Goal: Communication & Community: Answer question/provide support

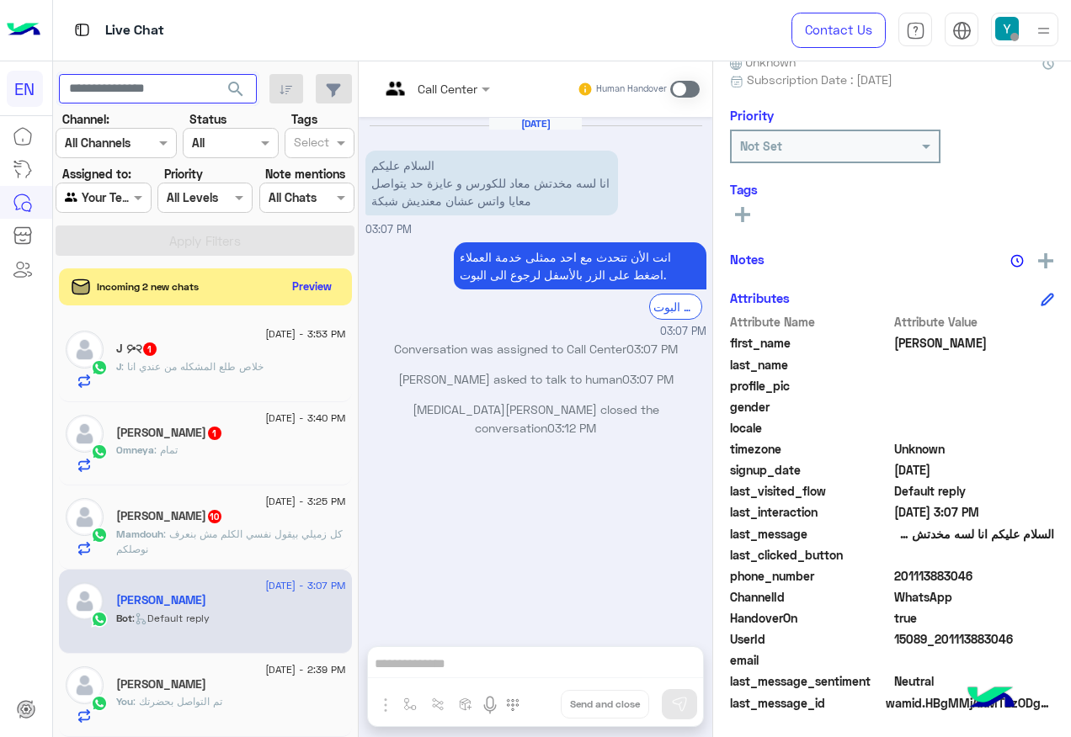
click at [172, 83] on input "text" at bounding box center [158, 89] width 198 height 30
type input "**********"
click at [216, 74] on button "search" at bounding box center [236, 92] width 41 height 36
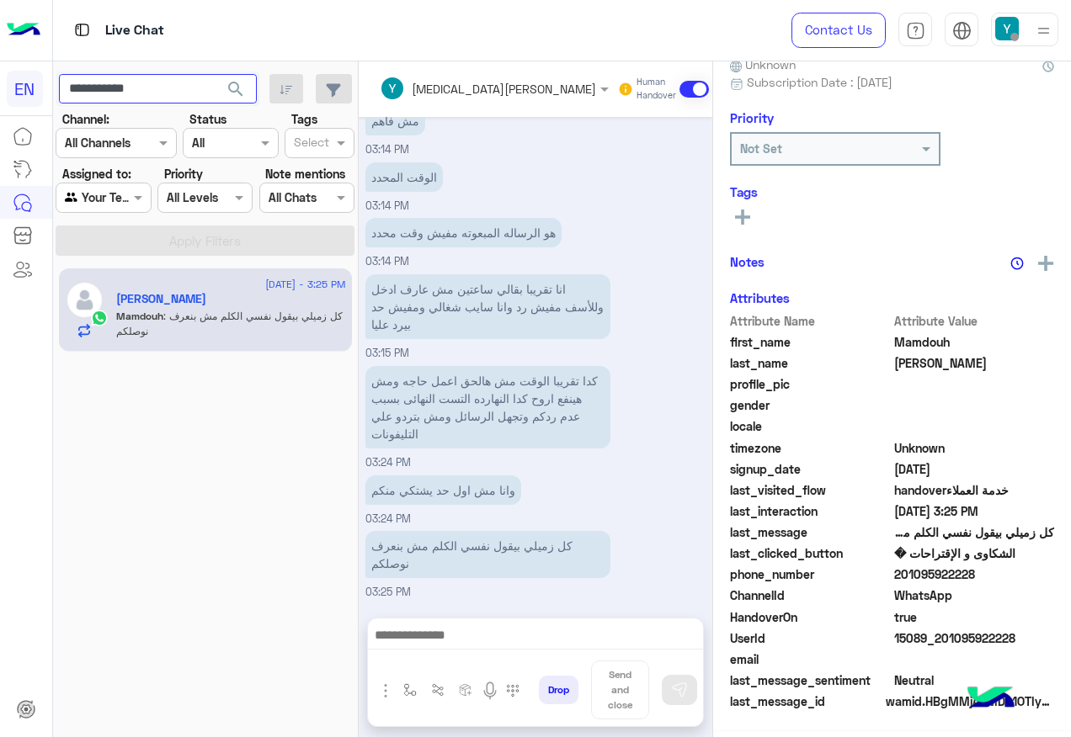
scroll to position [166, 0]
click at [250, 320] on span ": كل زميلي بيقول نفسي الكلم مش بنعرف نوصلكم" at bounding box center [229, 324] width 226 height 28
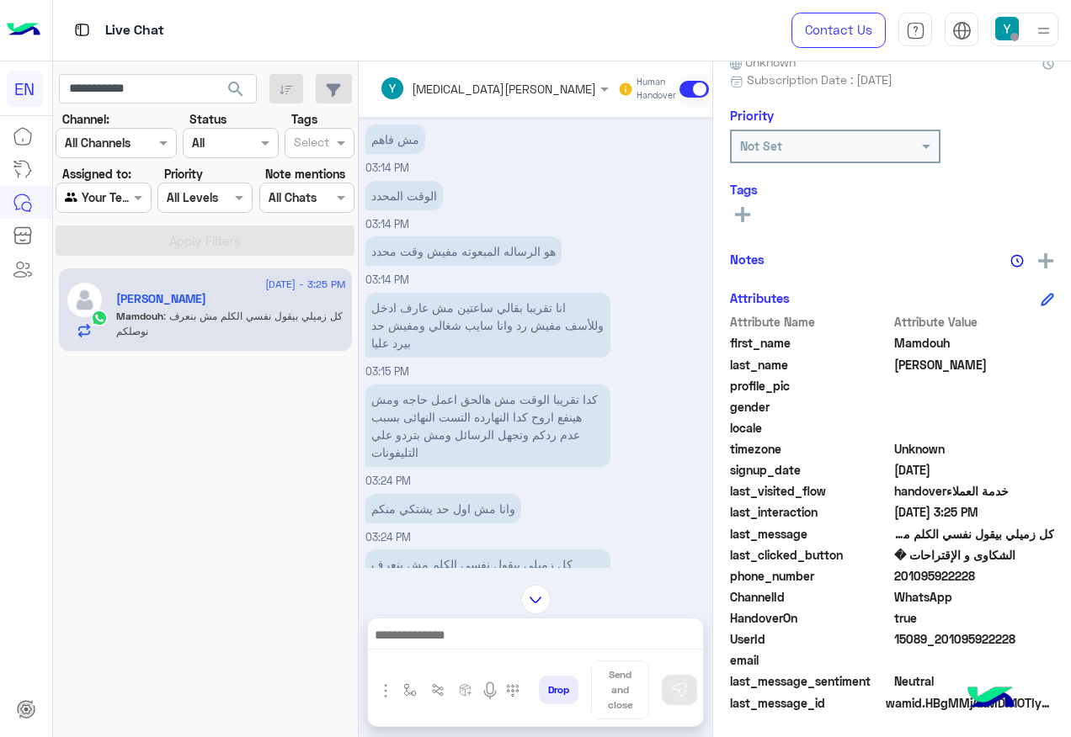
scroll to position [1018, 0]
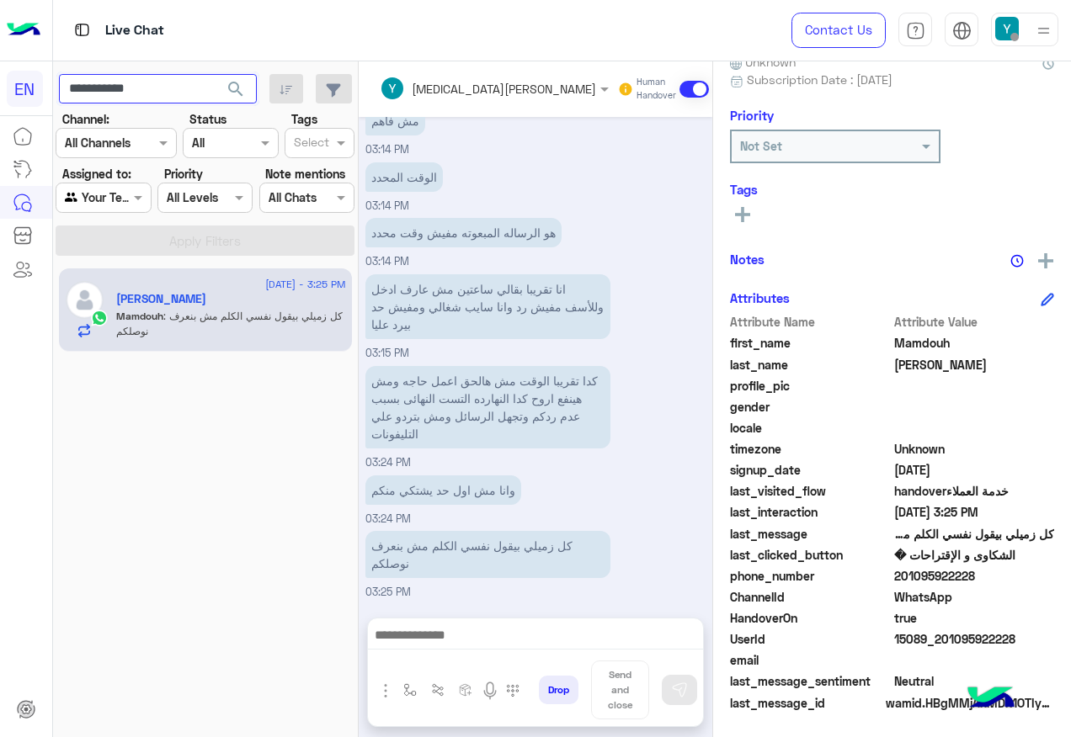
click at [177, 86] on input "**********" at bounding box center [158, 89] width 198 height 30
click at [181, 89] on input "**********" at bounding box center [158, 89] width 198 height 30
drag, startPoint x: 119, startPoint y: 193, endPoint x: 130, endPoint y: 213, distance: 23.0
click at [119, 193] on div at bounding box center [102, 197] width 93 height 19
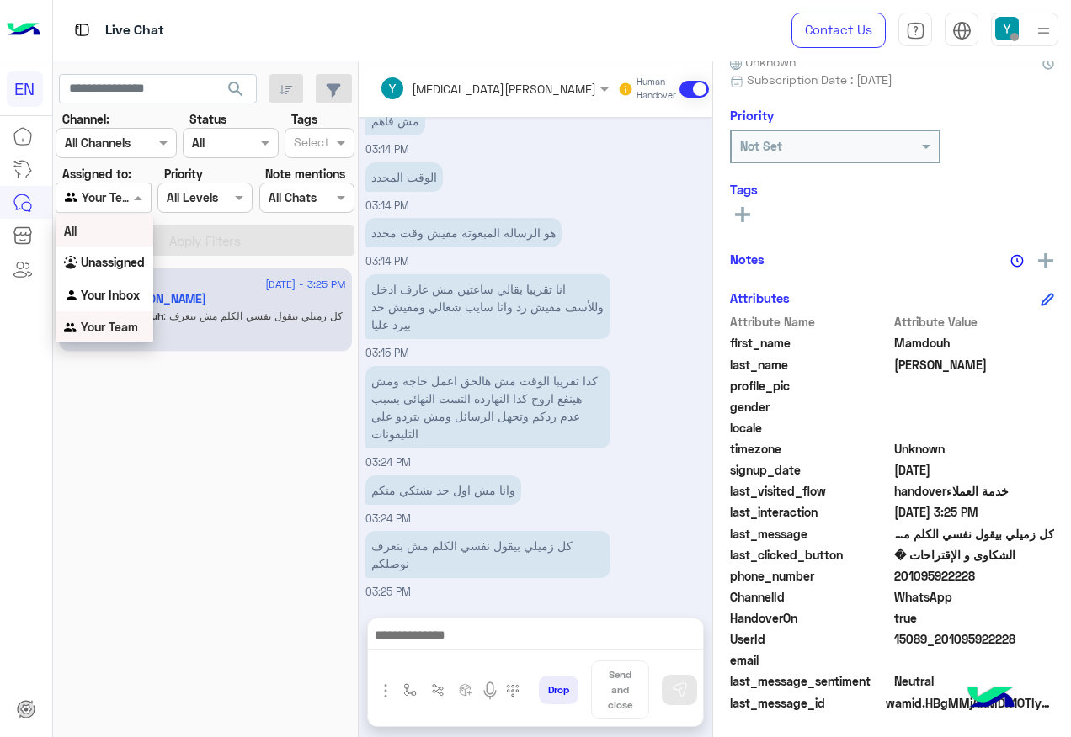
scroll to position [1, 0]
click at [121, 333] on b "Your Team" at bounding box center [109, 326] width 57 height 14
drag, startPoint x: 126, startPoint y: 184, endPoint x: 137, endPoint y: 254, distance: 70.7
click at [126, 189] on div "Agent Filter Your Team" at bounding box center [103, 198] width 95 height 30
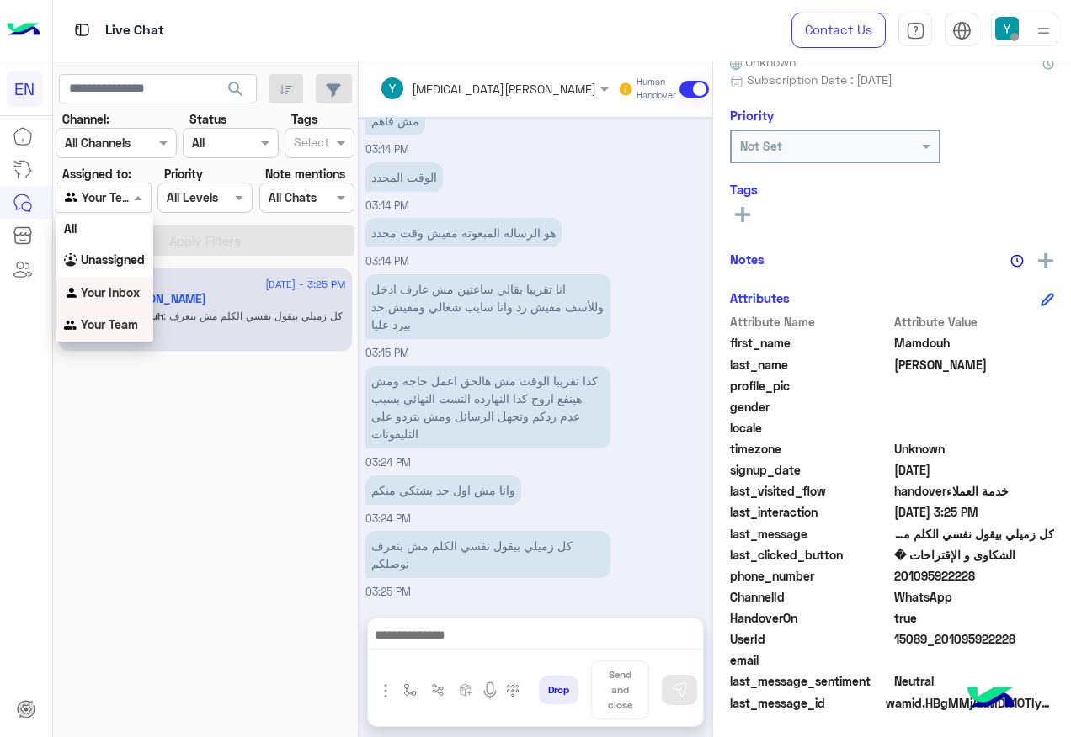
click at [148, 284] on div "Your Inbox" at bounding box center [105, 293] width 98 height 33
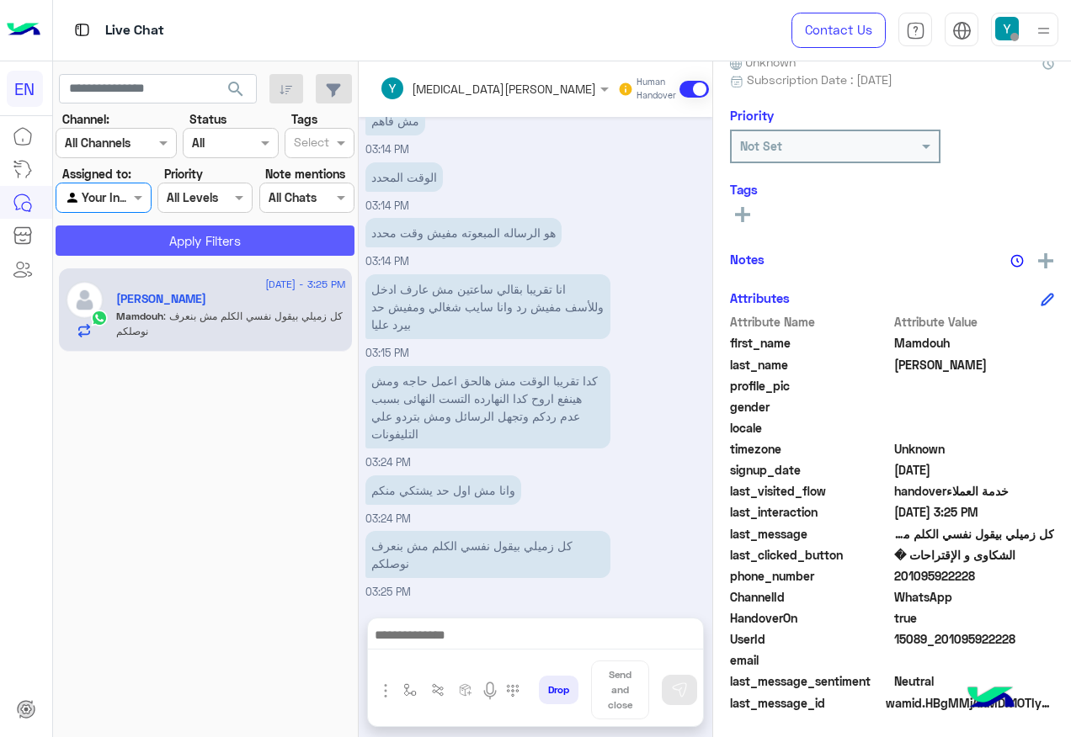
click at [173, 229] on button "Apply Filters" at bounding box center [205, 241] width 299 height 30
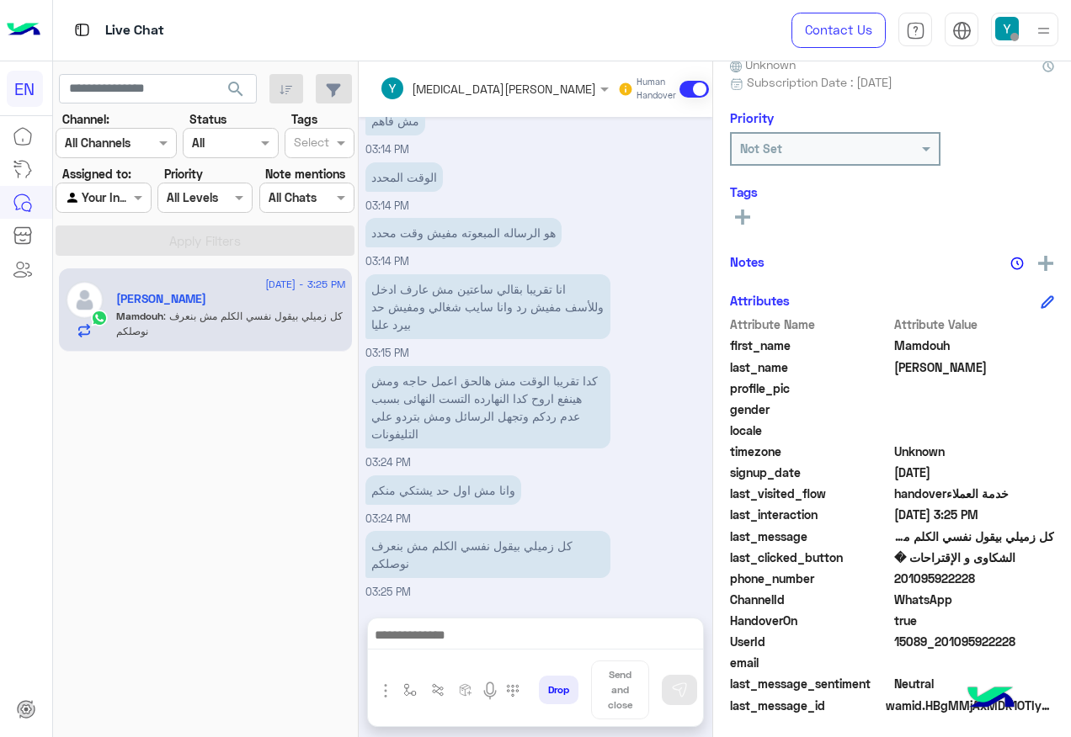
scroll to position [168, 0]
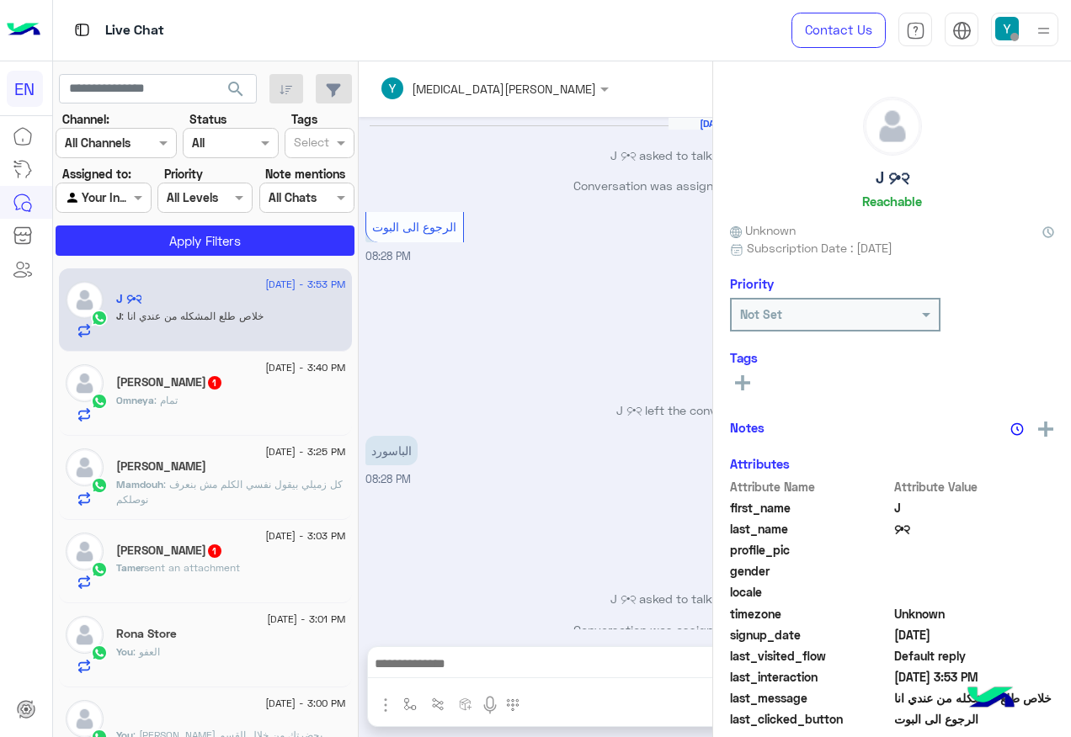
scroll to position [740, 0]
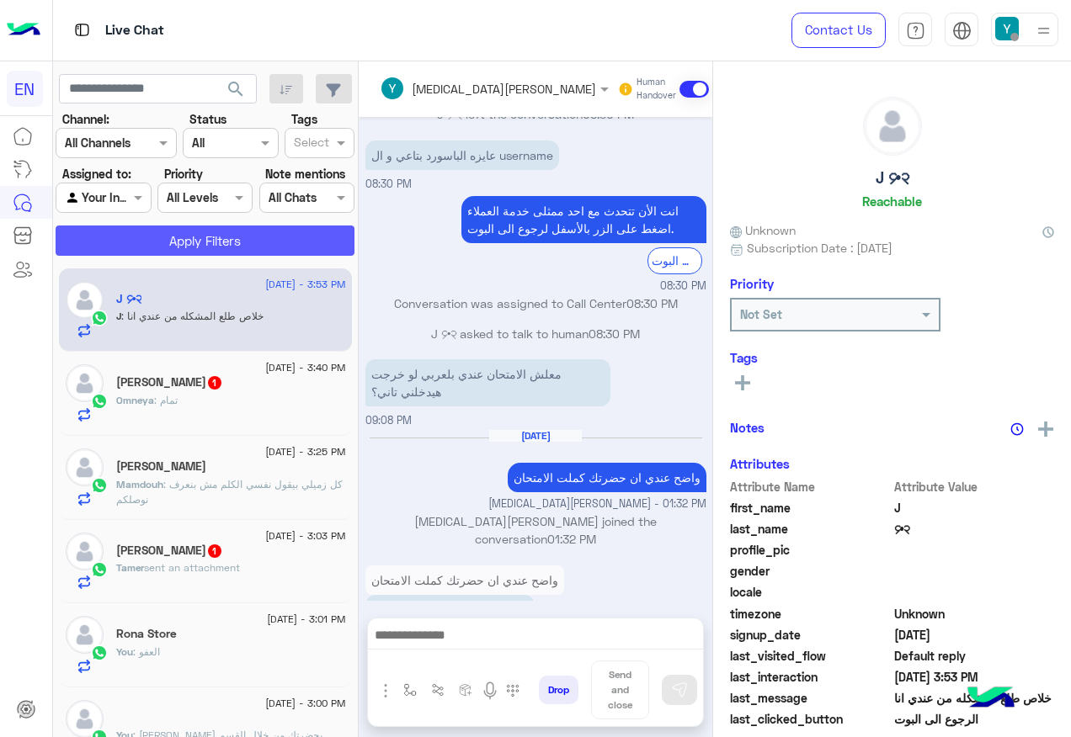
click at [235, 254] on button "Apply Filters" at bounding box center [205, 241] width 299 height 30
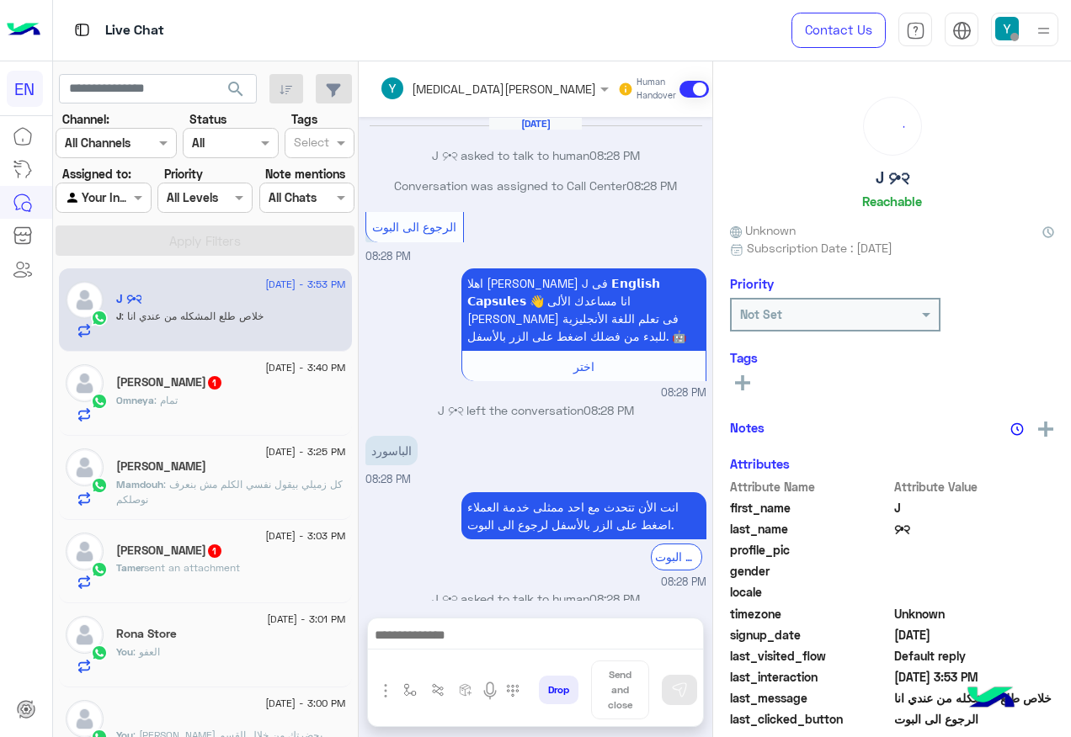
scroll to position [769, 0]
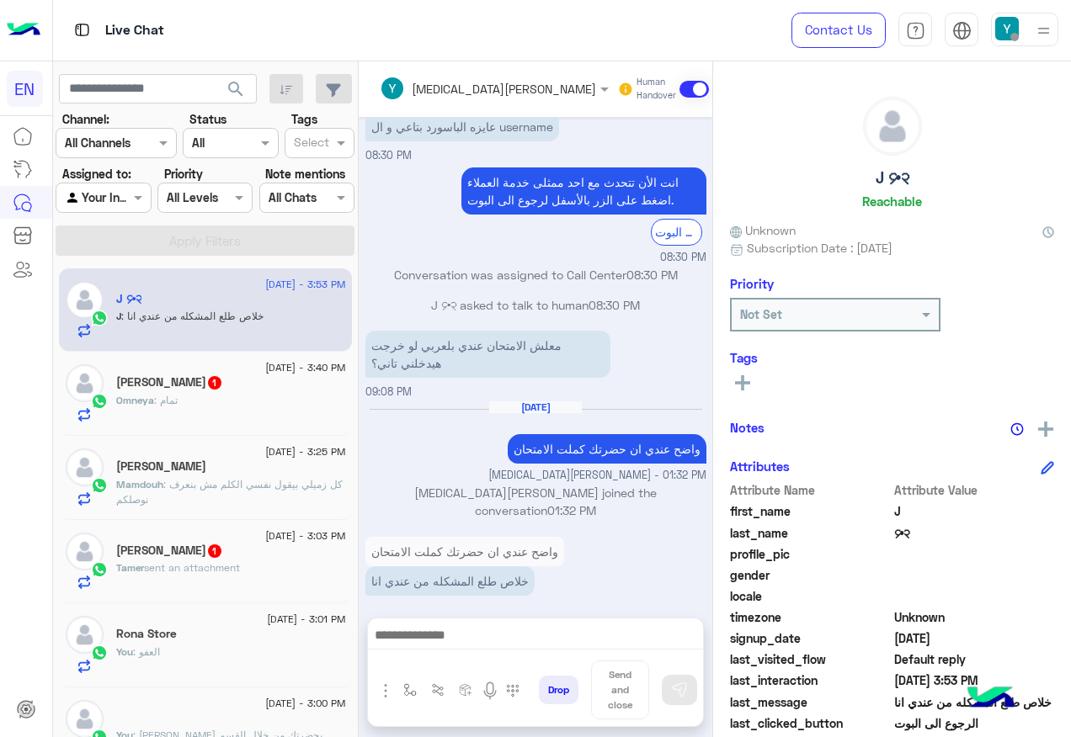
click at [522, 620] on div at bounding box center [535, 640] width 335 height 42
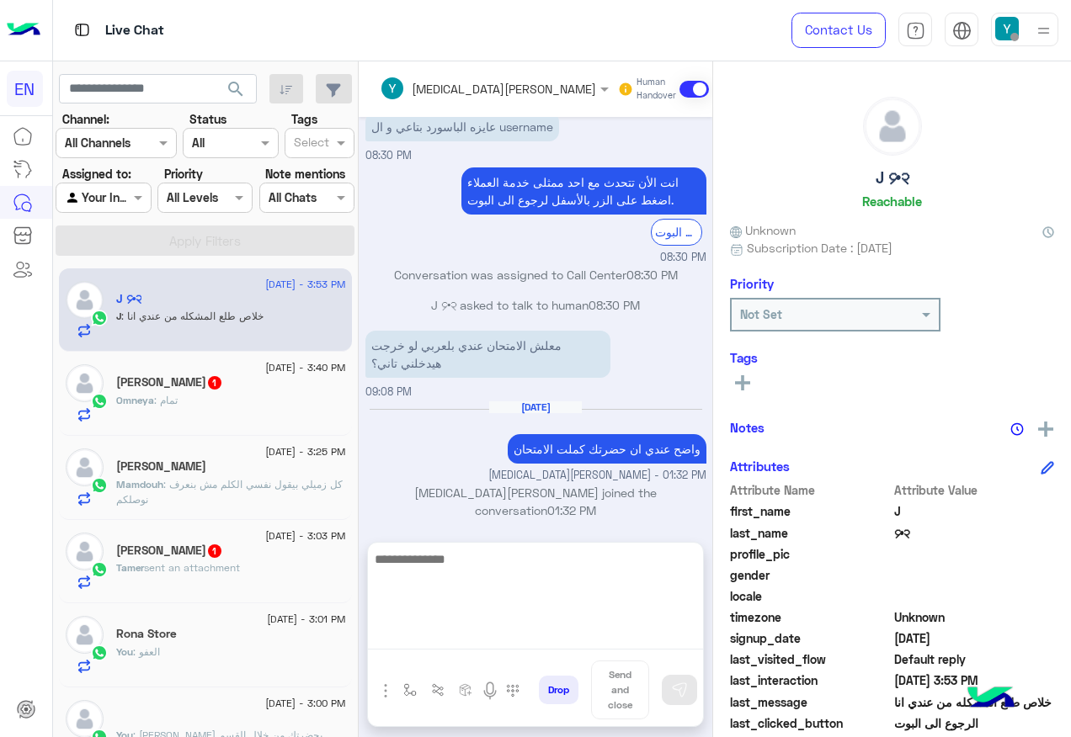
click at [530, 636] on textarea at bounding box center [535, 599] width 335 height 101
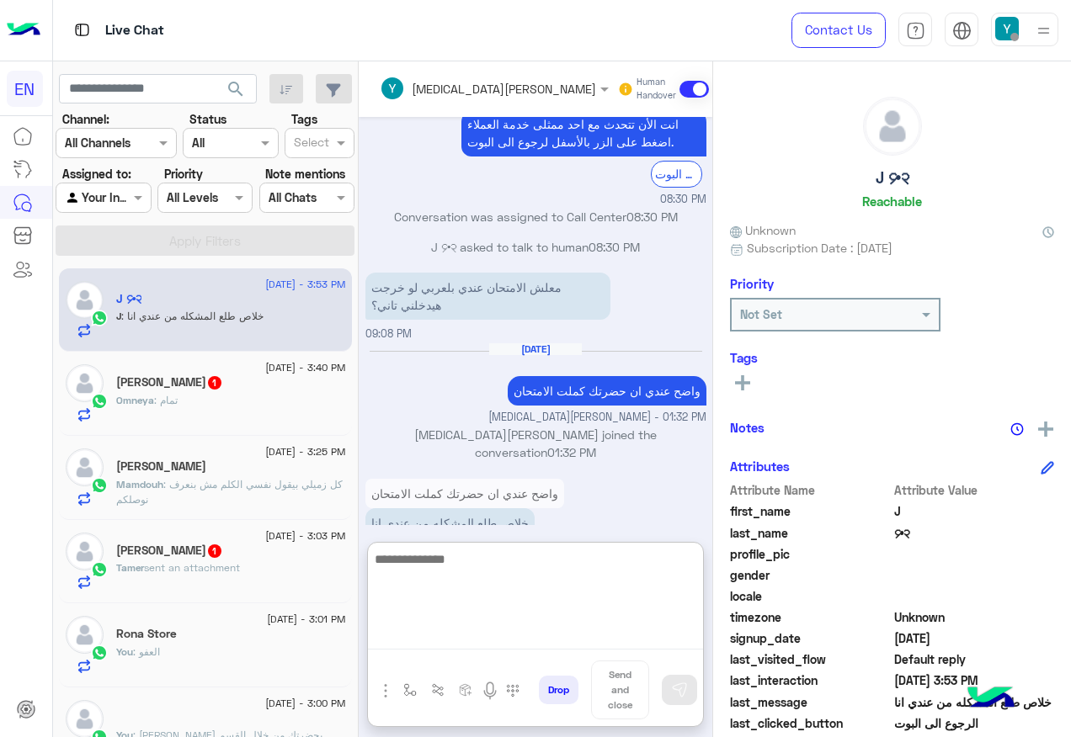
scroll to position [844, 0]
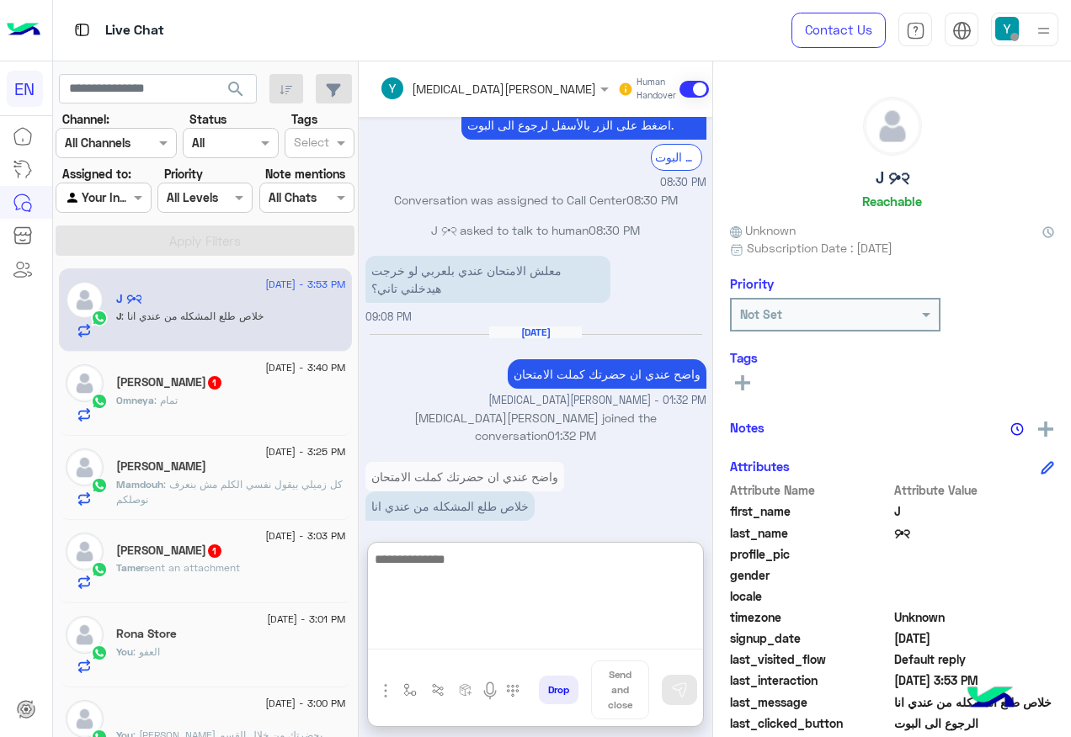
click at [552, 579] on textarea at bounding box center [535, 599] width 335 height 101
type textarea "**********"
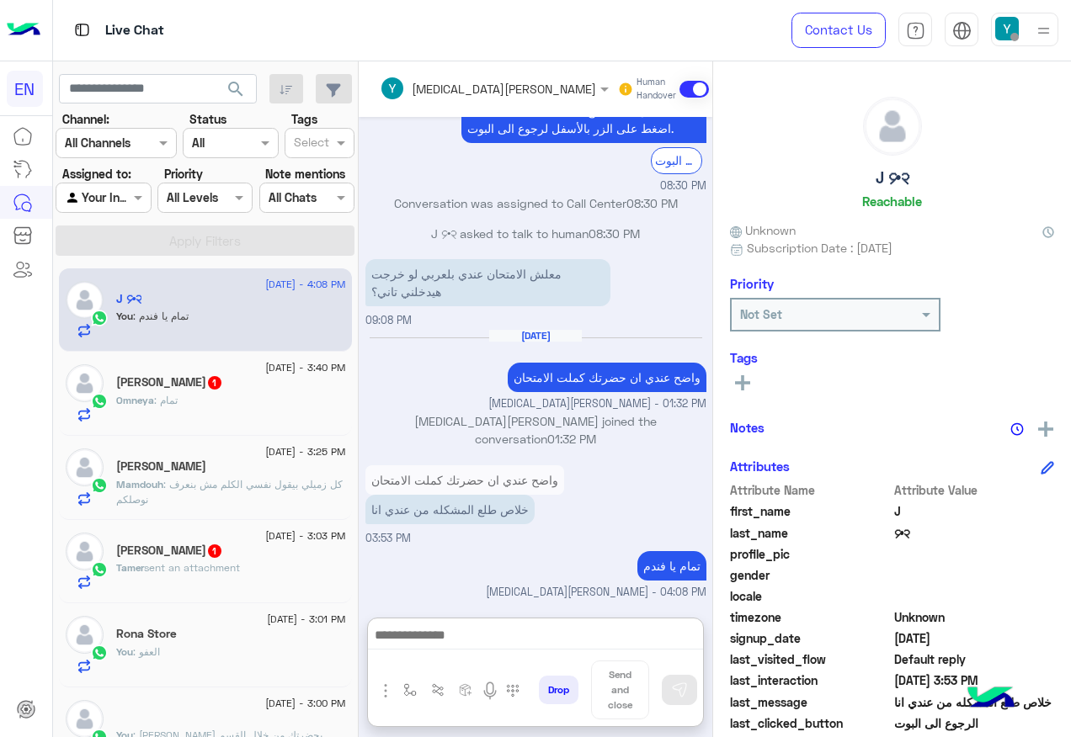
click at [267, 375] on div "Omneya Hassanien 1" at bounding box center [231, 384] width 230 height 18
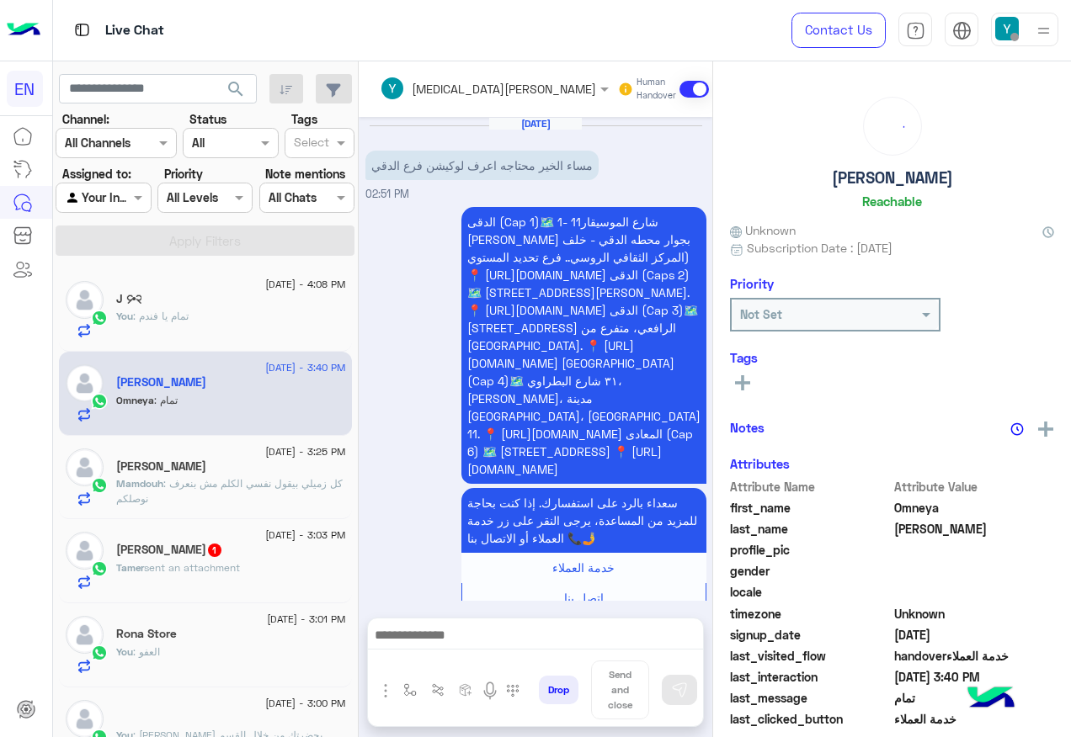
scroll to position [1042, 0]
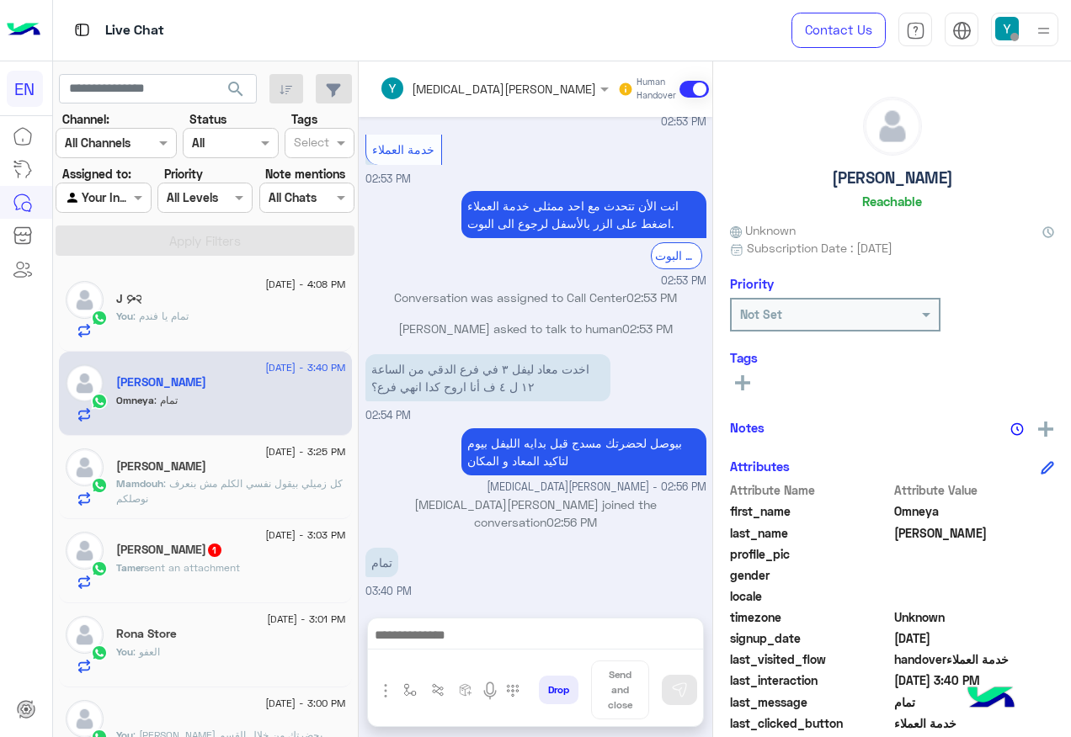
click at [346, 494] on div "Mamdouh : كل زميلي بيقول نفسي الكلم مش بنعرف نوصلكم" at bounding box center [231, 491] width 230 height 29
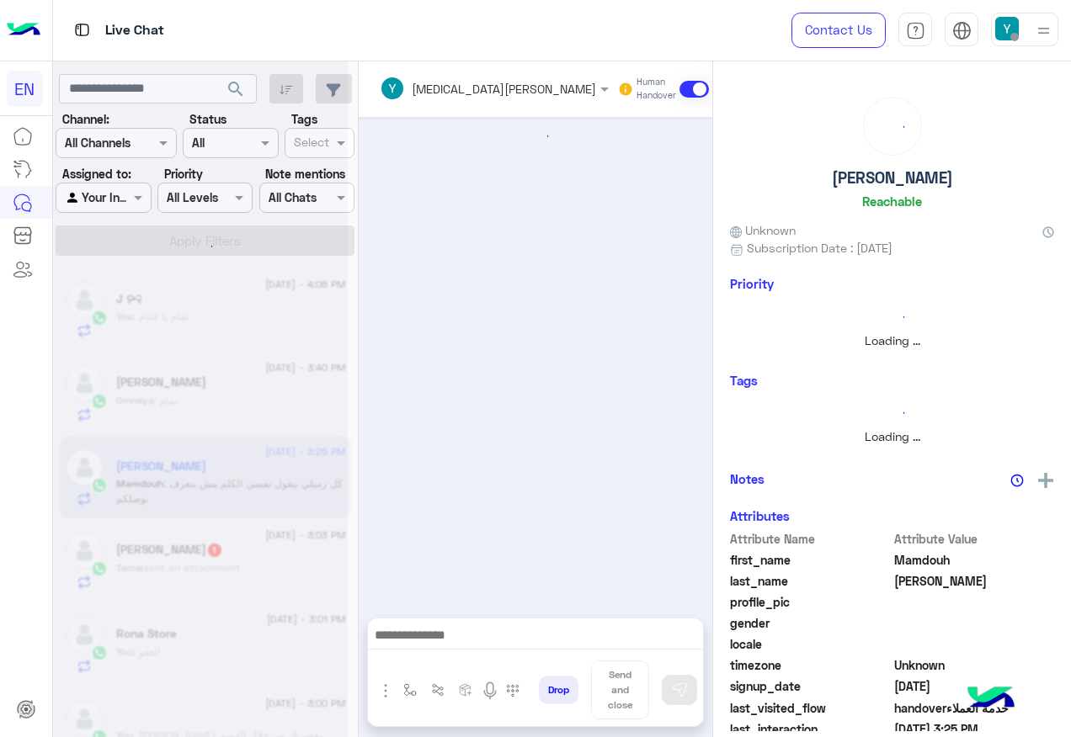
scroll to position [1018, 0]
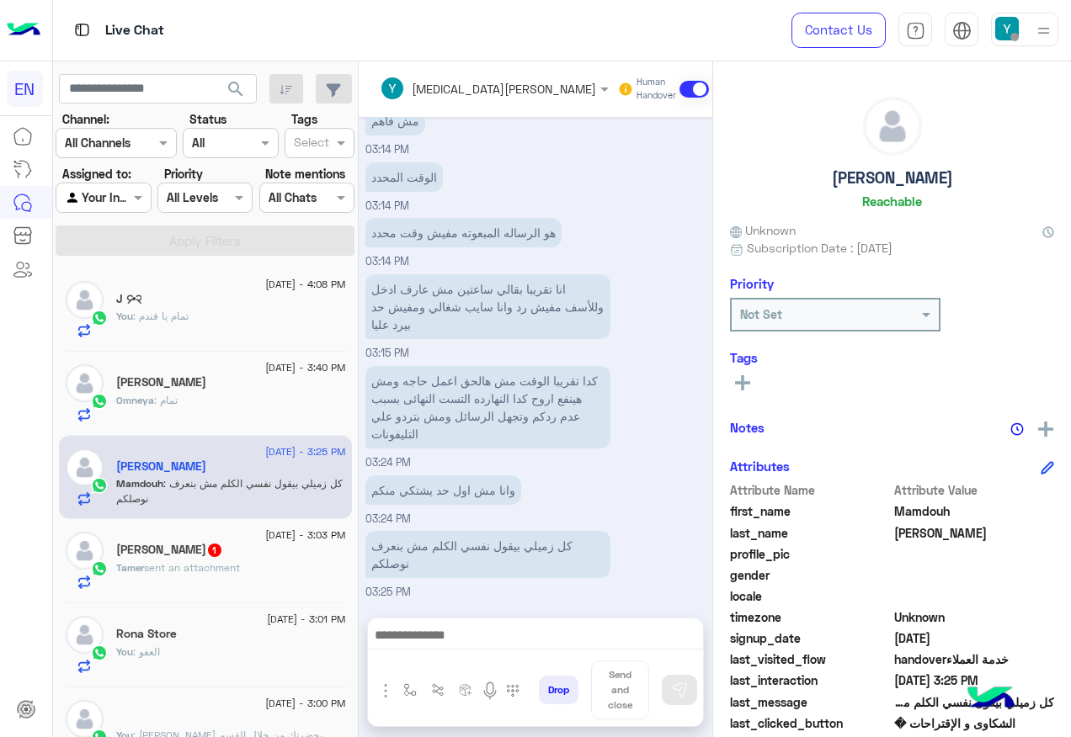
click at [309, 565] on div "Tamer sent an attachment" at bounding box center [231, 575] width 230 height 29
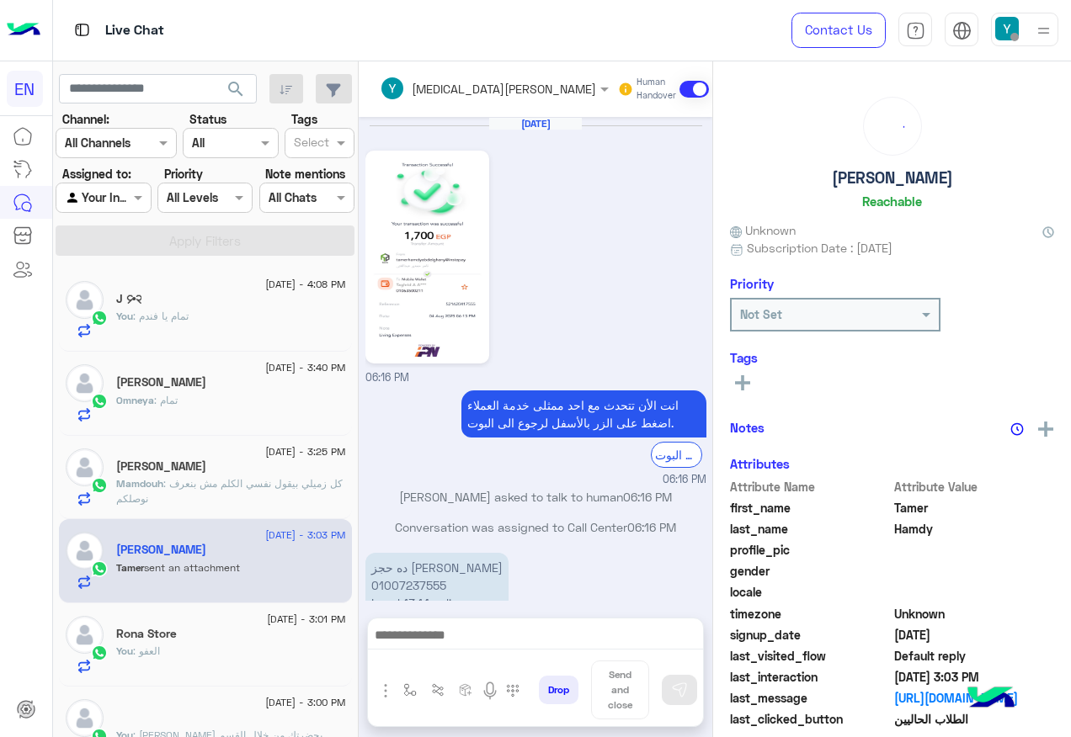
scroll to position [1424, 0]
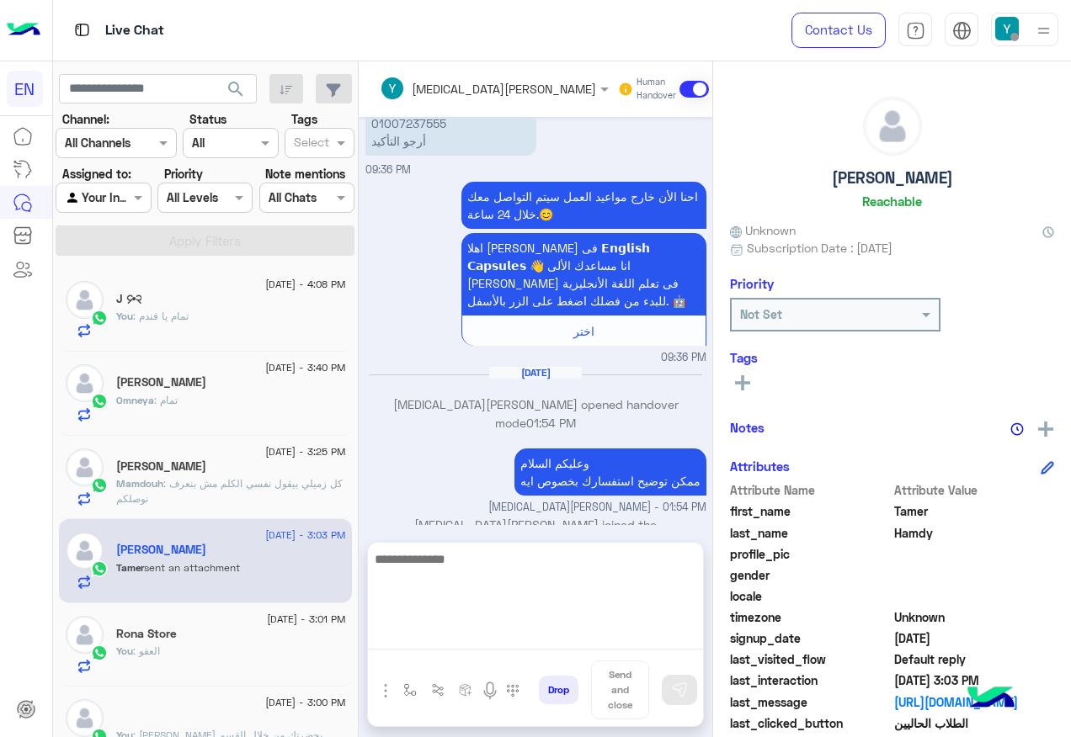
click at [522, 636] on textarea at bounding box center [535, 599] width 335 height 101
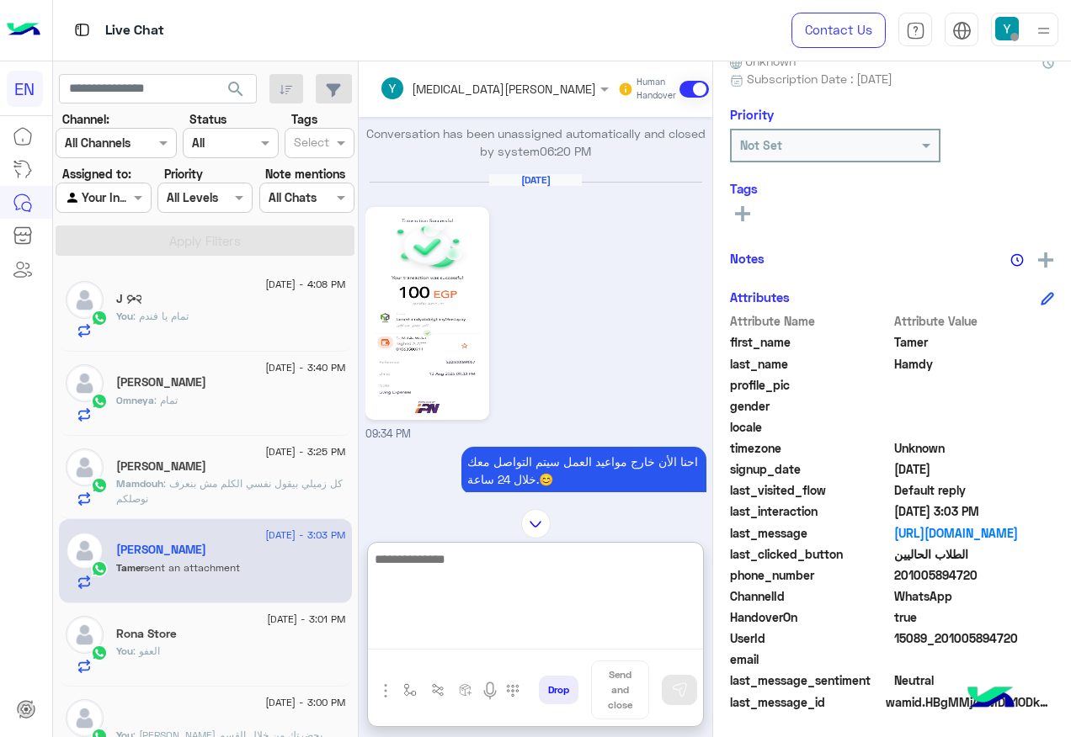
scroll to position [743, 0]
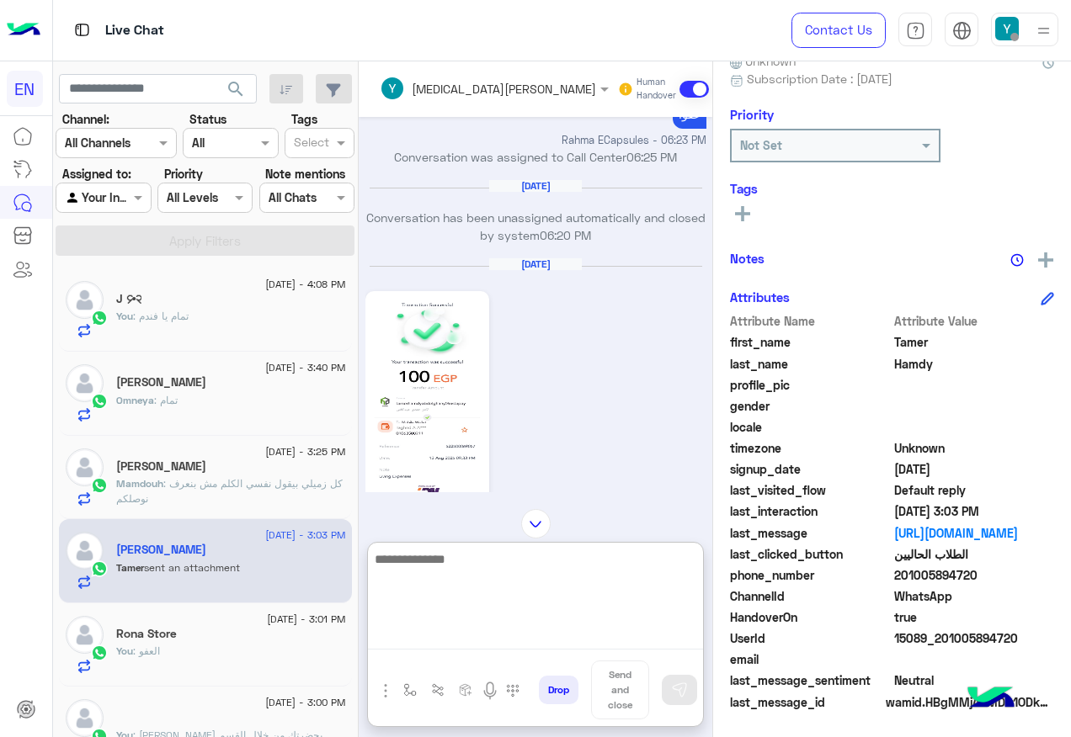
click at [571, 594] on textarea at bounding box center [535, 599] width 335 height 101
type textarea "*"
type textarea "**********"
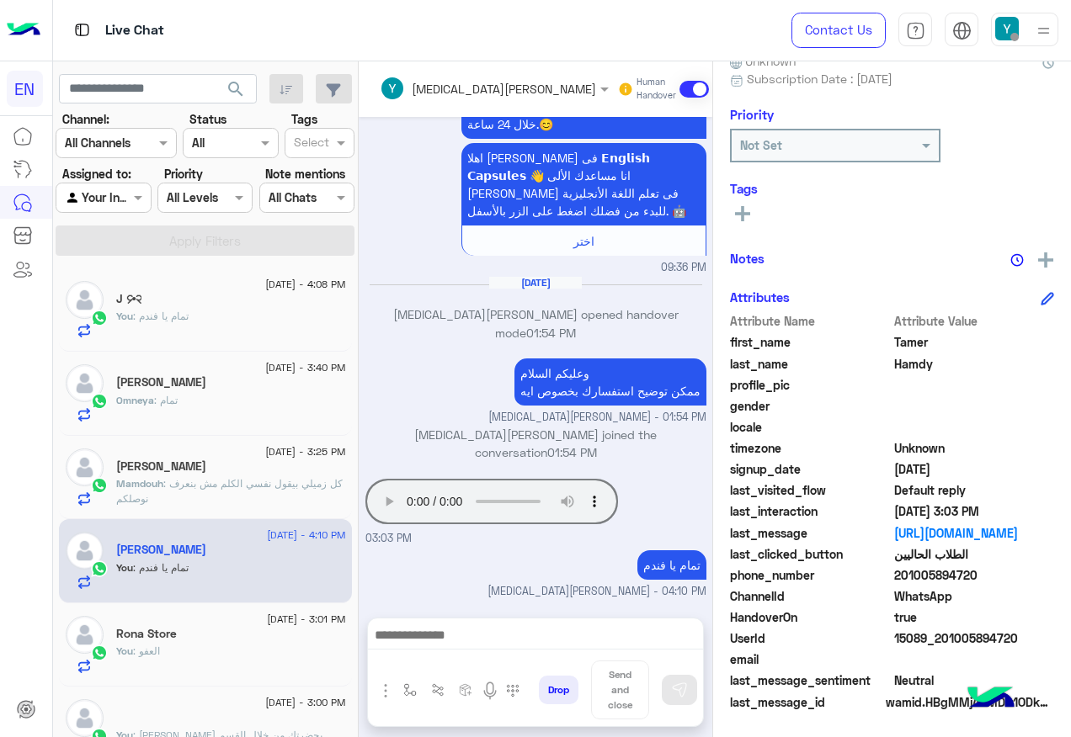
scroll to position [1478, 0]
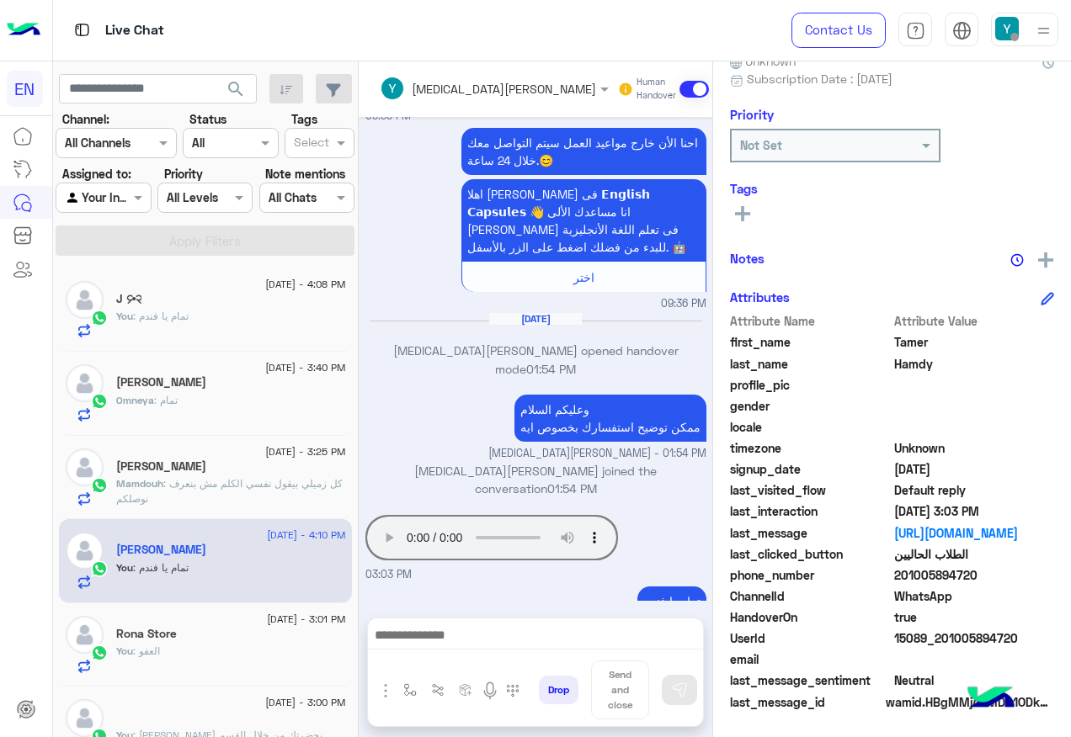
click at [1029, 576] on span "201005894720" at bounding box center [974, 576] width 161 height 18
drag, startPoint x: 1029, startPoint y: 576, endPoint x: 1004, endPoint y: 573, distance: 24.5
copy span "01005894720"
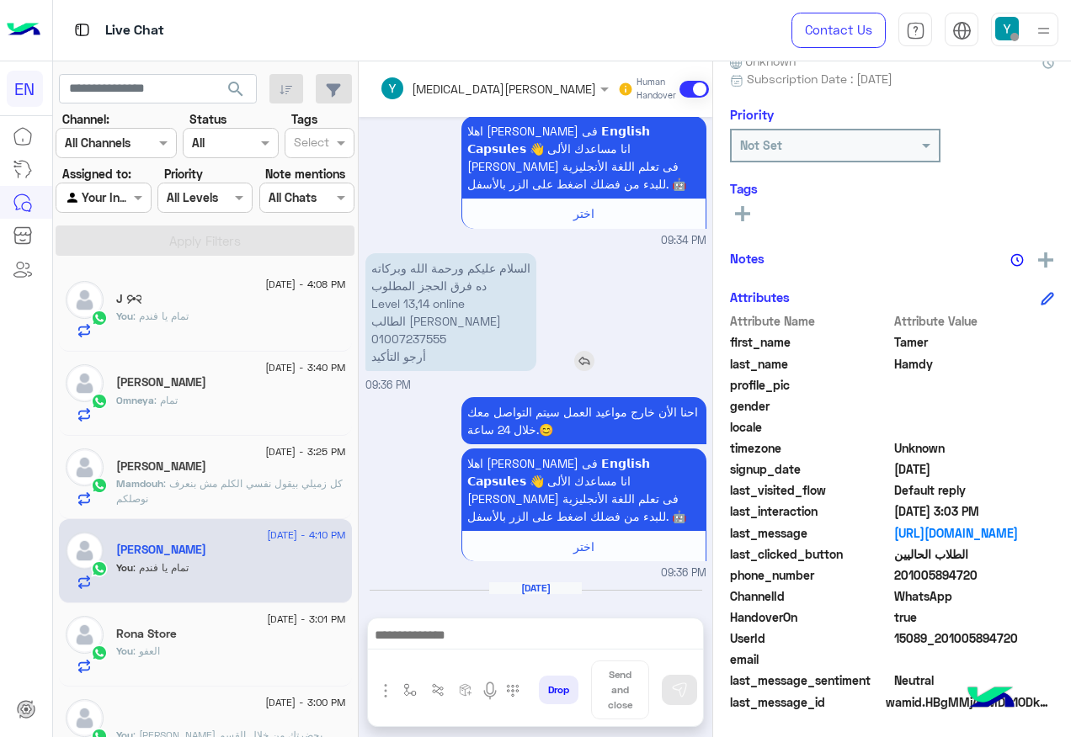
scroll to position [1057, 0]
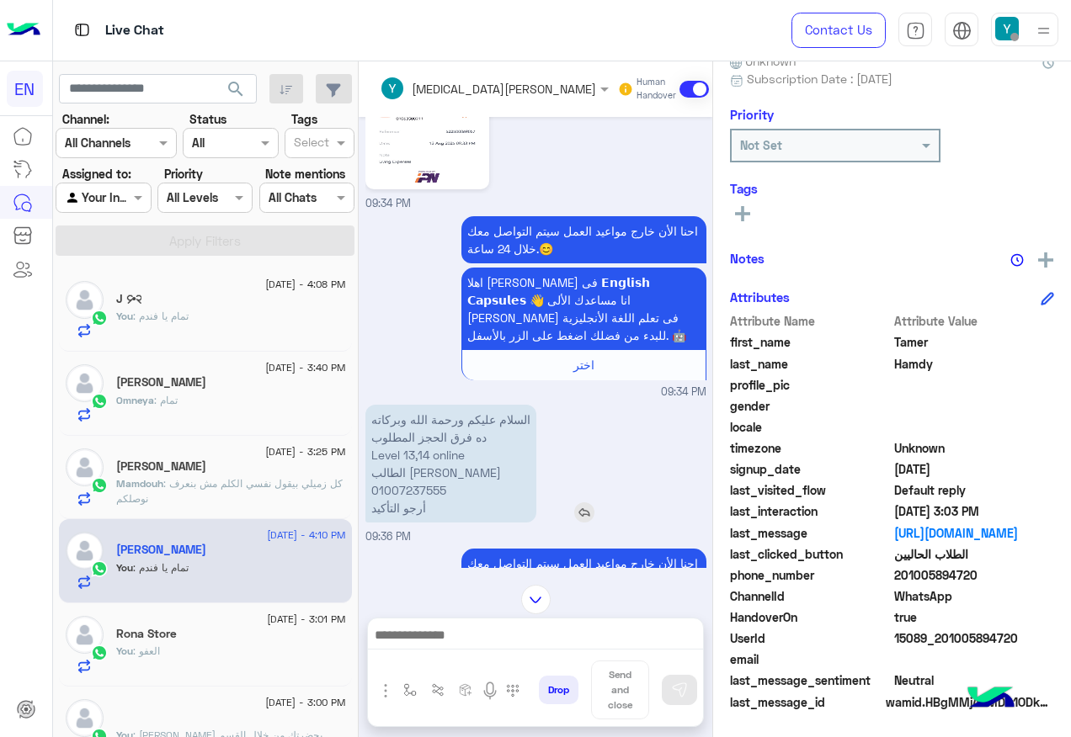
click at [471, 491] on p "السلام عليكم ورحمة الله وبركاته ده فرق الحجز المطلوب Level 13,14 online الطالب …" at bounding box center [450, 464] width 171 height 118
copy p "01007237555"
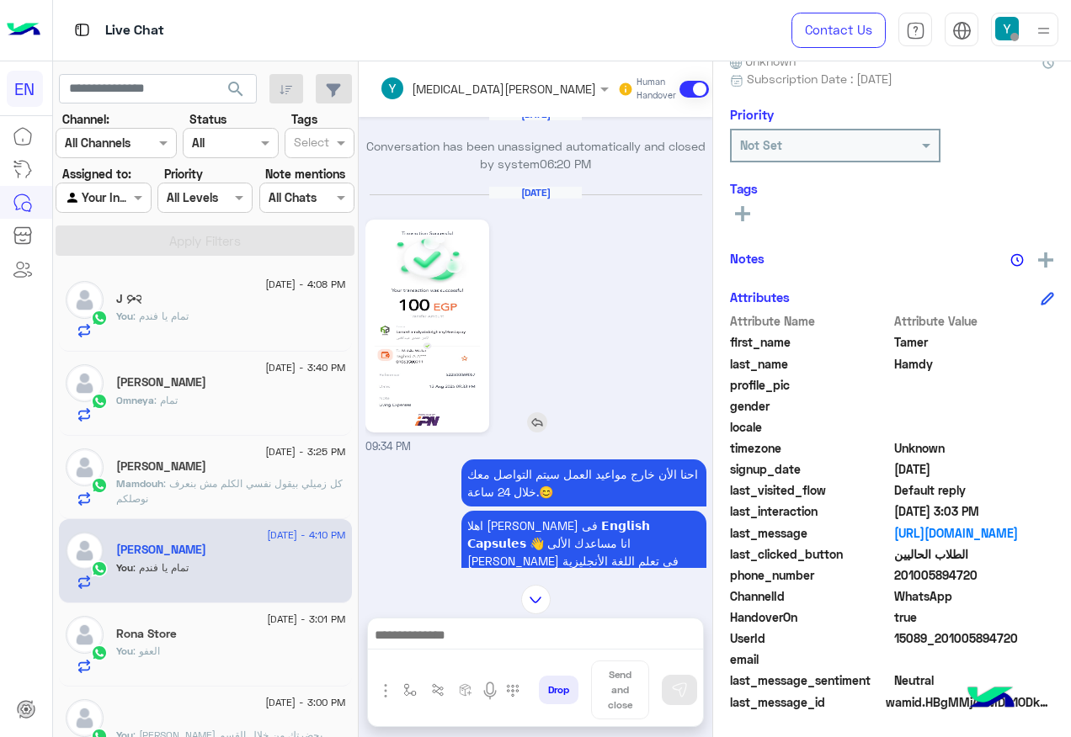
scroll to position [805, 0]
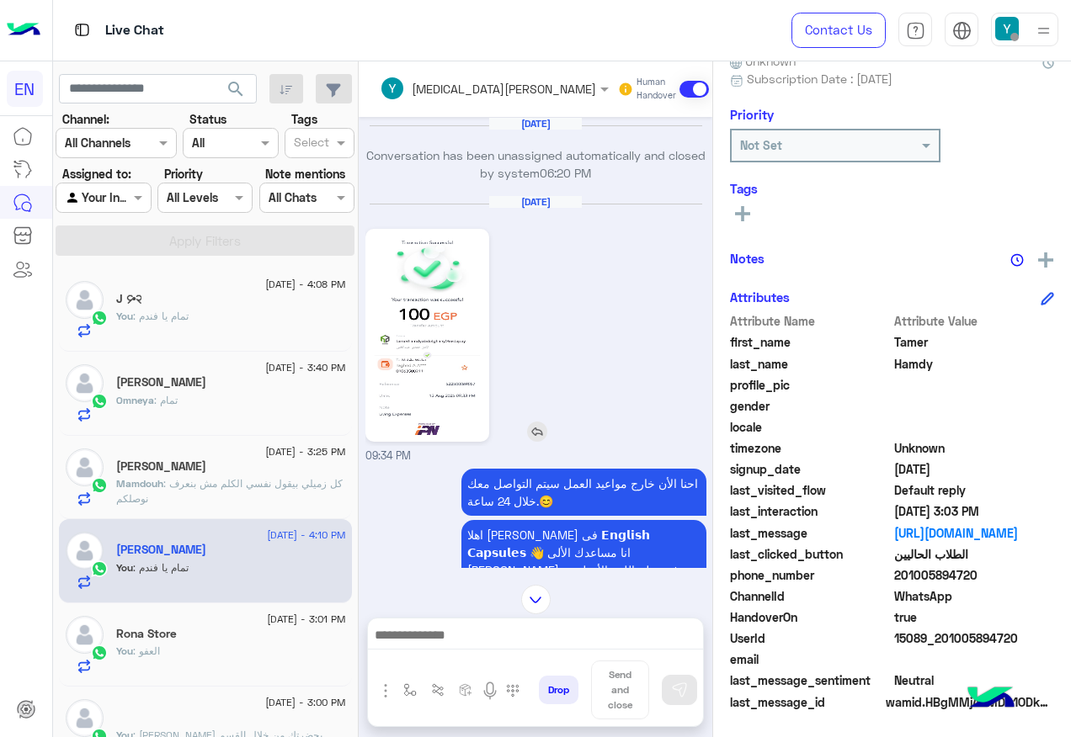
click at [481, 325] on img at bounding box center [427, 335] width 115 height 205
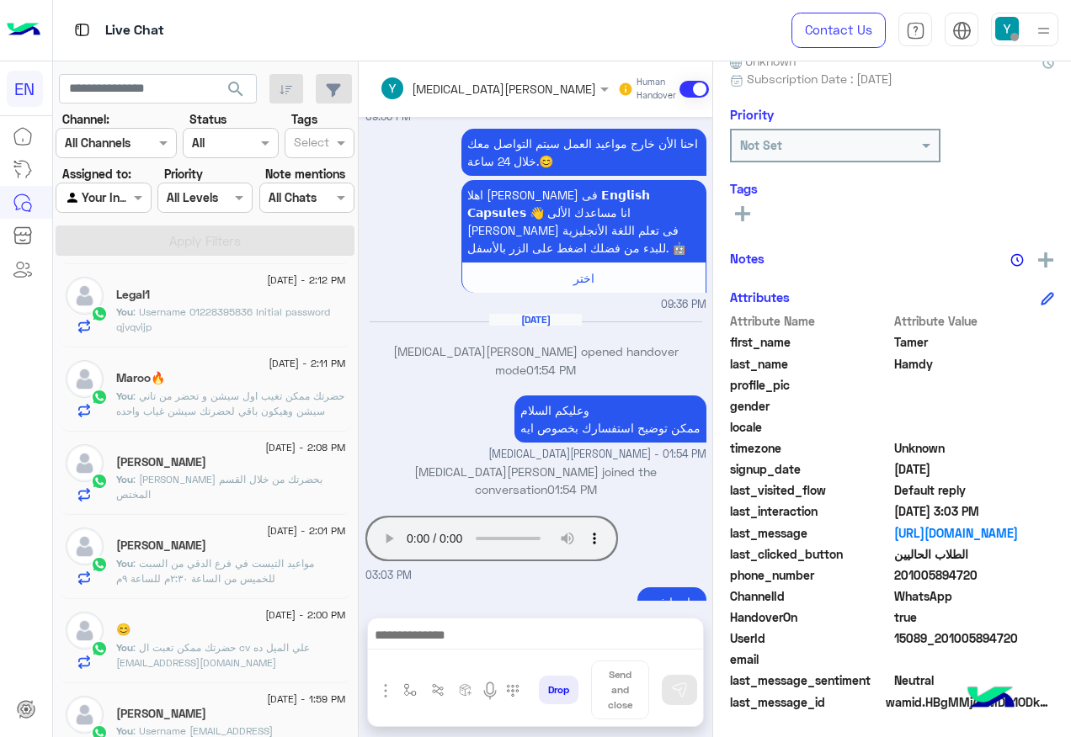
scroll to position [1206, 0]
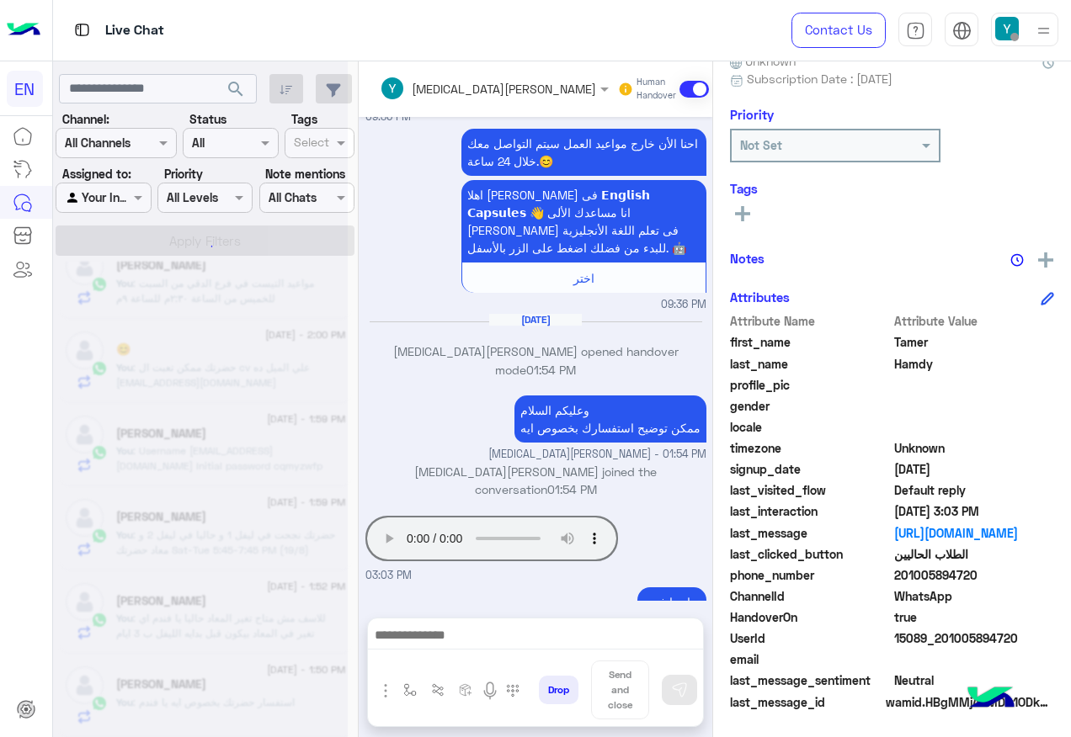
click at [125, 191] on div at bounding box center [200, 375] width 295 height 737
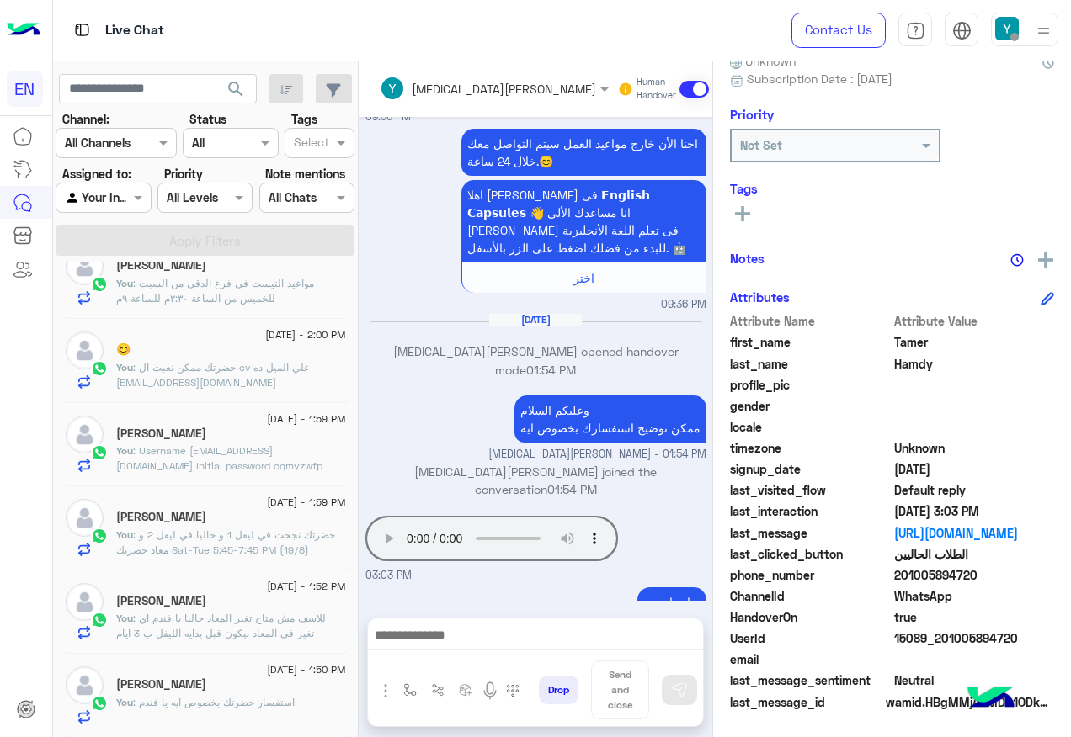
scroll to position [8, 0]
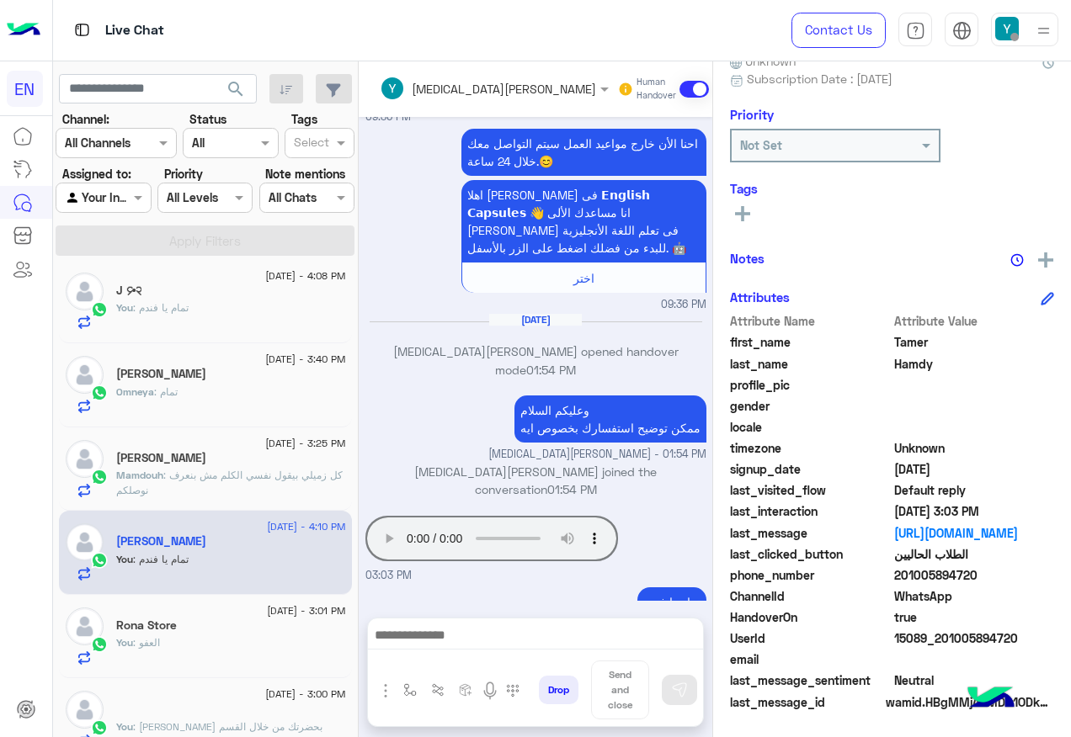
click at [129, 197] on div at bounding box center [102, 197] width 93 height 19
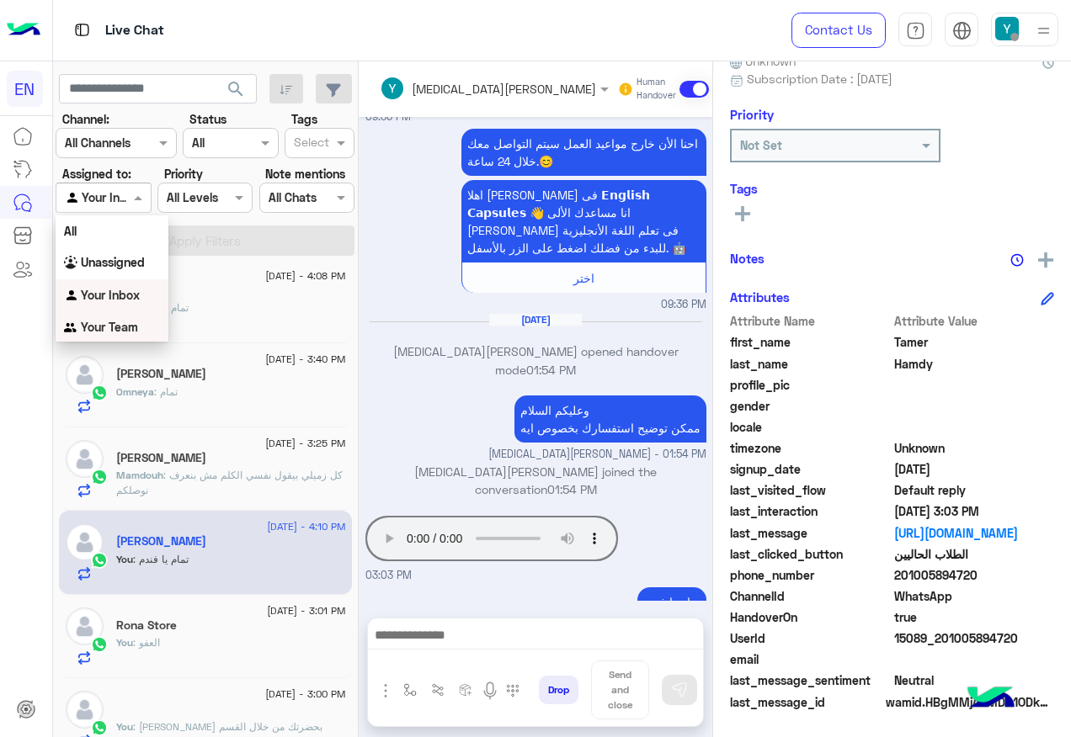
drag, startPoint x: 137, startPoint y: 331, endPoint x: 169, endPoint y: 268, distance: 70.8
click at [140, 323] on div "Your Team" at bounding box center [112, 327] width 113 height 33
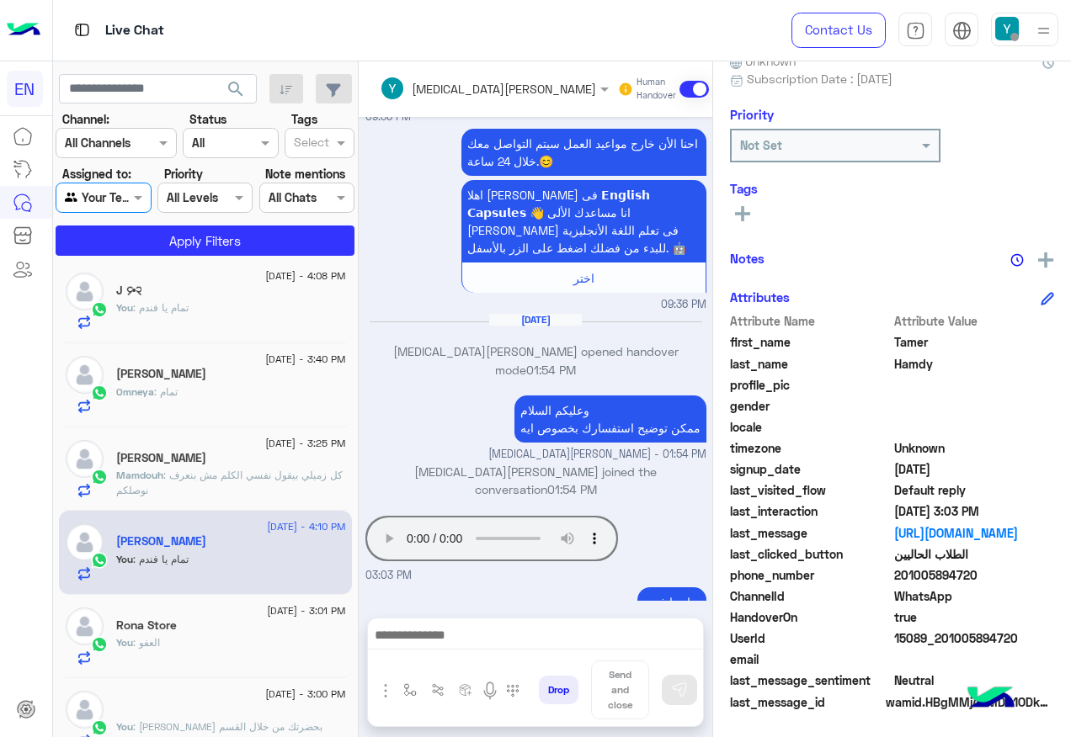
click at [169, 267] on div "14 August - 4:08 PM J ᧔•᧓ You : تمام يا فندم" at bounding box center [205, 302] width 293 height 84
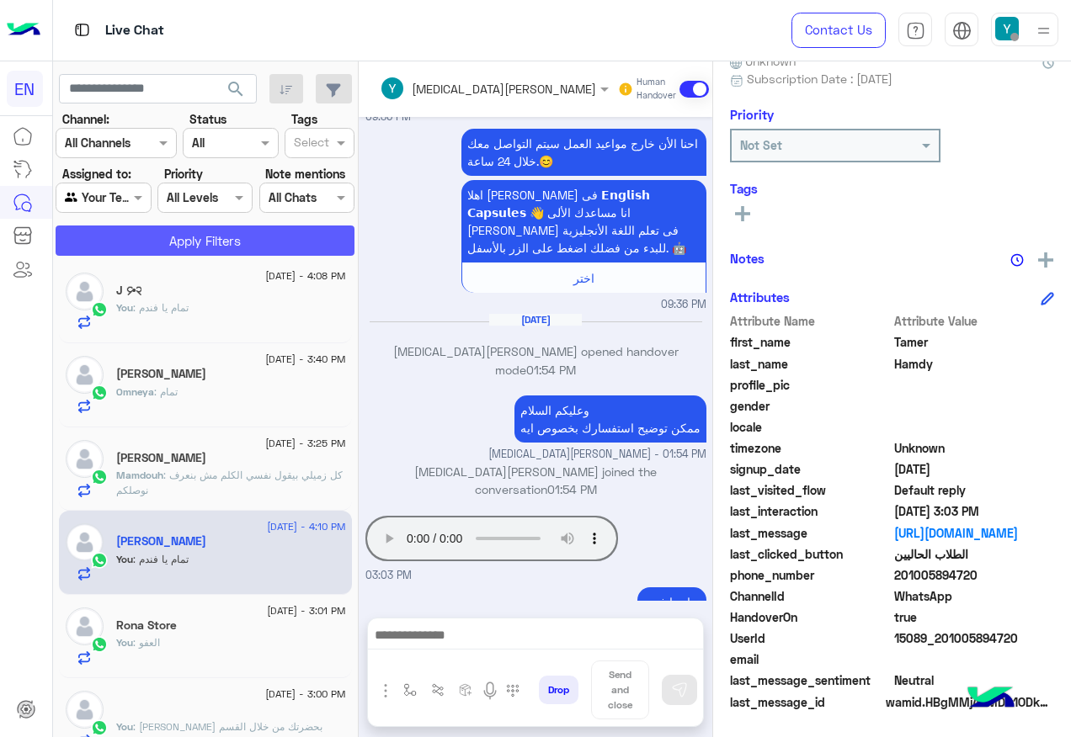
click at [184, 237] on button "Apply Filters" at bounding box center [205, 241] width 299 height 30
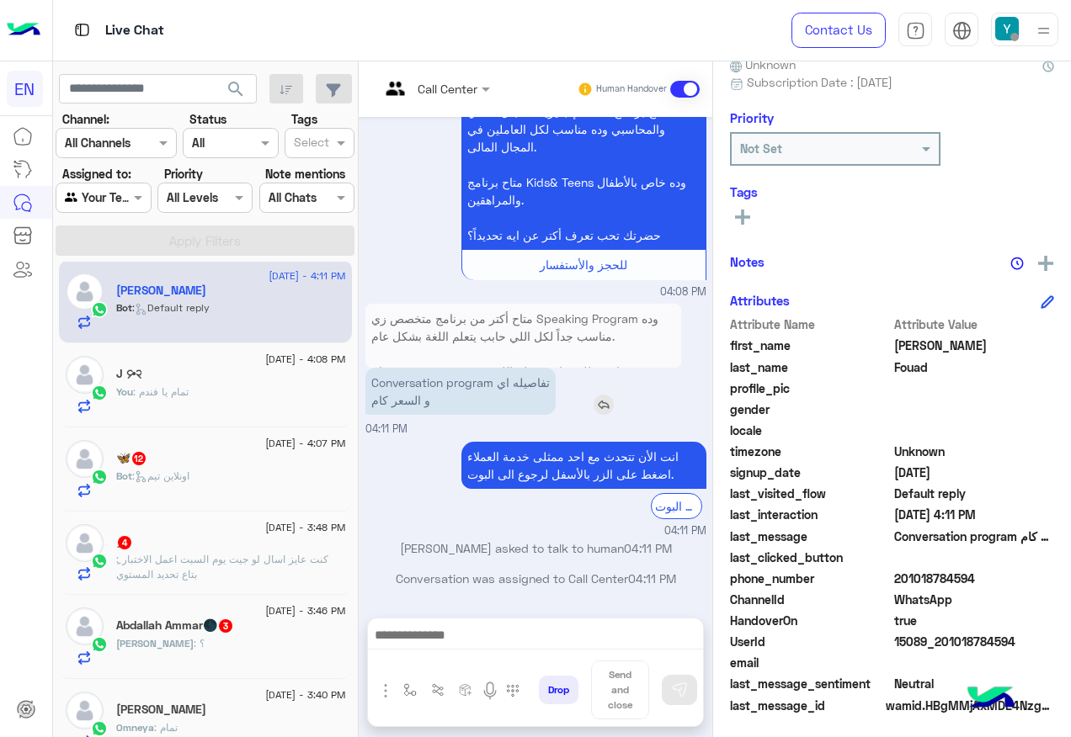
scroll to position [169, 0]
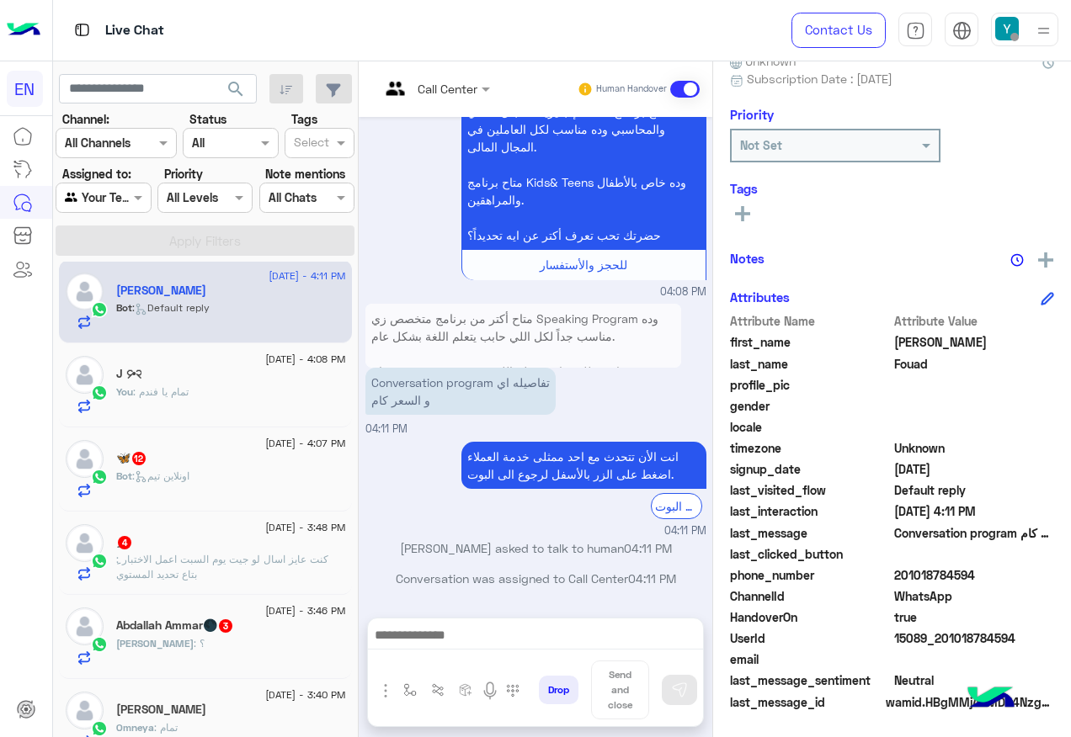
click at [498, 83] on div at bounding box center [434, 87] width 127 height 19
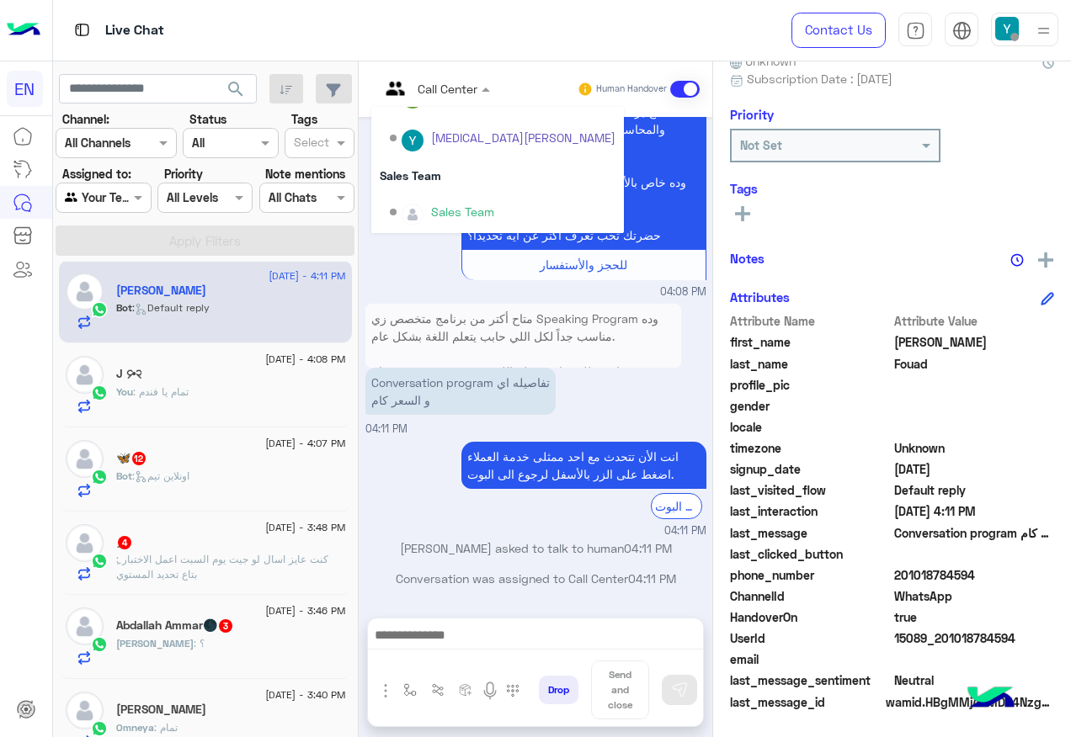
scroll to position [237, 0]
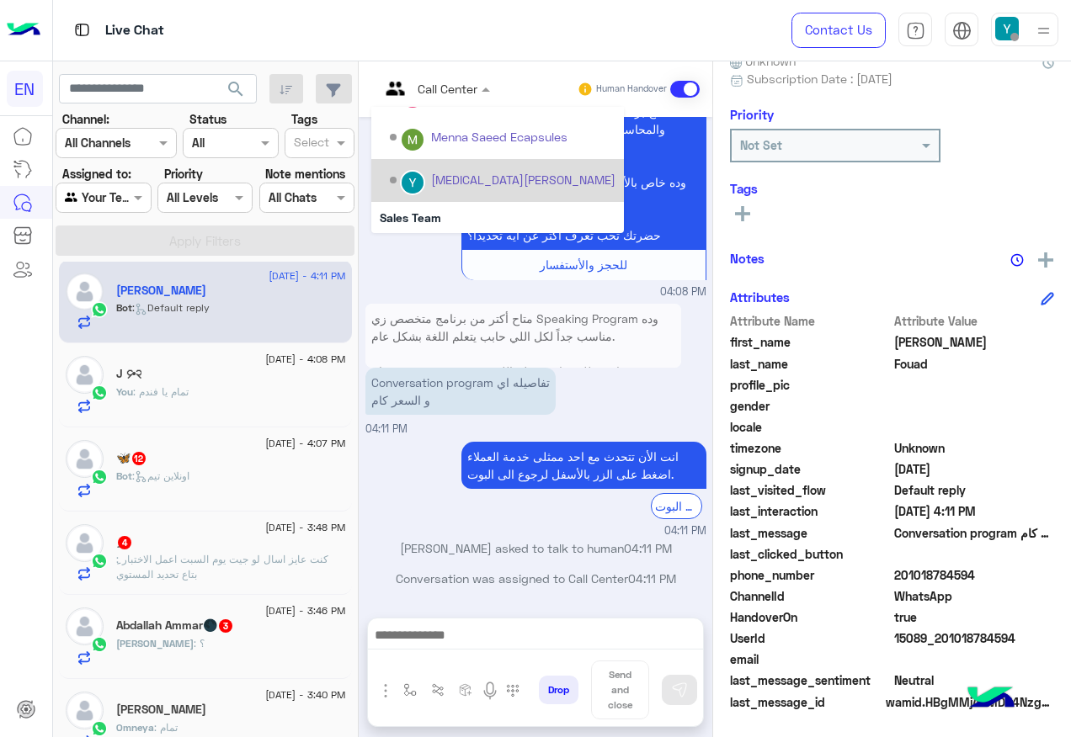
click at [514, 173] on div "[MEDICAL_DATA][PERSON_NAME]" at bounding box center [523, 180] width 184 height 18
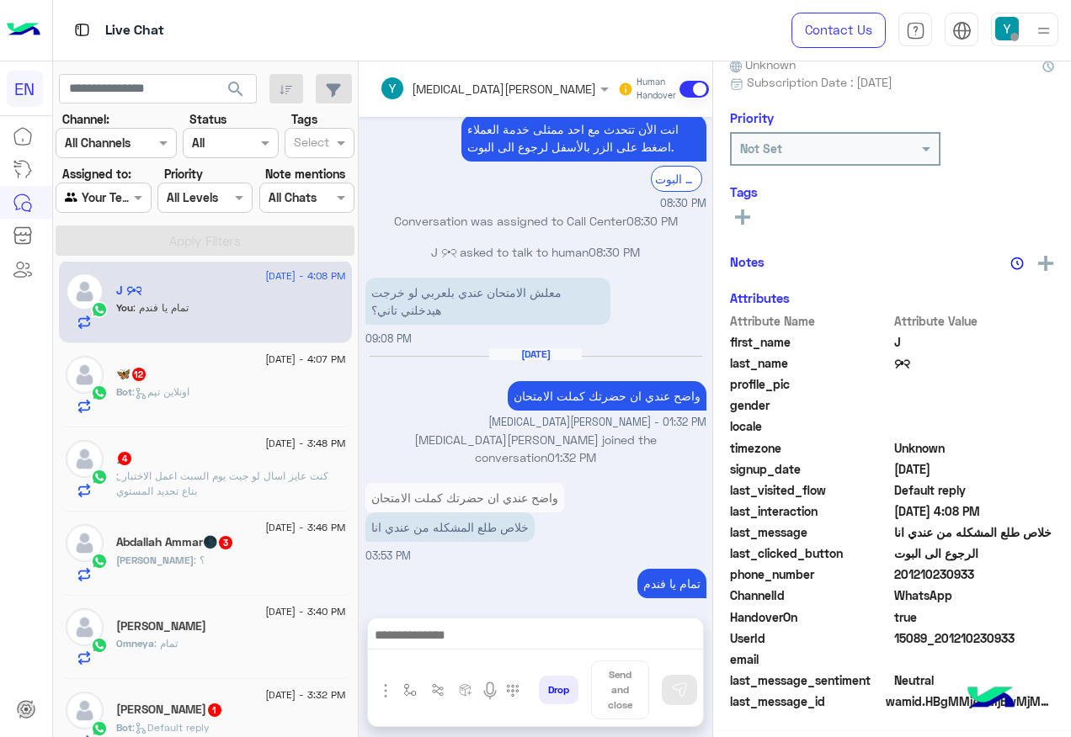
scroll to position [169, 0]
click at [307, 189] on input "text" at bounding box center [288, 198] width 39 height 18
click at [351, 258] on b "My Mentions" at bounding box center [339, 262] width 72 height 14
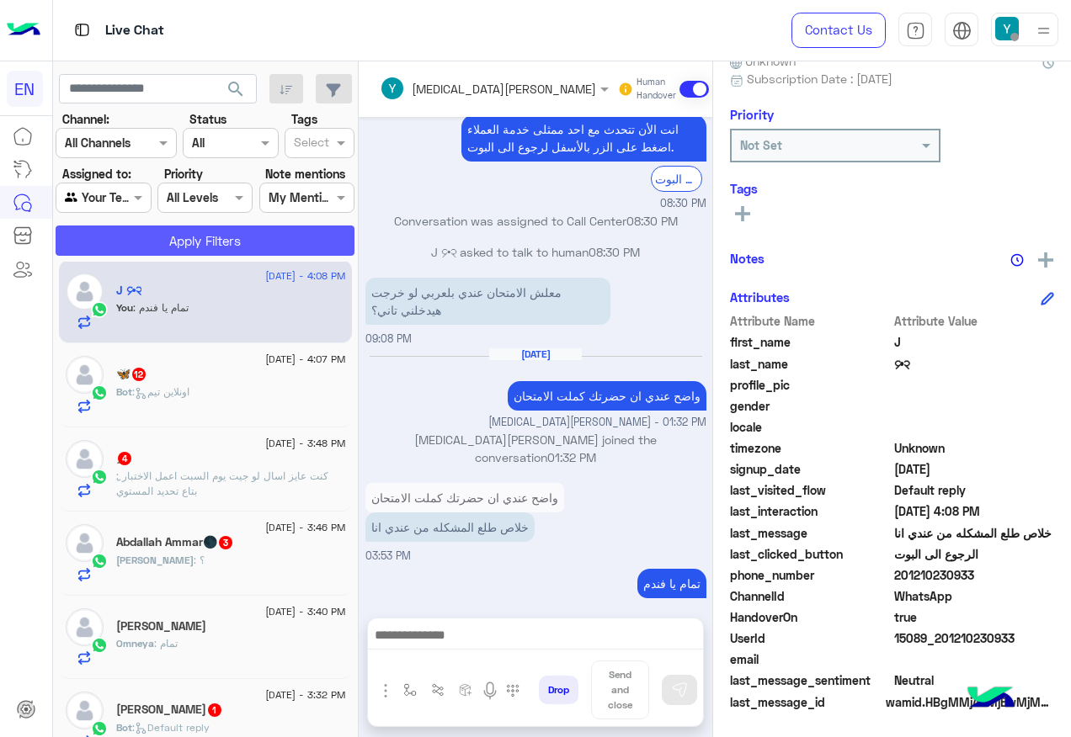
click at [354, 231] on button "Apply Filters" at bounding box center [205, 241] width 299 height 30
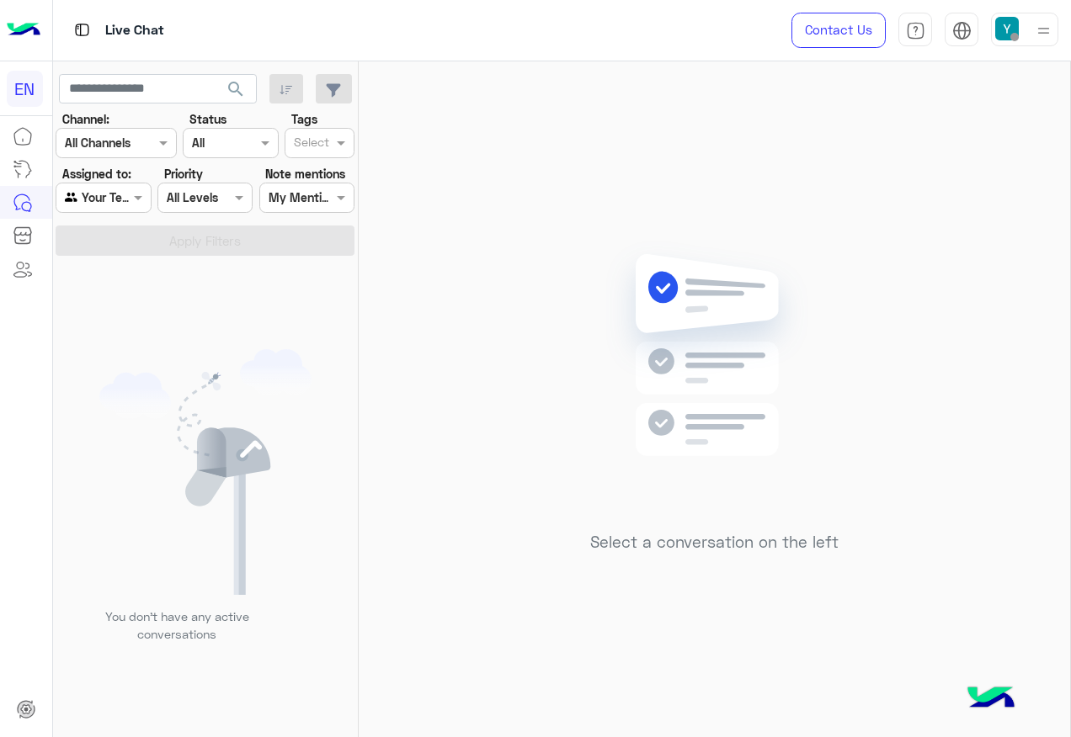
click at [295, 194] on input "text" at bounding box center [288, 198] width 39 height 18
click at [315, 229] on b "All Chats" at bounding box center [292, 231] width 48 height 14
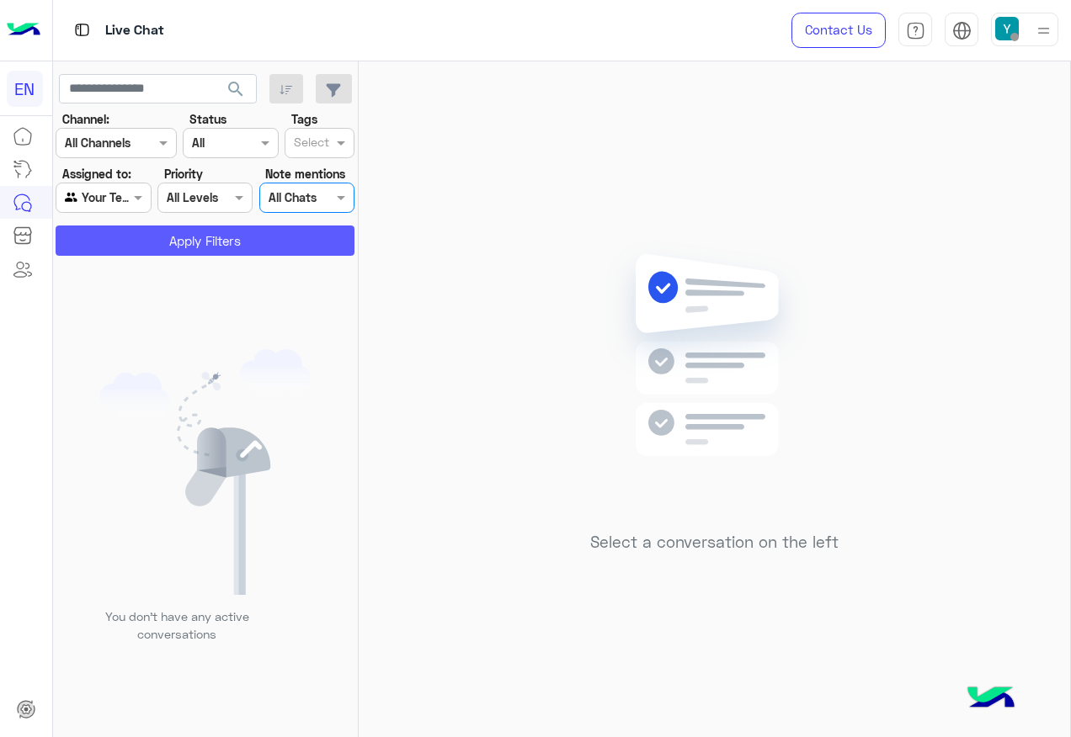
click at [250, 234] on button "Apply Filters" at bounding box center [205, 241] width 299 height 30
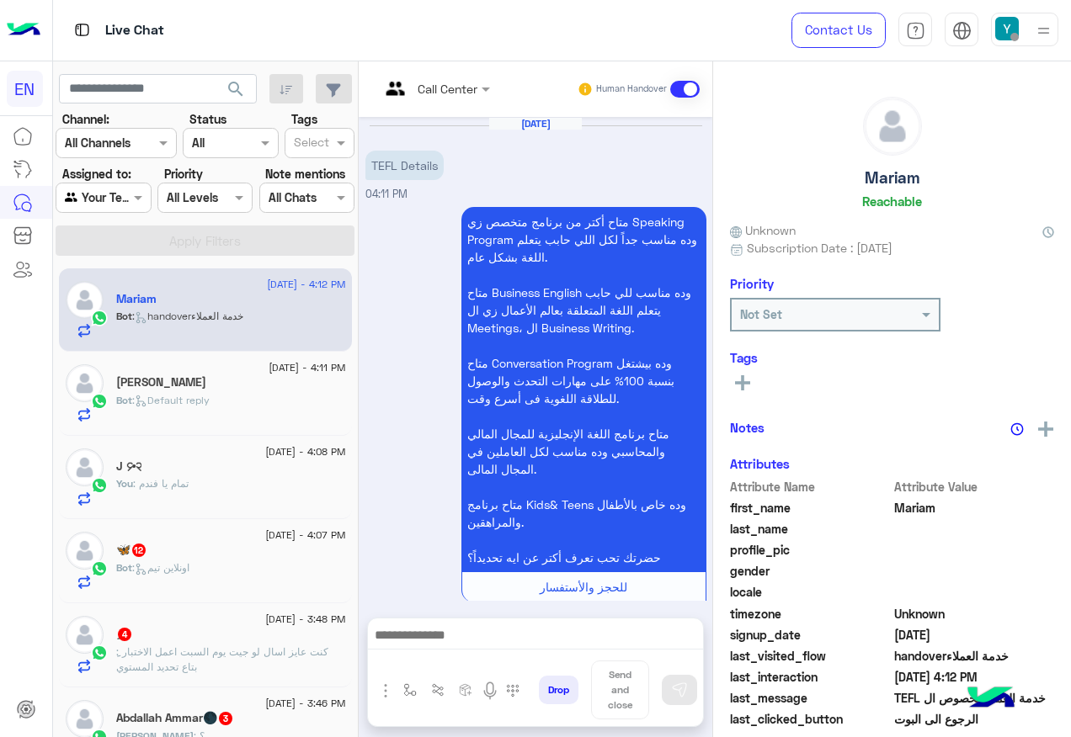
scroll to position [833, 0]
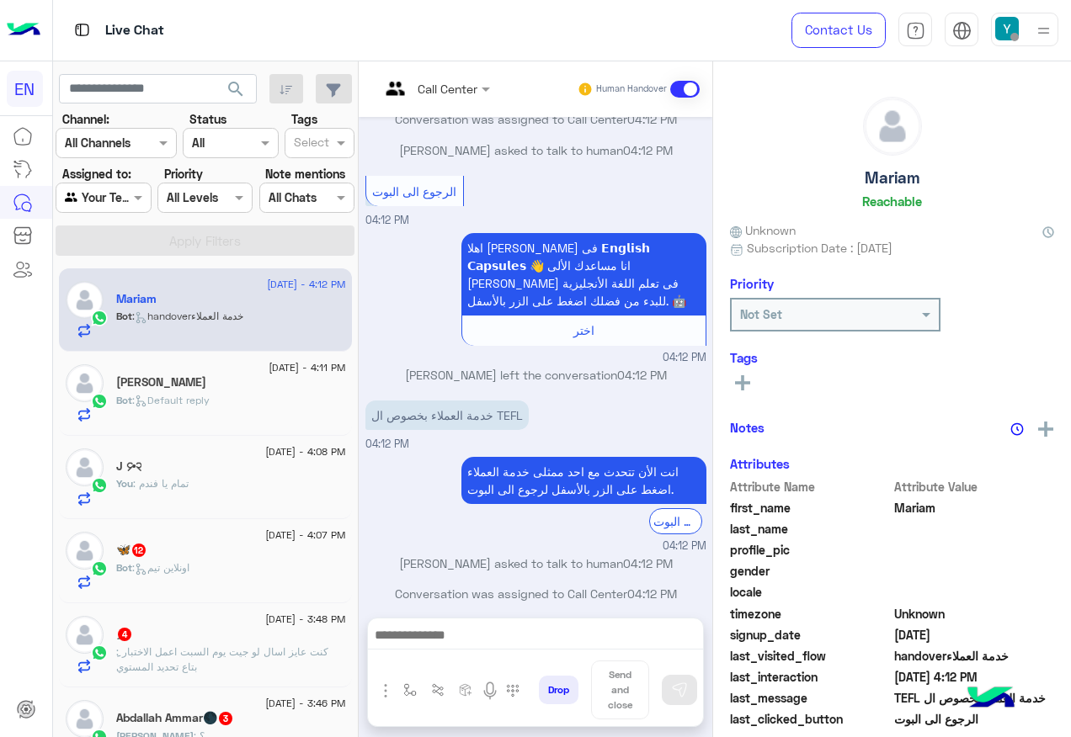
click at [191, 554] on div "🦋 12" at bounding box center [231, 552] width 230 height 18
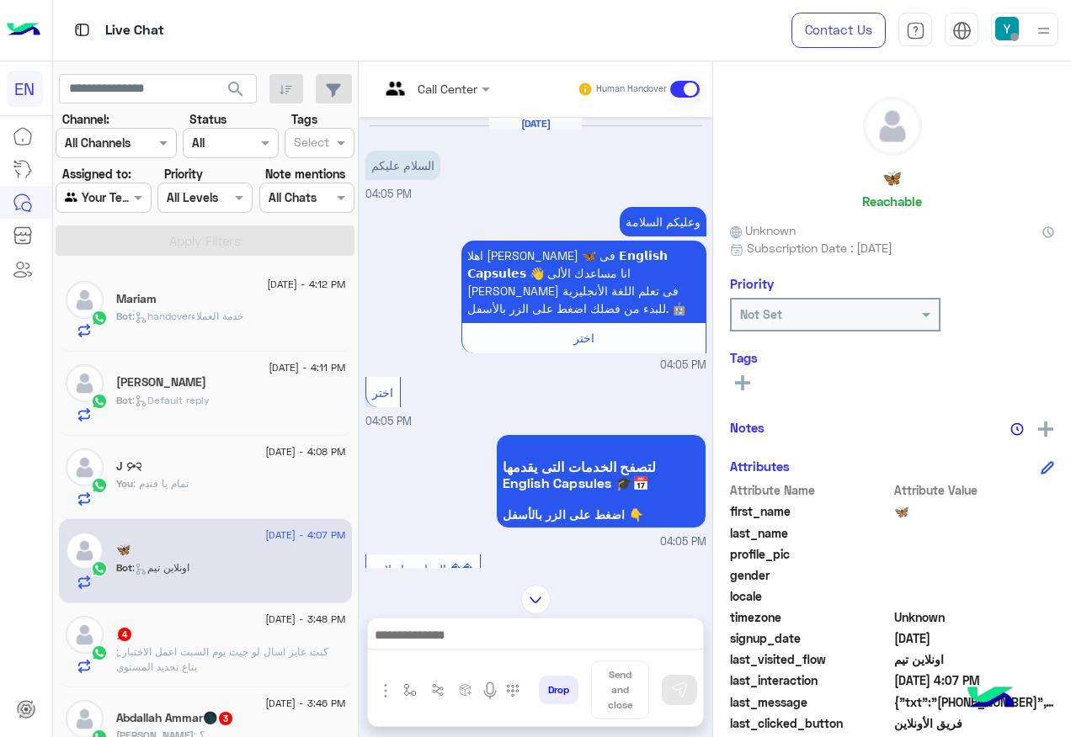
scroll to position [792, 0]
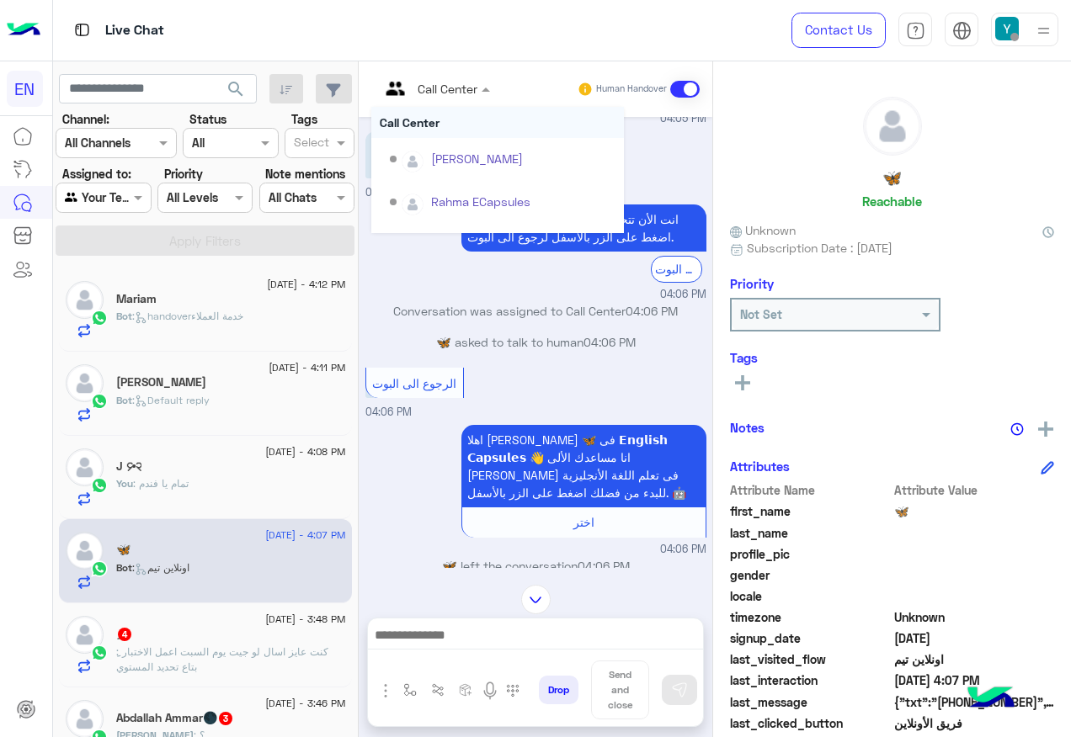
click at [498, 88] on div at bounding box center [434, 87] width 127 height 19
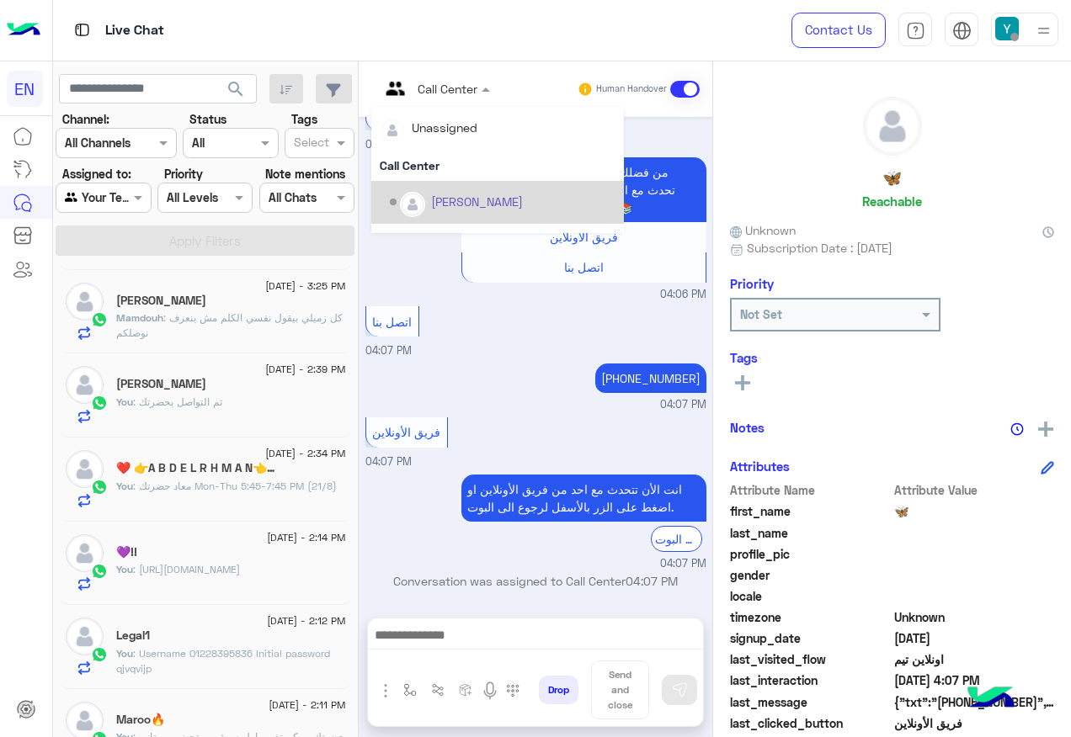
scroll to position [589, 0]
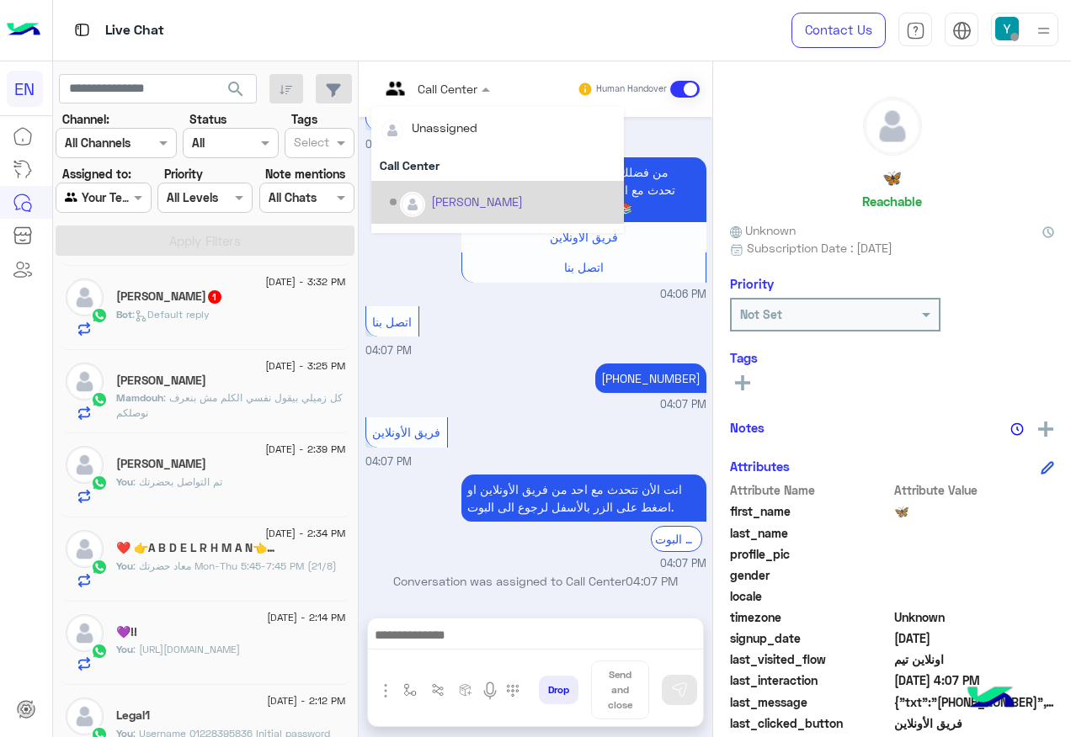
click at [253, 307] on div "Bot : Default reply" at bounding box center [231, 321] width 230 height 29
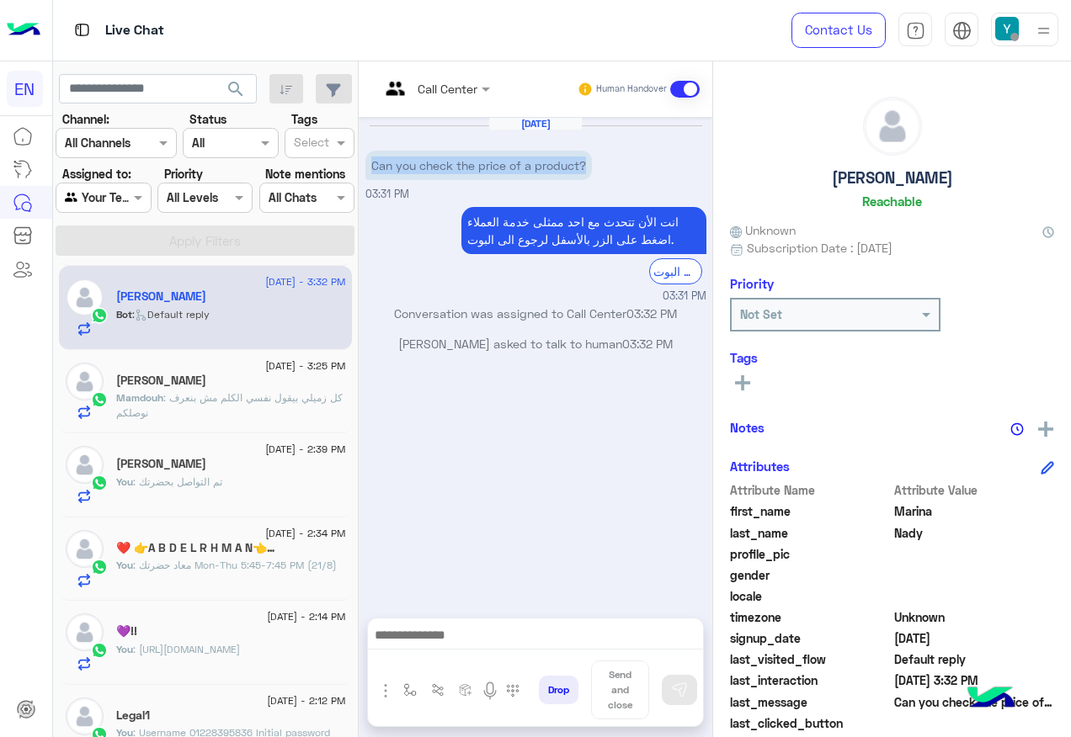
drag, startPoint x: 422, startPoint y: 162, endPoint x: 647, endPoint y: 180, distance: 226.3
click at [647, 180] on div "Can you check the price of a product?" at bounding box center [526, 165] width 322 height 38
drag, startPoint x: 647, startPoint y: 180, endPoint x: 599, endPoint y: 168, distance: 50.2
copy p "Can you check the price of a product?"
click at [498, 92] on div at bounding box center [434, 87] width 127 height 19
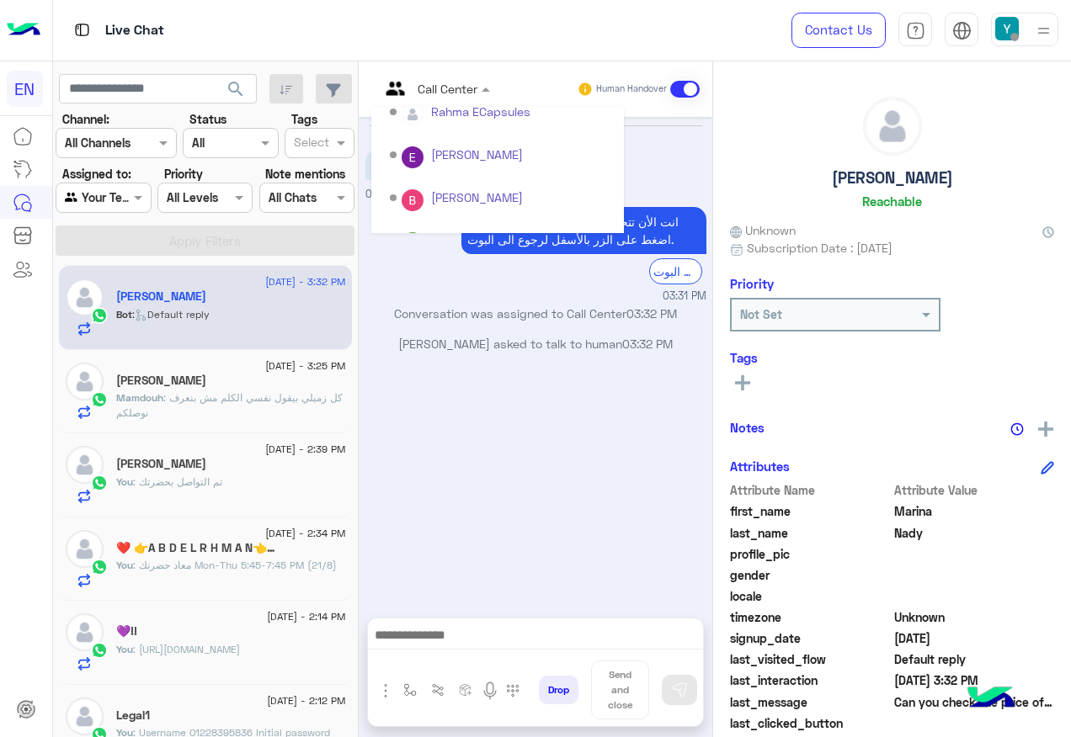
scroll to position [280, 0]
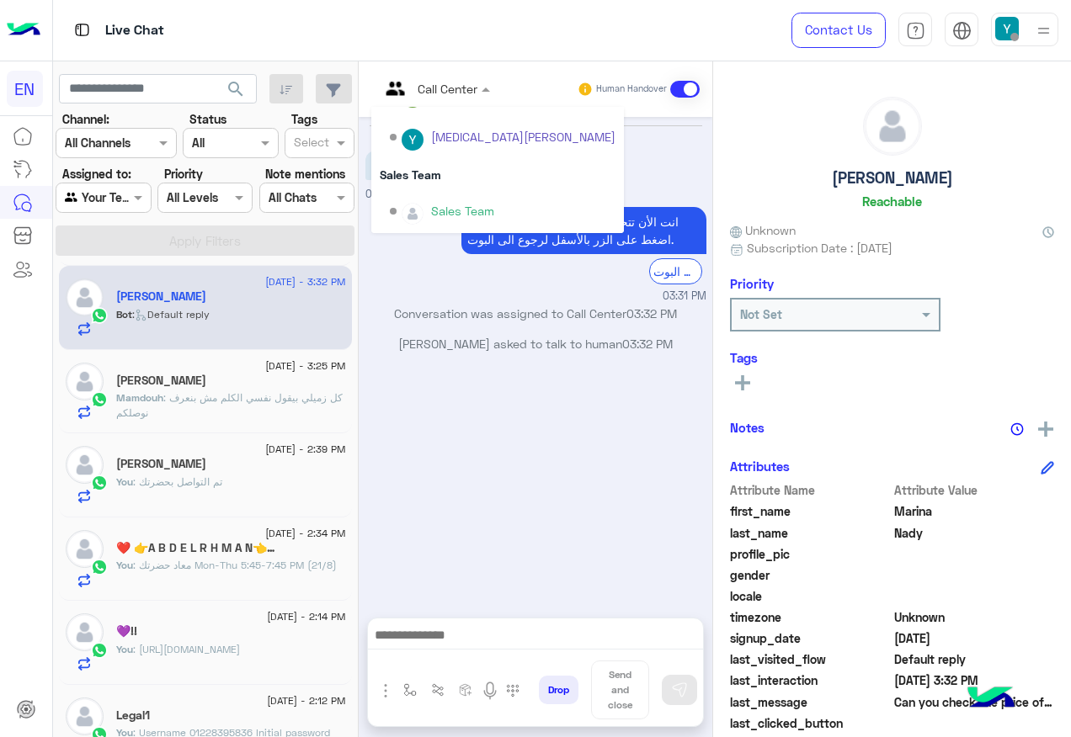
click at [532, 173] on div "Sales Team" at bounding box center [497, 174] width 253 height 31
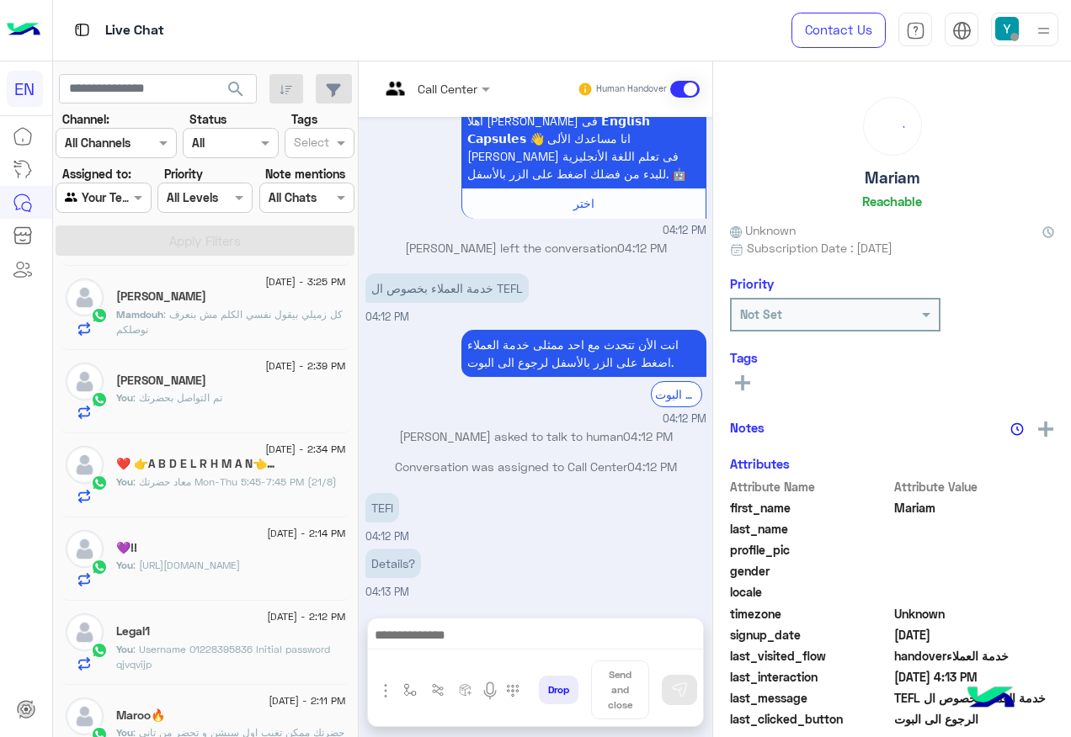
scroll to position [421, 0]
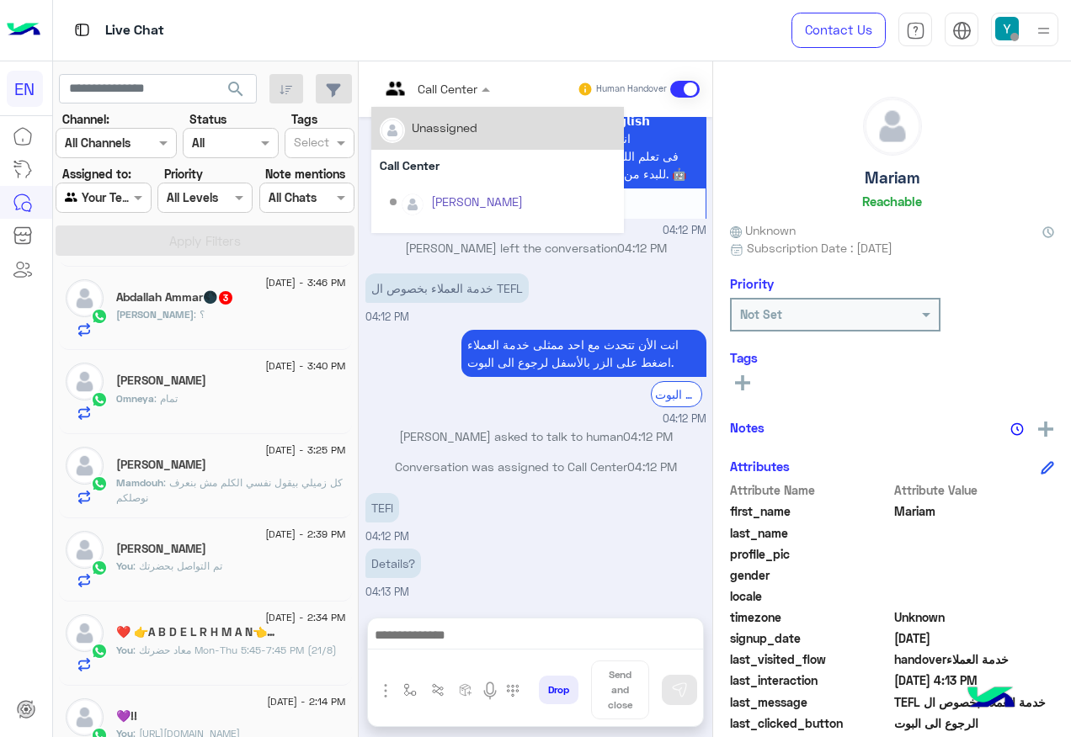
click at [498, 86] on div at bounding box center [434, 87] width 127 height 19
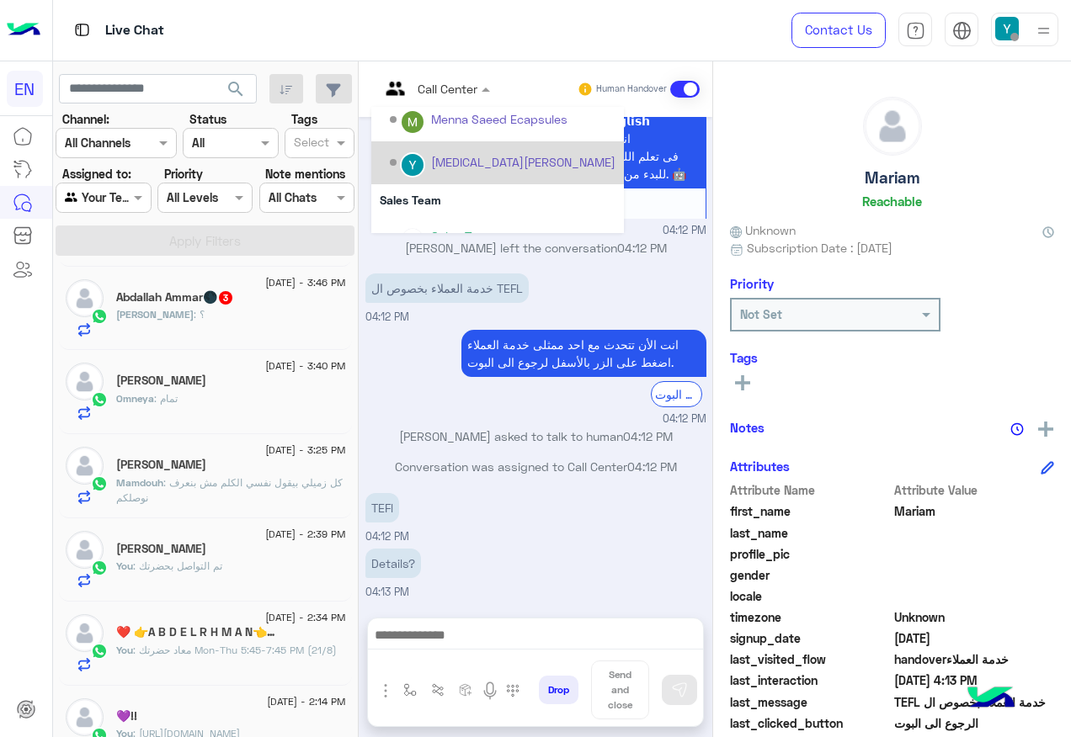
scroll to position [280, 0]
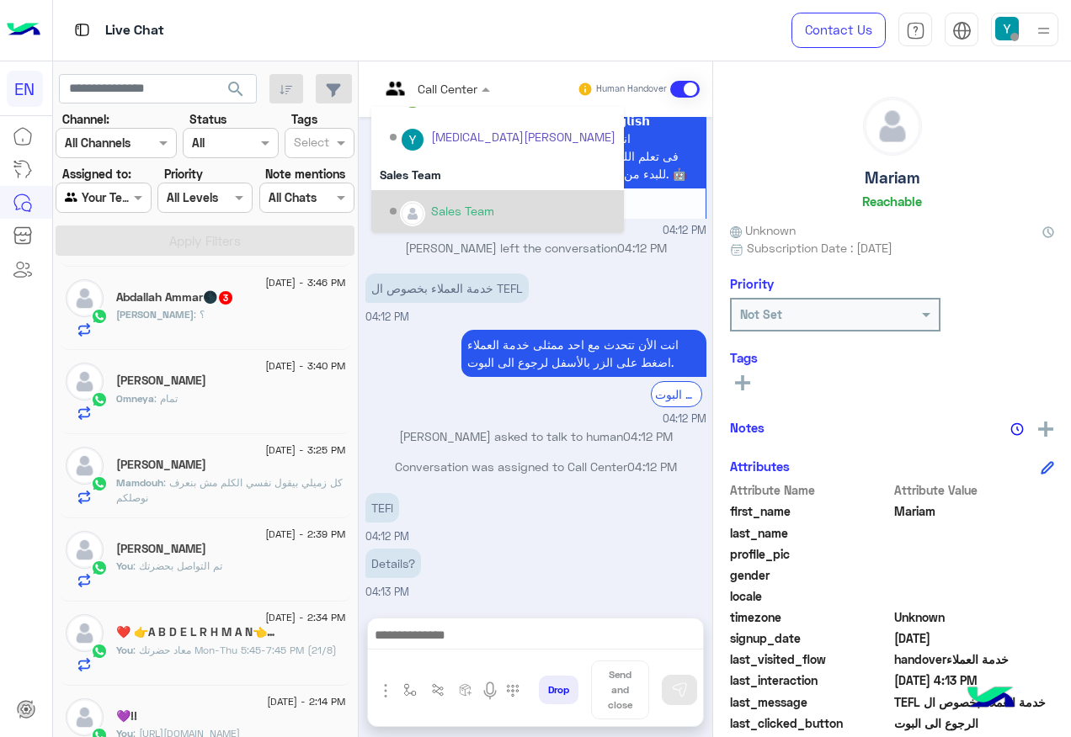
click at [519, 191] on div "Sales Team" at bounding box center [497, 211] width 253 height 43
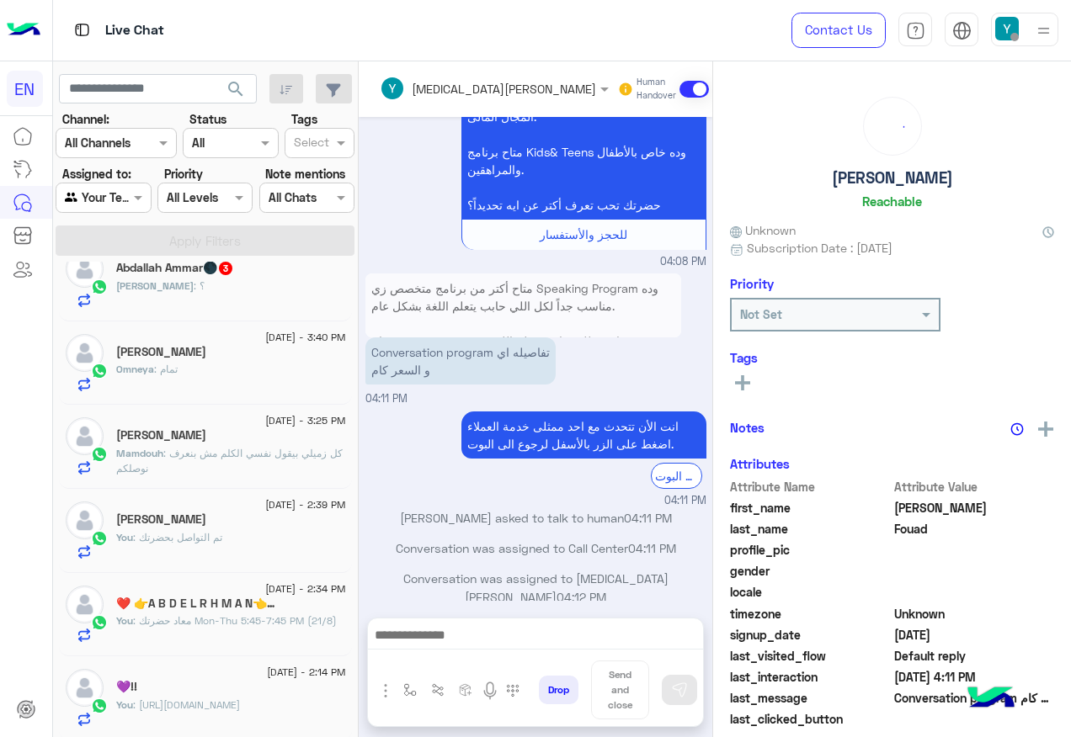
scroll to position [337, 0]
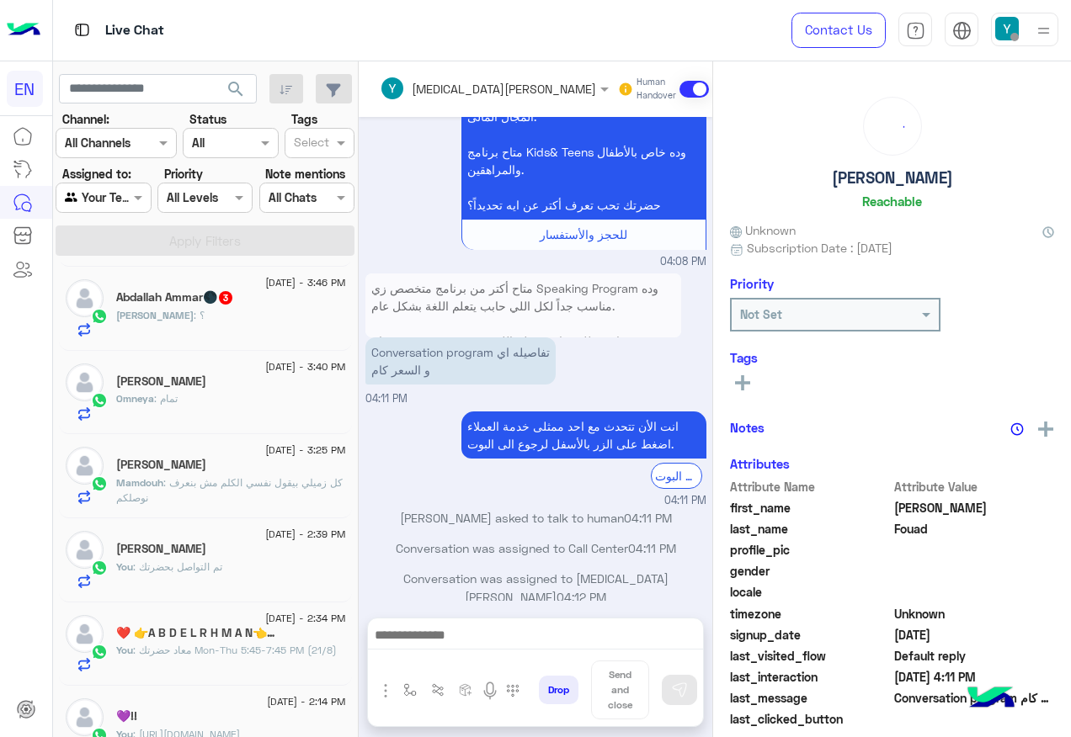
click at [216, 274] on div "14 August - 3:46 PM Abdallah Ammar🌑 3 Abdallah : ؟" at bounding box center [205, 309] width 293 height 84
click at [224, 294] on span "3" at bounding box center [225, 297] width 17 height 14
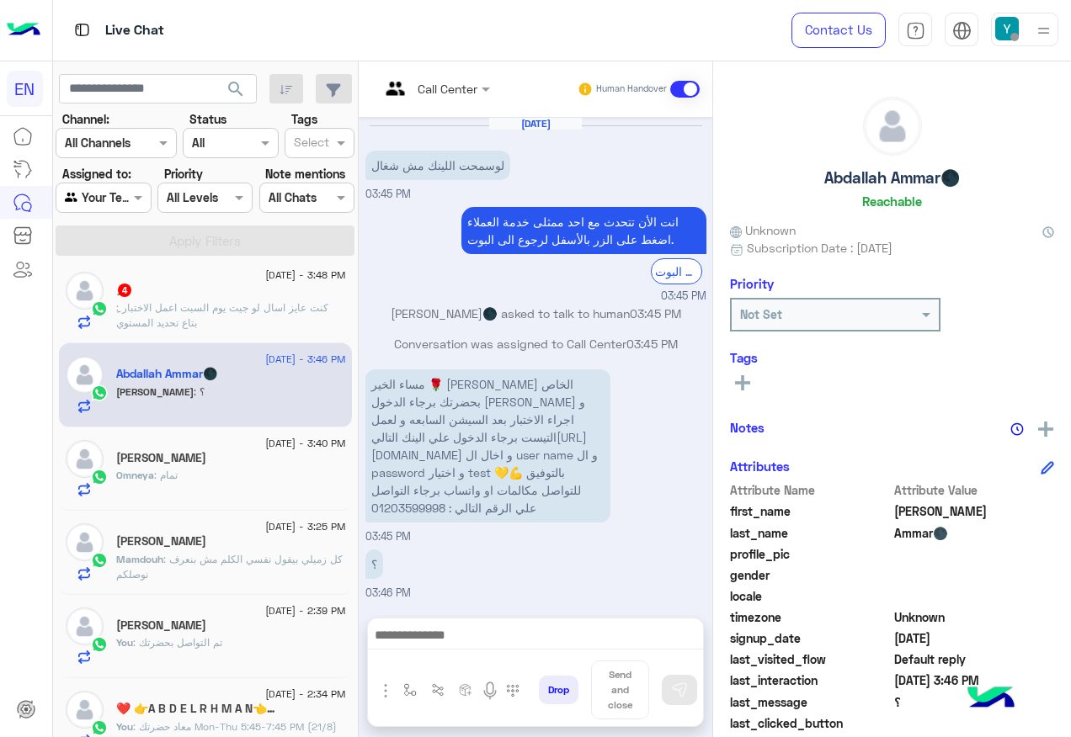
scroll to position [168, 0]
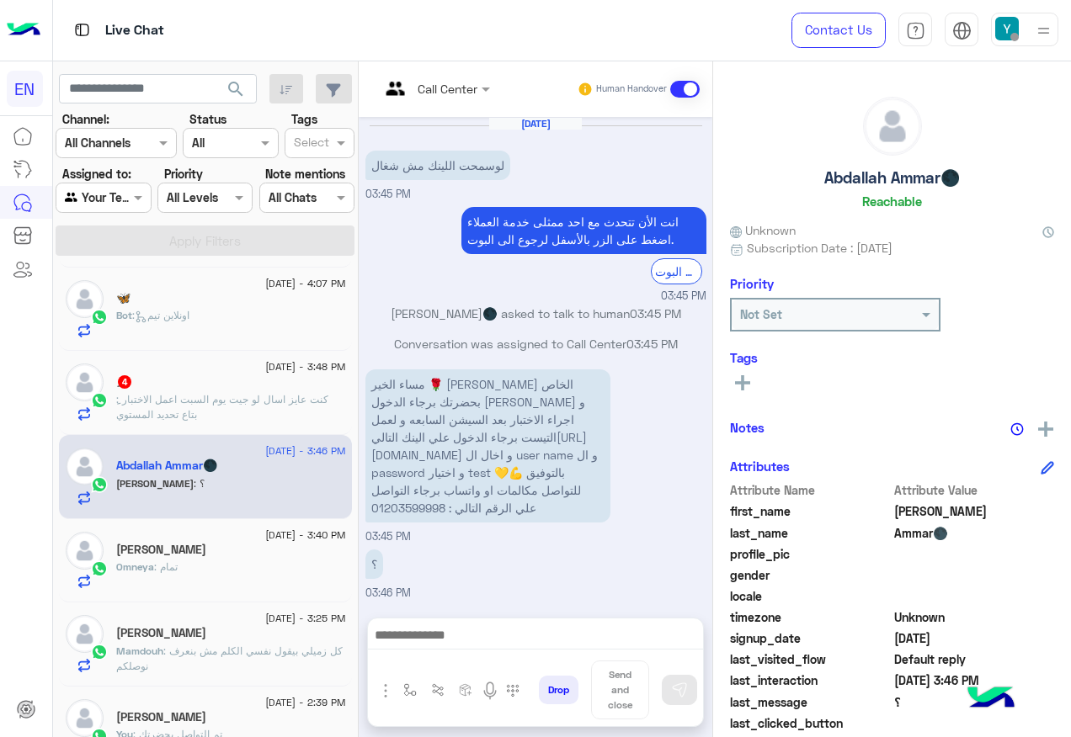
click at [221, 373] on div "14 August - 3:48 PM" at bounding box center [231, 369] width 230 height 11
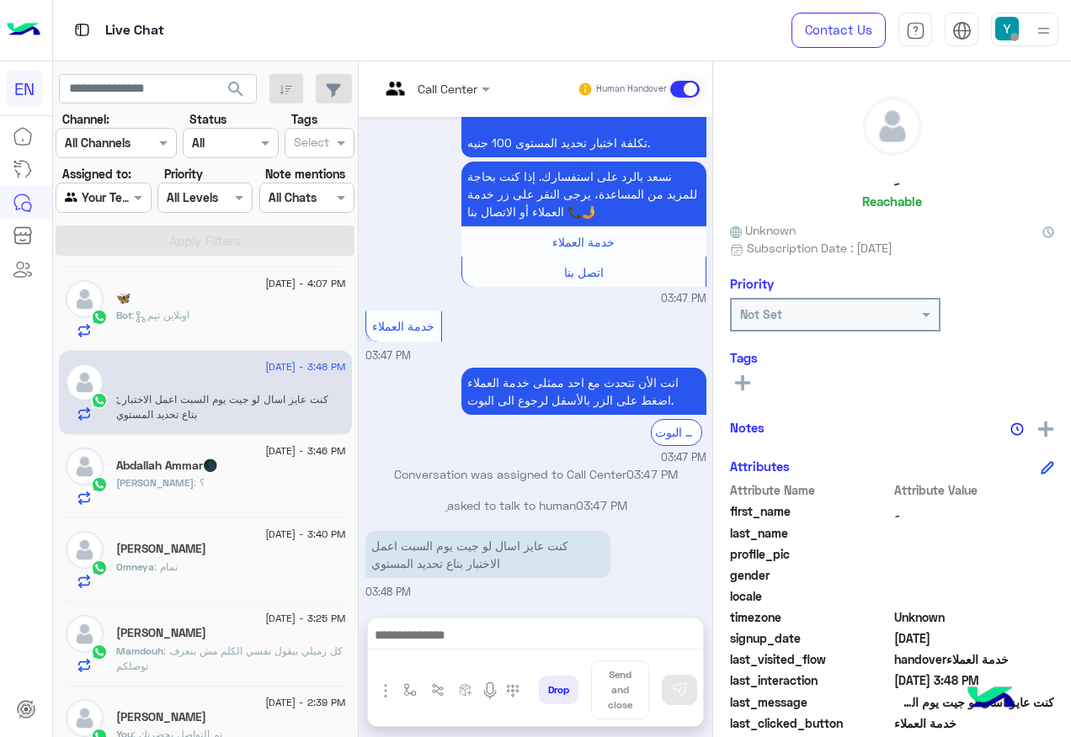
scroll to position [84, 0]
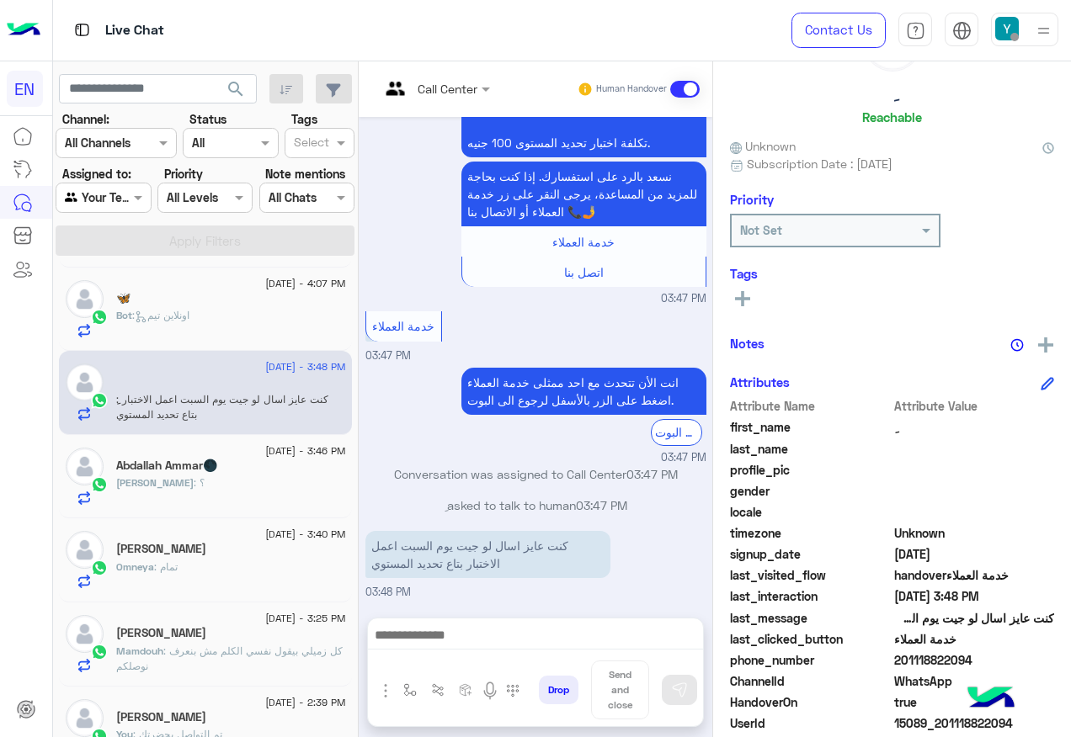
click at [975, 659] on span "201118822094" at bounding box center [974, 661] width 161 height 18
copy span "201118822094"
click at [462, 624] on div at bounding box center [535, 640] width 335 height 42
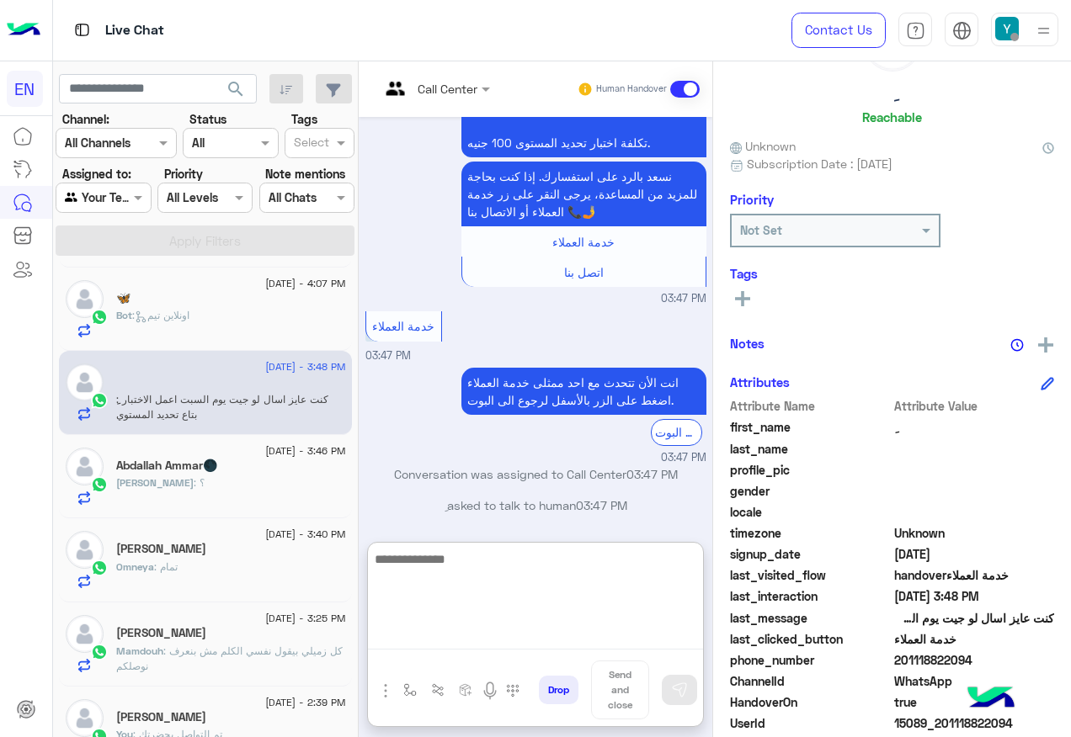
click at [470, 635] on textarea at bounding box center [535, 599] width 335 height 101
paste textarea "**********"
click at [703, 581] on textarea "**********" at bounding box center [535, 599] width 335 height 101
type textarea "**********"
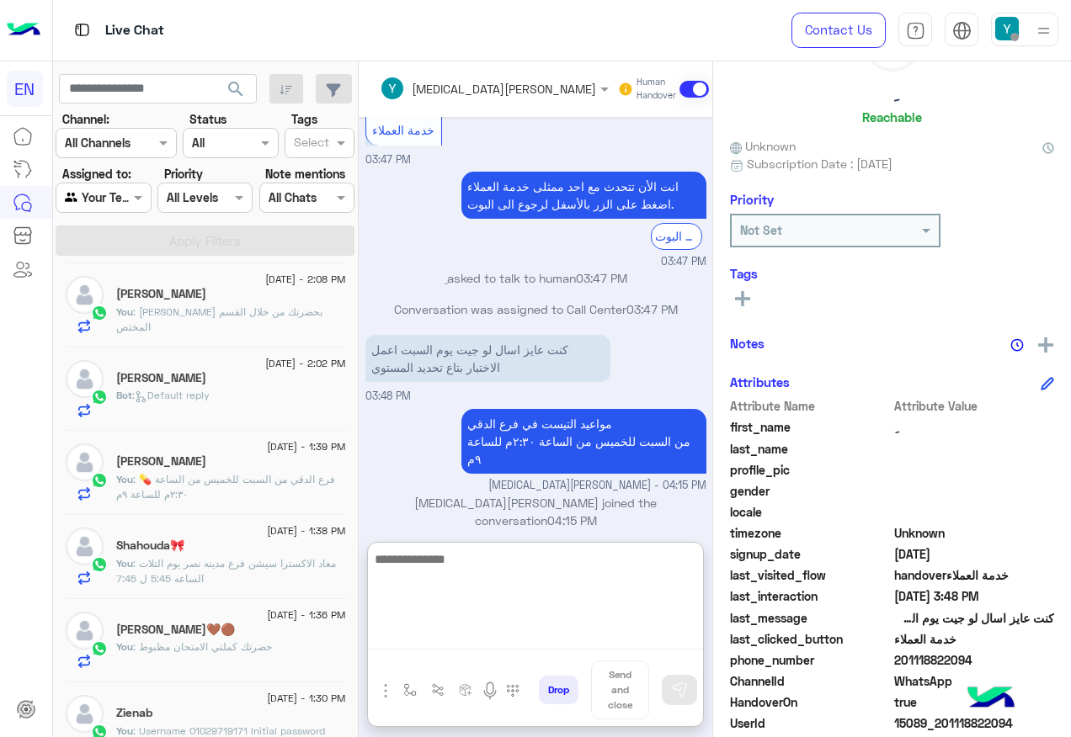
scroll to position [1039, 0]
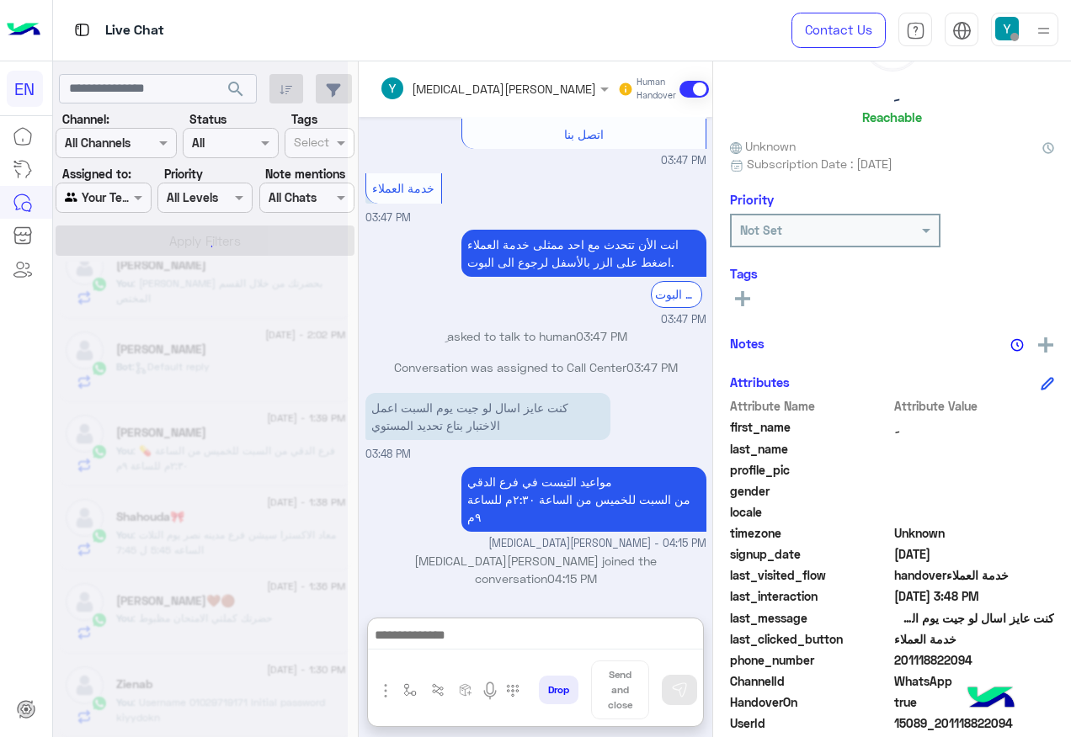
click at [92, 189] on div at bounding box center [200, 375] width 295 height 737
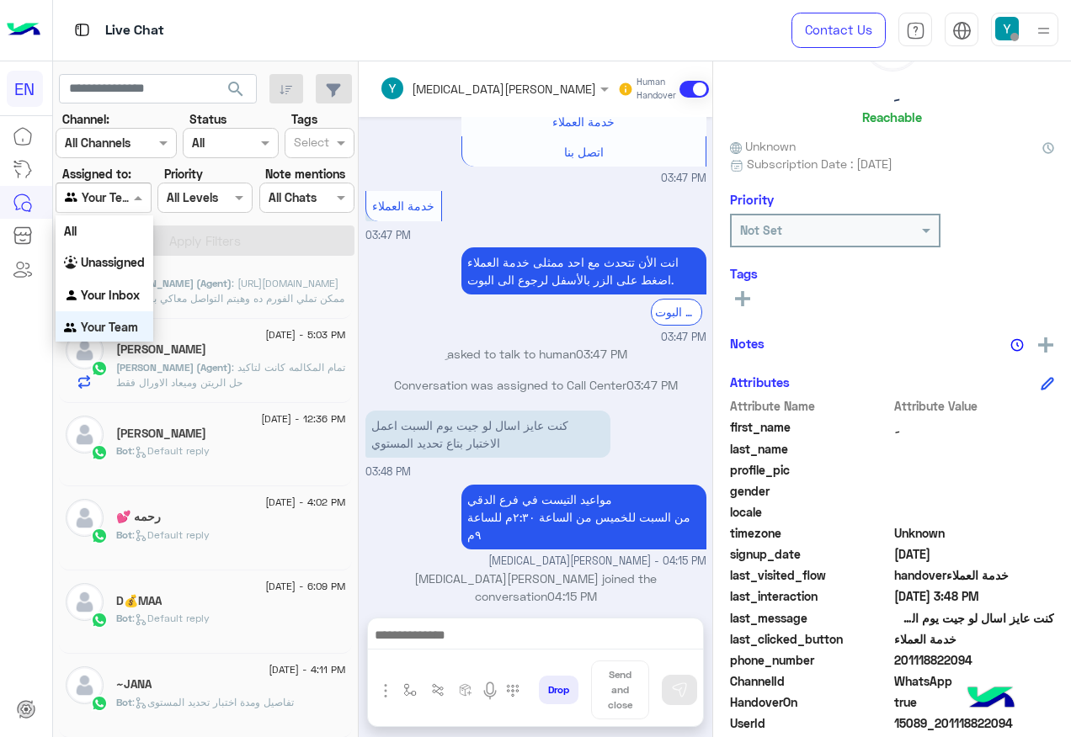
click at [96, 201] on input "text" at bounding box center [84, 198] width 39 height 18
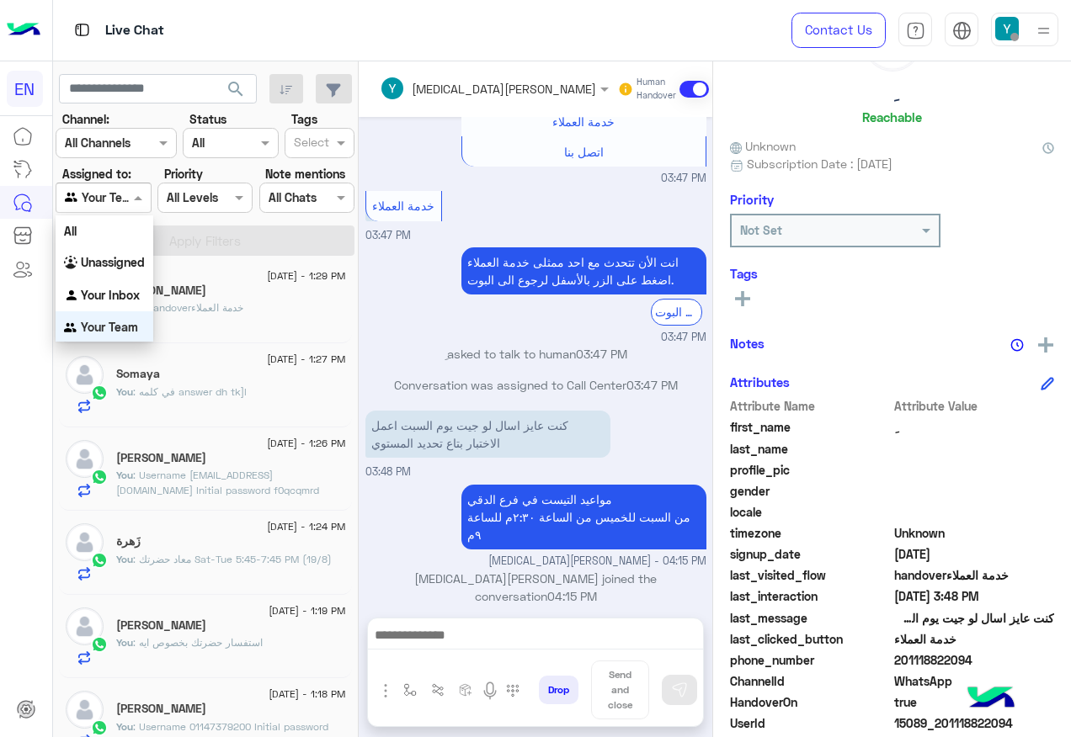
scroll to position [1, 0]
click at [114, 288] on b "Your Inbox" at bounding box center [110, 294] width 59 height 14
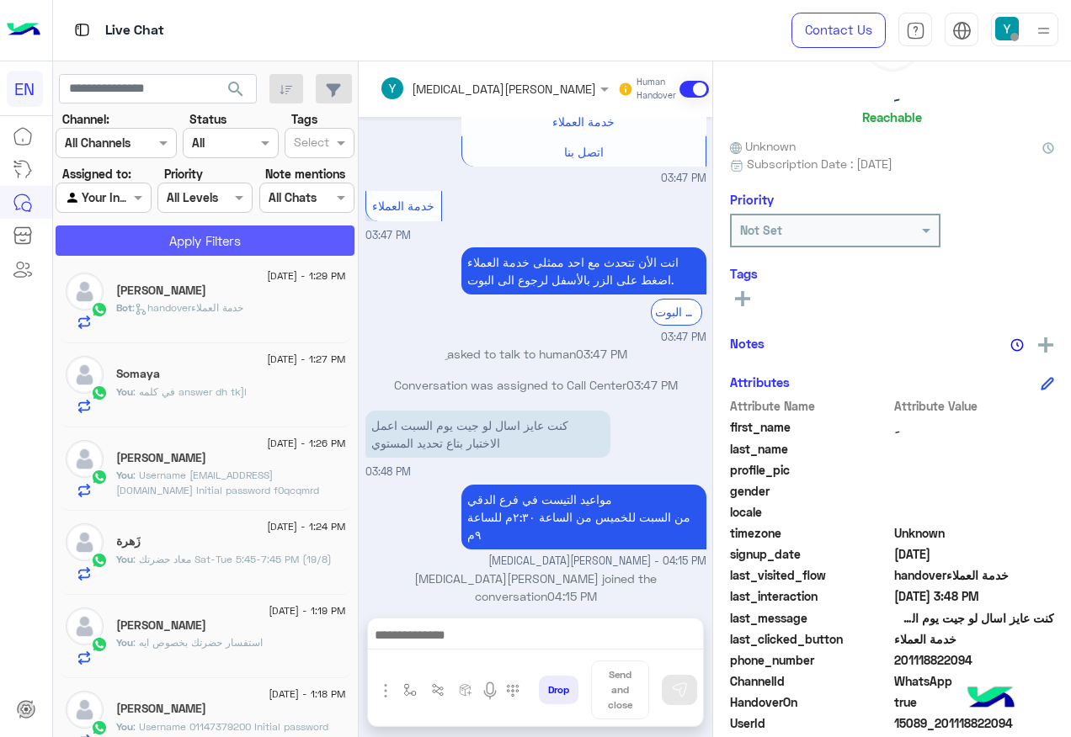
click at [148, 233] on button "Apply Filters" at bounding box center [205, 241] width 299 height 30
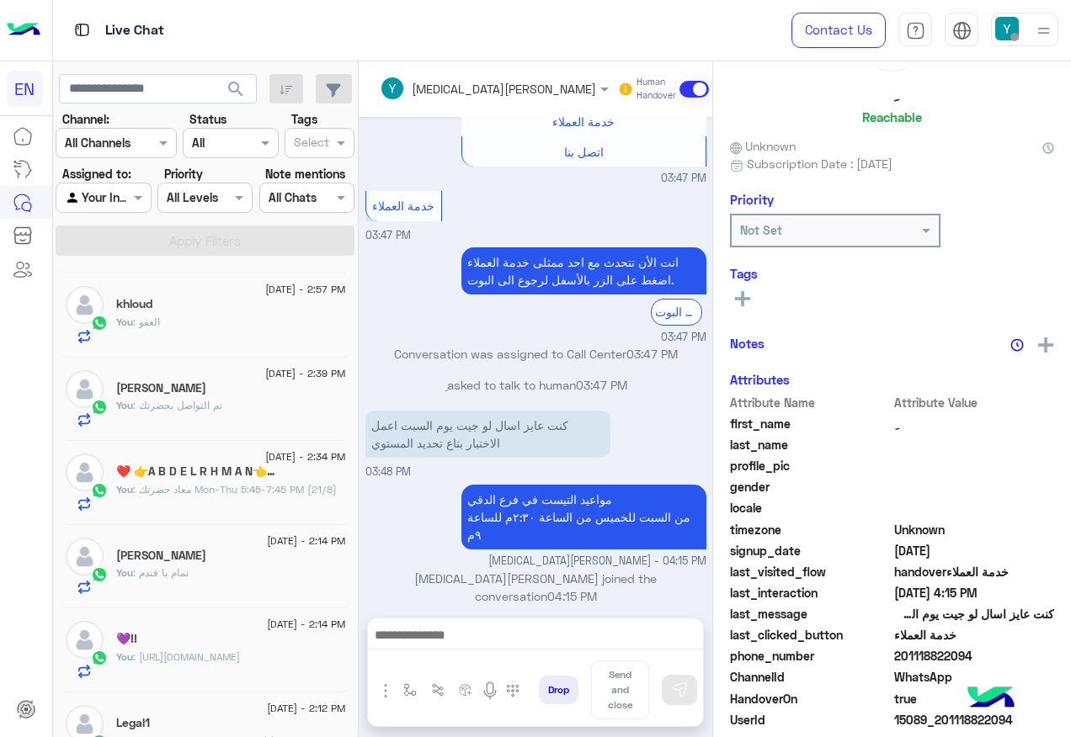
scroll to position [674, 0]
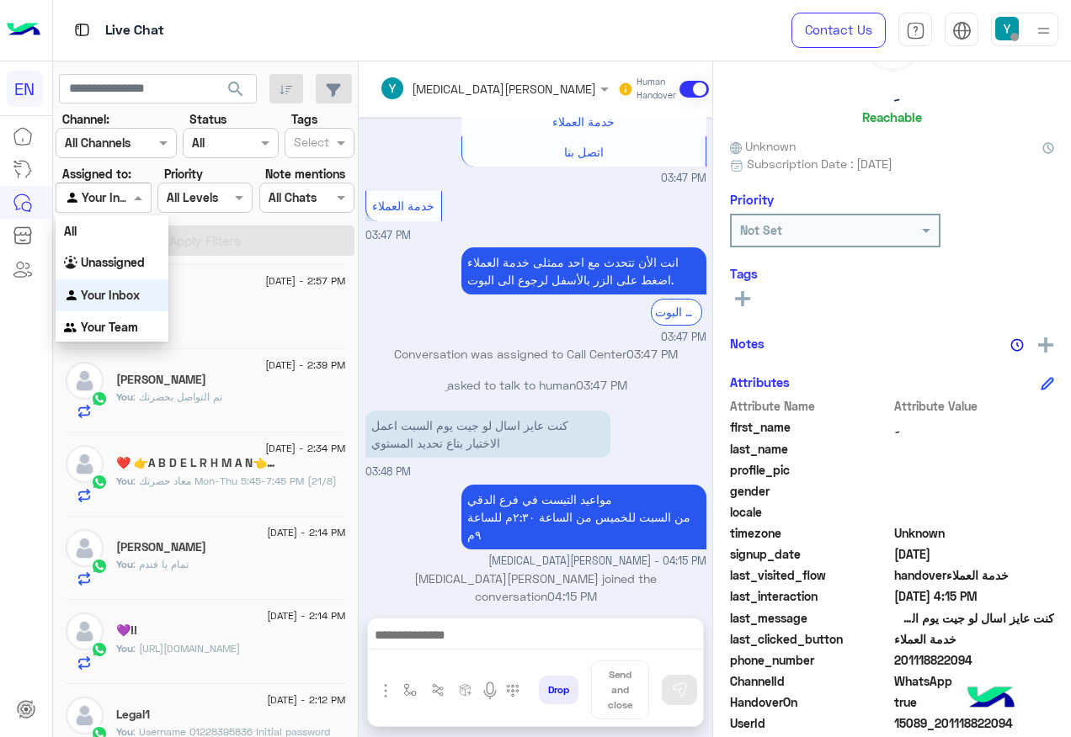
click at [114, 211] on div "Agent Filter Your Inbox" at bounding box center [103, 198] width 95 height 30
click at [137, 258] on b "Unassigned" at bounding box center [113, 262] width 64 height 14
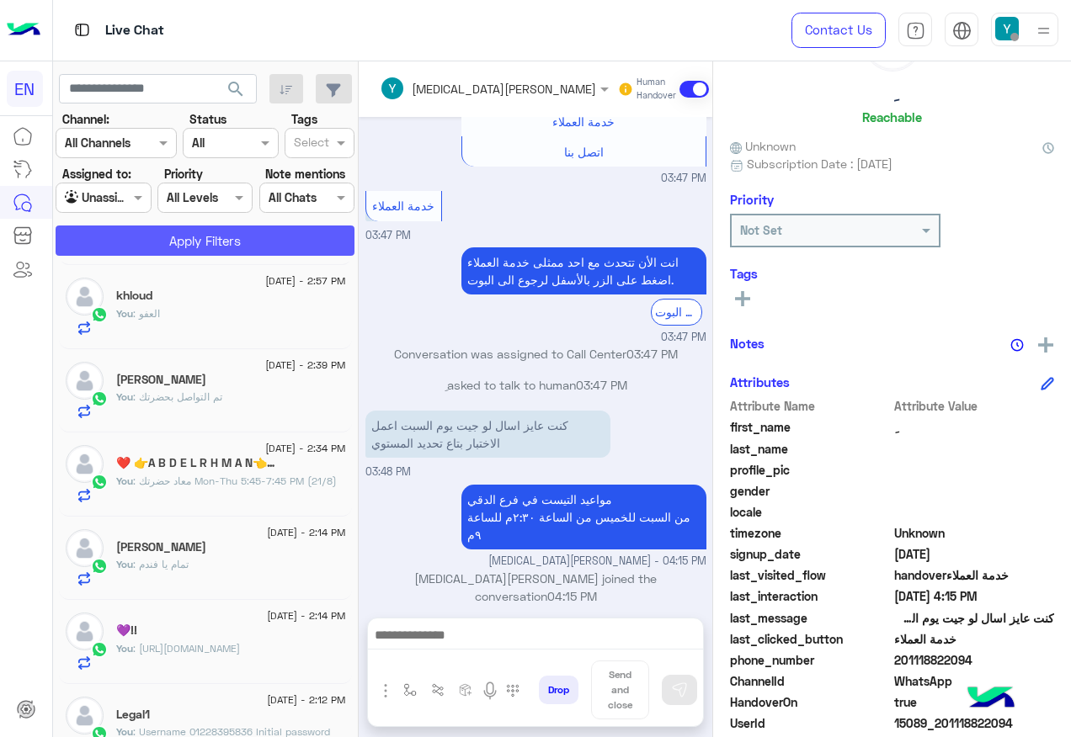
click at [137, 246] on button "Apply Filters" at bounding box center [205, 241] width 299 height 30
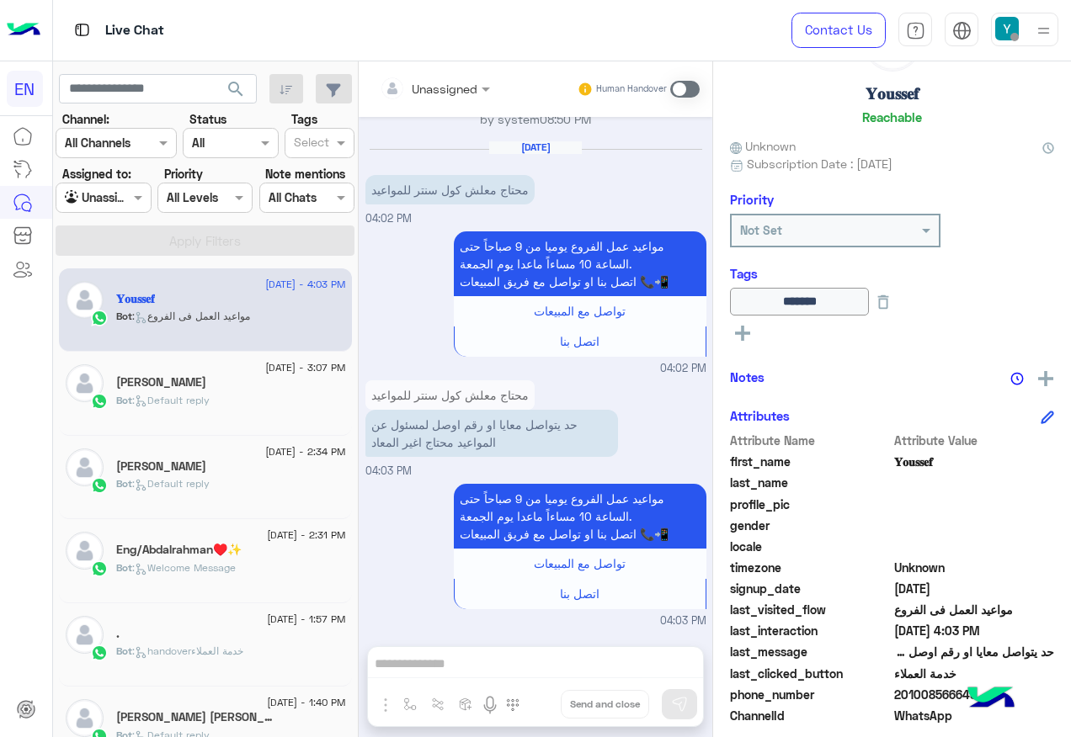
click at [108, 199] on div at bounding box center [102, 197] width 93 height 19
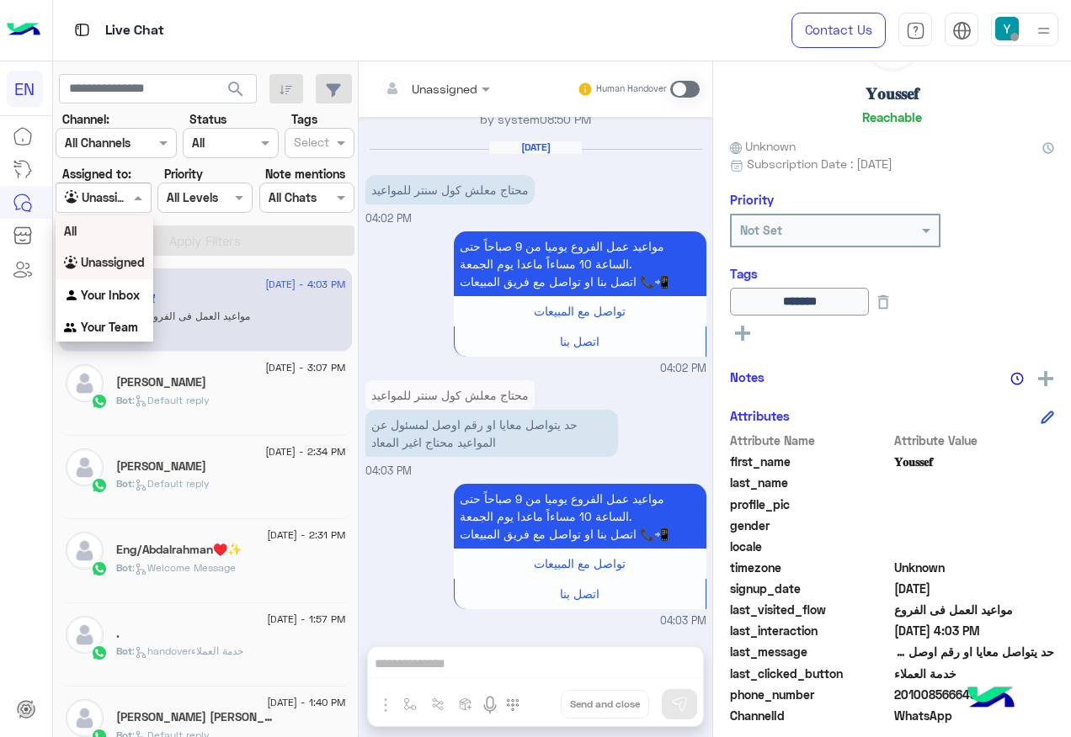
click at [117, 234] on div "All" at bounding box center [105, 231] width 98 height 31
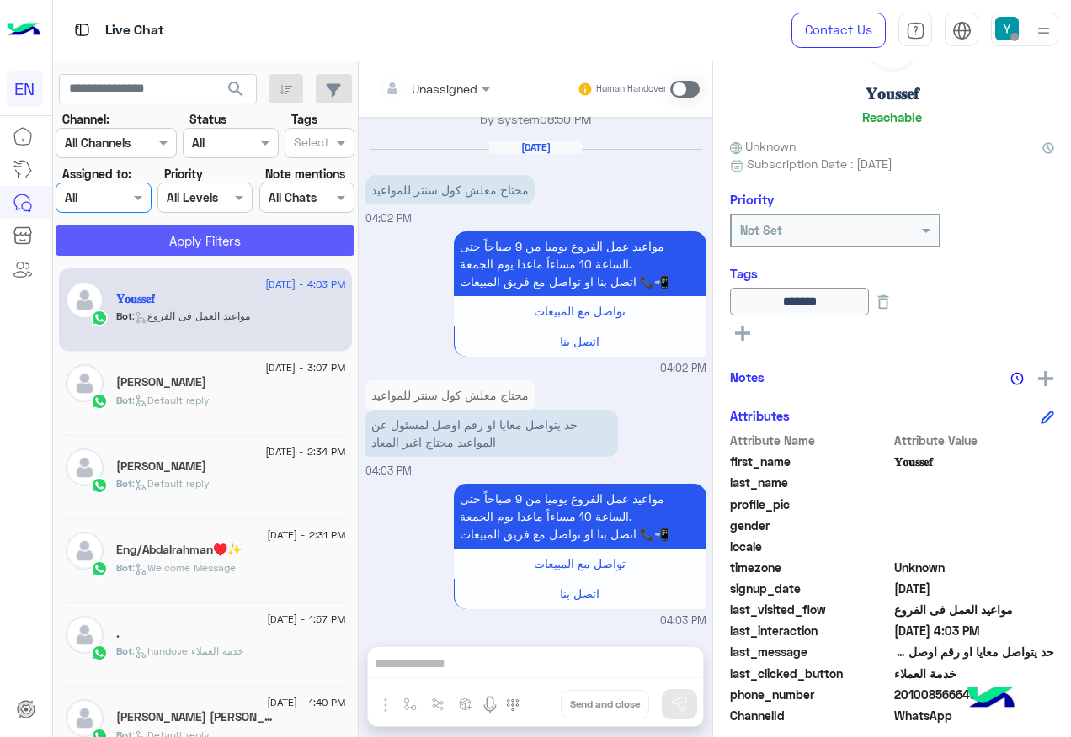
click at [117, 235] on button "Apply Filters" at bounding box center [205, 241] width 299 height 30
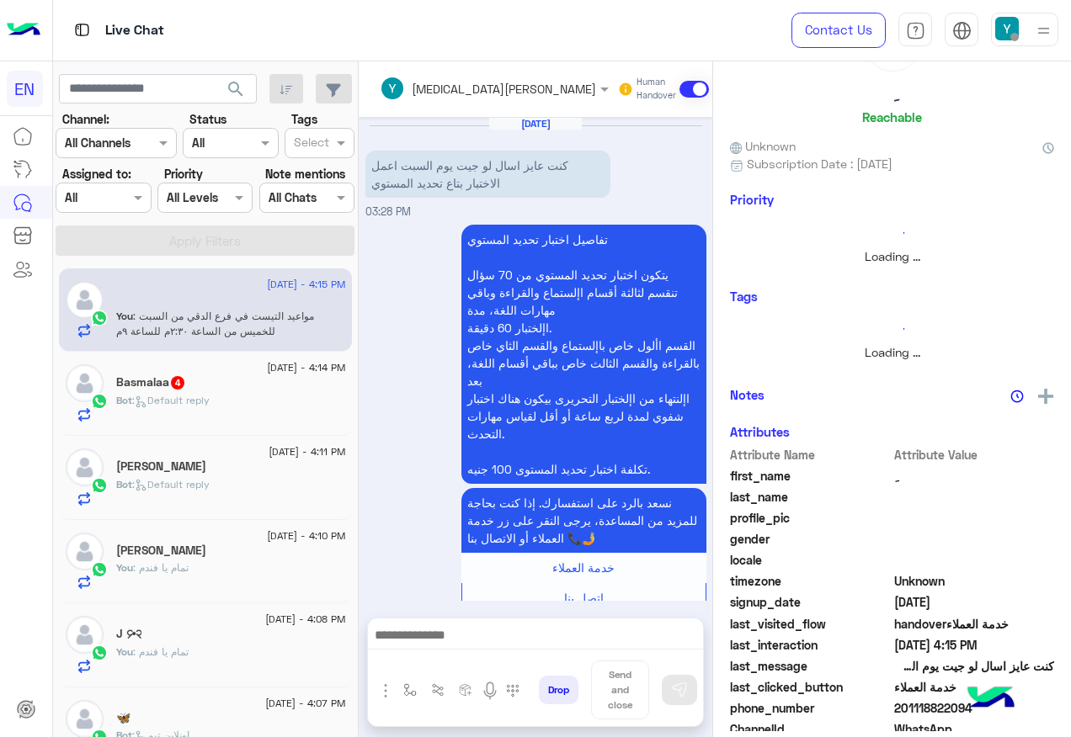
scroll to position [934, 0]
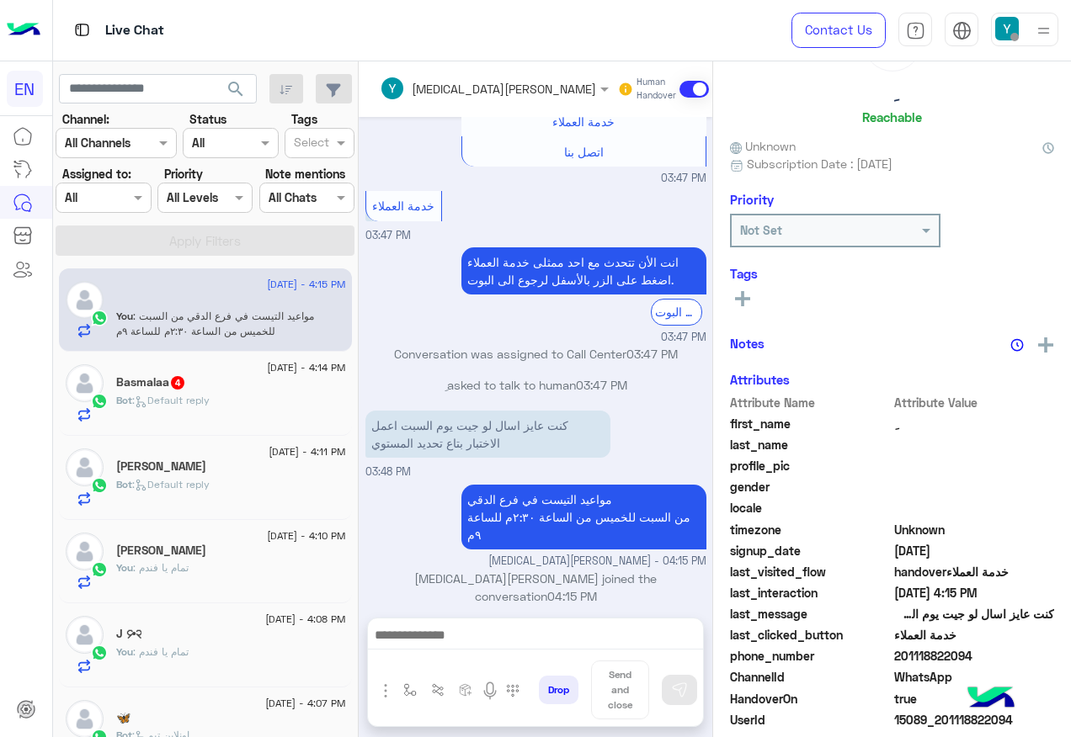
click at [220, 408] on div "Bot : Default reply" at bounding box center [231, 407] width 230 height 29
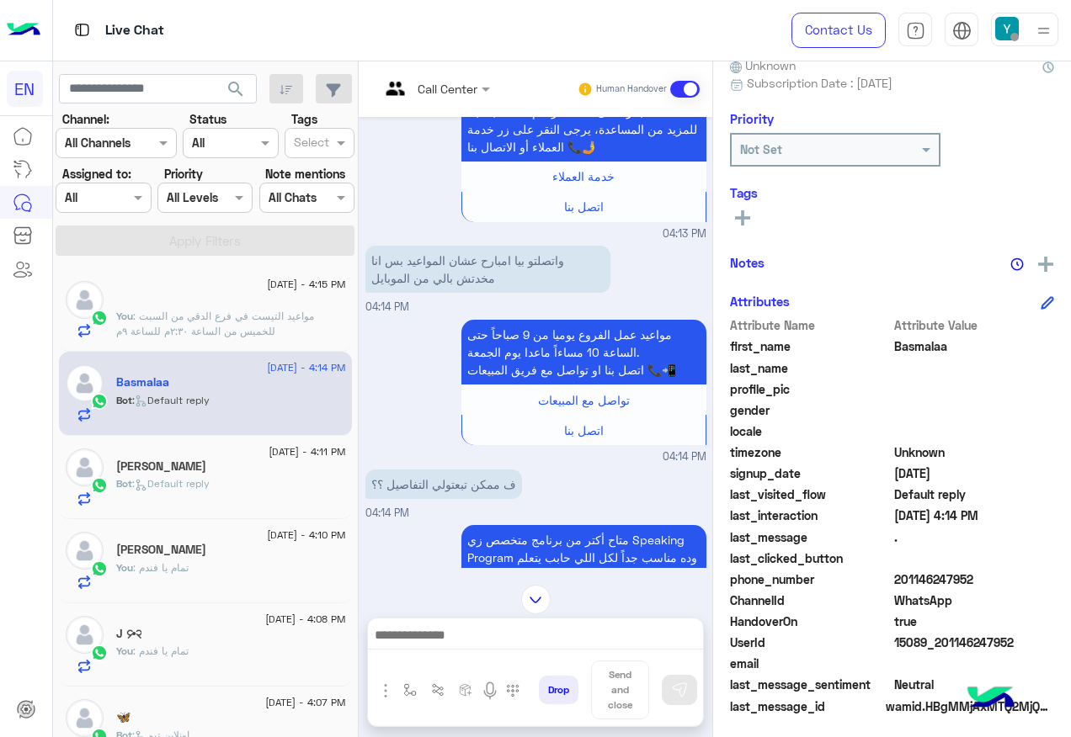
scroll to position [169, 0]
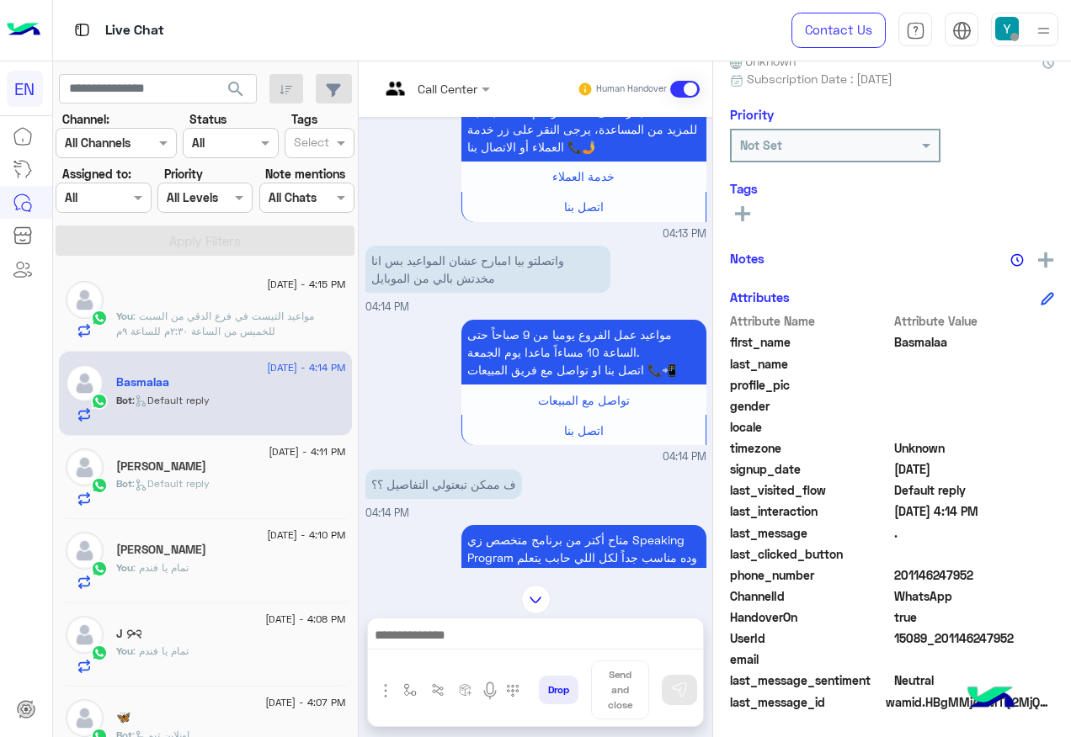
drag, startPoint x: 953, startPoint y: 574, endPoint x: 1063, endPoint y: 574, distance: 110.3
click at [1055, 574] on span "201146247952" at bounding box center [974, 576] width 161 height 18
drag, startPoint x: 1063, startPoint y: 574, endPoint x: 962, endPoint y: 575, distance: 101.0
copy span "01146247952"
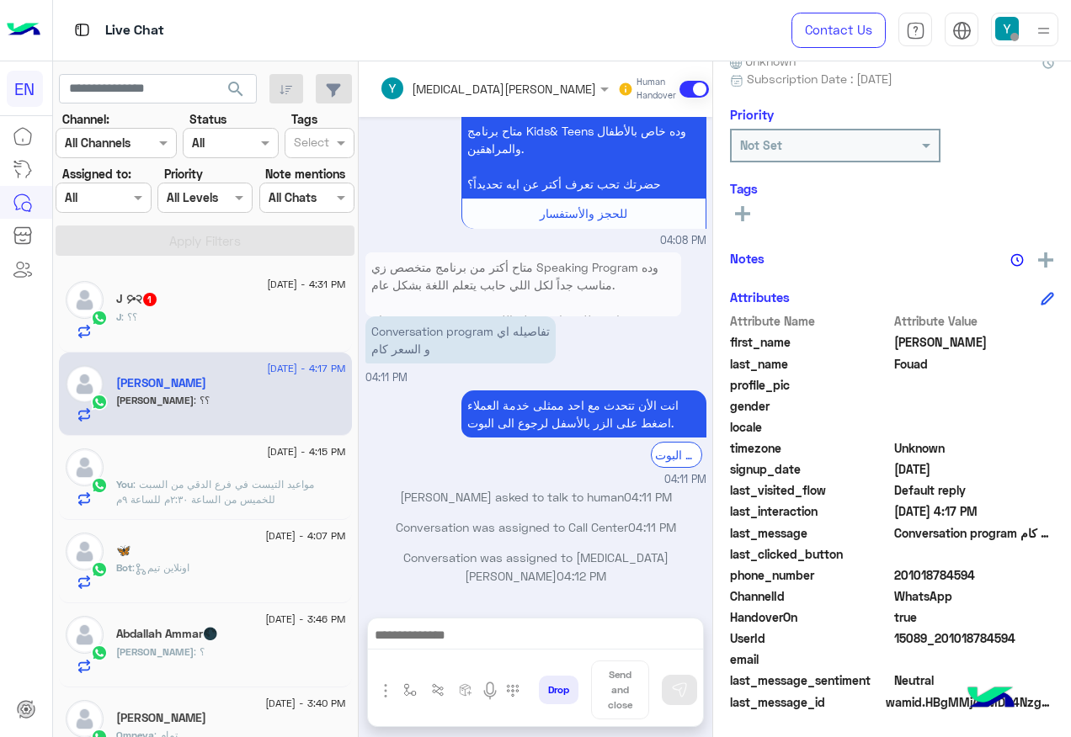
scroll to position [504, 0]
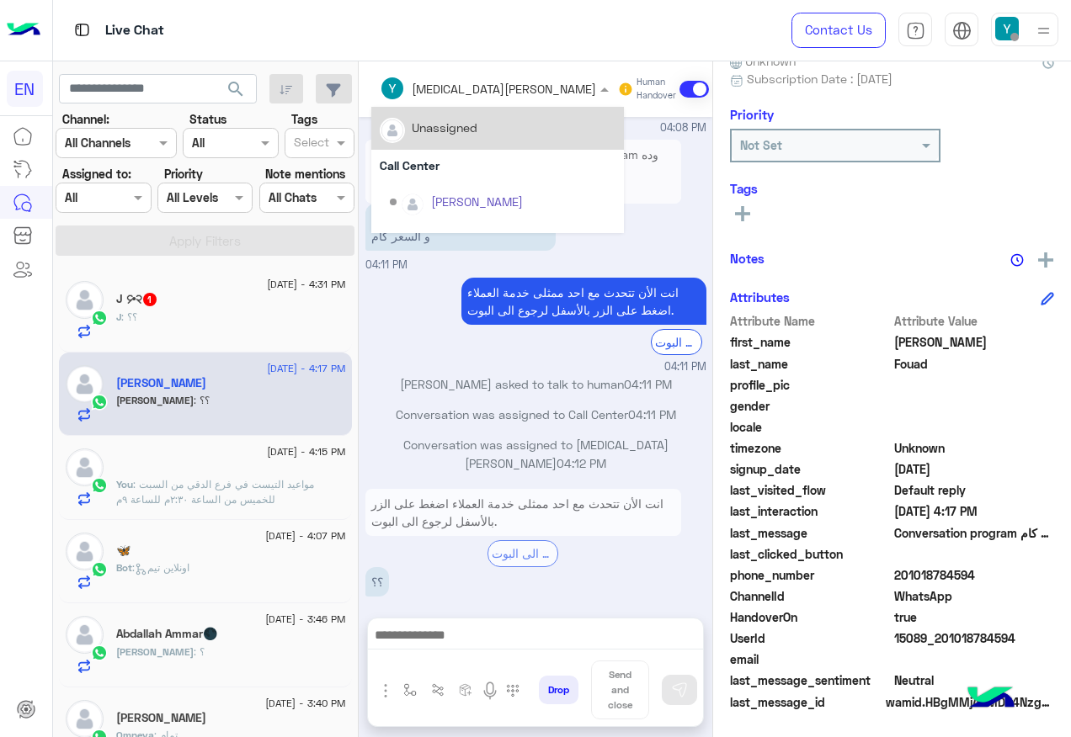
click at [508, 89] on input "text" at bounding box center [467, 89] width 175 height 18
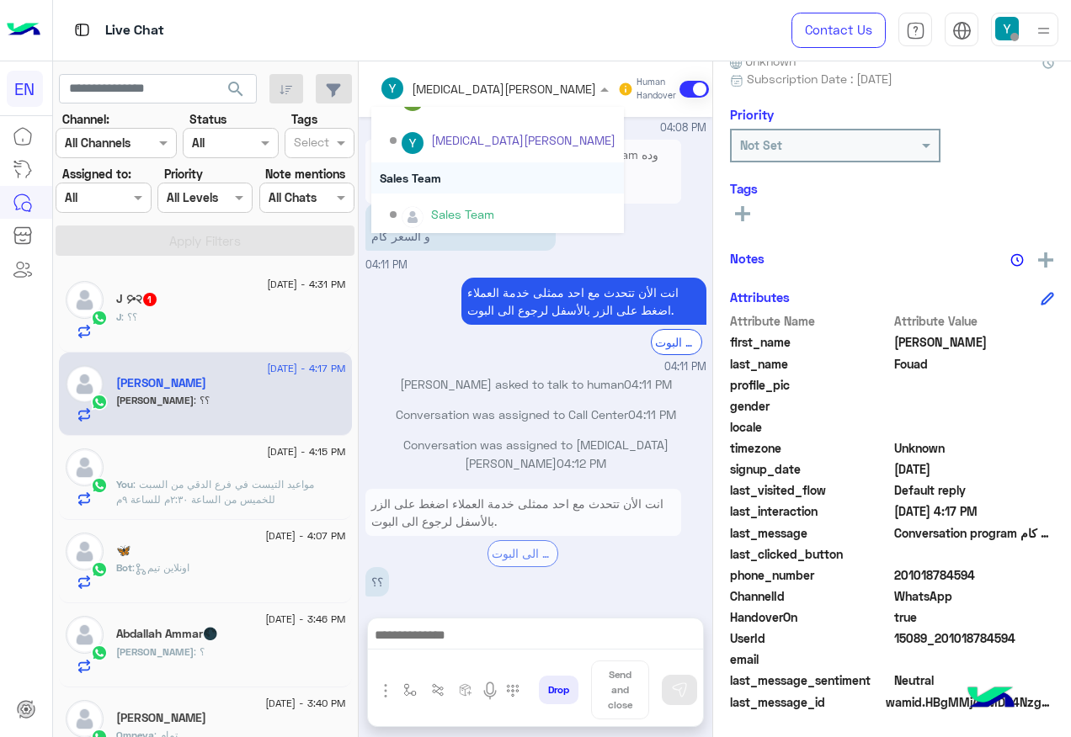
scroll to position [280, 0]
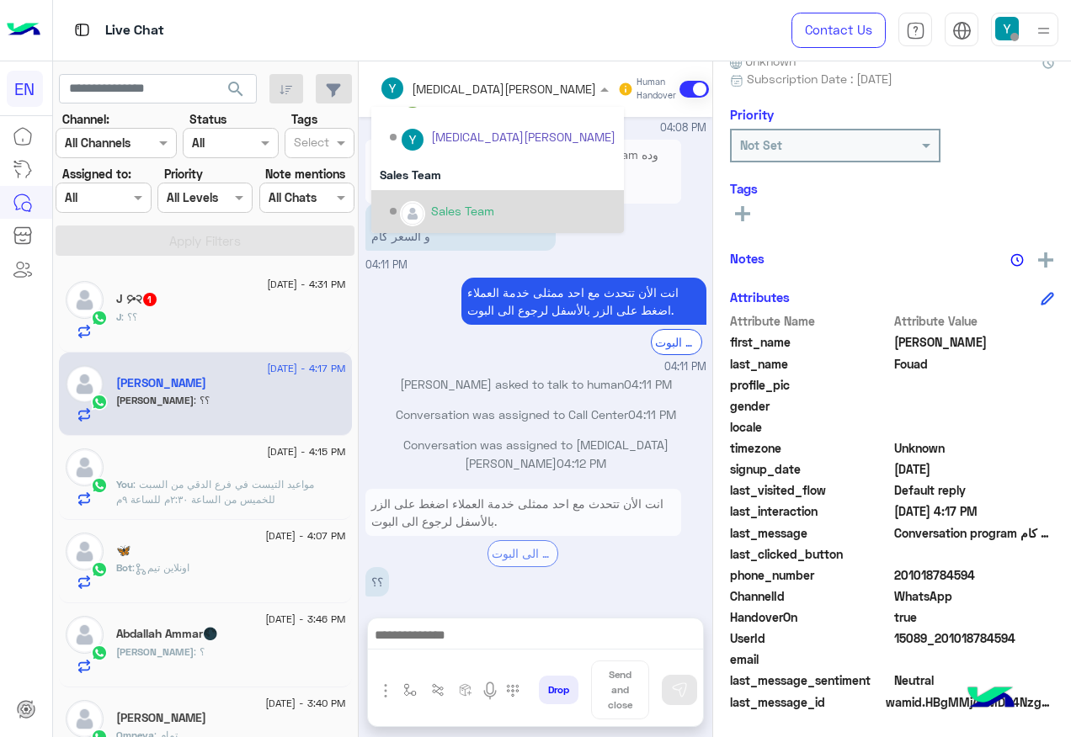
click at [493, 200] on div "Sales Team" at bounding box center [503, 211] width 226 height 29
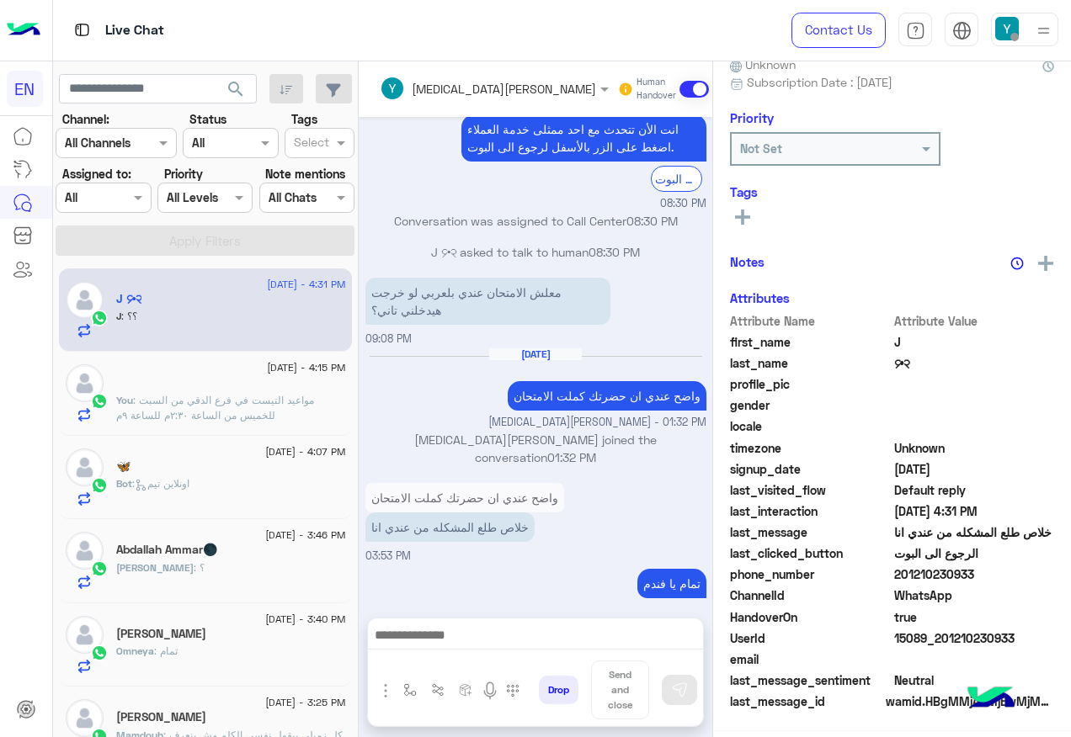
scroll to position [169, 0]
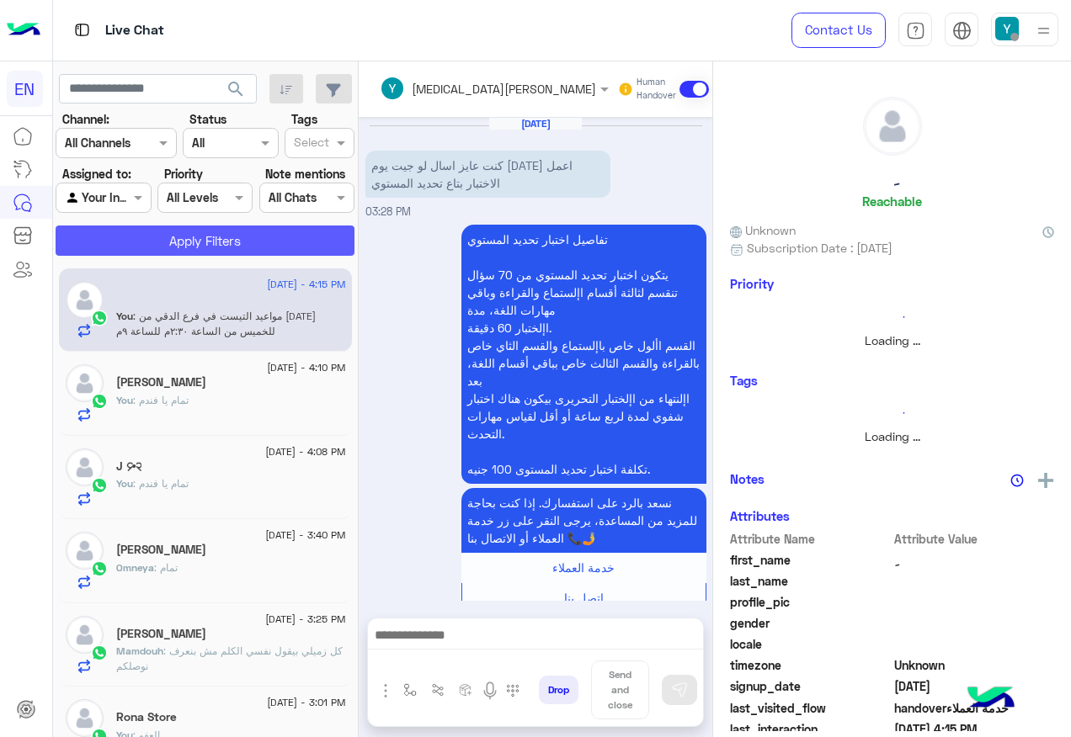
scroll to position [934, 0]
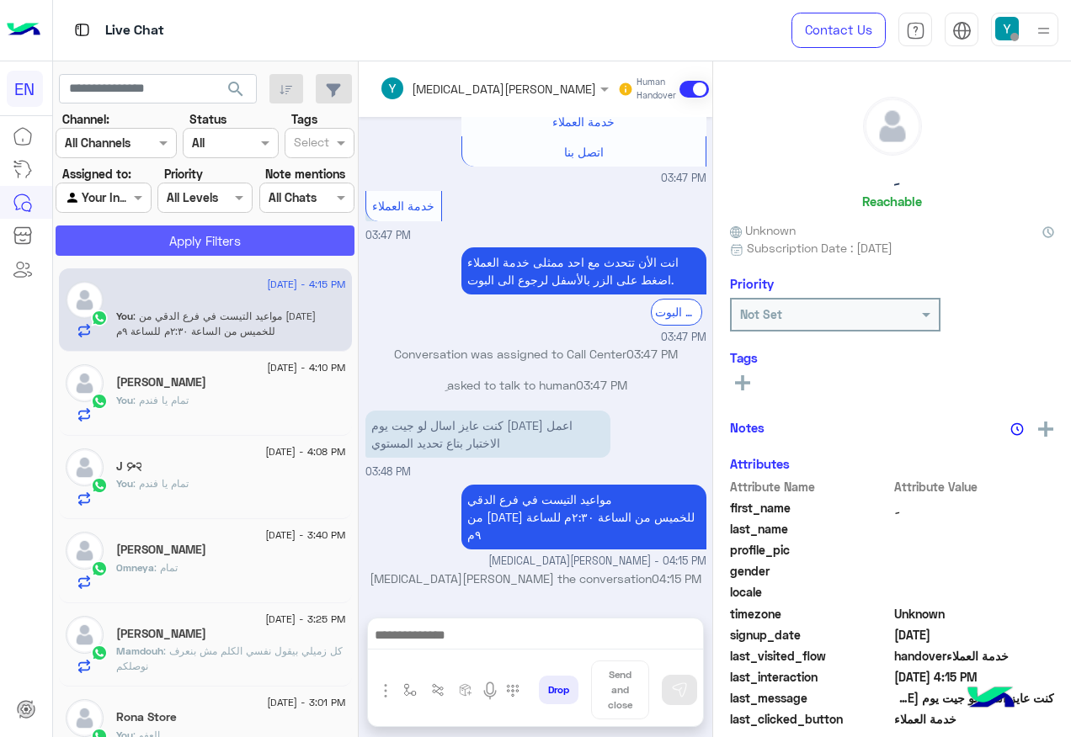
click at [207, 242] on button "Apply Filters" at bounding box center [205, 241] width 299 height 30
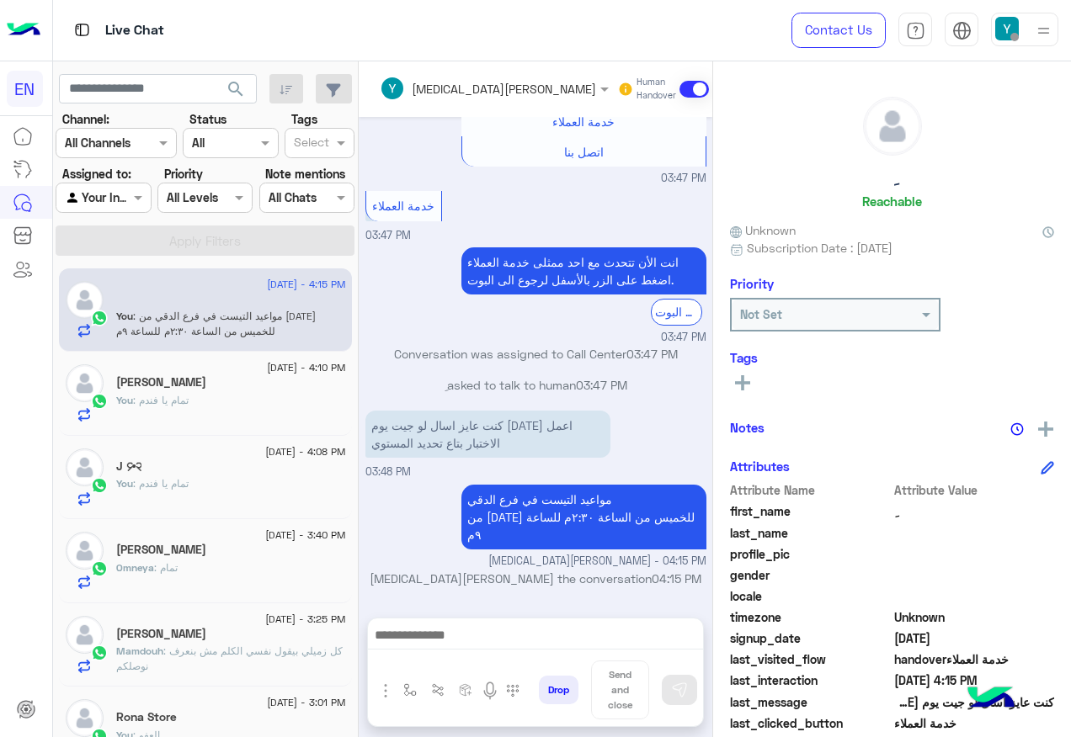
click at [98, 189] on input "text" at bounding box center [84, 198] width 39 height 18
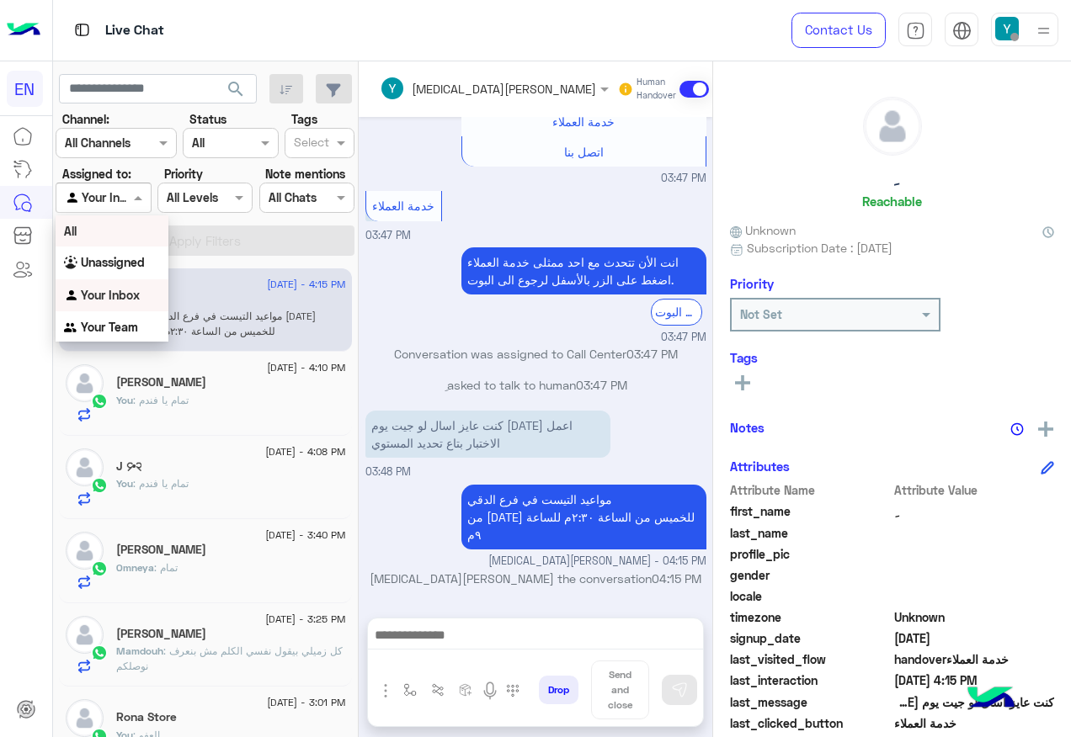
click at [124, 233] on div "All" at bounding box center [112, 231] width 113 height 31
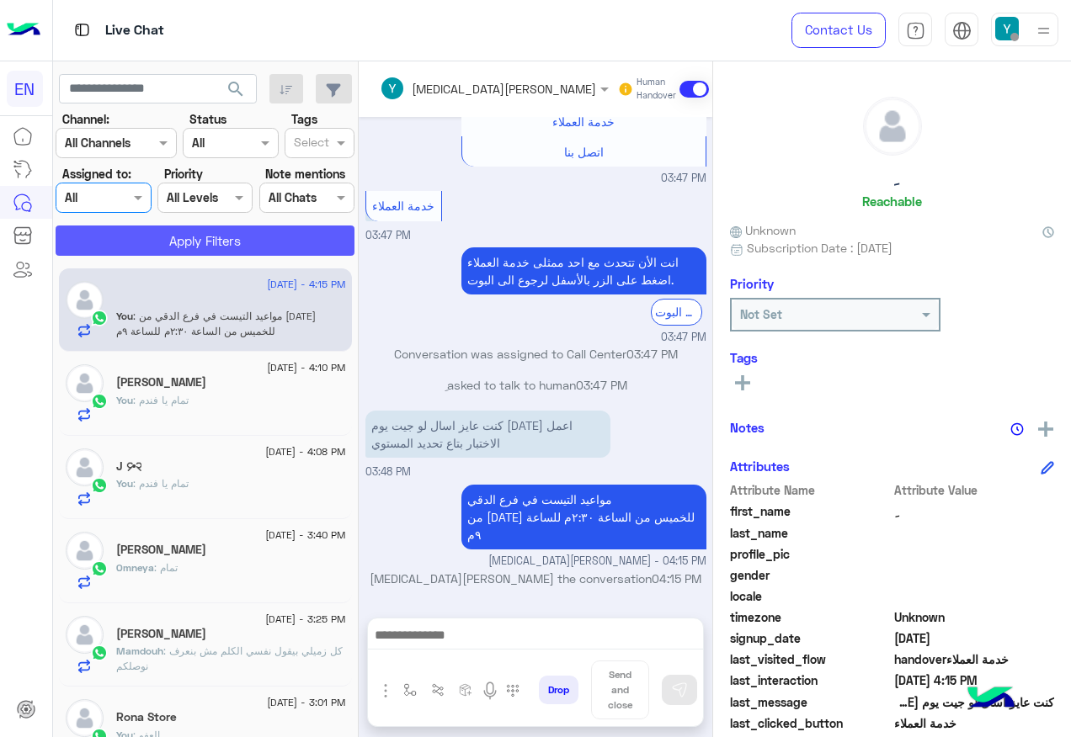
click at [124, 233] on button "Apply Filters" at bounding box center [205, 241] width 299 height 30
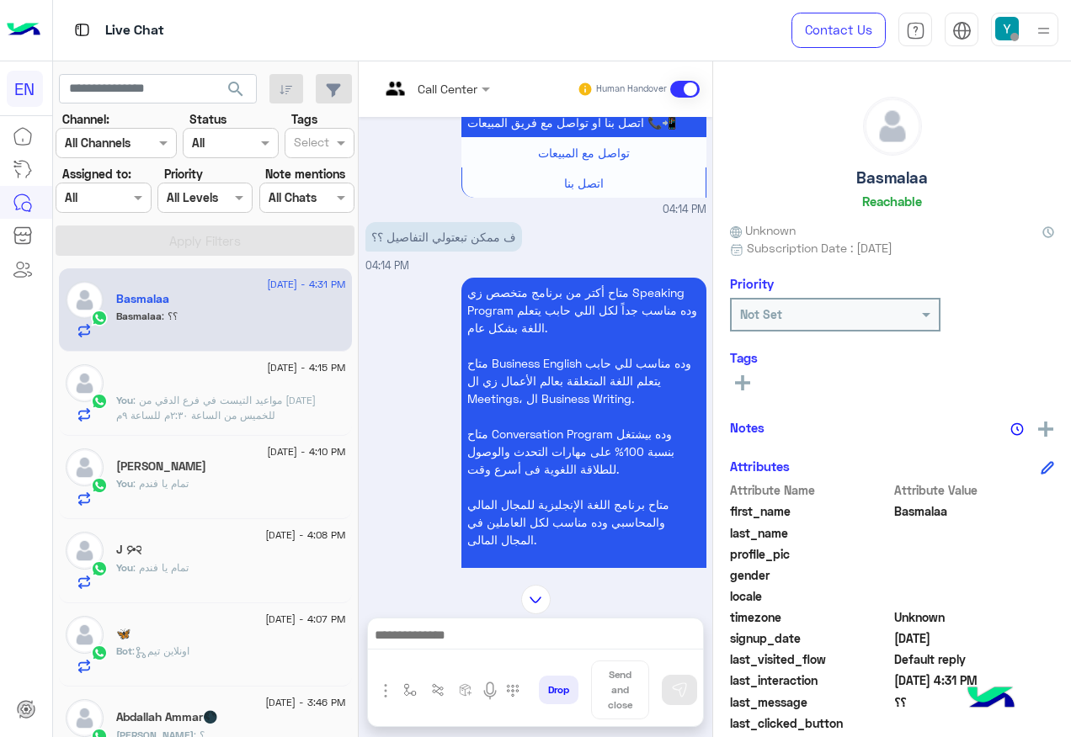
scroll to position [616, 0]
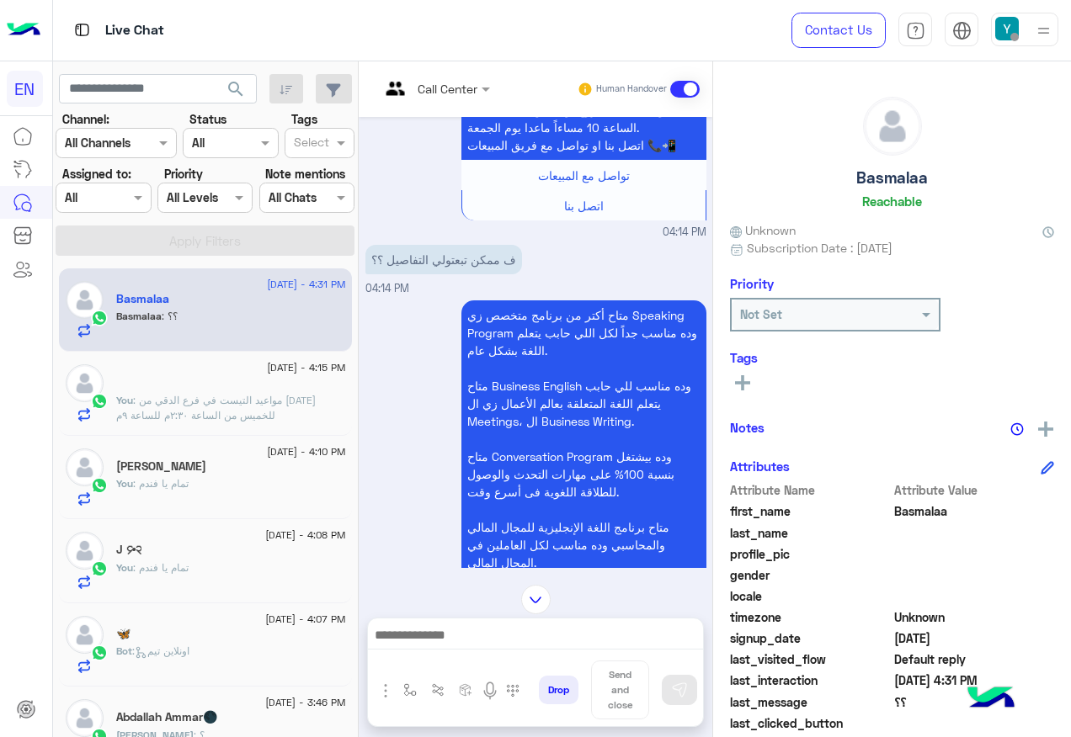
click at [486, 107] on div "Call Center Human Handover" at bounding box center [536, 89] width 354 height 56
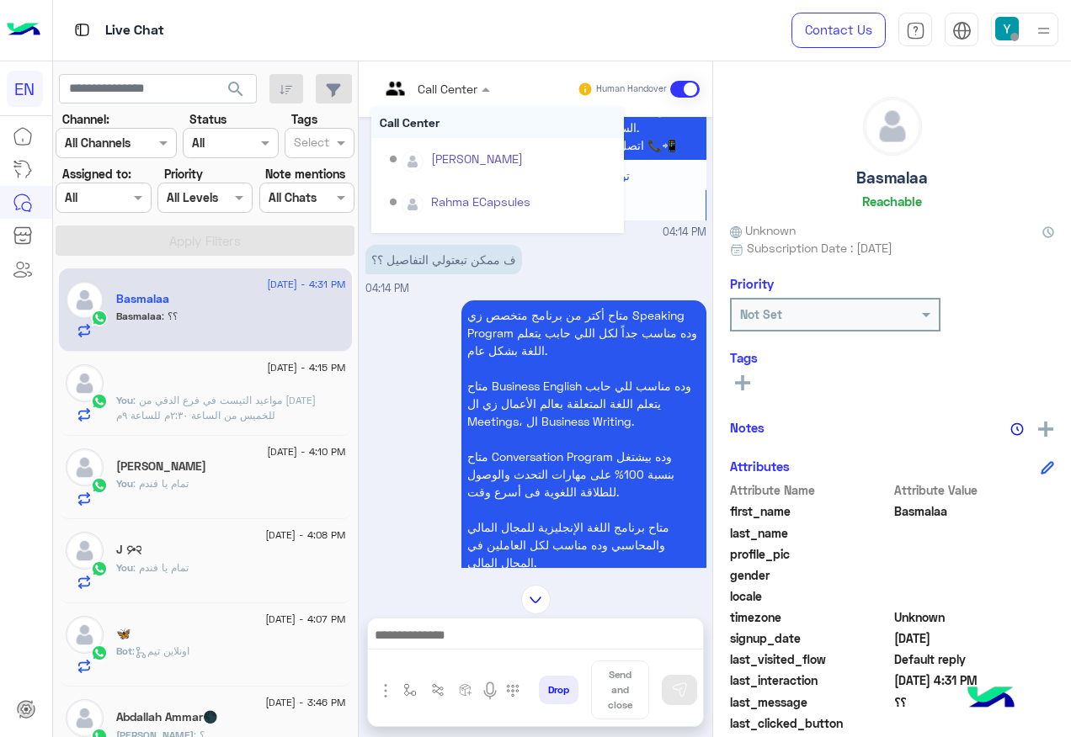
click at [477, 97] on div "Call Center" at bounding box center [448, 89] width 60 height 18
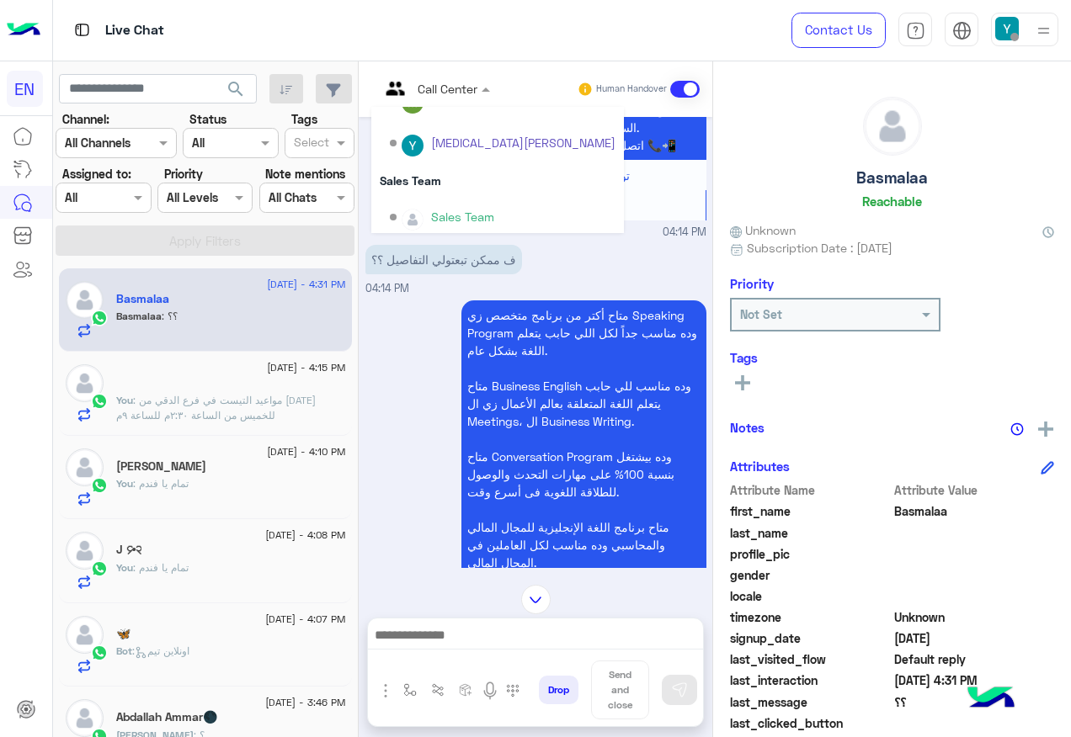
scroll to position [280, 0]
click at [494, 185] on div "Sales Team" at bounding box center [497, 174] width 253 height 31
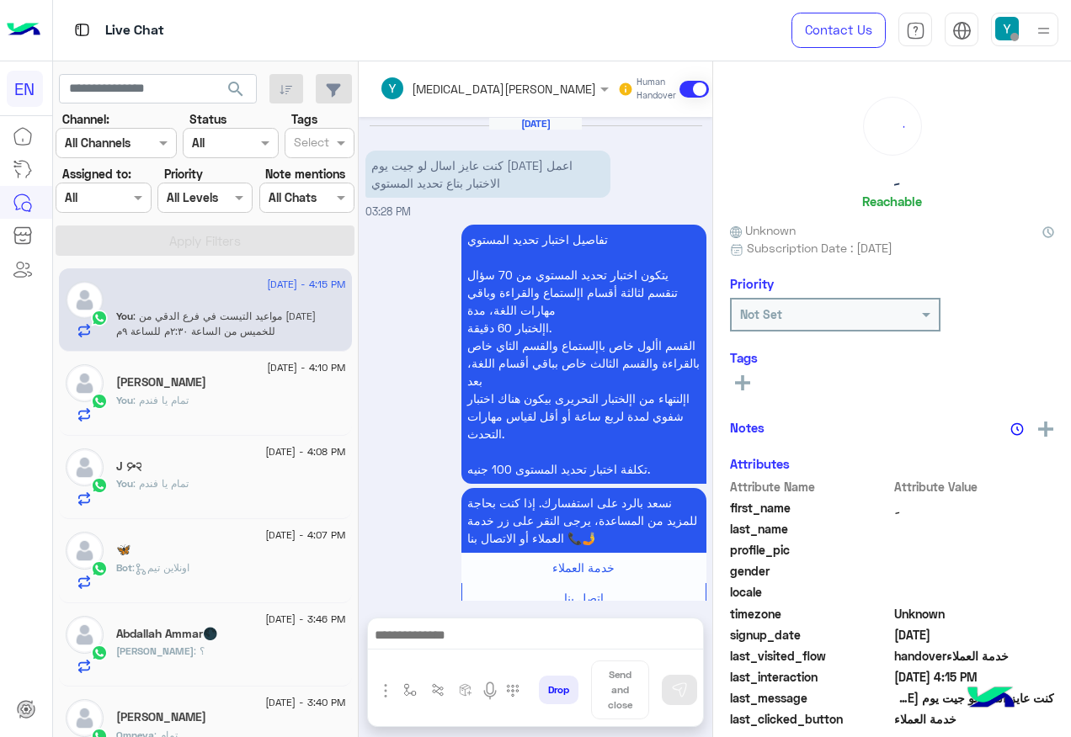
scroll to position [934, 0]
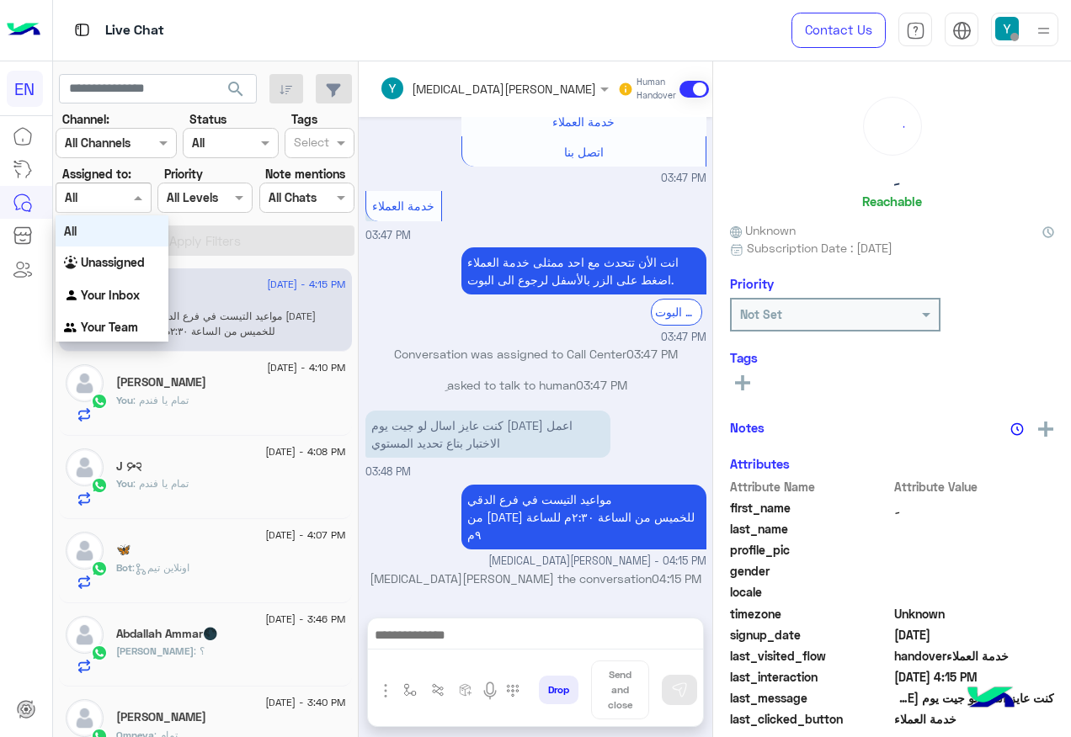
click at [97, 192] on input "text" at bounding box center [84, 198] width 39 height 18
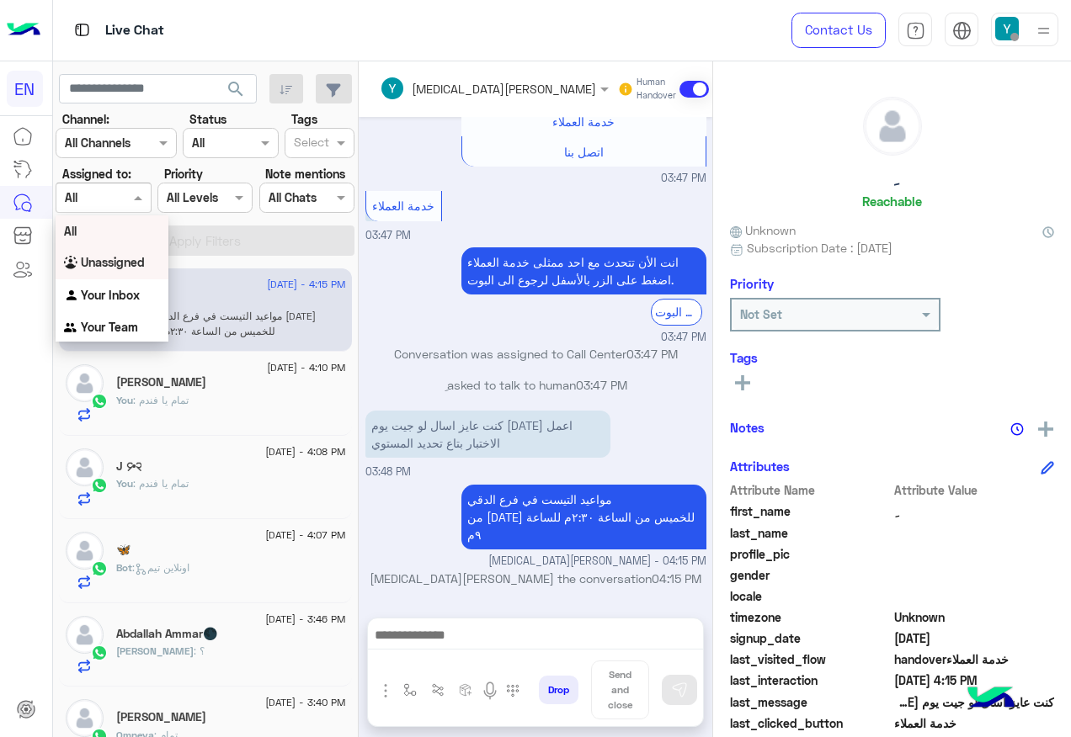
click at [105, 261] on b "Unassigned" at bounding box center [113, 262] width 64 height 14
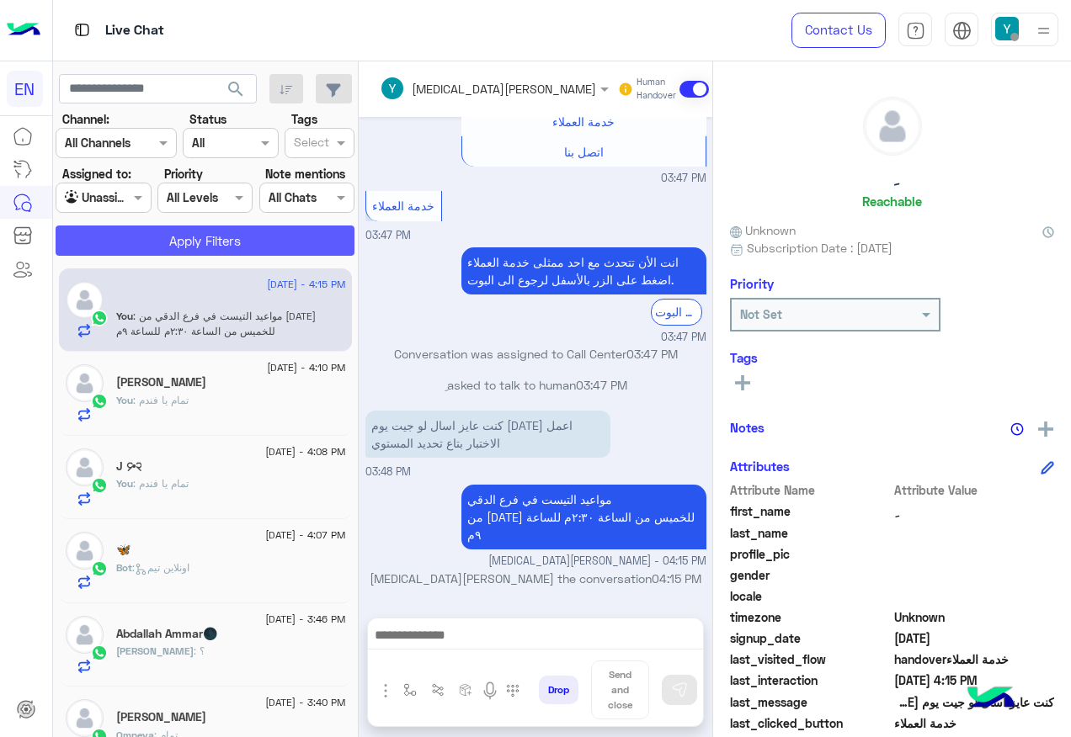
click at [153, 241] on button "Apply Filters" at bounding box center [205, 241] width 299 height 30
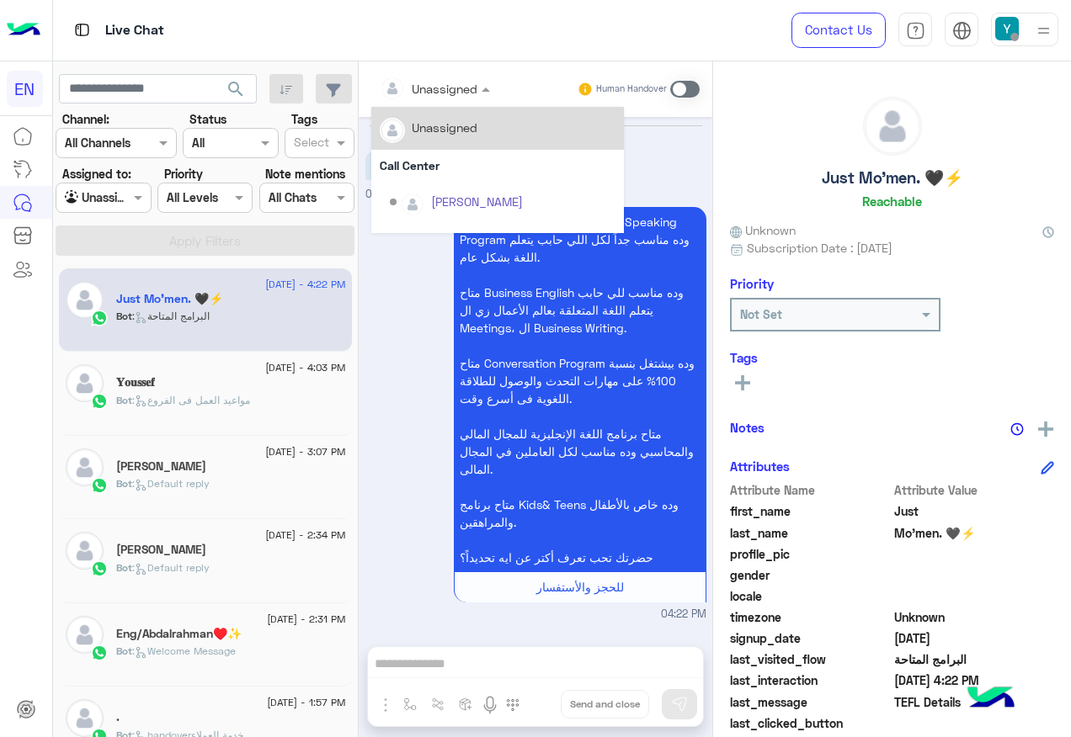
click at [457, 78] on div at bounding box center [434, 87] width 127 height 19
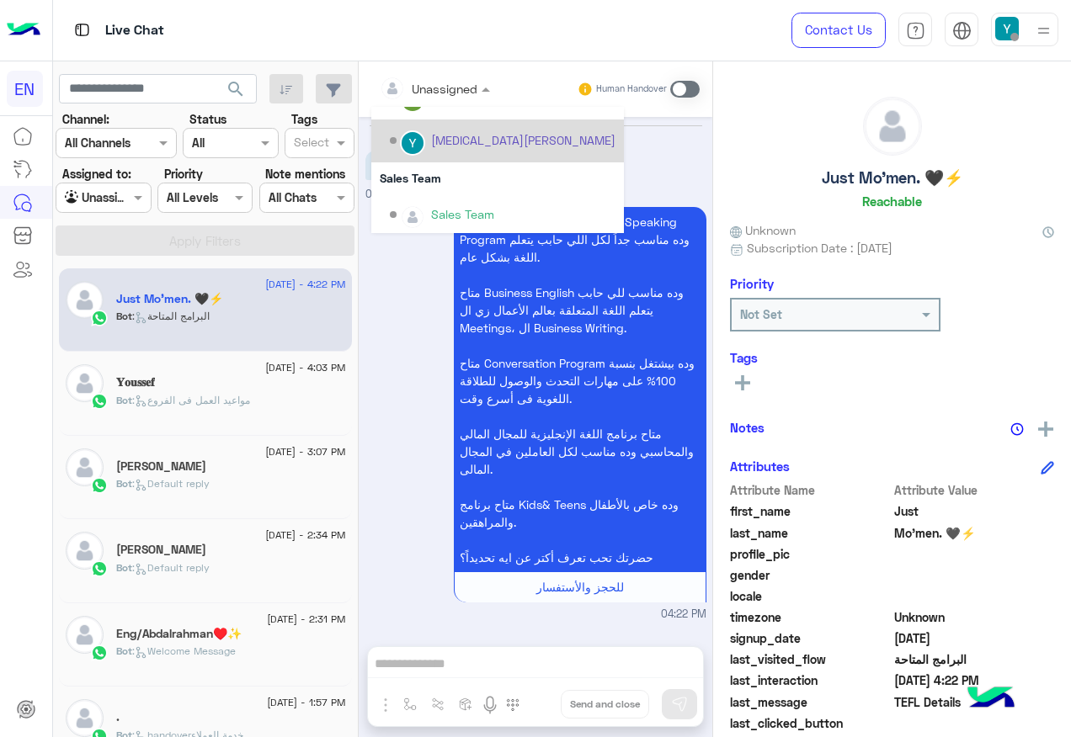
scroll to position [280, 0]
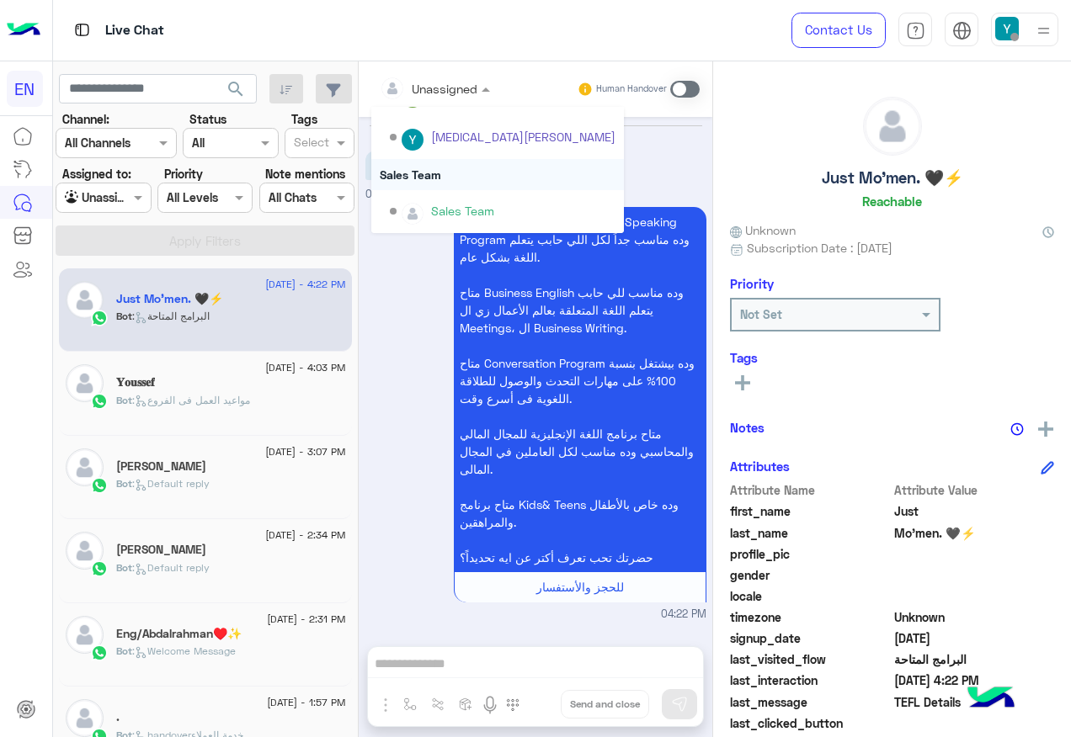
click at [443, 179] on div "Sales Team" at bounding box center [497, 174] width 253 height 31
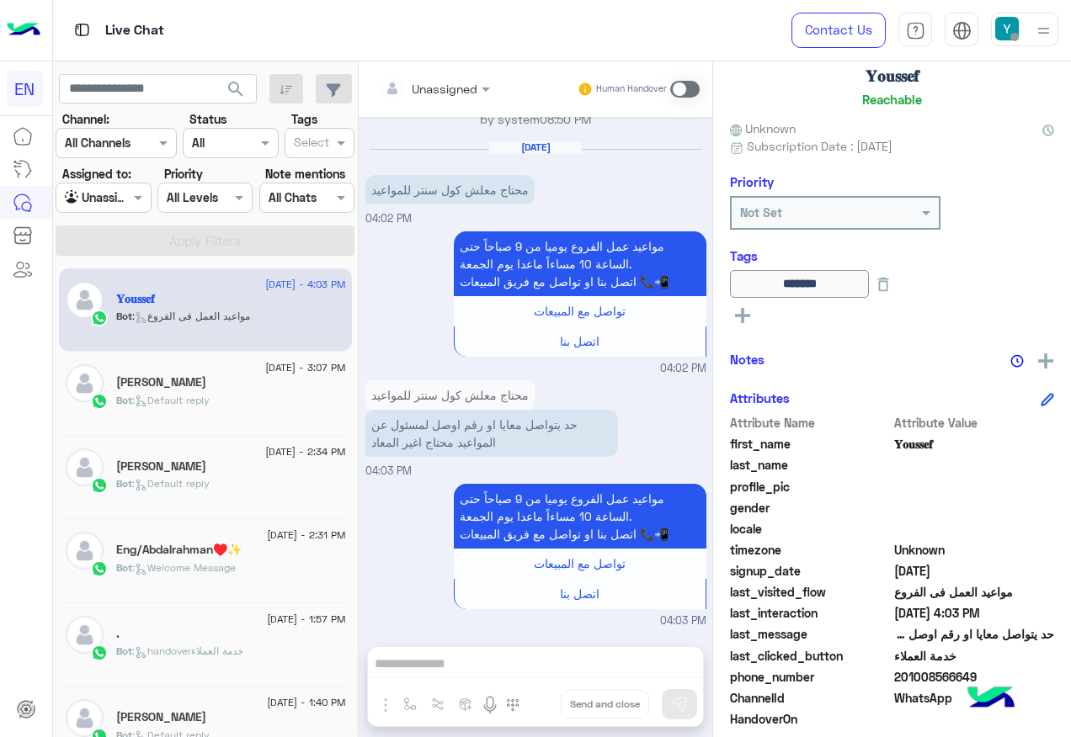
scroll to position [204, 0]
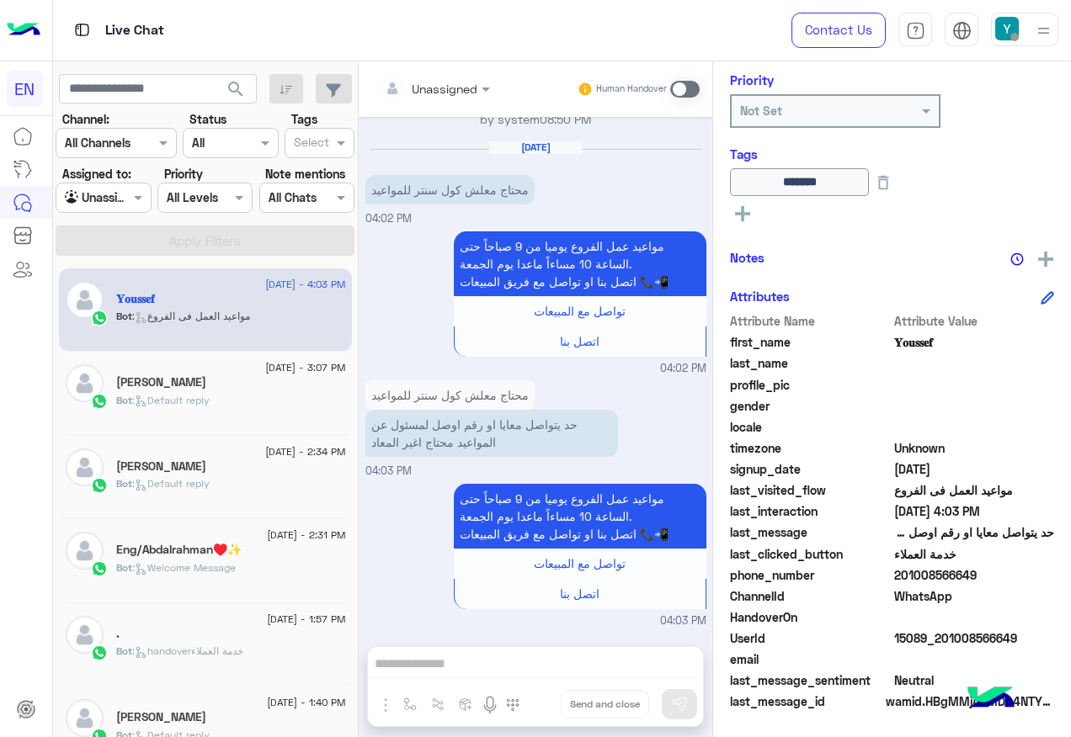
drag, startPoint x: 899, startPoint y: 575, endPoint x: 977, endPoint y: 574, distance: 77.5
click at [977, 574] on span "201008566649" at bounding box center [974, 576] width 161 height 18
drag, startPoint x: 977, startPoint y: 574, endPoint x: 966, endPoint y: 574, distance: 10.1
copy span "01008566649"
drag, startPoint x: 684, startPoint y: 91, endPoint x: 674, endPoint y: 120, distance: 31.1
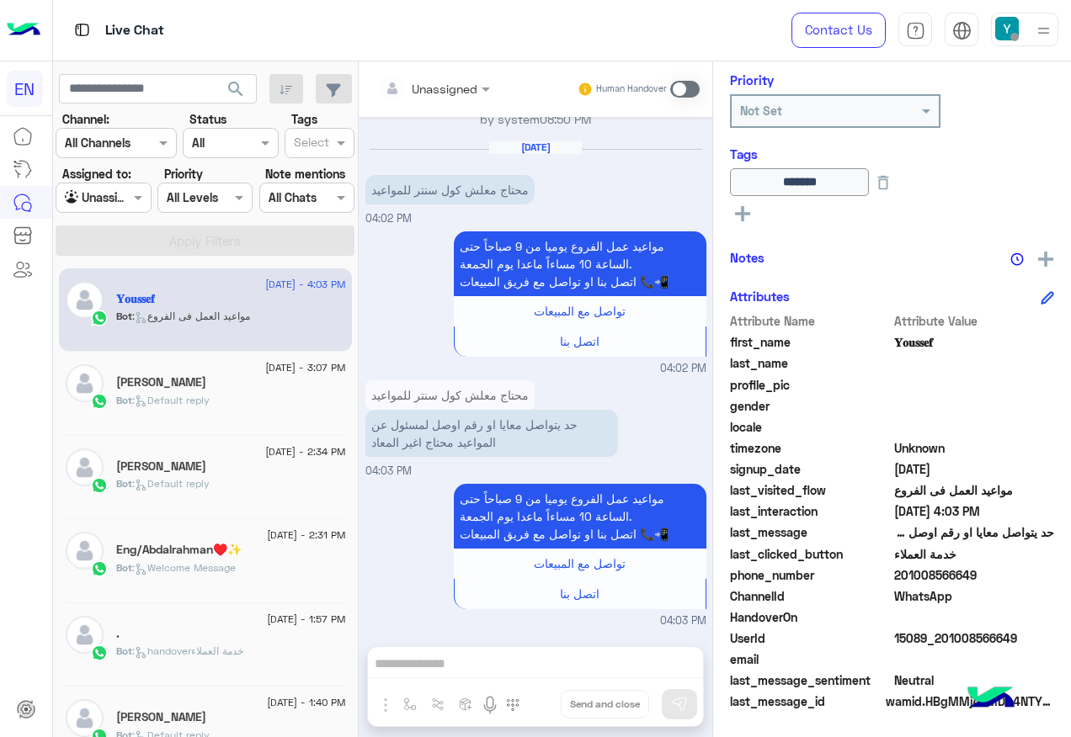
click at [684, 90] on span at bounding box center [684, 89] width 29 height 17
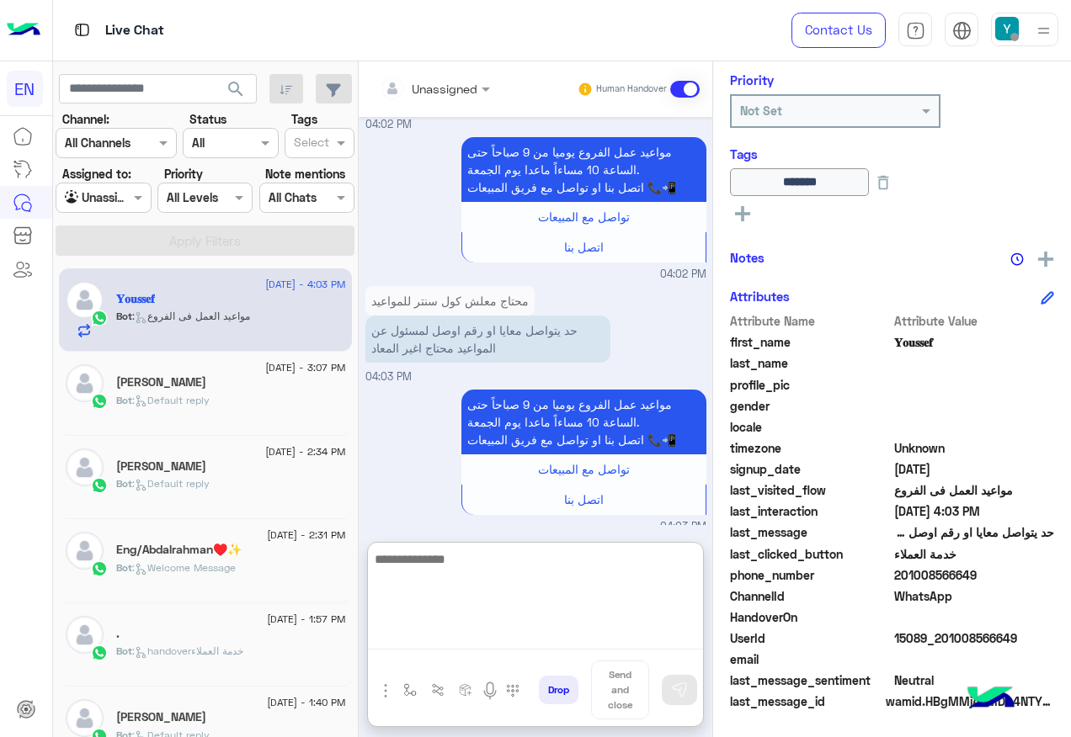
click at [553, 630] on textarea at bounding box center [535, 599] width 335 height 101
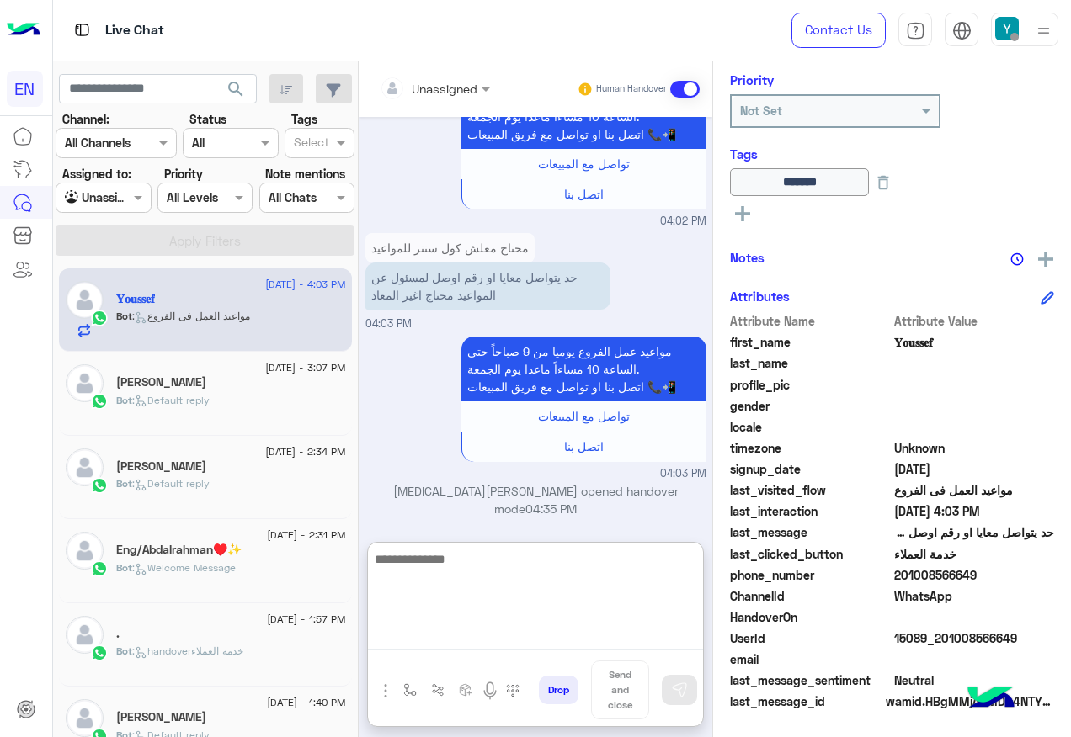
scroll to position [1805, 0]
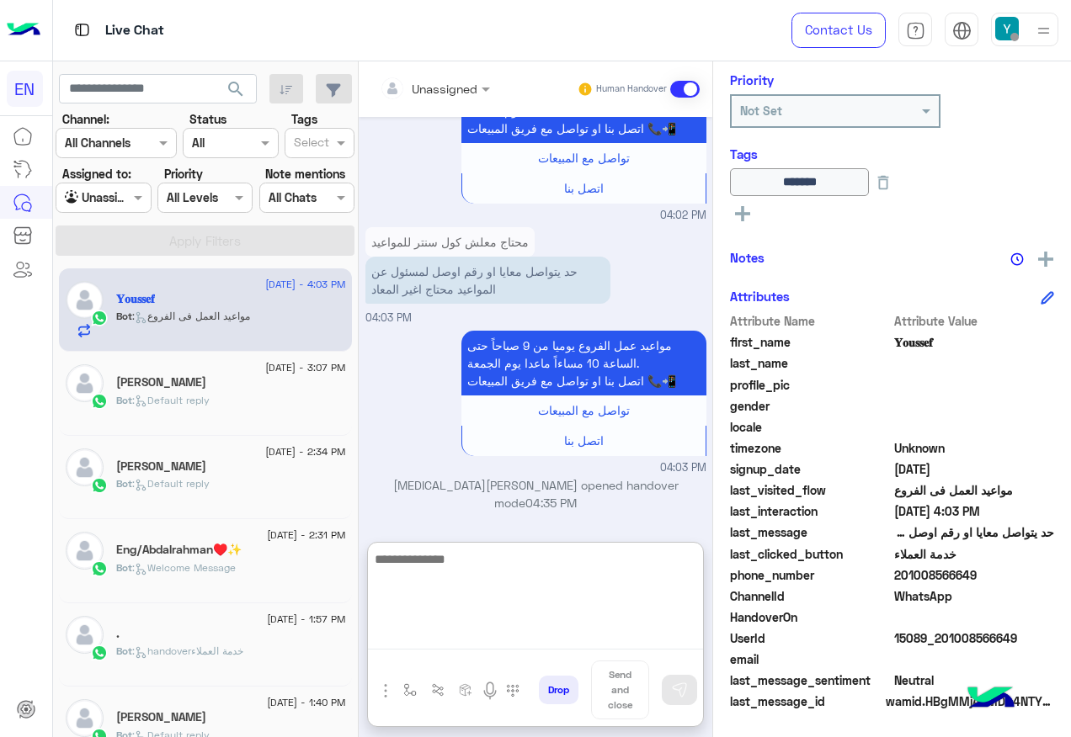
click at [488, 562] on textarea at bounding box center [535, 599] width 335 height 101
type textarea "**********"
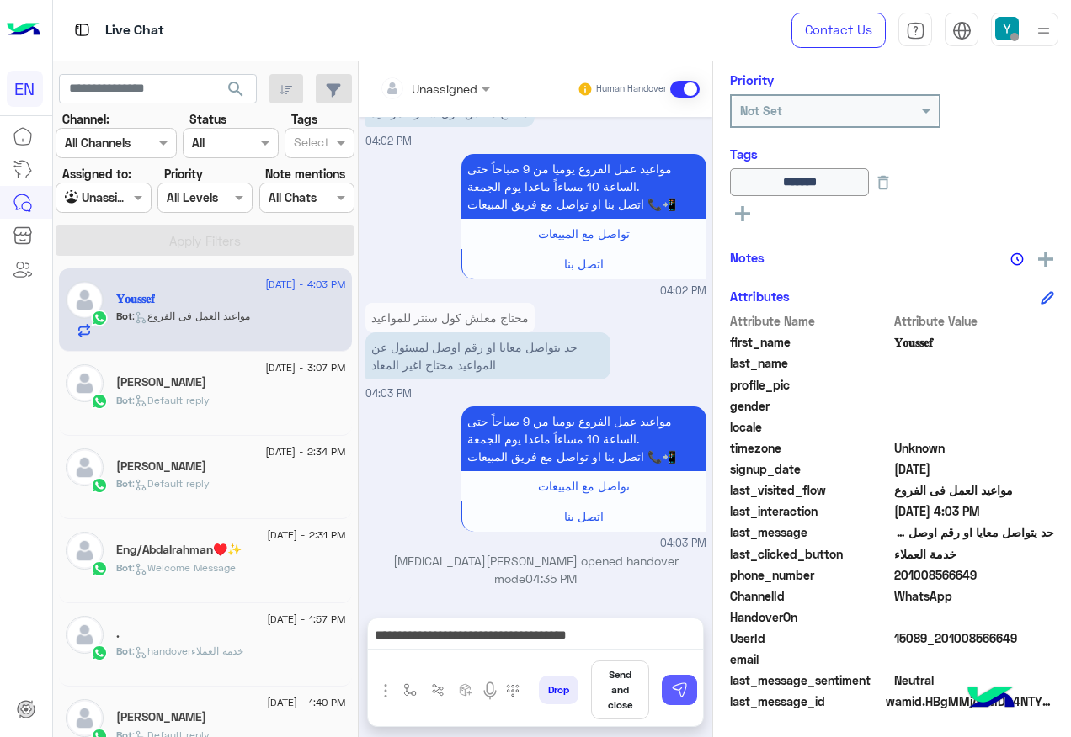
click at [671, 699] on img at bounding box center [679, 690] width 17 height 17
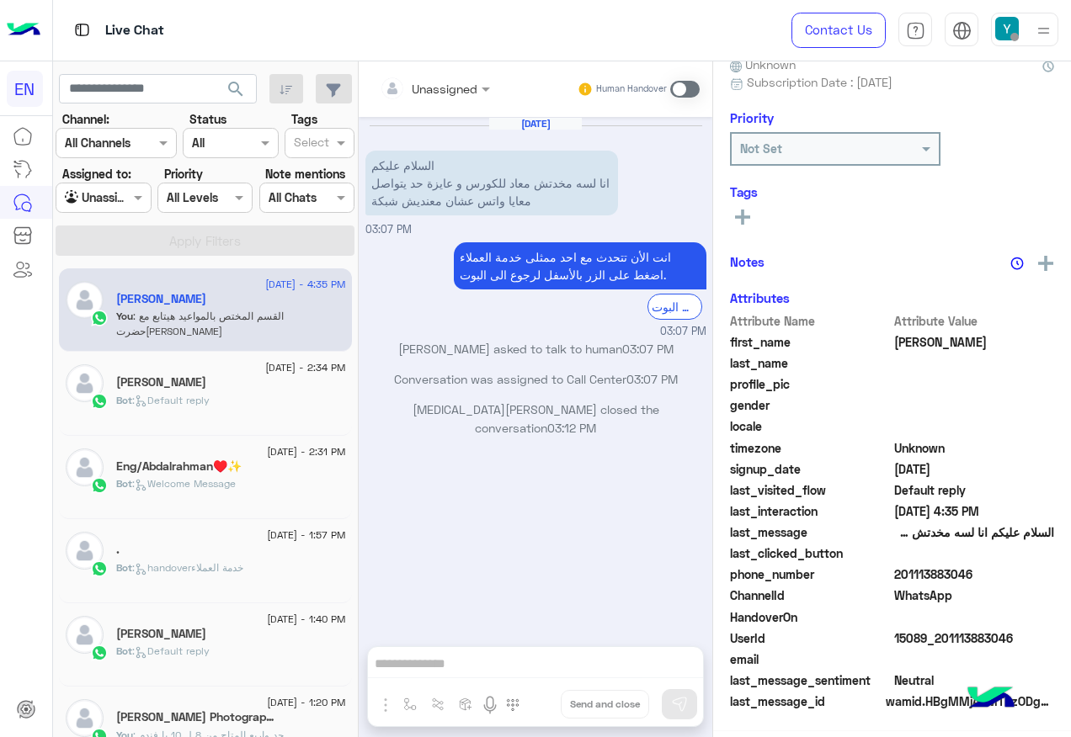
scroll to position [169, 0]
click at [107, 189] on div at bounding box center [102, 197] width 93 height 19
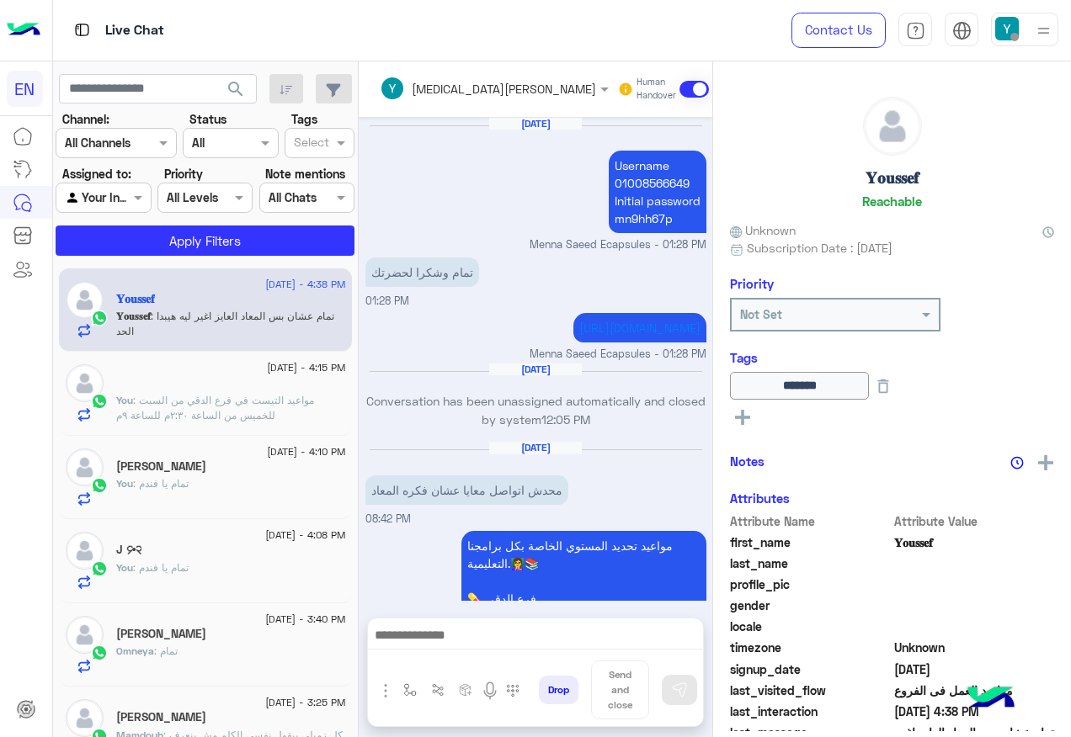
scroll to position [1591, 0]
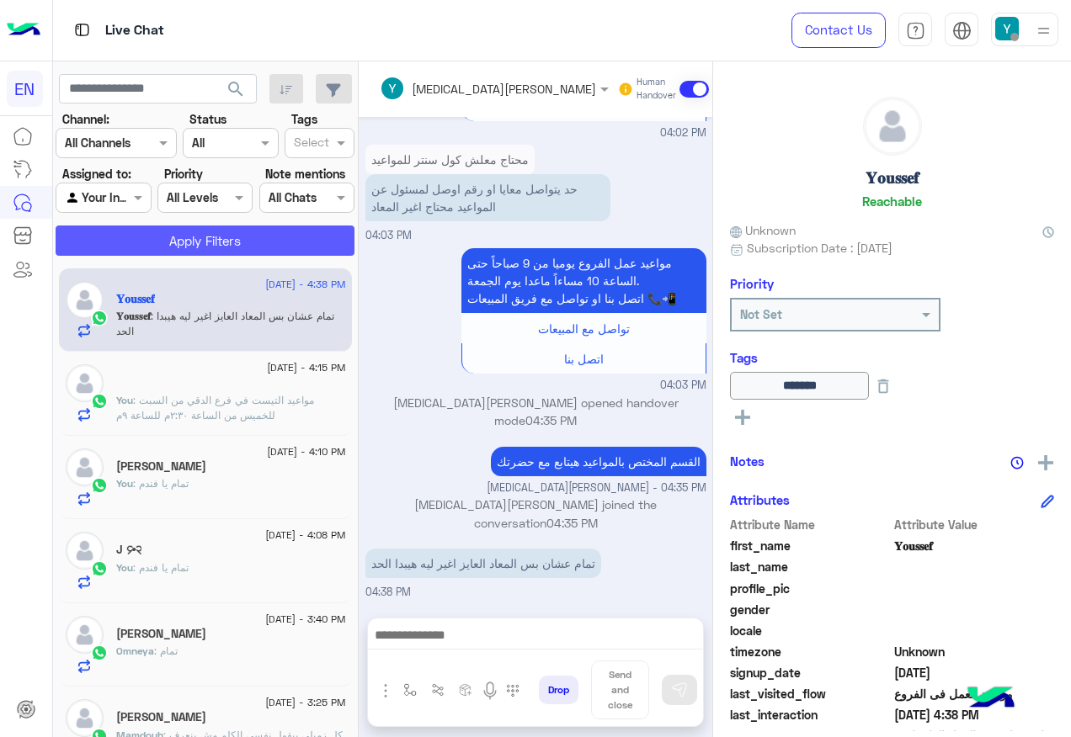
click at [186, 232] on button "Apply Filters" at bounding box center [205, 241] width 299 height 30
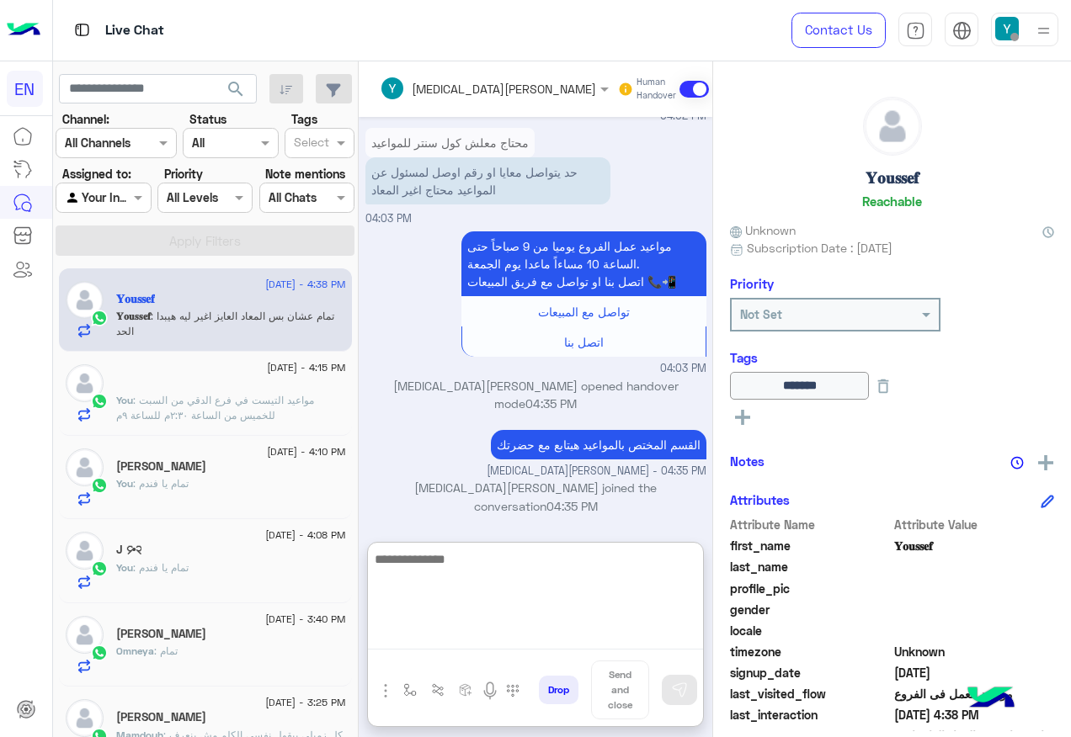
click at [566, 645] on textarea at bounding box center [535, 599] width 335 height 101
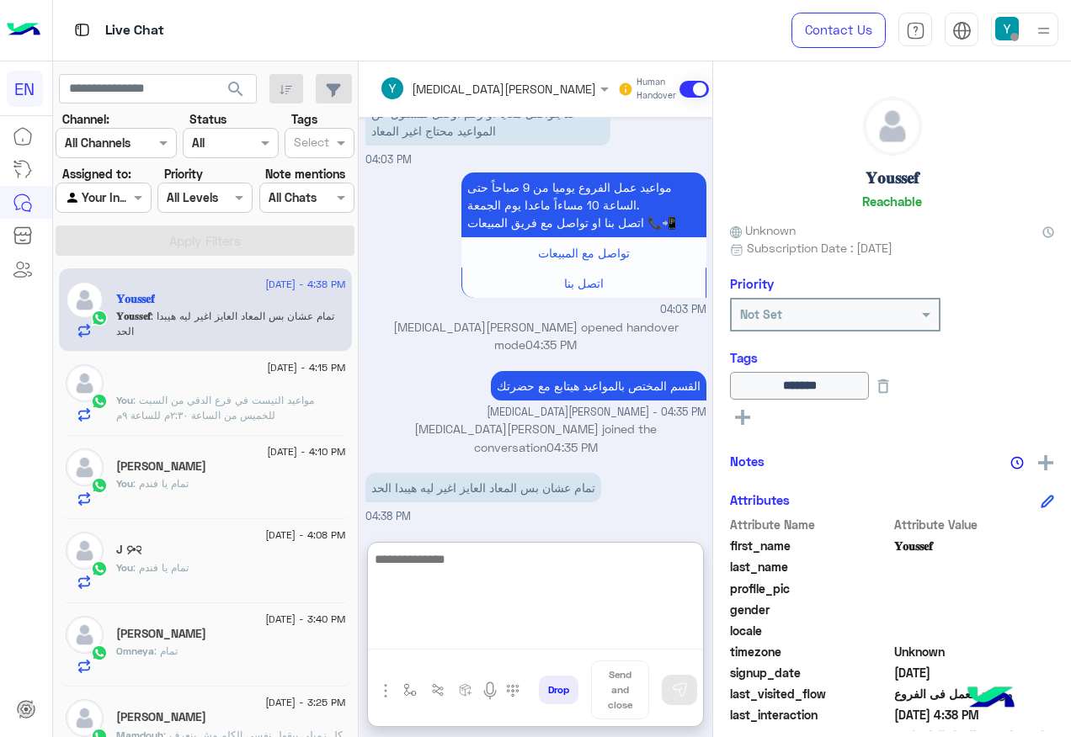
click at [584, 567] on textarea at bounding box center [535, 599] width 335 height 101
click at [604, 598] on textarea at bounding box center [535, 599] width 335 height 101
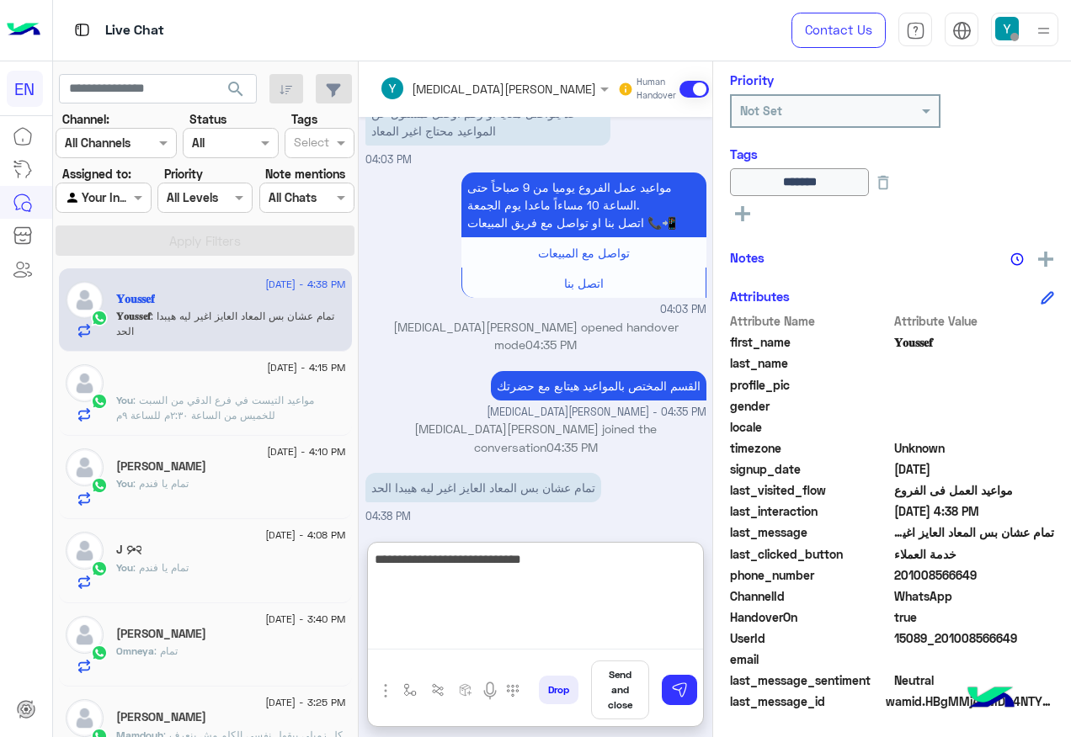
type textarea "**********"
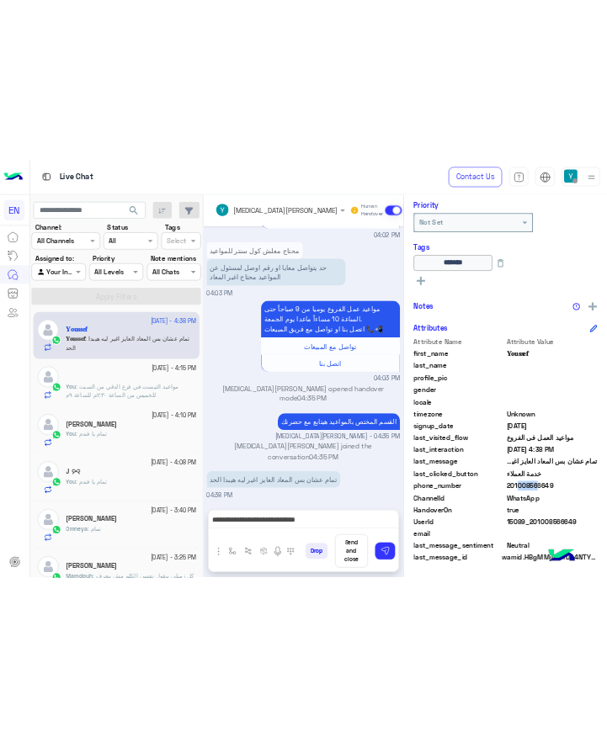
scroll to position [1591, 0]
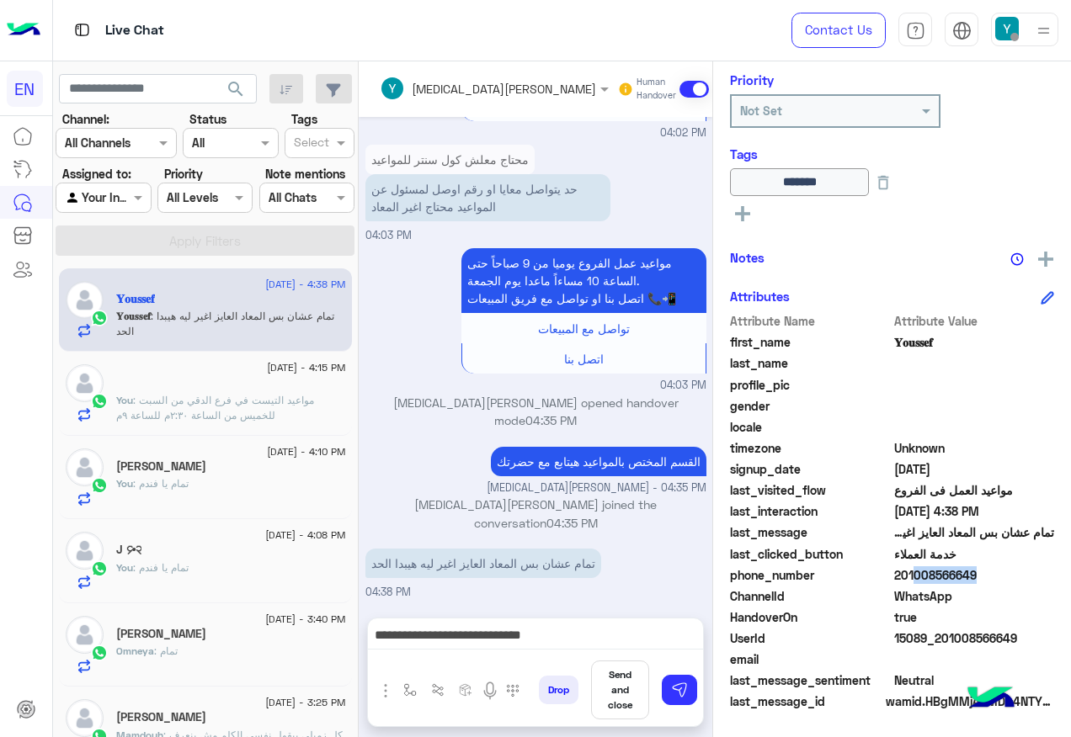
drag, startPoint x: 954, startPoint y: 573, endPoint x: 1021, endPoint y: 573, distance: 67.4
click at [1021, 573] on span "201008566649" at bounding box center [974, 576] width 161 height 18
click at [1022, 573] on span "201008566649" at bounding box center [974, 576] width 161 height 18
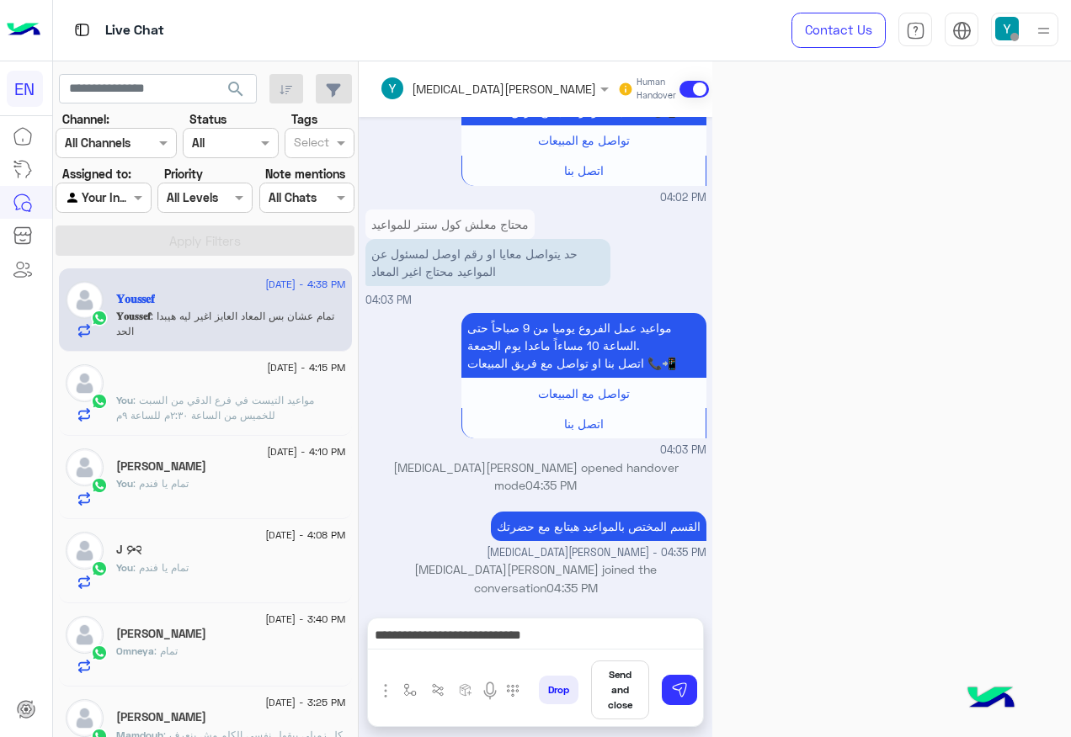
scroll to position [1557, 0]
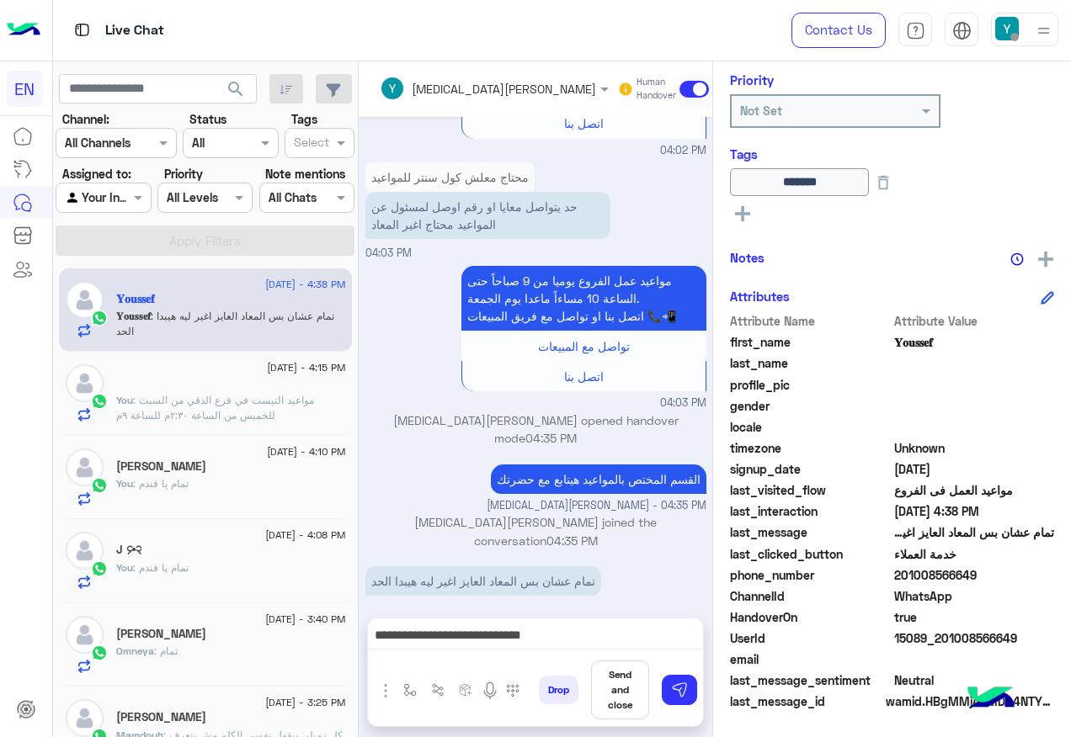
drag, startPoint x: 953, startPoint y: 572, endPoint x: 1033, endPoint y: 582, distance: 80.6
click at [1033, 582] on span "201008566649" at bounding box center [974, 576] width 161 height 18
drag, startPoint x: 1033, startPoint y: 582, endPoint x: 974, endPoint y: 583, distance: 58.9
copy span "01008566649"
click at [697, 695] on button at bounding box center [679, 690] width 35 height 30
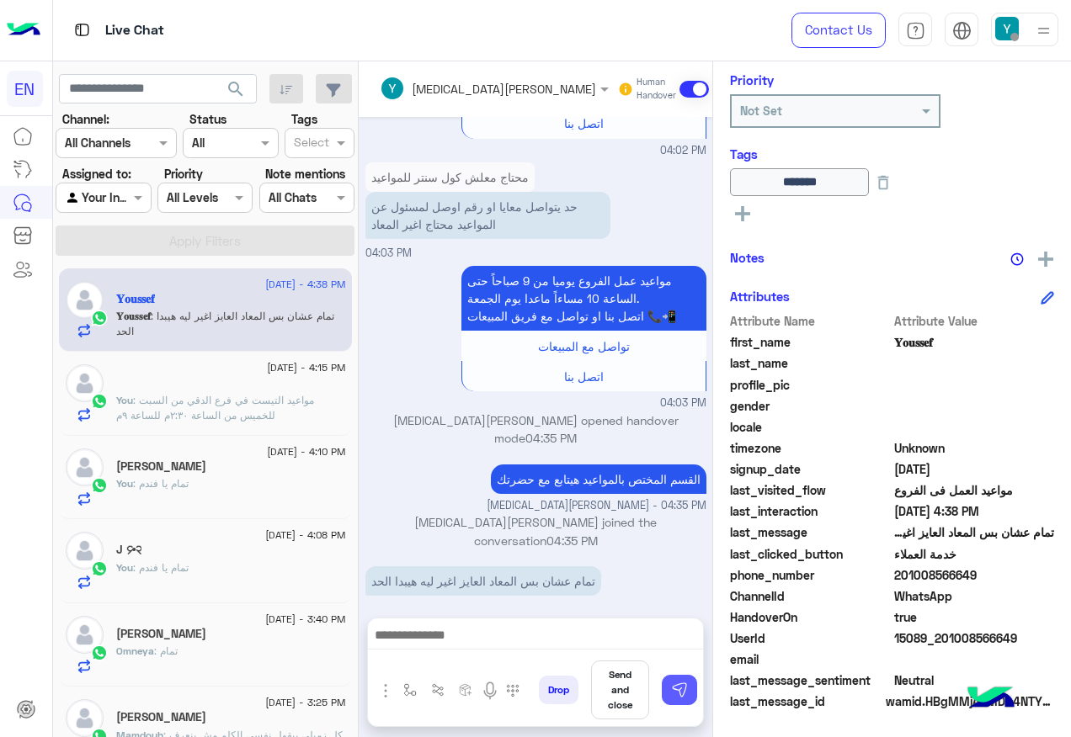
scroll to position [1645, 0]
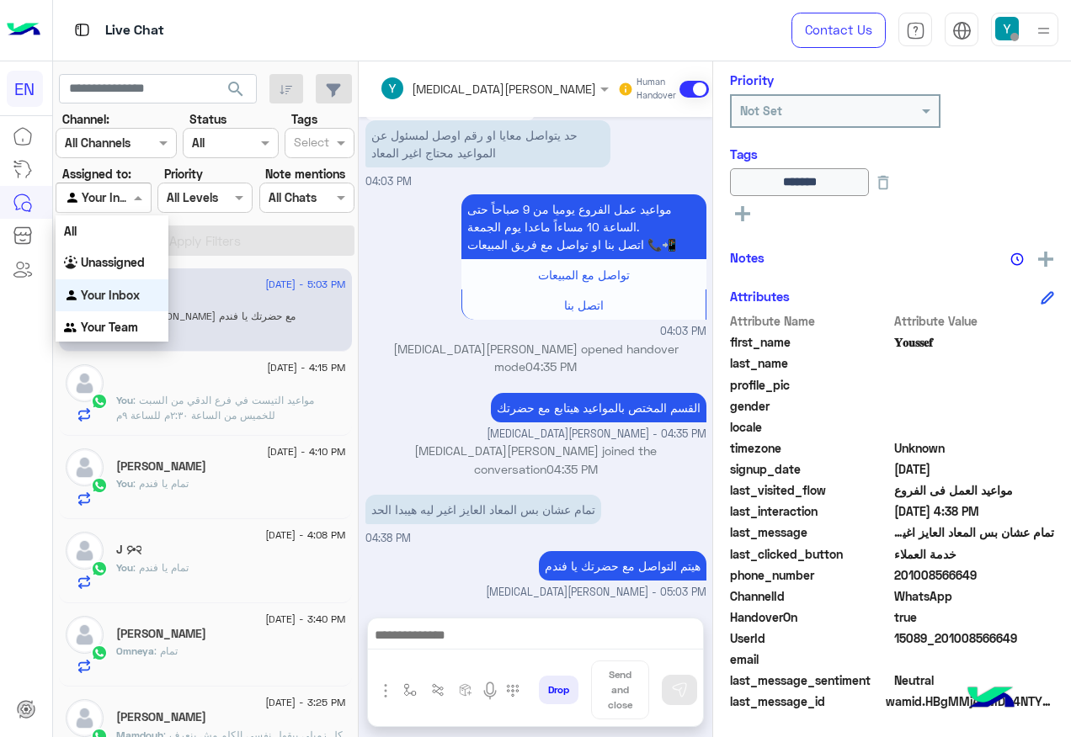
click at [100, 198] on input "text" at bounding box center [84, 198] width 39 height 18
click at [95, 248] on div "Unassigned" at bounding box center [112, 263] width 113 height 33
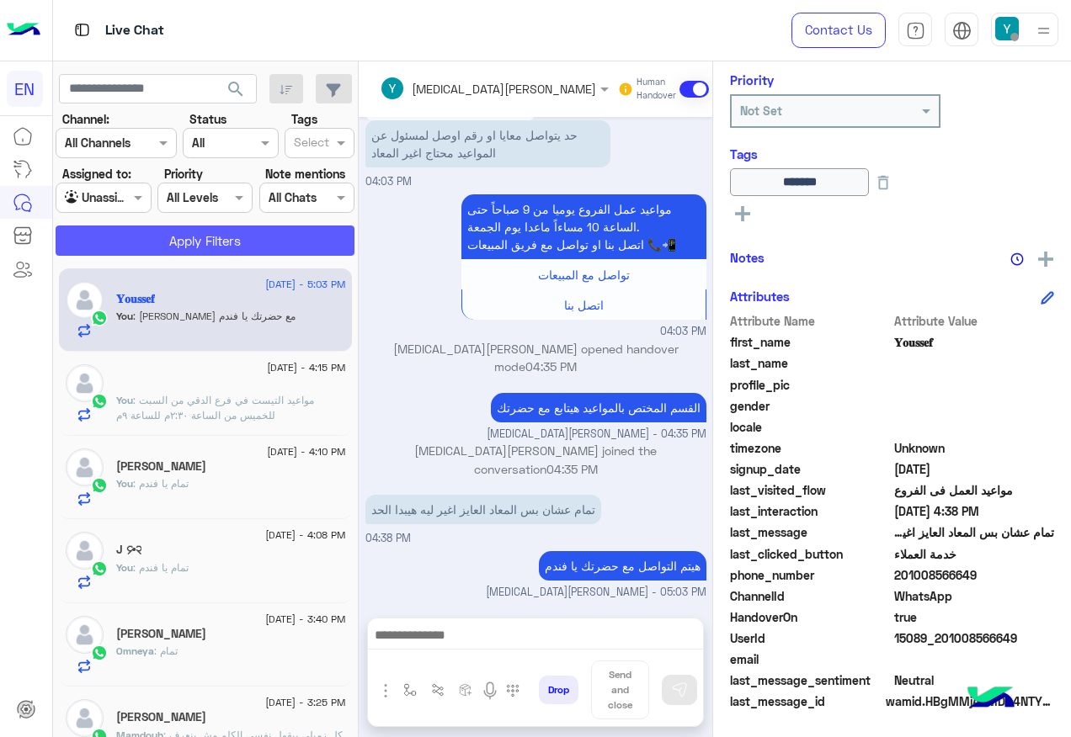
click at [105, 237] on button "Apply Filters" at bounding box center [205, 241] width 299 height 30
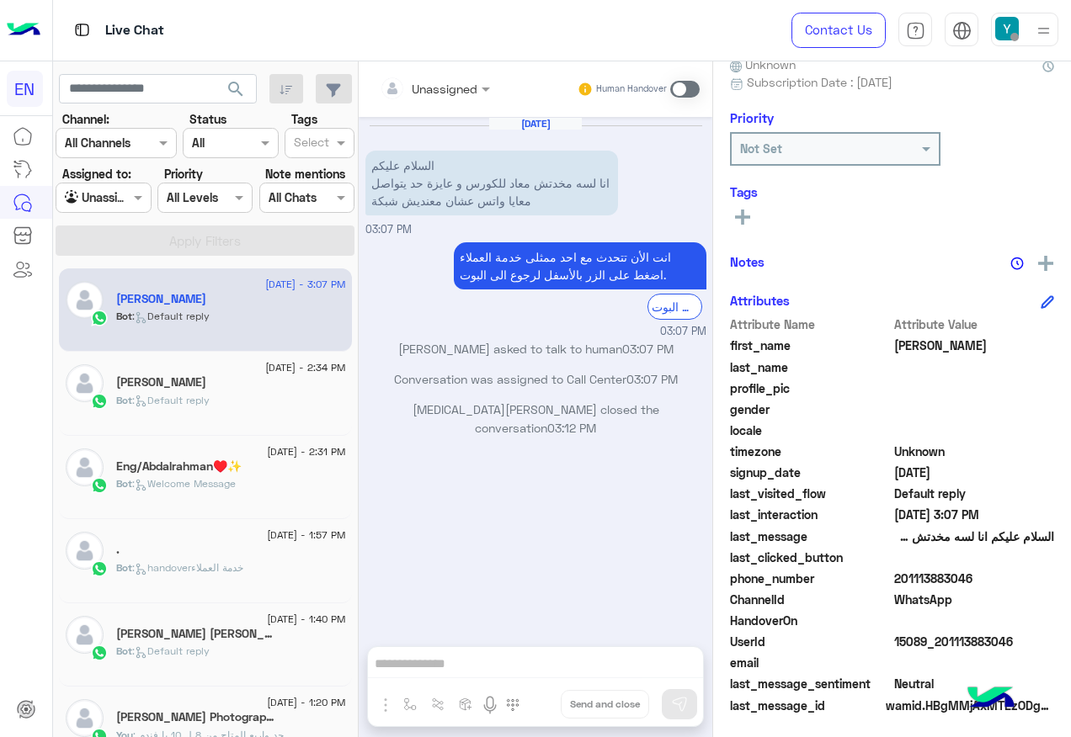
scroll to position [169, 0]
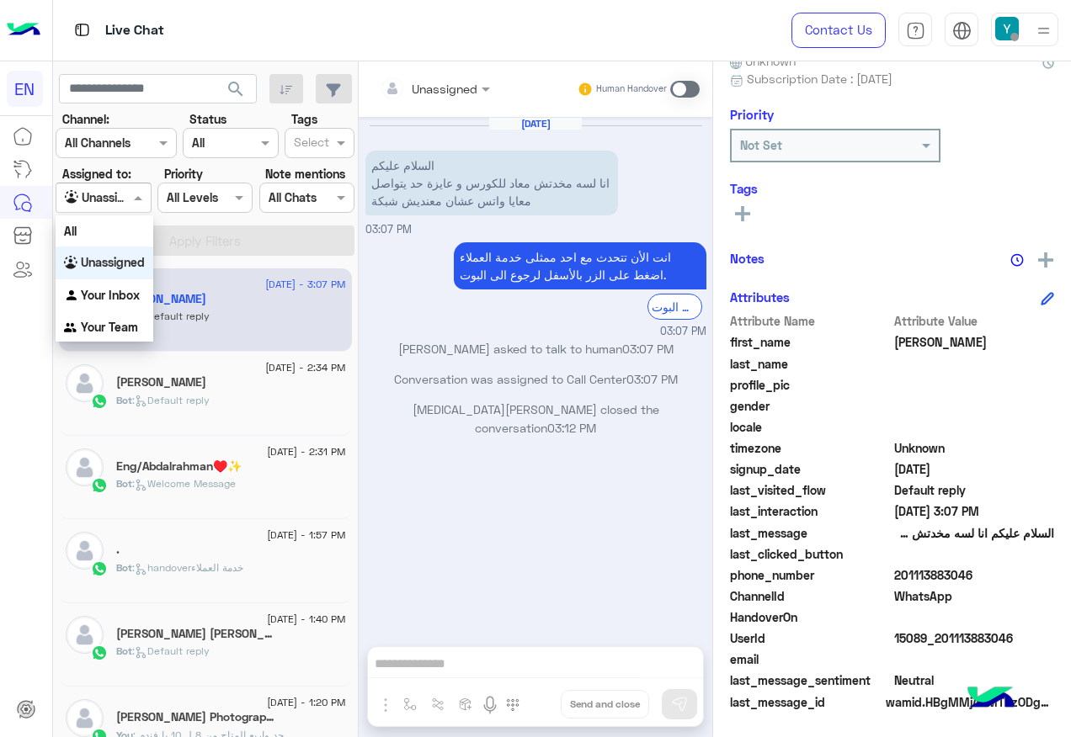
click at [98, 205] on input "text" at bounding box center [84, 198] width 39 height 18
click at [102, 232] on div "All" at bounding box center [105, 231] width 98 height 31
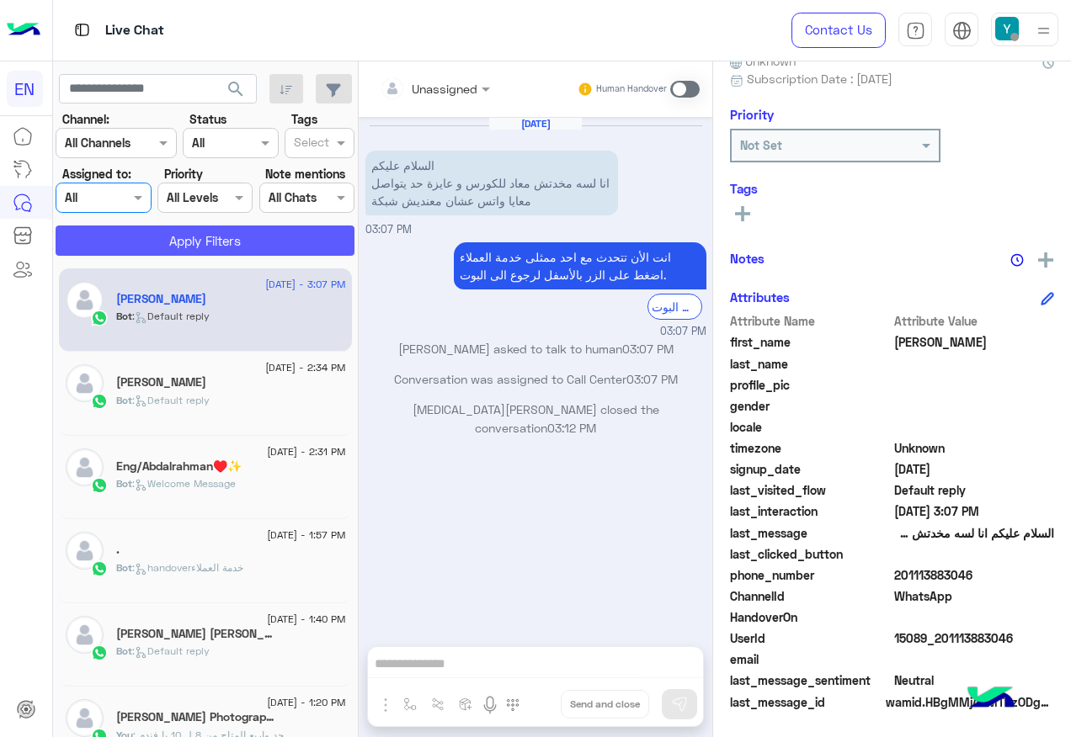
click at [102, 232] on button "Apply Filters" at bounding box center [205, 241] width 299 height 30
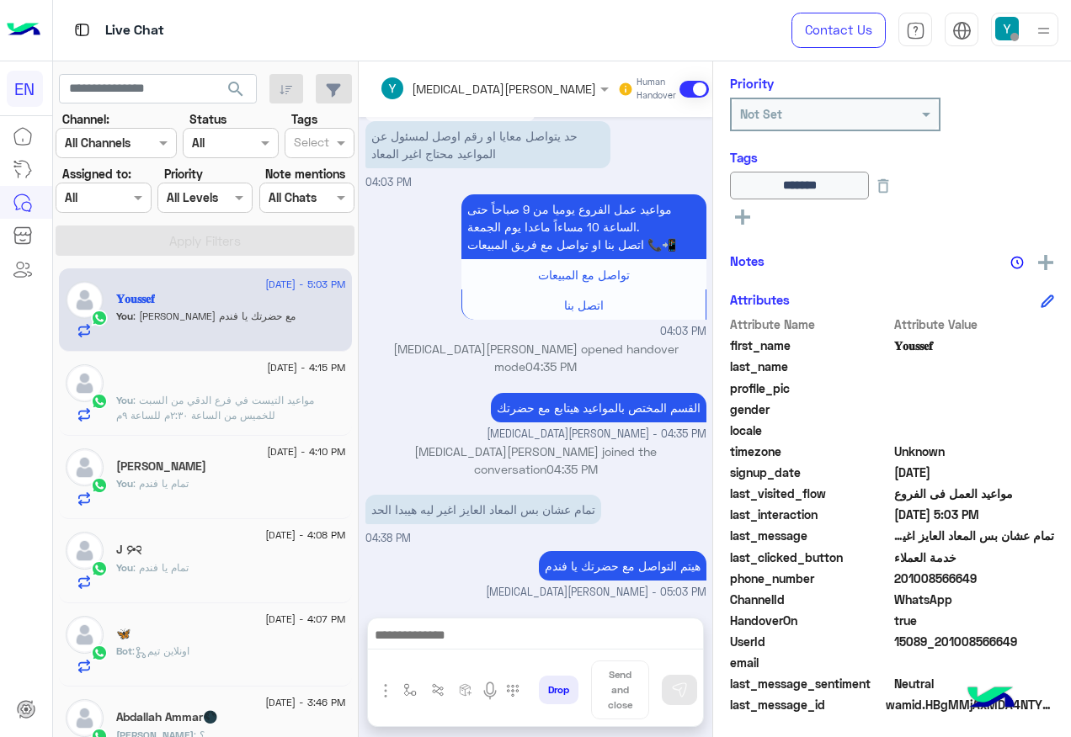
scroll to position [204, 0]
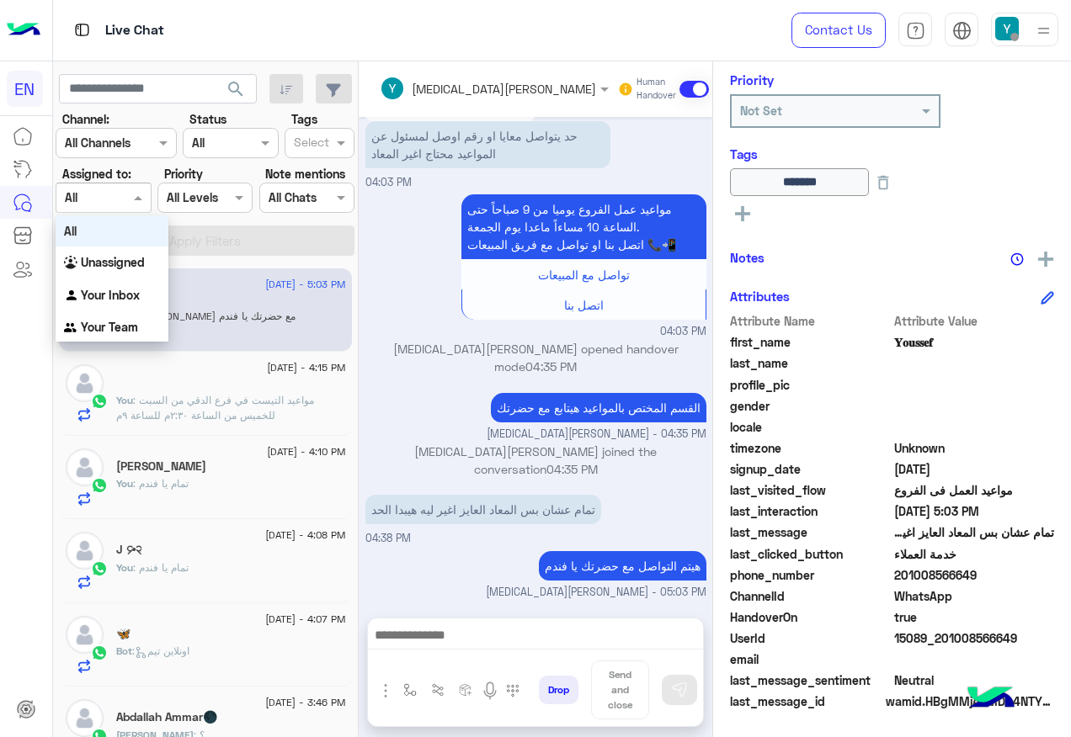
click at [127, 199] on div at bounding box center [102, 197] width 93 height 19
drag, startPoint x: 136, startPoint y: 329, endPoint x: 139, endPoint y: 261, distance: 68.2
click at [136, 316] on div "Your Team" at bounding box center [112, 327] width 113 height 33
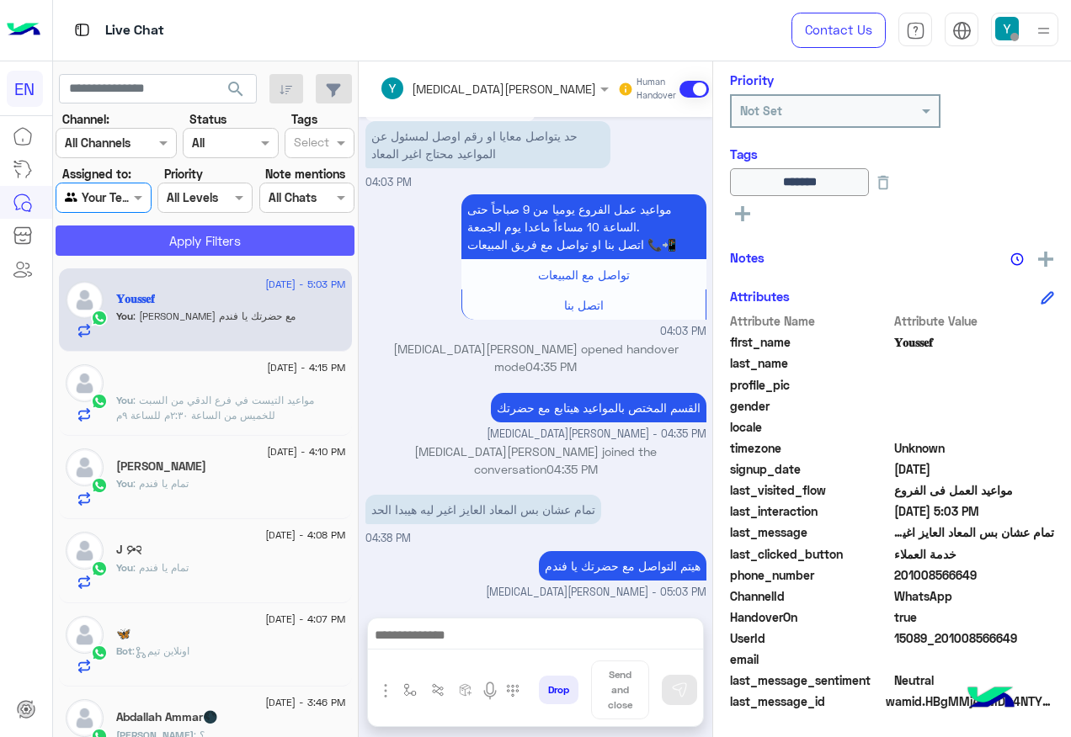
drag, startPoint x: 139, startPoint y: 261, endPoint x: 146, endPoint y: 240, distance: 22.4
click at [141, 255] on app-inbox-users-filters "search Channel: Channel All Channels Status Channel All Tags Select Assigned to…" at bounding box center [206, 161] width 306 height 201
click at [146, 240] on button "Apply Filters" at bounding box center [205, 241] width 299 height 30
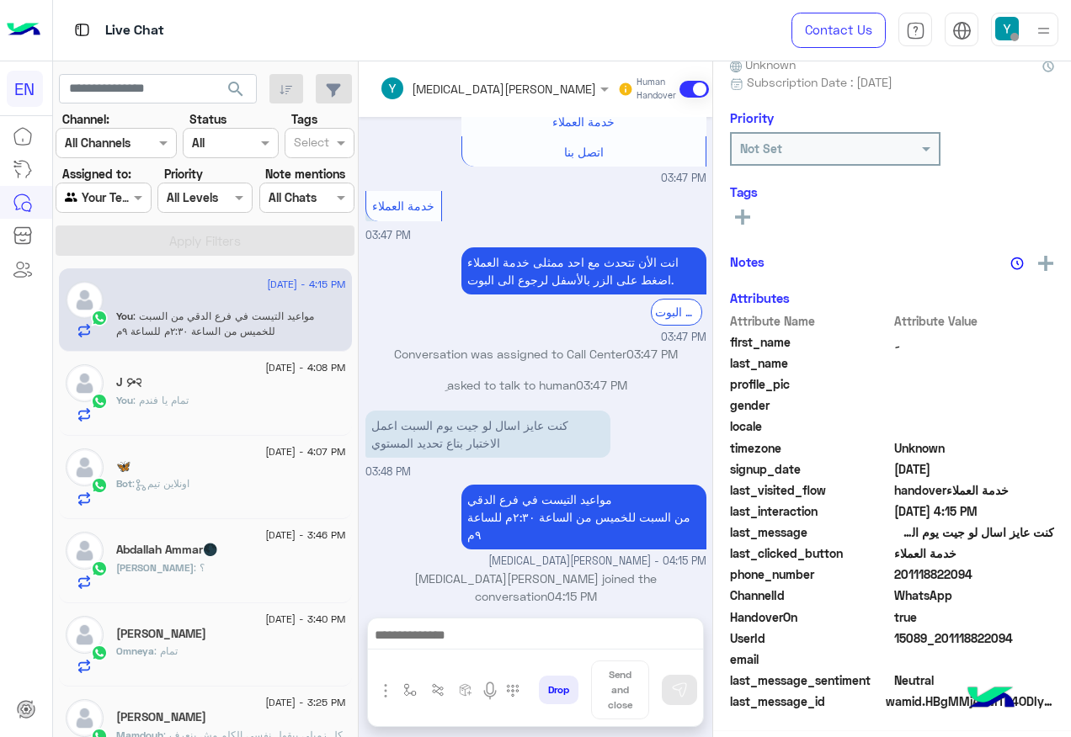
scroll to position [169, 0]
click at [80, 186] on div "Agent Filter Your Team" at bounding box center [103, 198] width 95 height 30
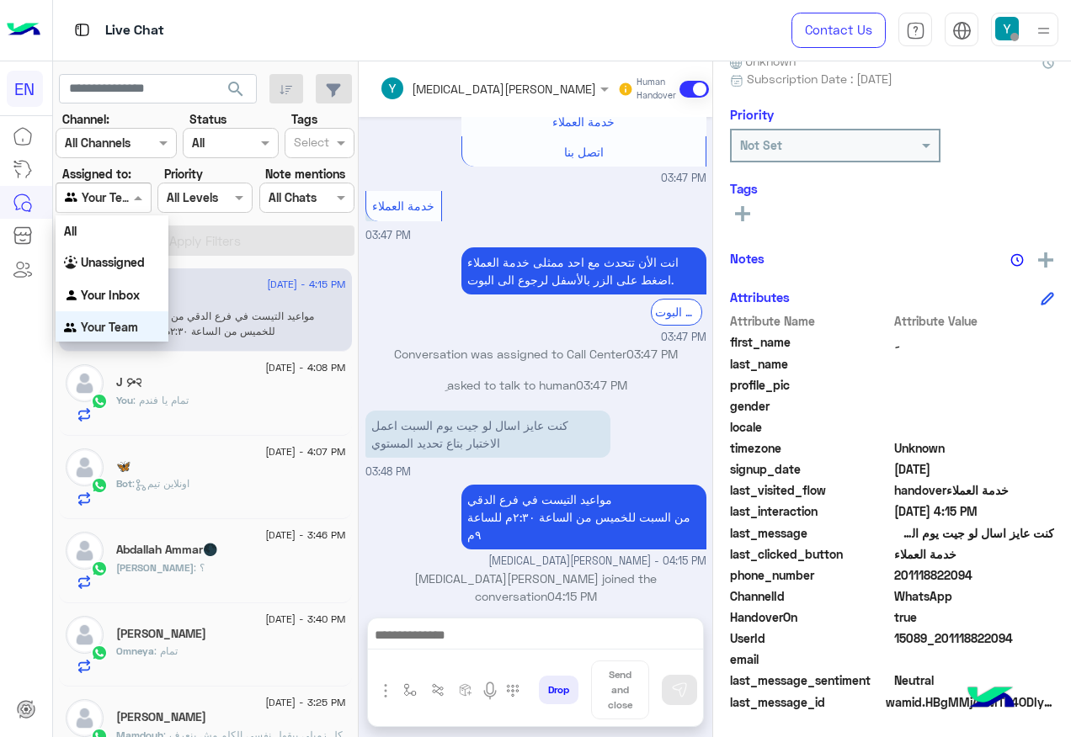
scroll to position [3, 0]
click at [114, 225] on div "All" at bounding box center [112, 228] width 113 height 31
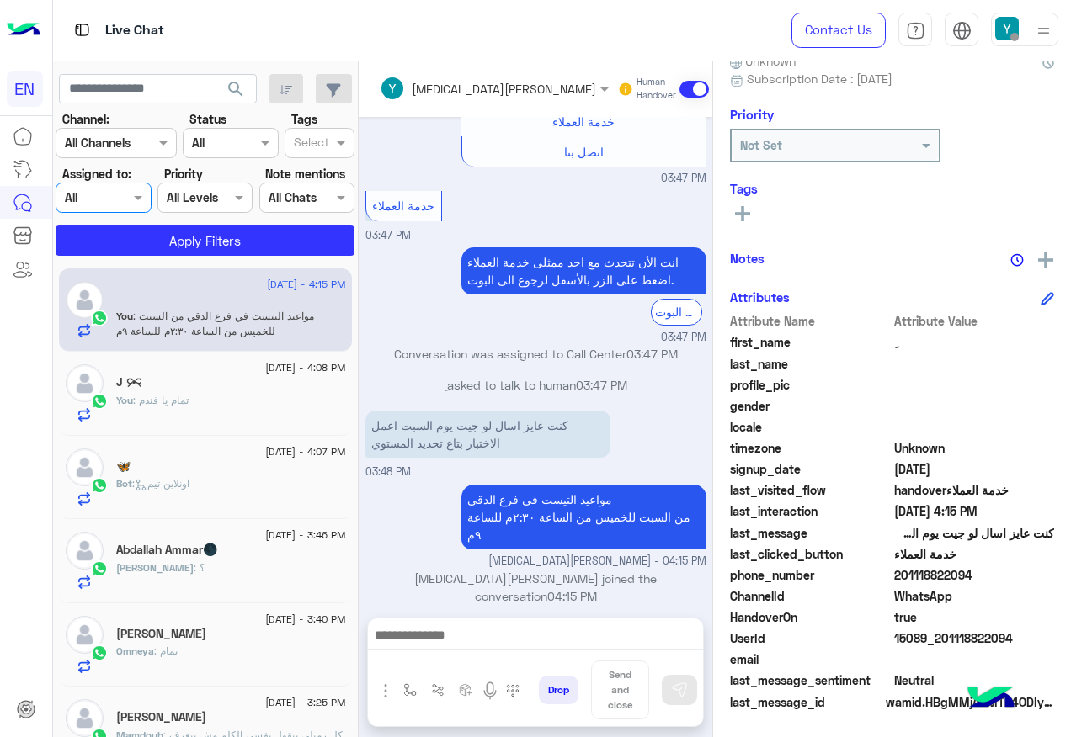
click at [115, 224] on section "Channel: Channel All Channels Status Channel All Tags Select Assigned to: Agent…" at bounding box center [206, 183] width 280 height 146
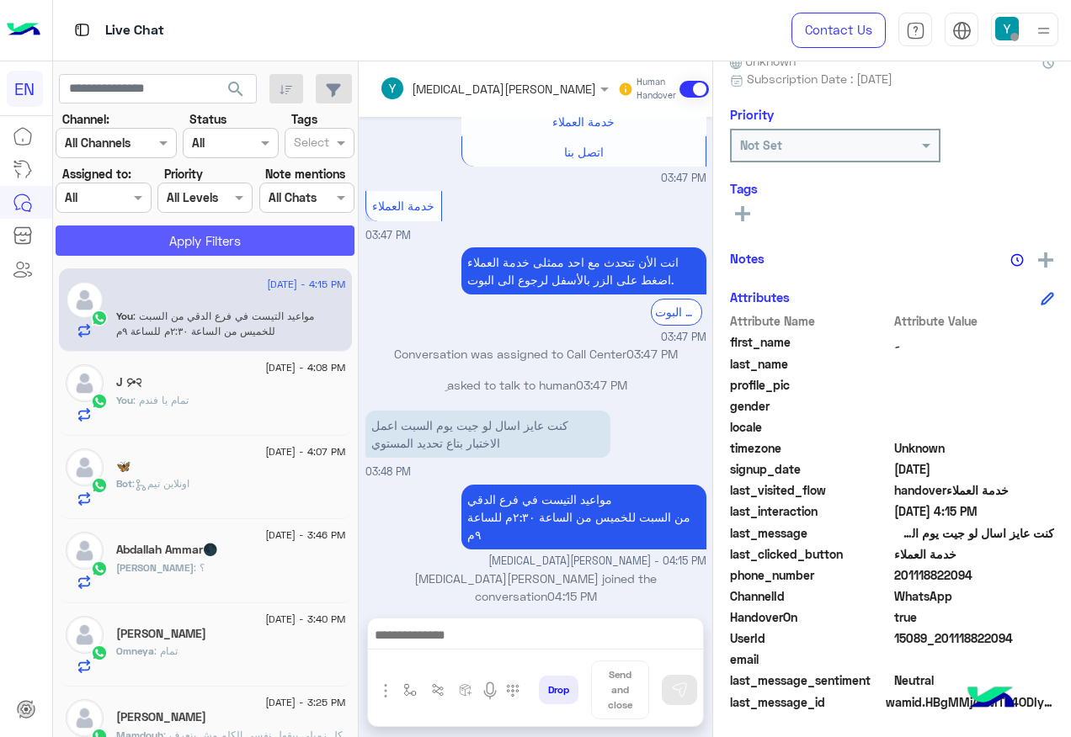
click at [115, 232] on button "Apply Filters" at bounding box center [205, 241] width 299 height 30
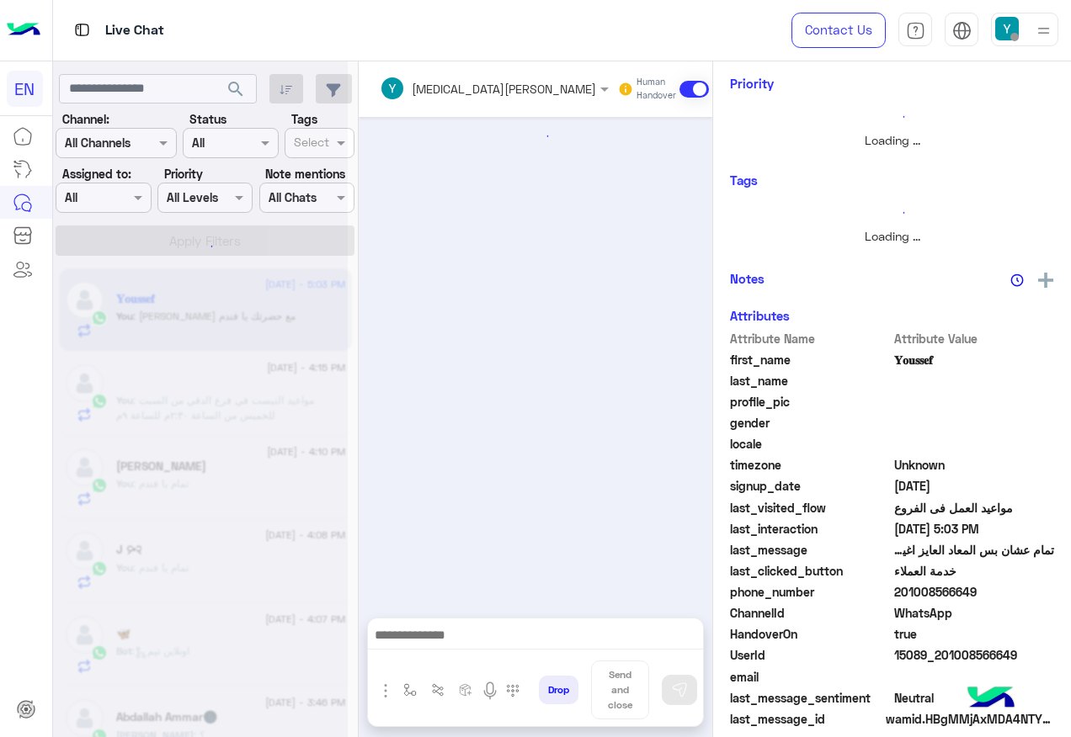
scroll to position [1538, 0]
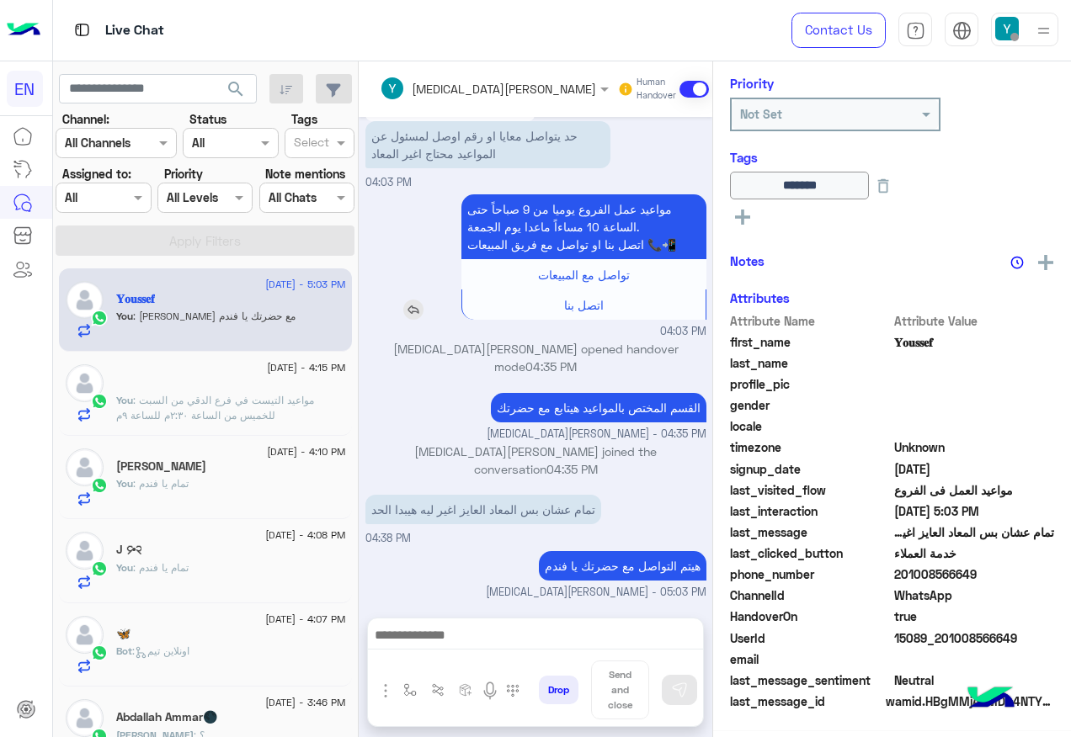
click at [454, 307] on div "مواعيد عمل الفروع يوميا من 9 صباحاً حتى الساعة 10 مساءاً ماعدا يوم الجمعة. اتصل…" at bounding box center [535, 256] width 341 height 125
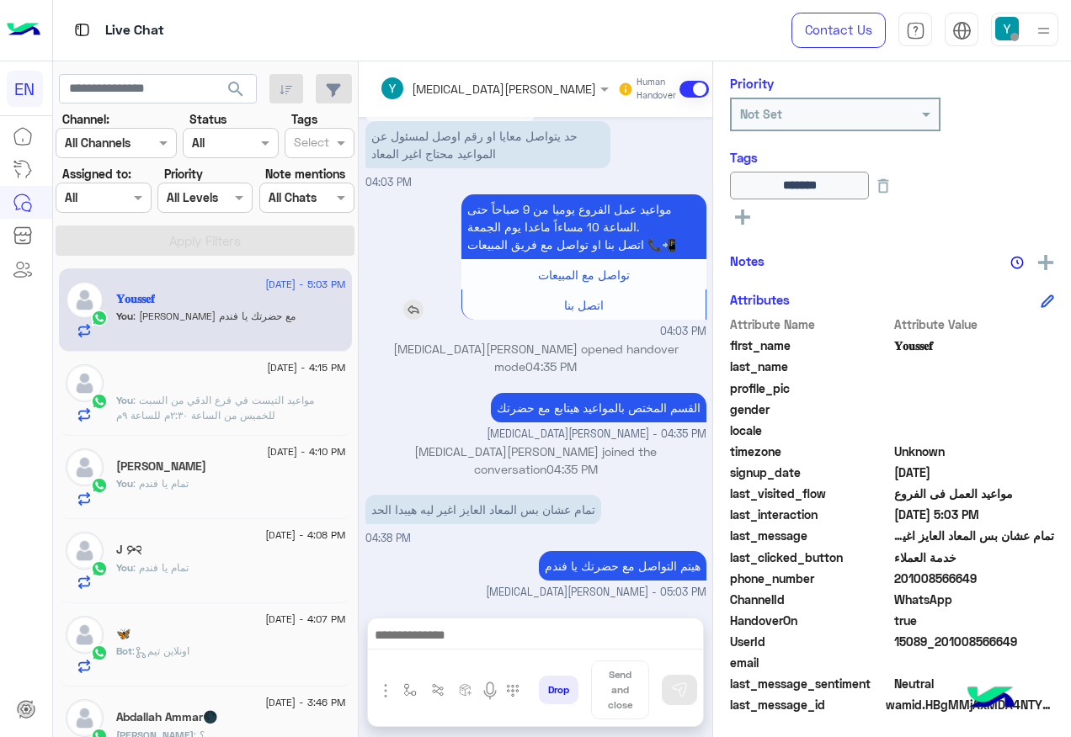
scroll to position [204, 0]
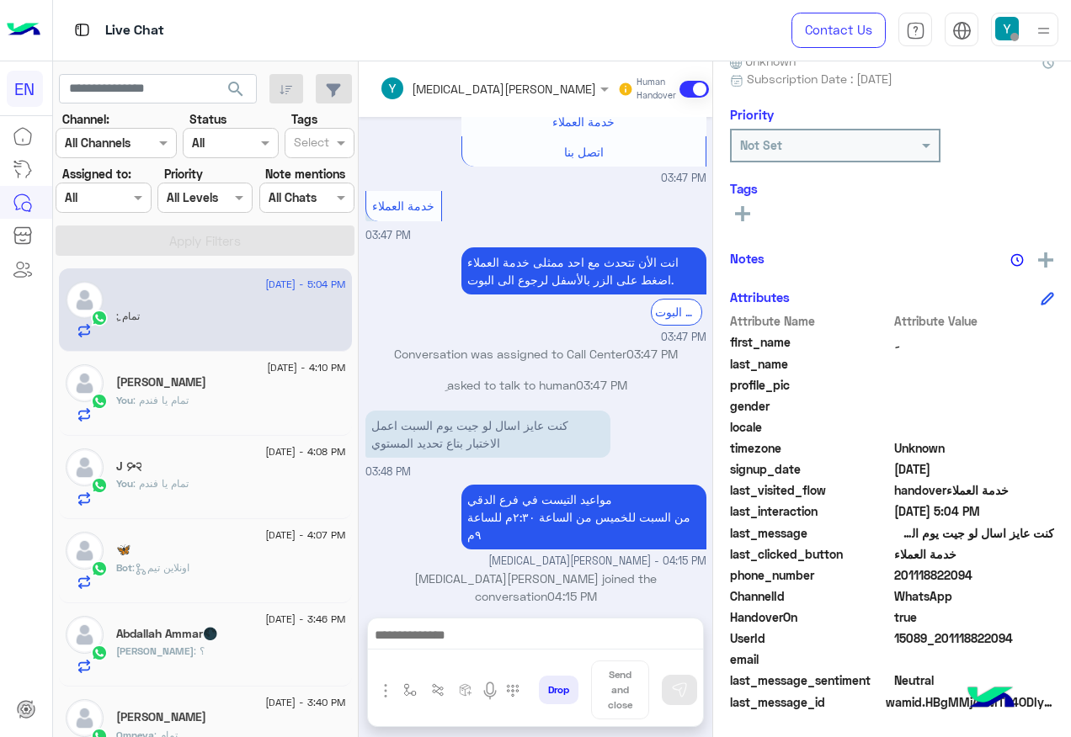
scroll to position [989, 0]
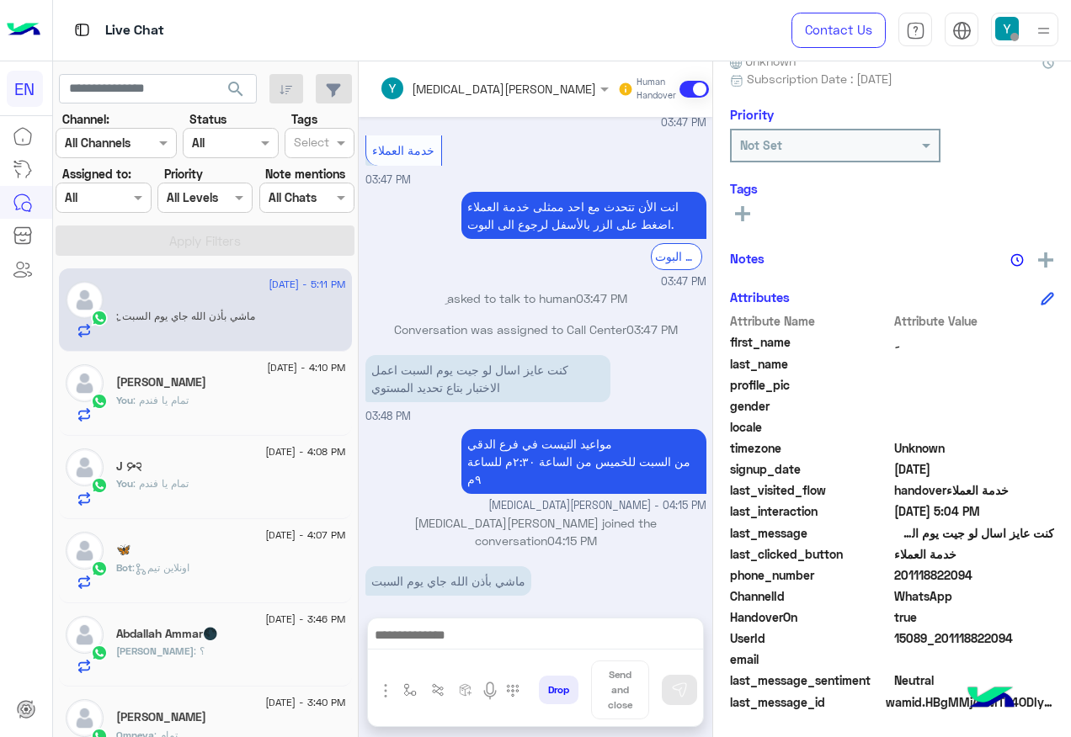
click at [556, 653] on div at bounding box center [535, 640] width 335 height 42
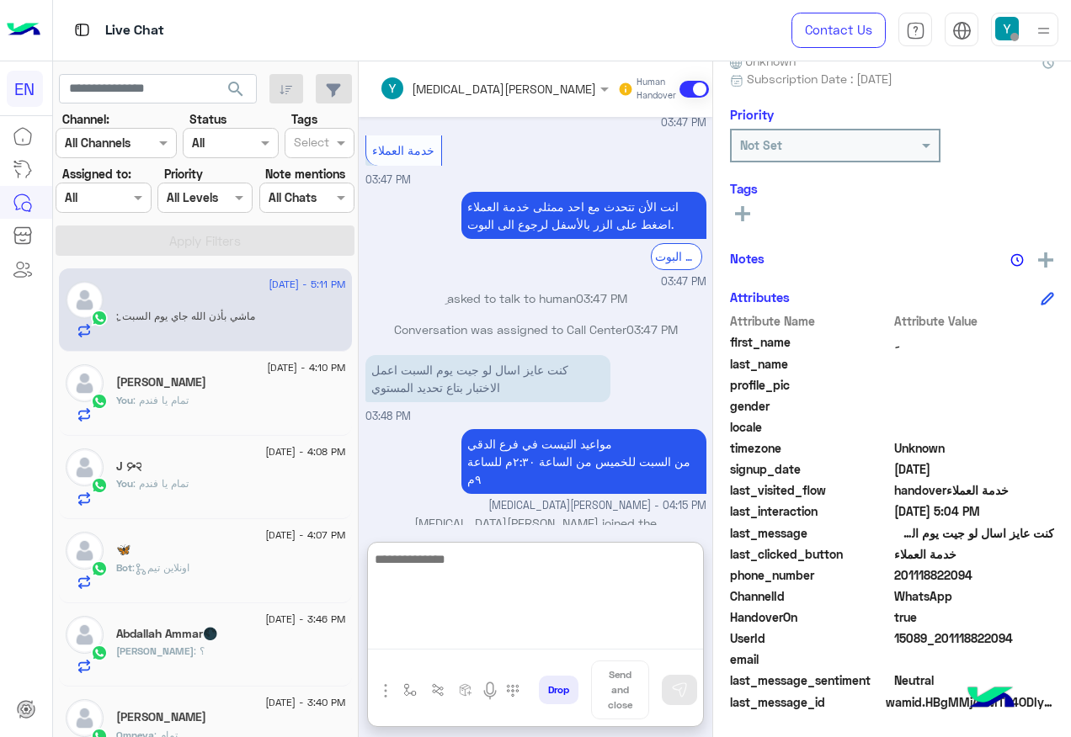
click at [555, 642] on textarea at bounding box center [535, 599] width 335 height 101
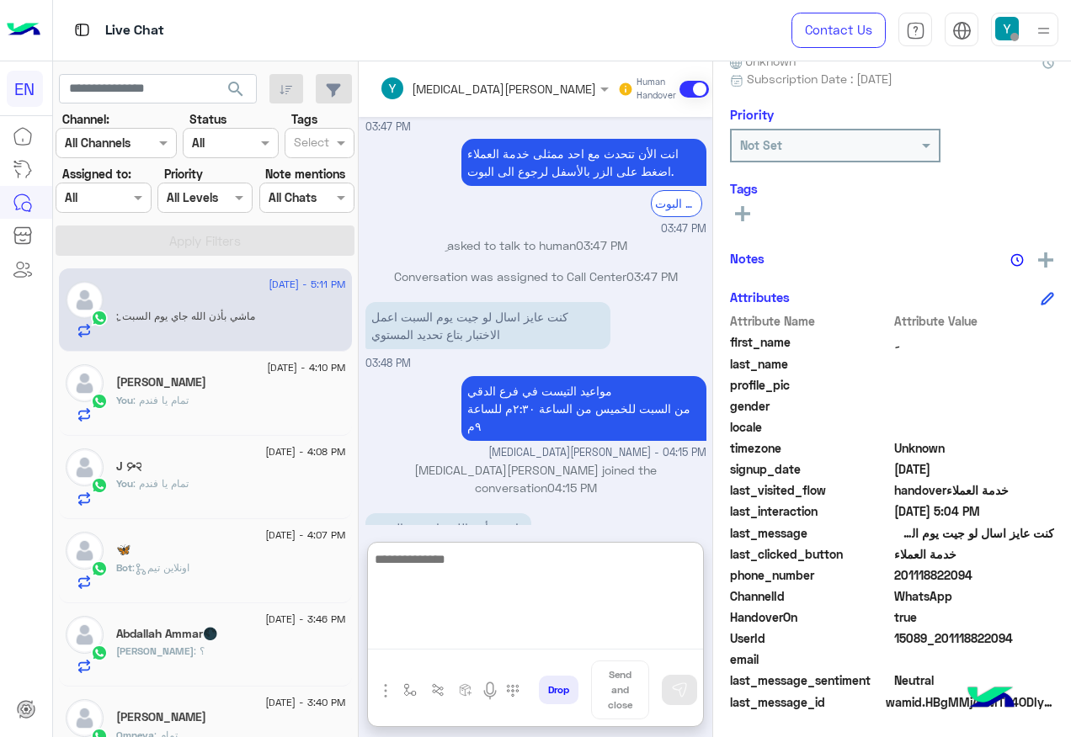
scroll to position [1065, 0]
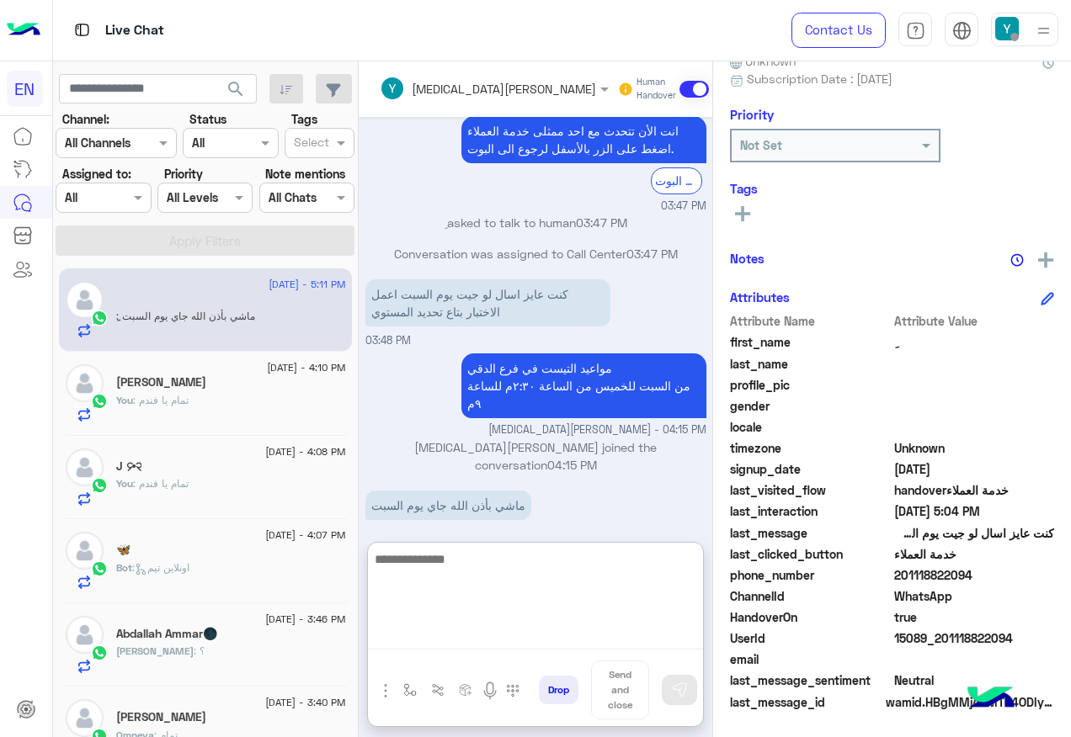
click at [579, 590] on textarea at bounding box center [535, 599] width 335 height 101
type textarea "**********"
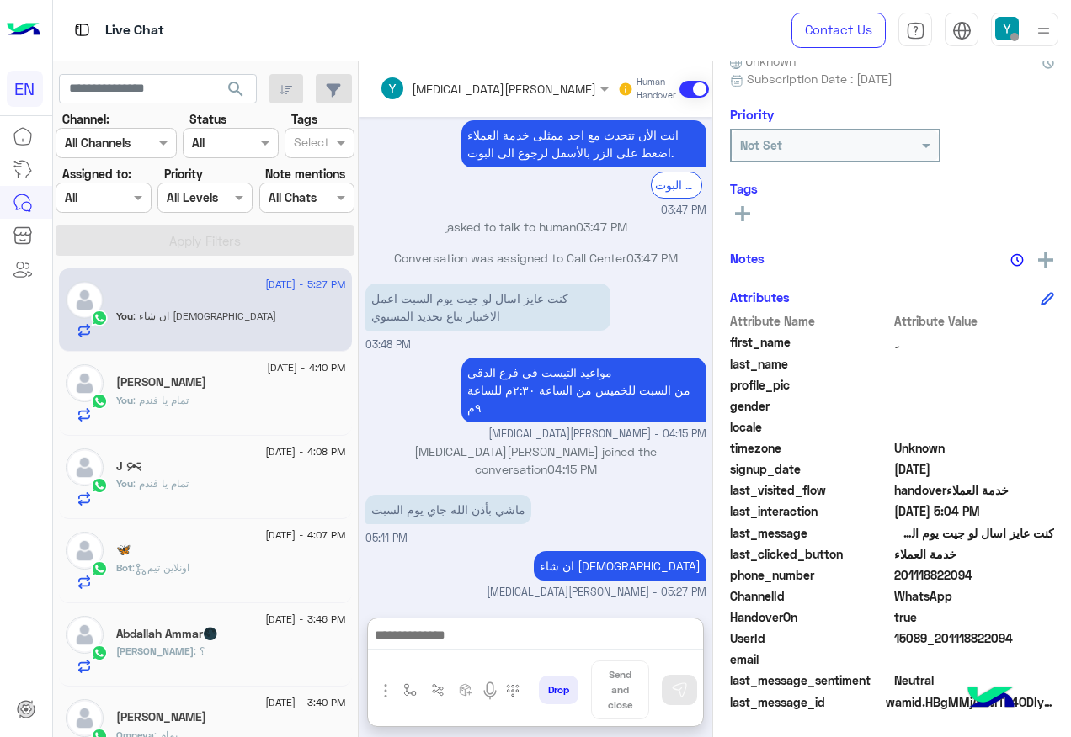
click at [143, 188] on div at bounding box center [102, 197] width 93 height 19
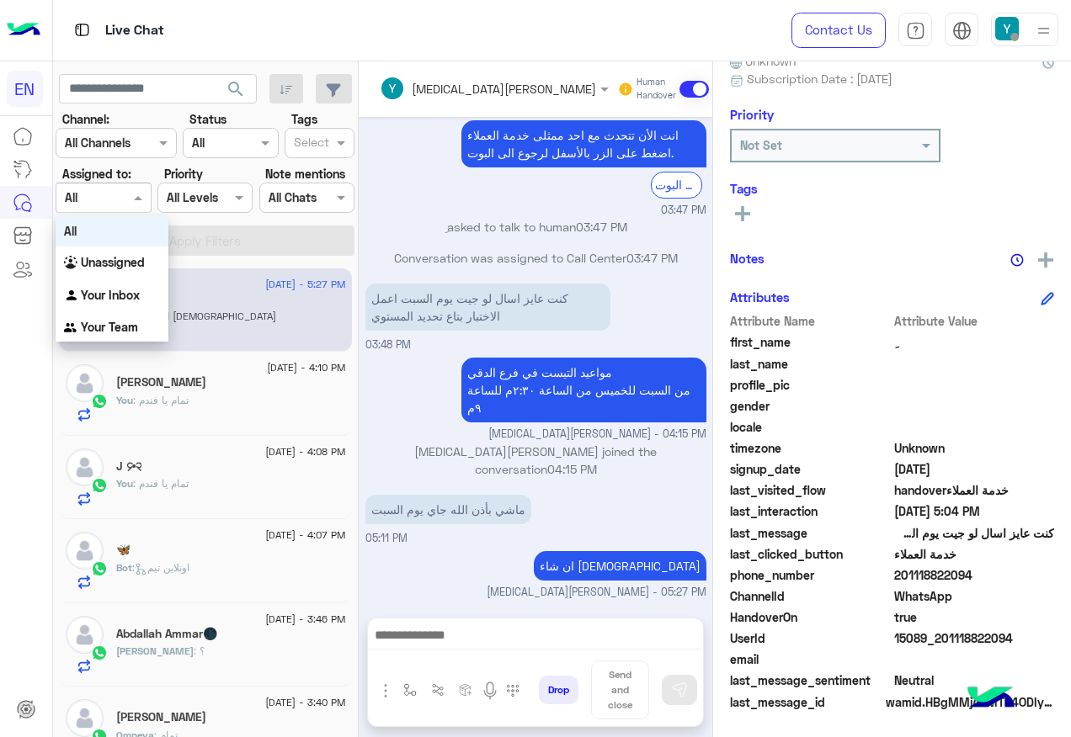
scroll to position [1043, 0]
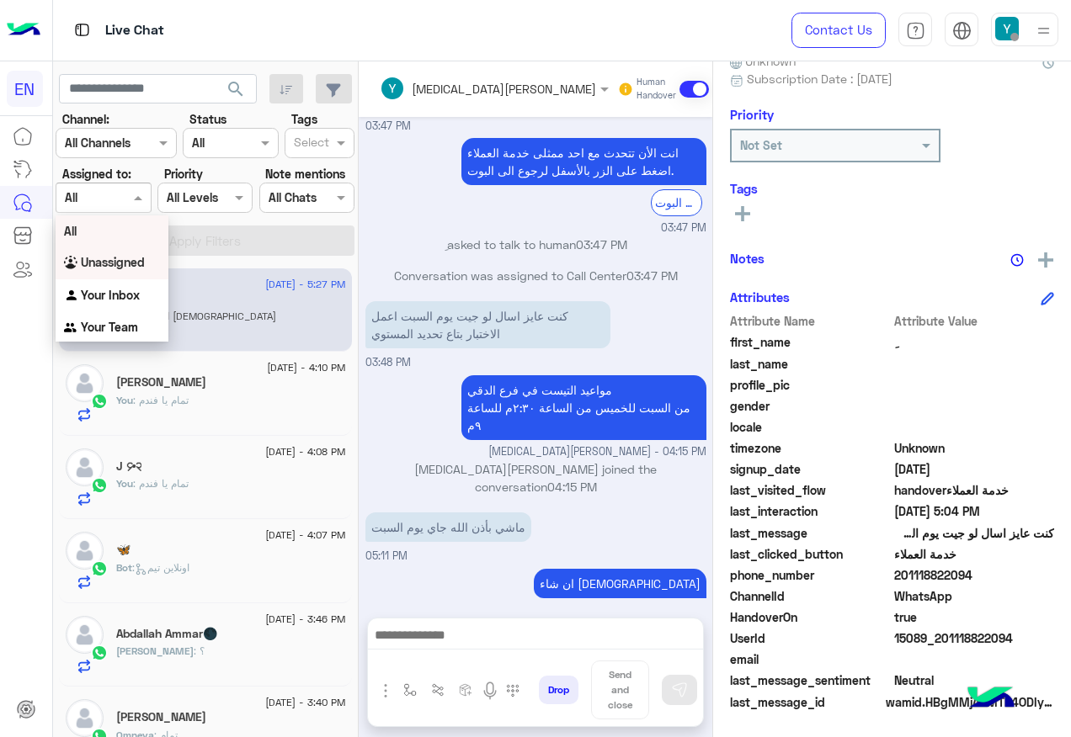
click at [142, 249] on div "Unassigned" at bounding box center [112, 263] width 113 height 33
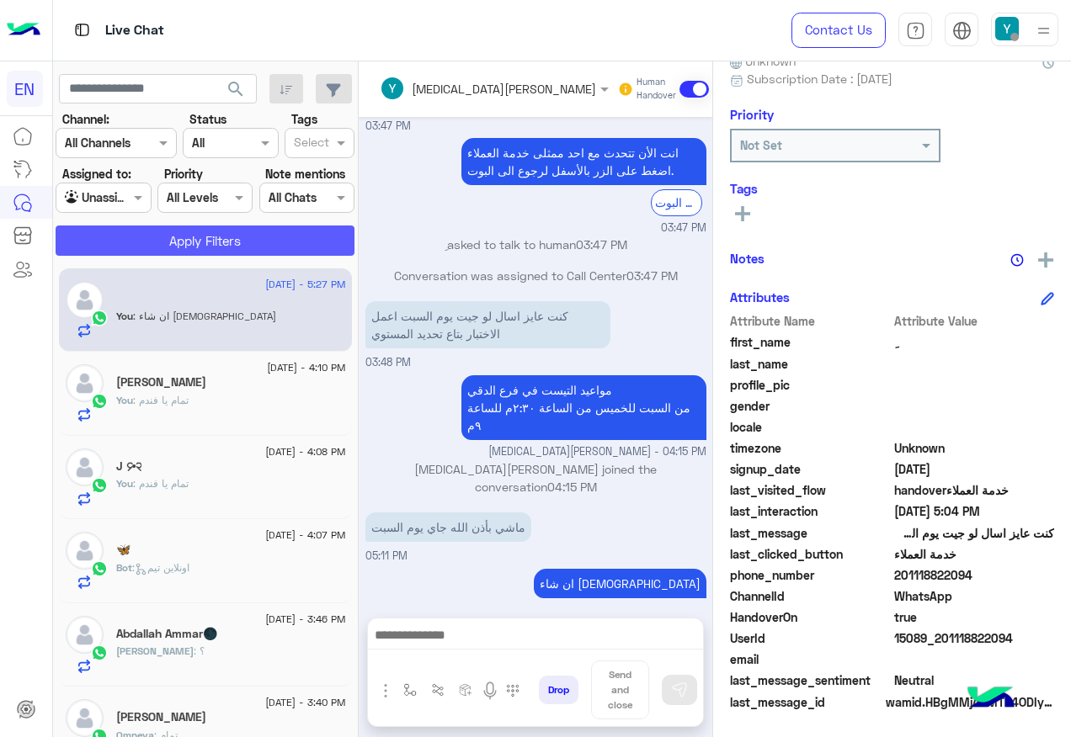
click at [142, 249] on button "Apply Filters" at bounding box center [205, 241] width 299 height 30
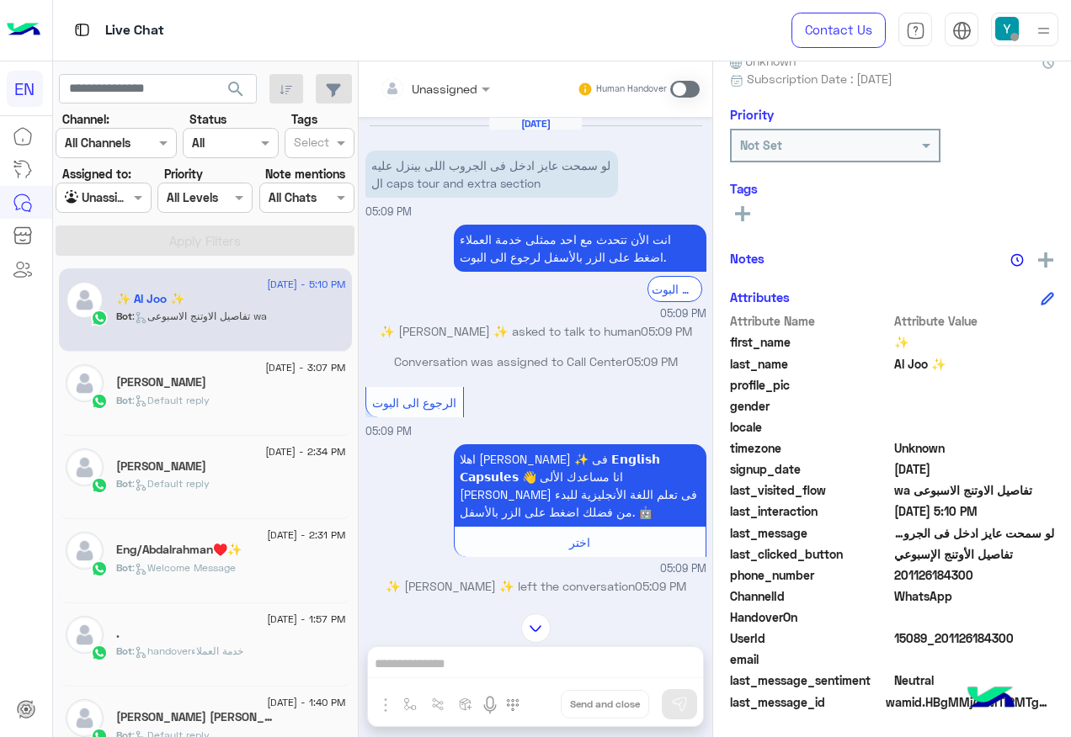
click at [194, 381] on div "Sara" at bounding box center [231, 384] width 230 height 18
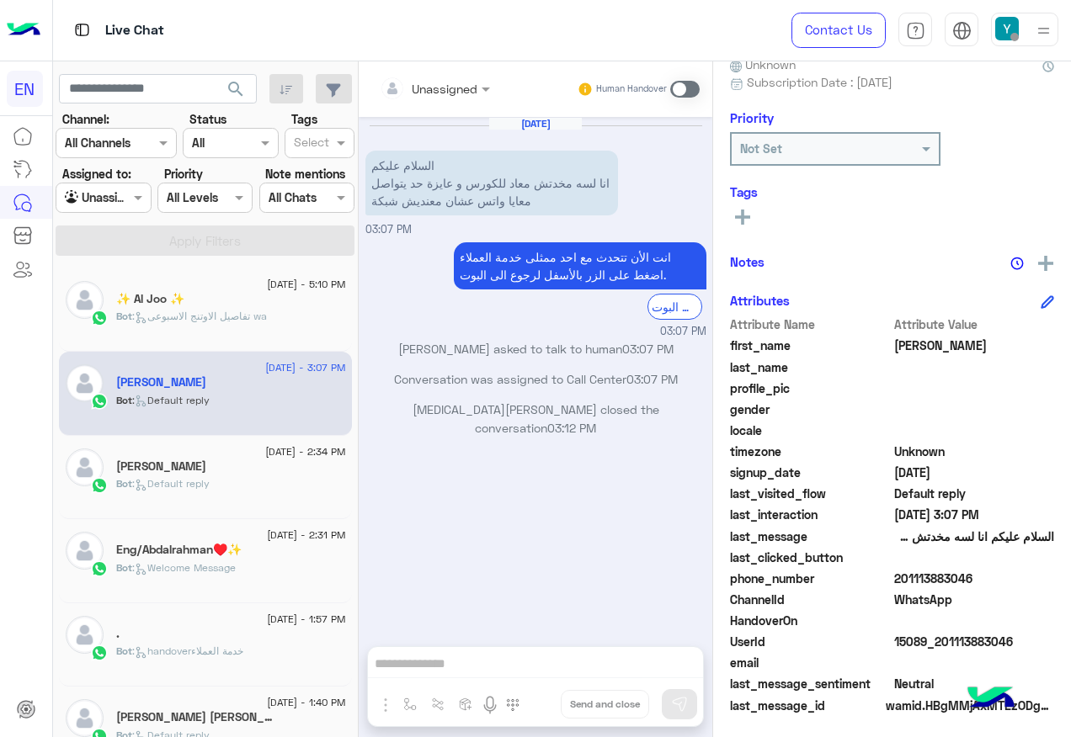
scroll to position [169, 0]
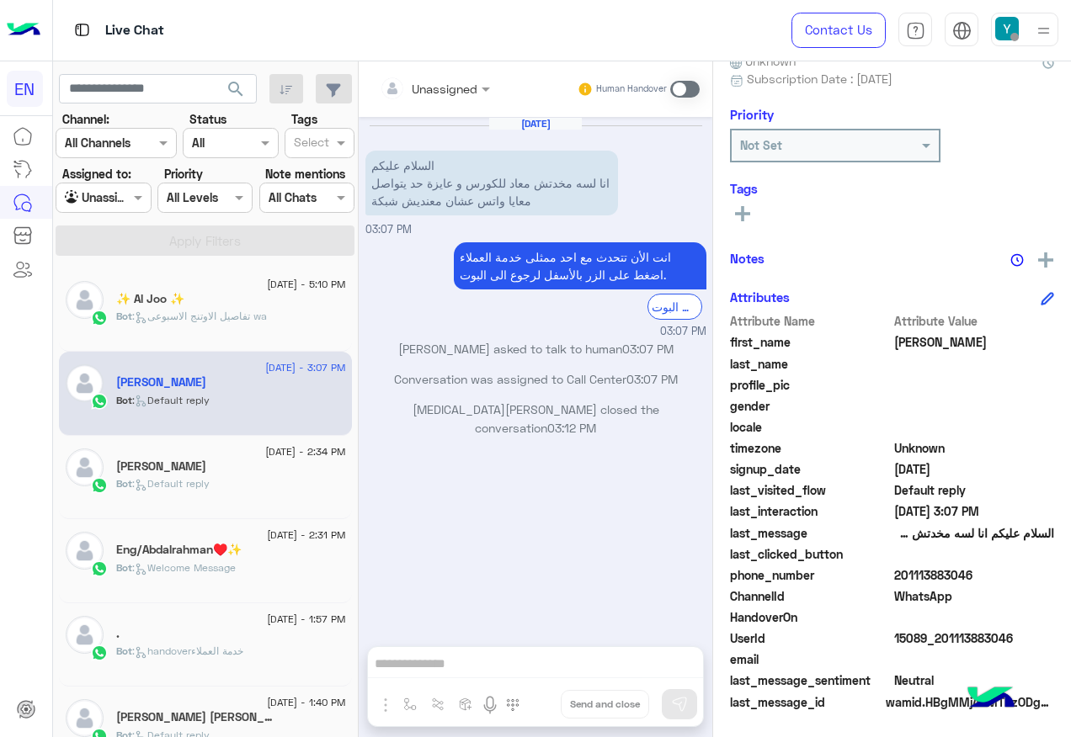
click at [125, 470] on h5 "Rayyan Mohsen" at bounding box center [161, 467] width 90 height 14
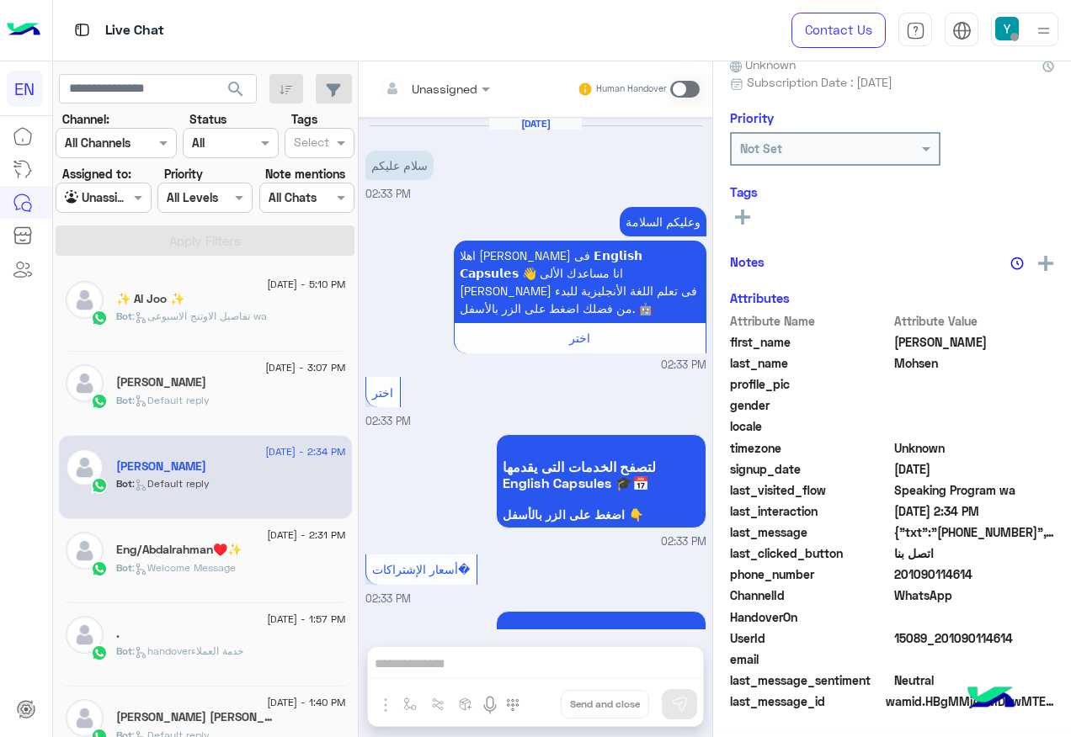
scroll to position [1302, 0]
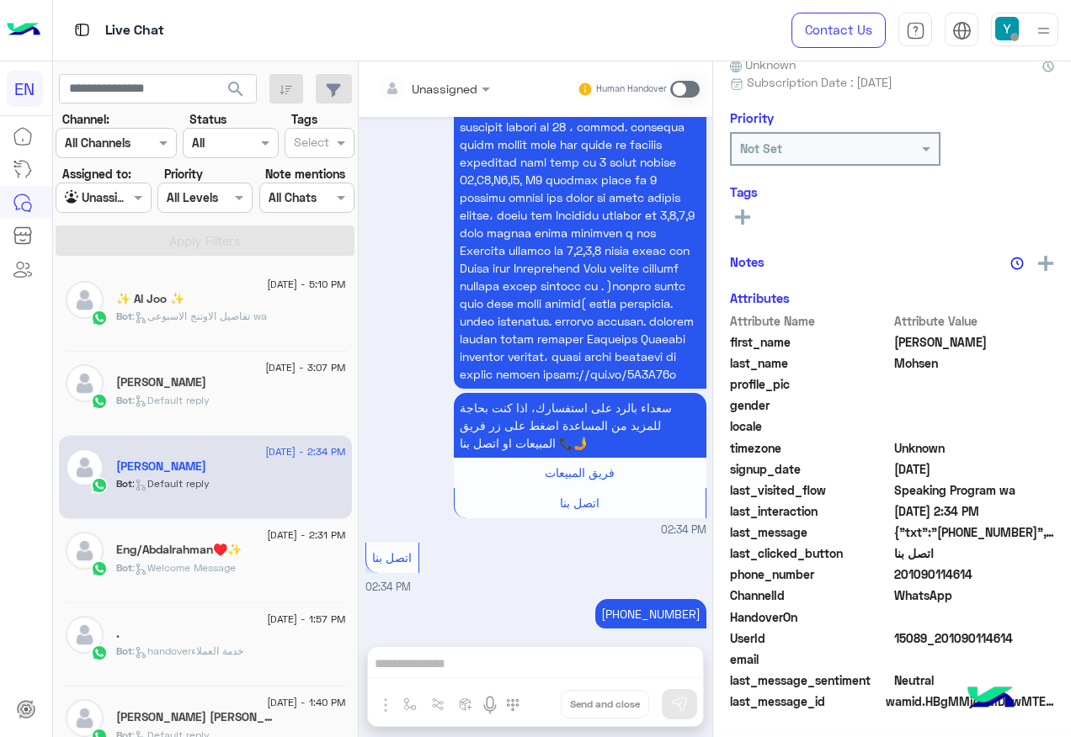
click at [127, 199] on div at bounding box center [102, 197] width 93 height 19
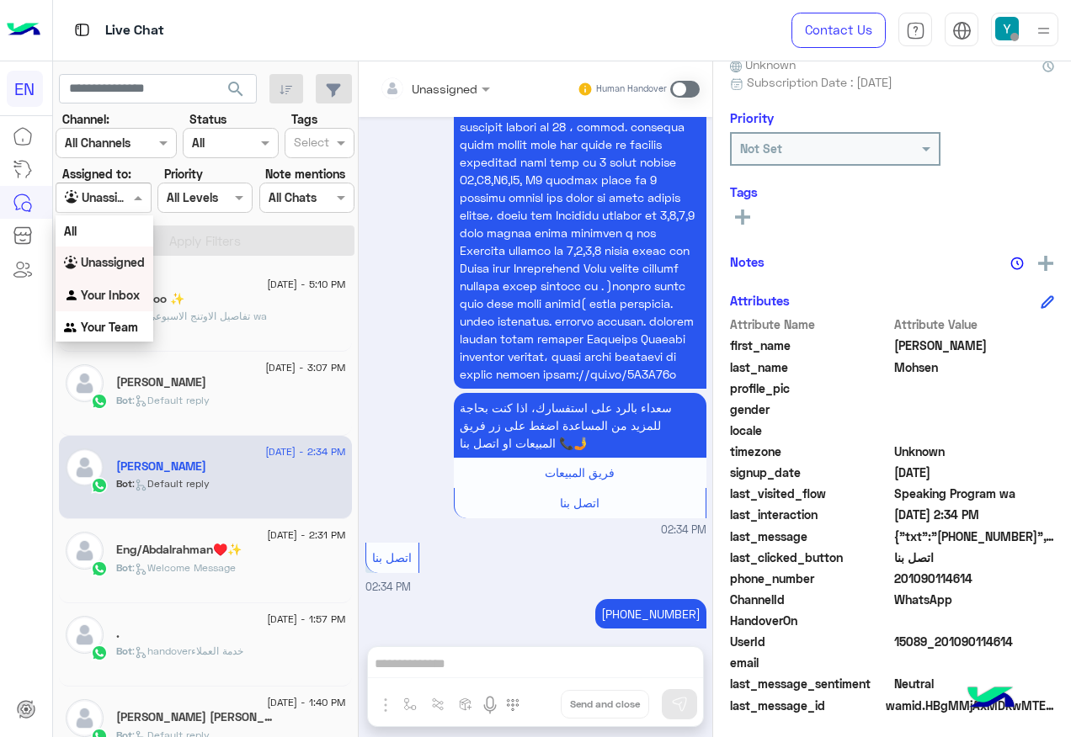
scroll to position [169, 0]
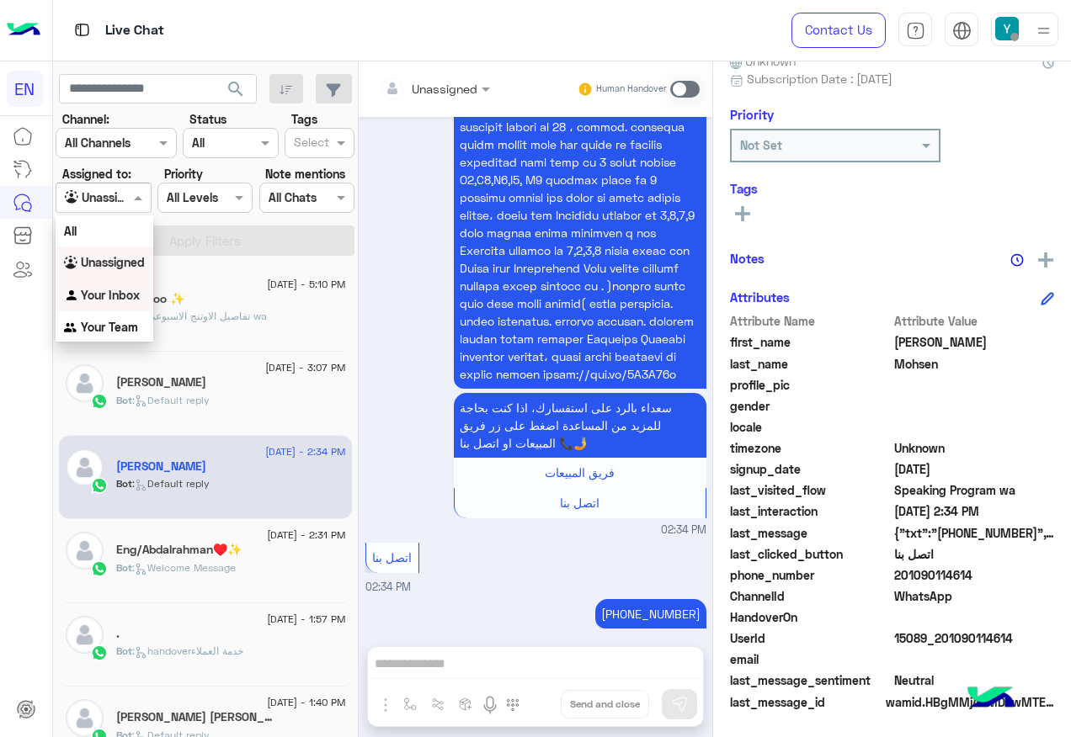
drag, startPoint x: 130, startPoint y: 301, endPoint x: 221, endPoint y: 229, distance: 115.0
click at [130, 299] on b "Your Inbox" at bounding box center [110, 295] width 59 height 14
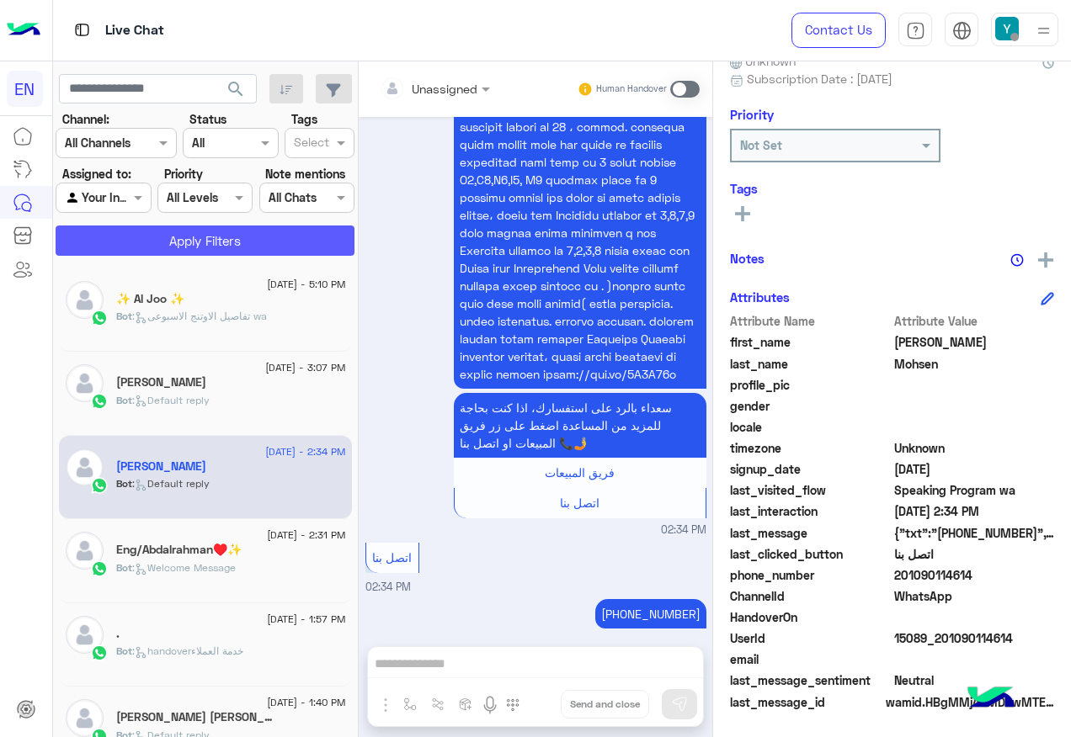
click at [221, 229] on button "Apply Filters" at bounding box center [205, 241] width 299 height 30
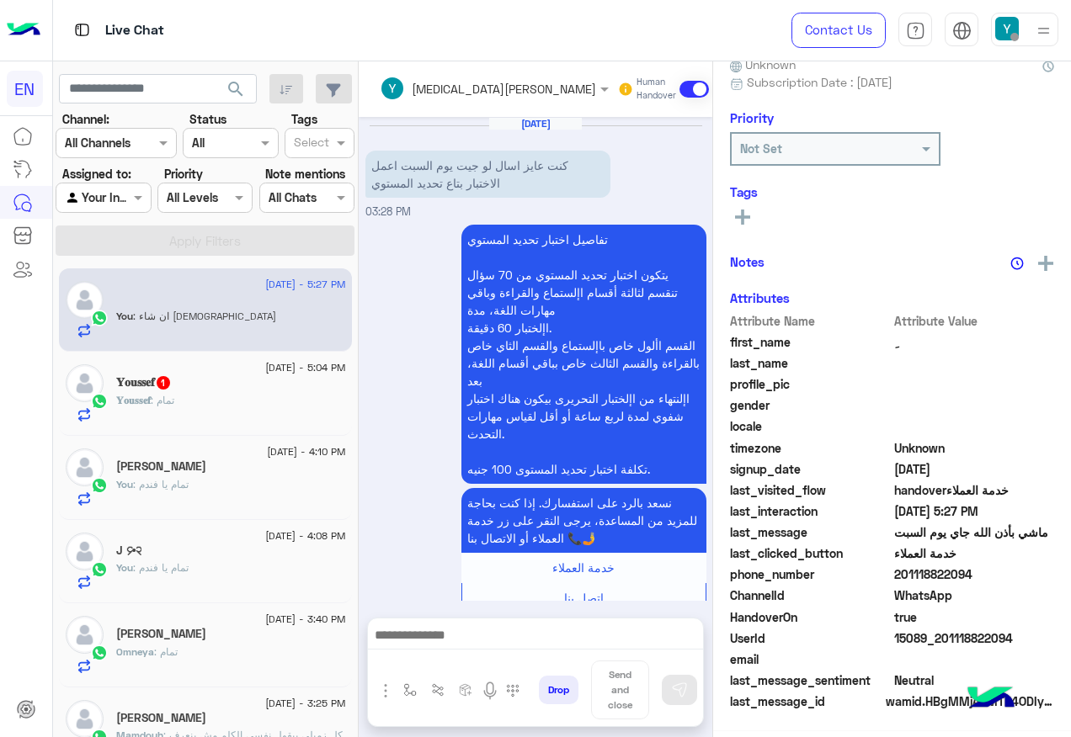
scroll to position [1043, 0]
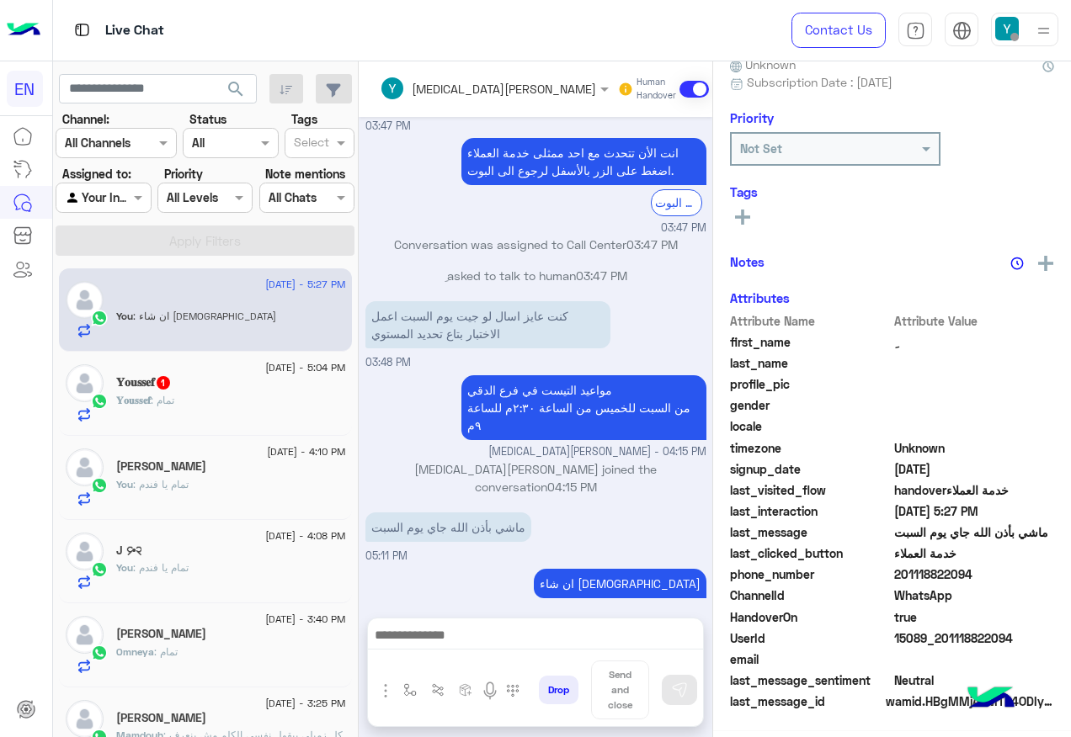
click at [242, 405] on div "𝐘𝐨𝐮𝐬𝐬𝐞𝐟 : تمام" at bounding box center [231, 407] width 230 height 29
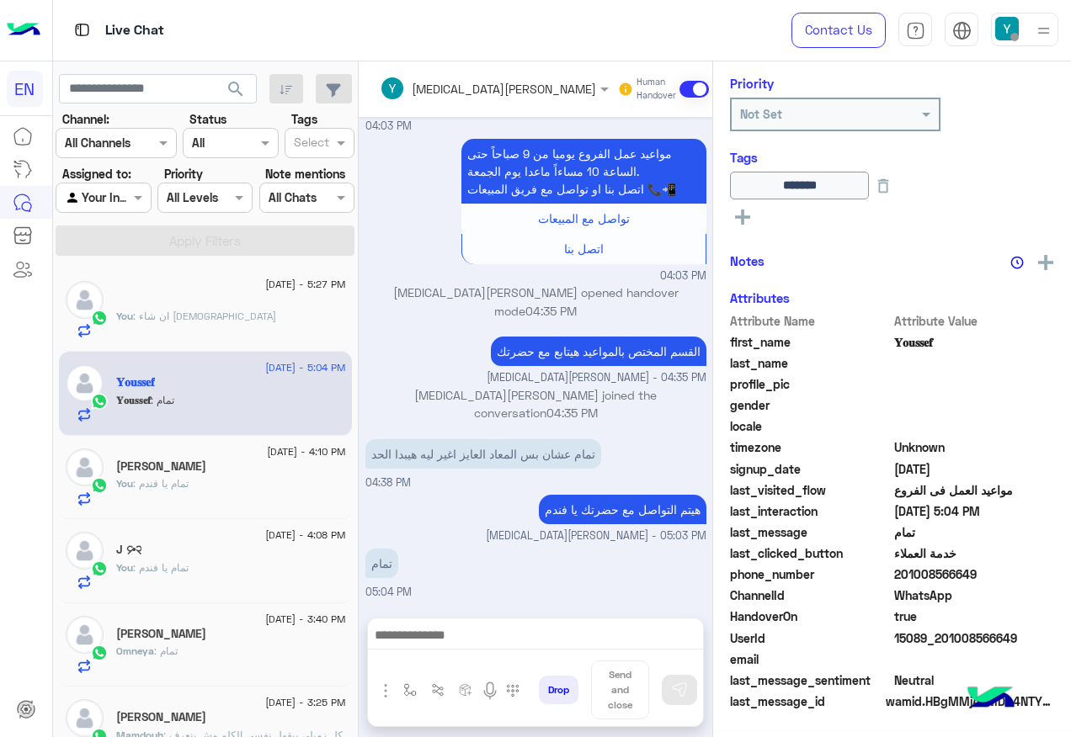
scroll to position [204, 0]
click at [143, 200] on div at bounding box center [102, 197] width 93 height 19
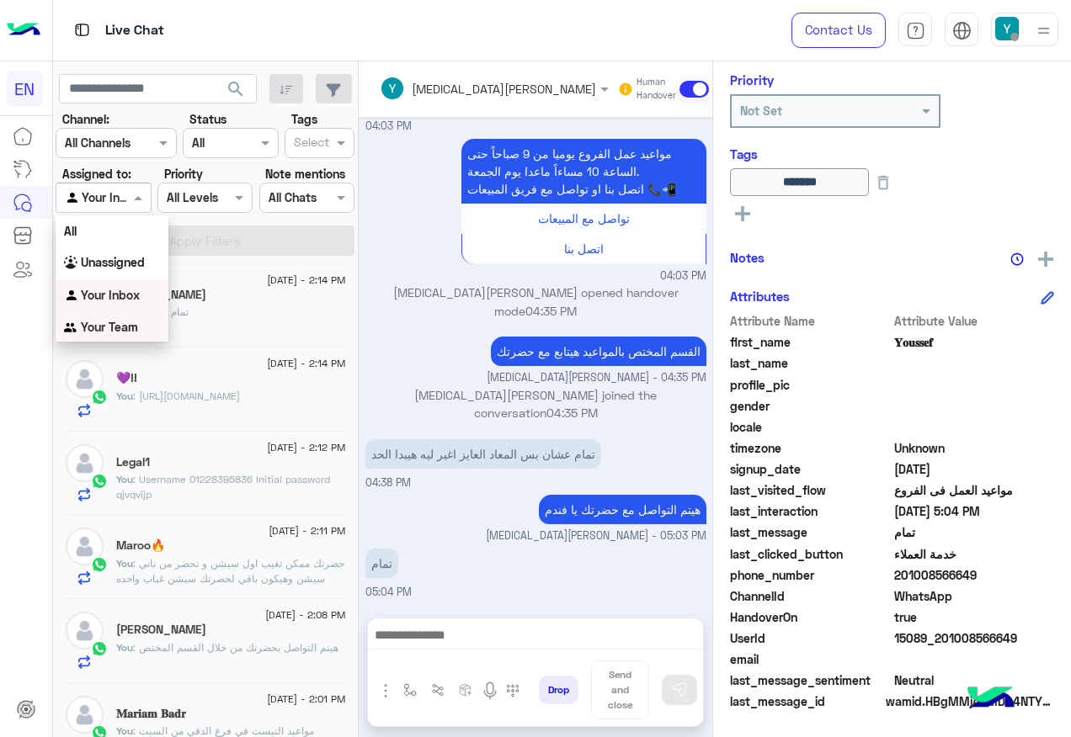
scroll to position [1179, 0]
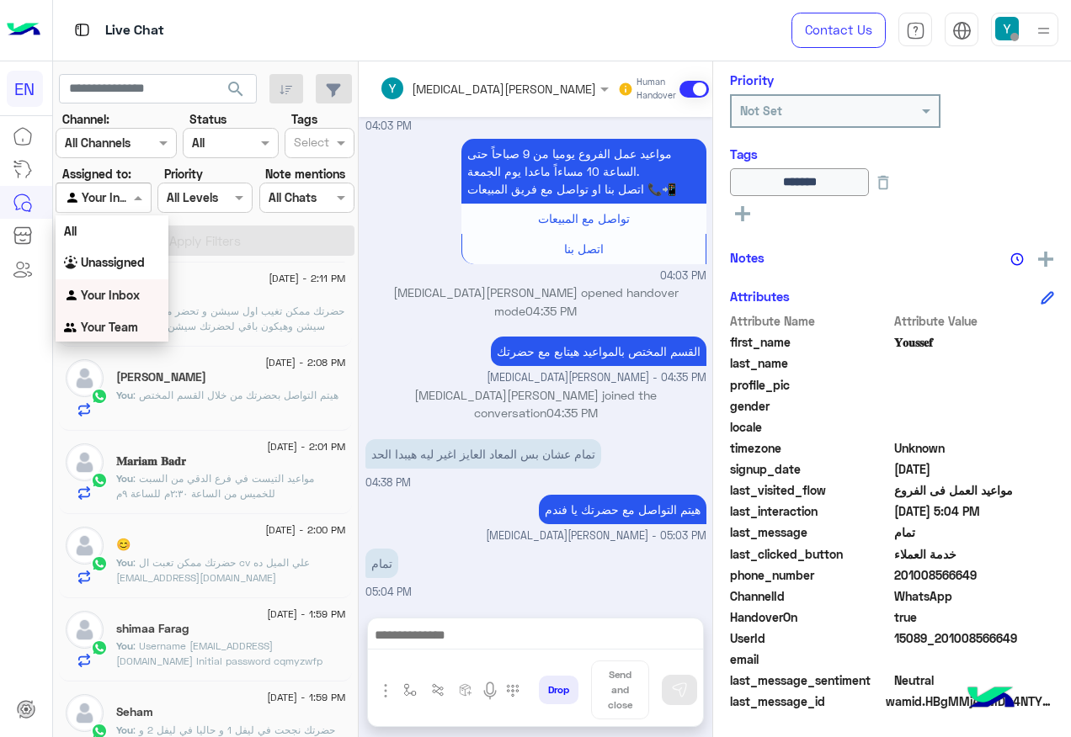
click at [151, 322] on div "Your Team" at bounding box center [112, 327] width 113 height 33
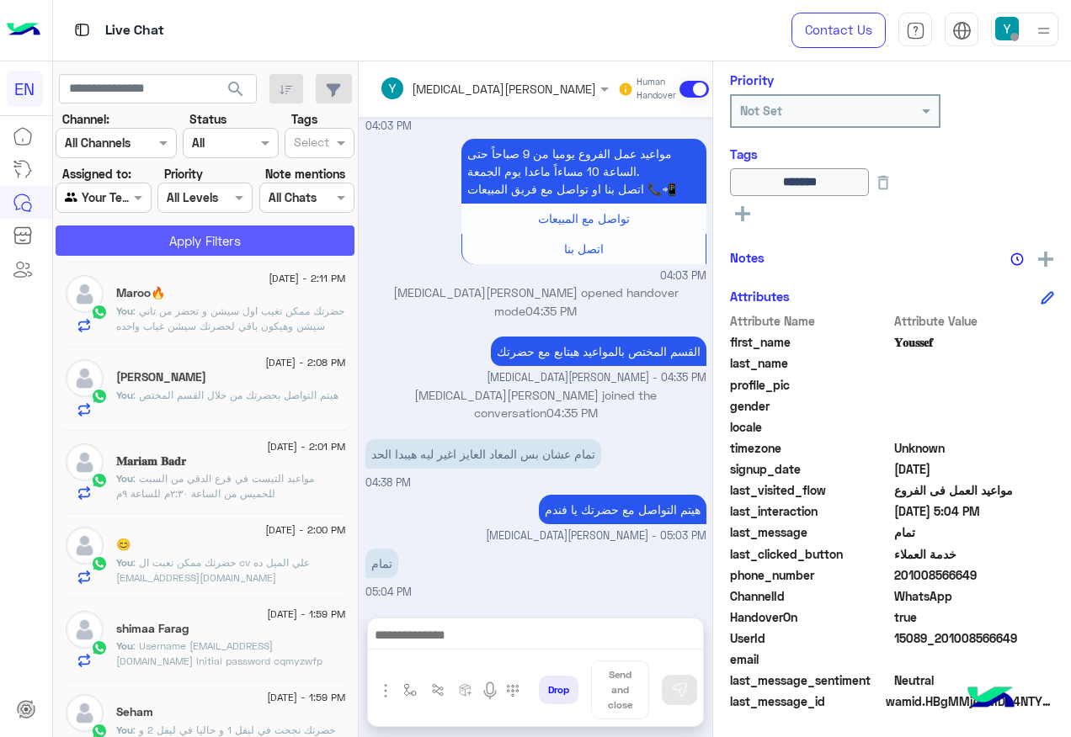
click at [149, 249] on button "Apply Filters" at bounding box center [205, 241] width 299 height 30
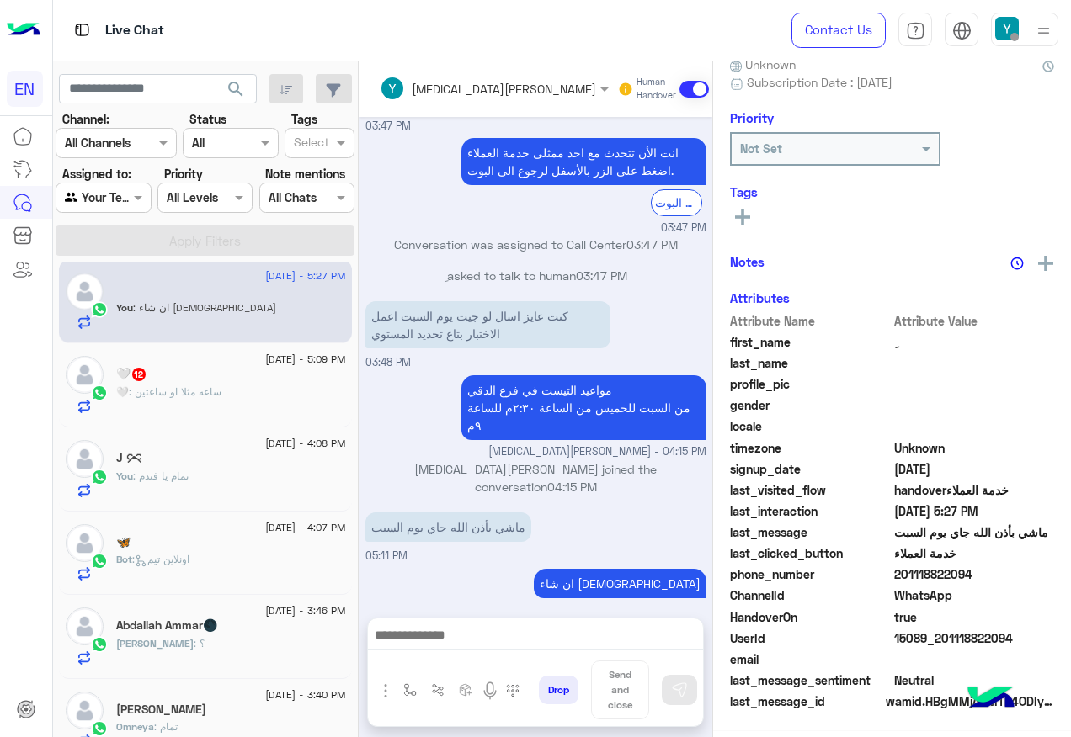
click at [221, 389] on span ": ساعه مثلا او ساعتين" at bounding box center [175, 392] width 93 height 13
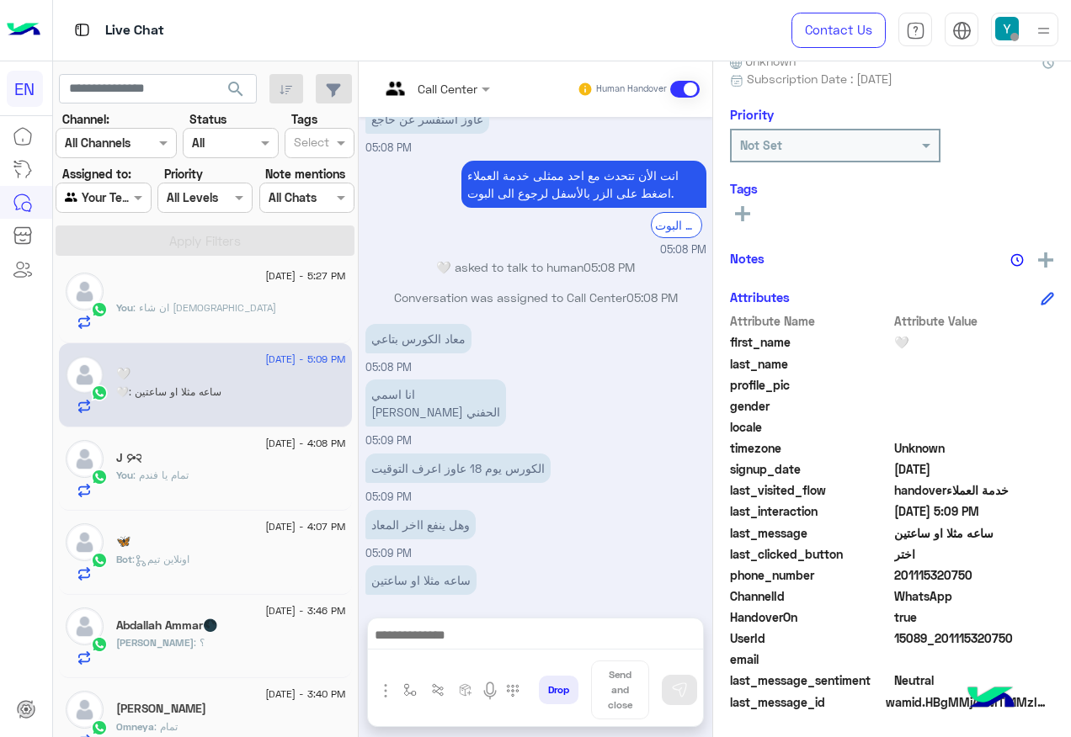
drag, startPoint x: 949, startPoint y: 574, endPoint x: 1021, endPoint y: 585, distance: 73.2
click at [1021, 585] on div "phone_number 201115320750" at bounding box center [892, 577] width 324 height 21
drag, startPoint x: 1021, startPoint y: 585, endPoint x: 993, endPoint y: 574, distance: 30.6
copy span "01115320750"
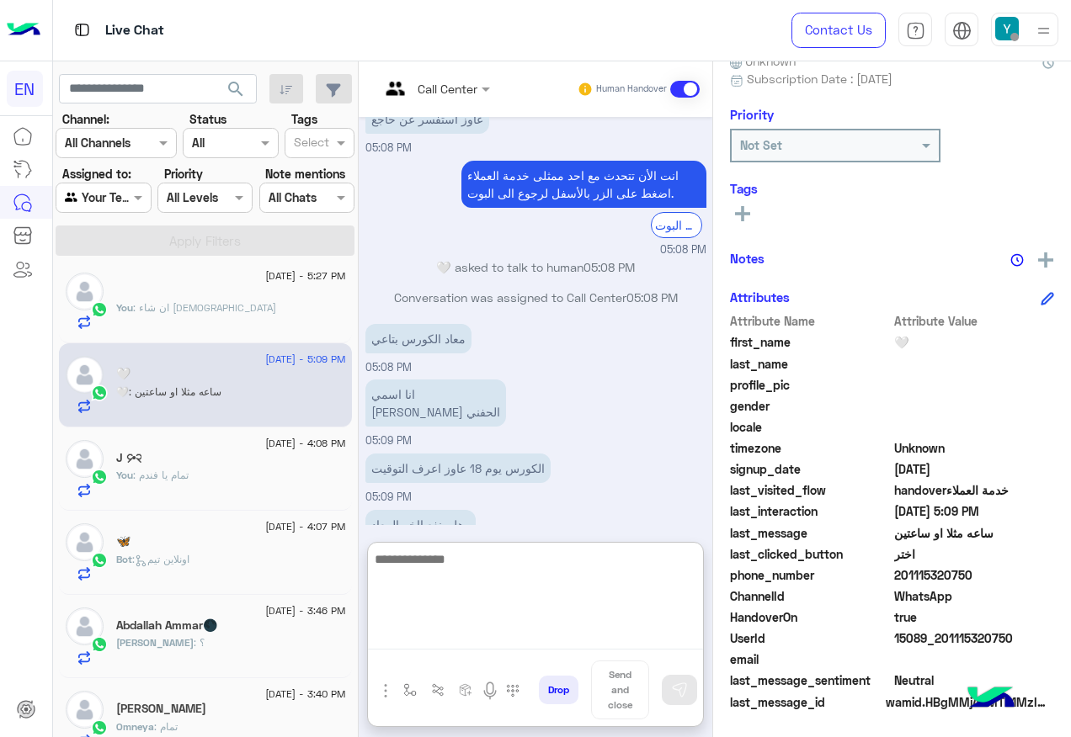
click at [518, 627] on textarea at bounding box center [535, 599] width 335 height 101
paste textarea "**********"
click at [593, 646] on textarea "**********" at bounding box center [535, 599] width 335 height 101
click at [572, 578] on textarea "**********" at bounding box center [535, 599] width 335 height 101
click at [614, 579] on textarea "**********" at bounding box center [535, 599] width 335 height 101
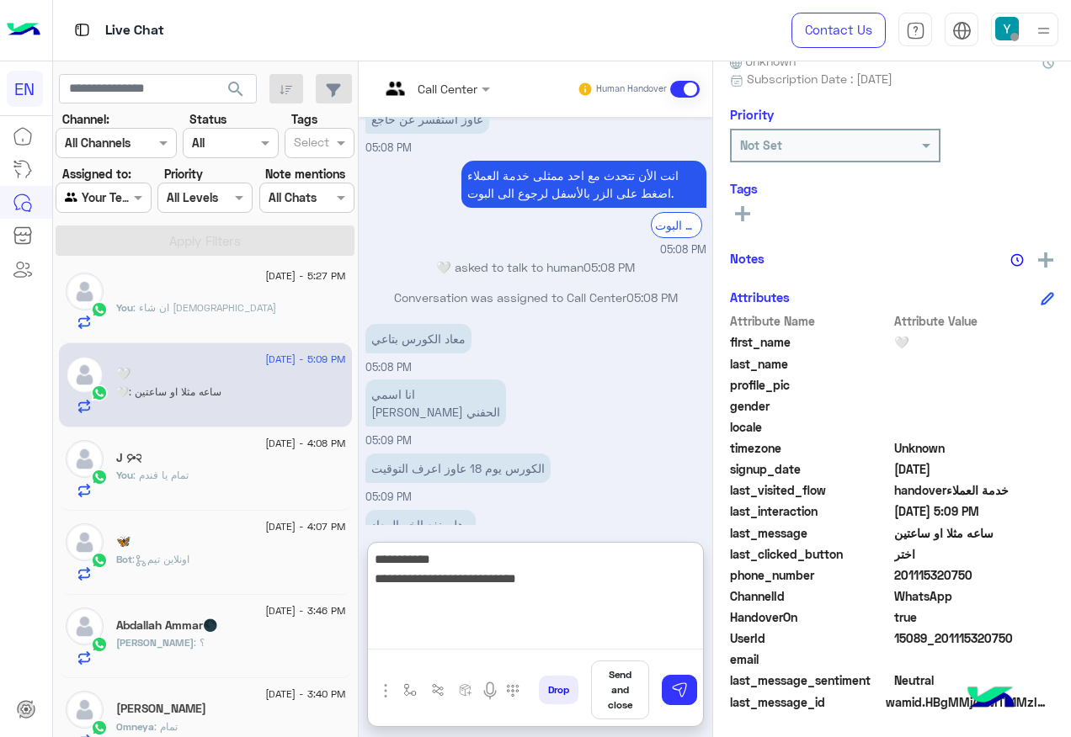
type textarea "**********"
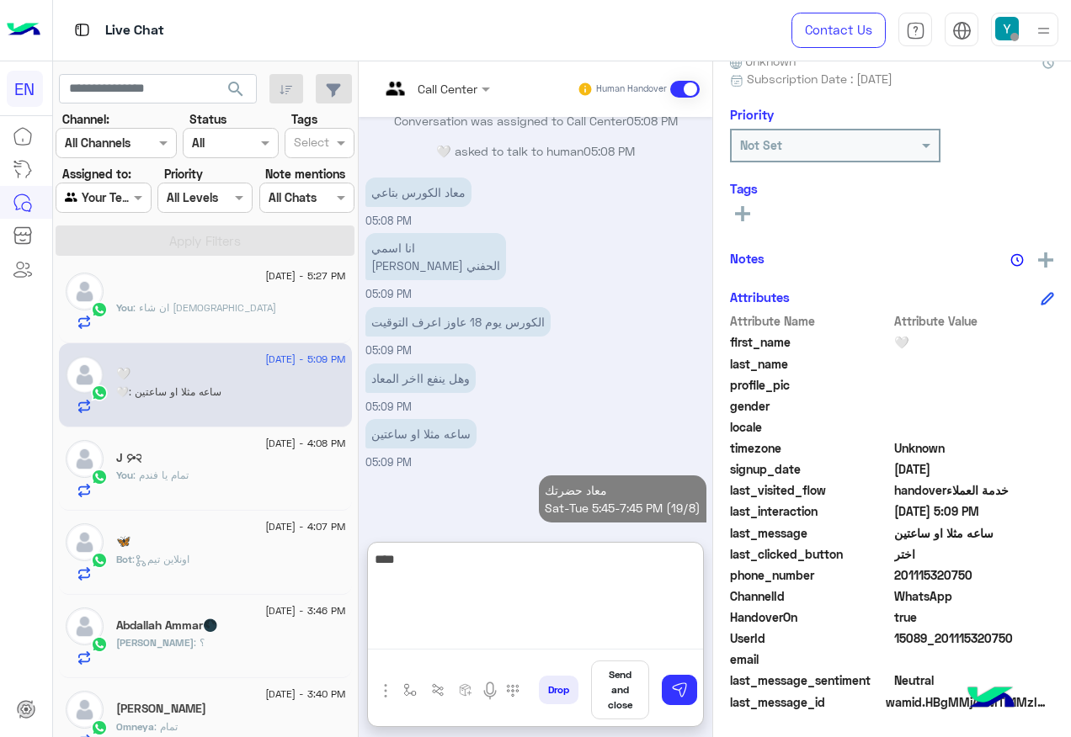
scroll to position [991, 0]
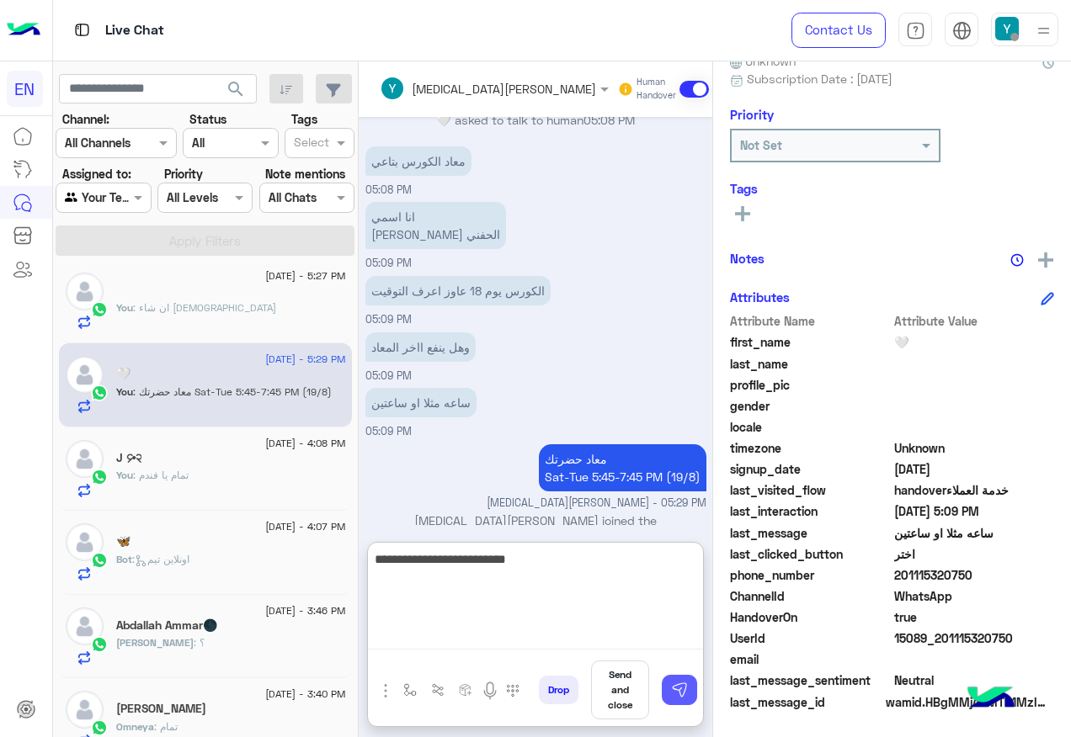
type textarea "**********"
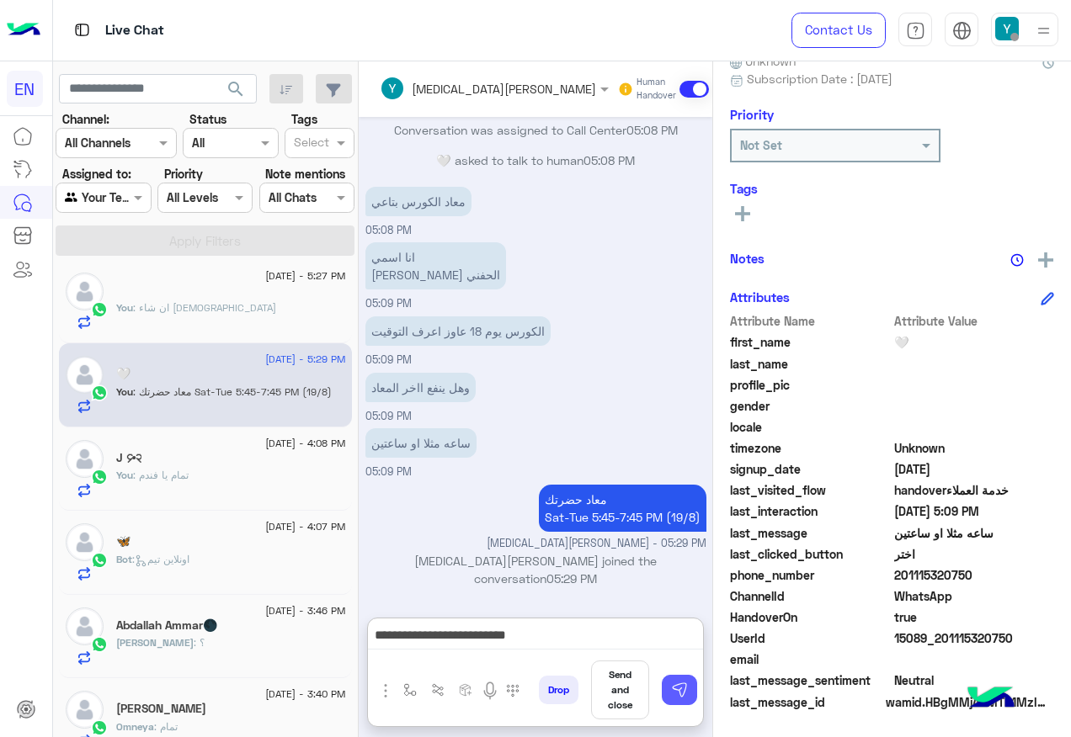
click at [688, 684] on img at bounding box center [679, 690] width 17 height 17
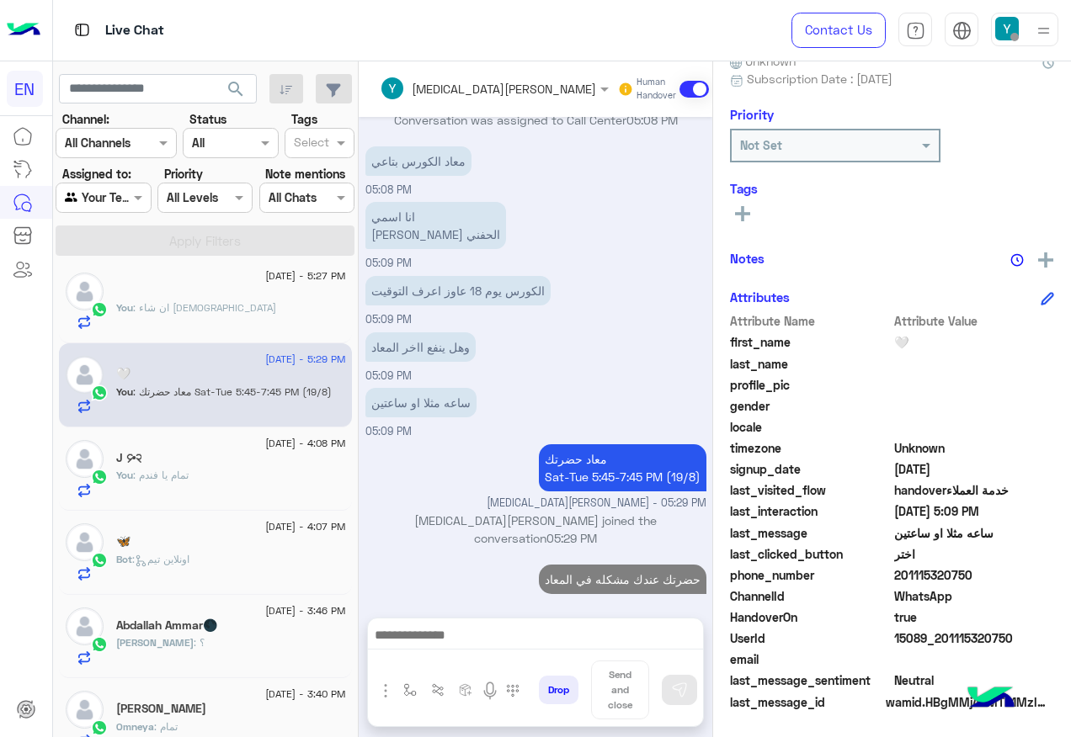
scroll to position [968, 0]
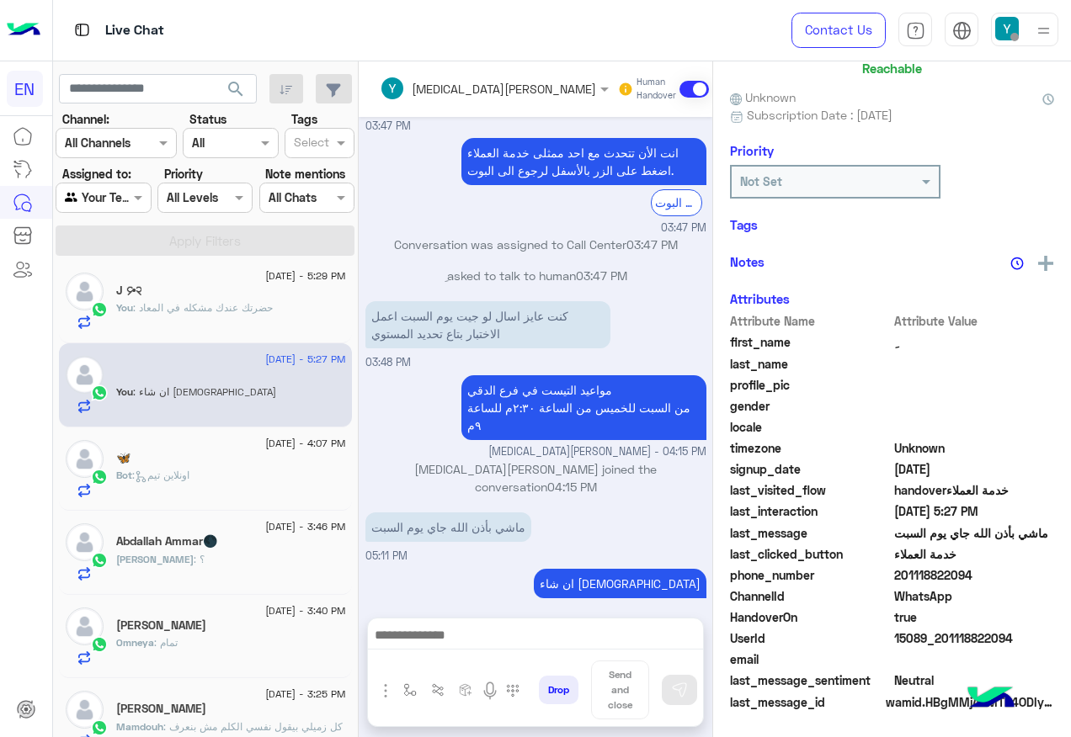
scroll to position [166, 0]
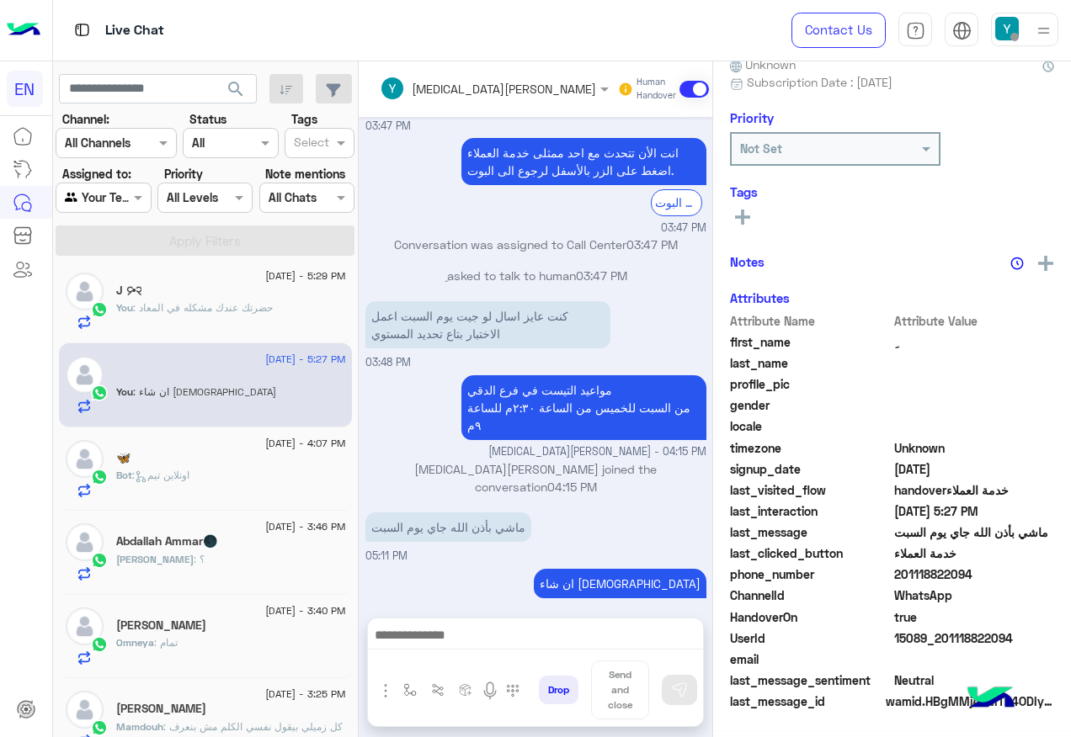
click at [133, 200] on div at bounding box center [102, 197] width 93 height 19
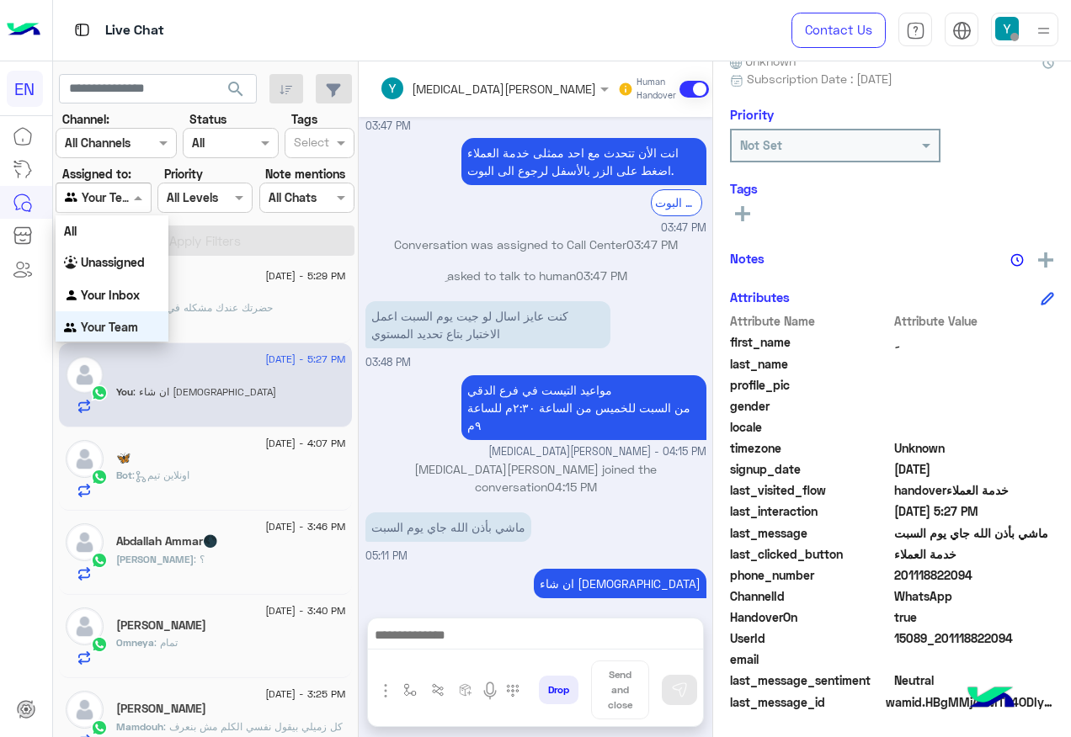
scroll to position [1, 0]
drag, startPoint x: 126, startPoint y: 268, endPoint x: 135, endPoint y: 267, distance: 8.5
click at [127, 267] on b "Unassigned" at bounding box center [113, 261] width 64 height 14
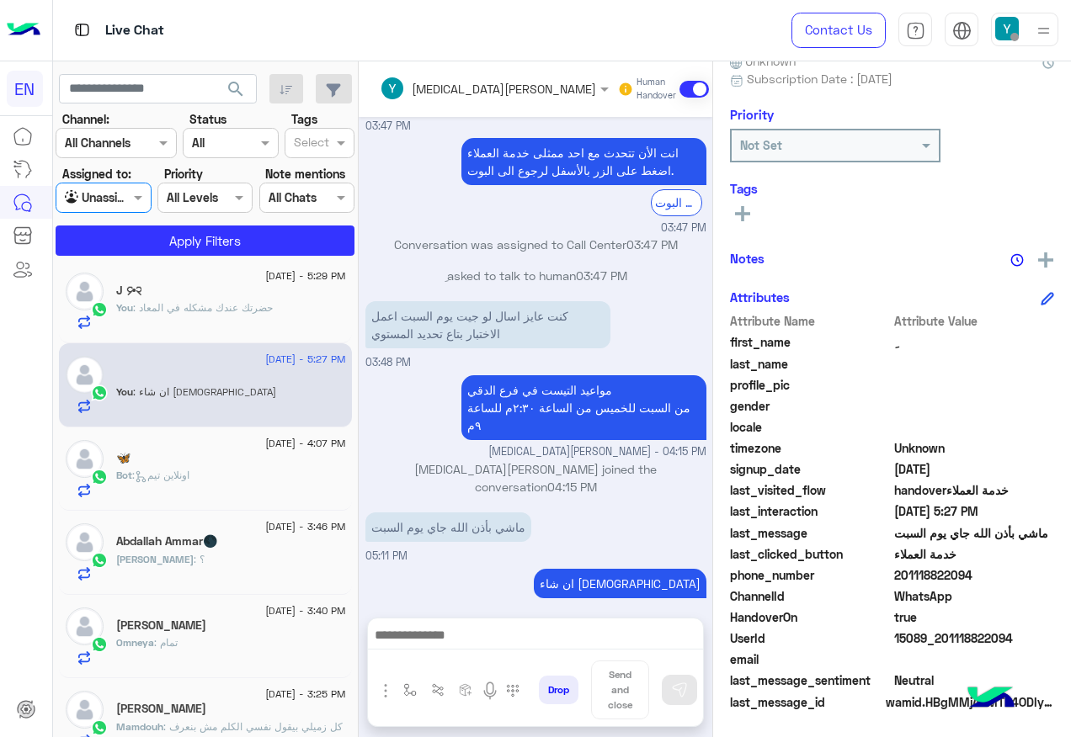
click at [144, 262] on div "14 August - 5:29 PM J ᧔•᧓ You : حضرتك عندك مشكله في المعاد" at bounding box center [205, 302] width 293 height 84
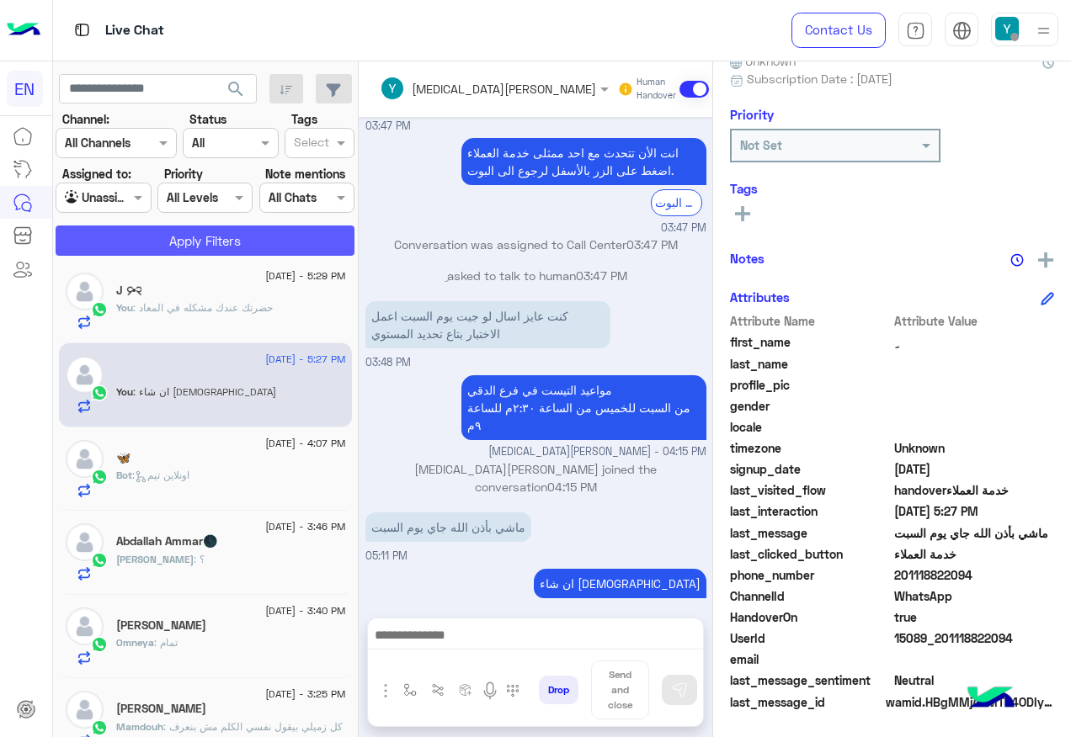
click at [160, 236] on button "Apply Filters" at bounding box center [205, 241] width 299 height 30
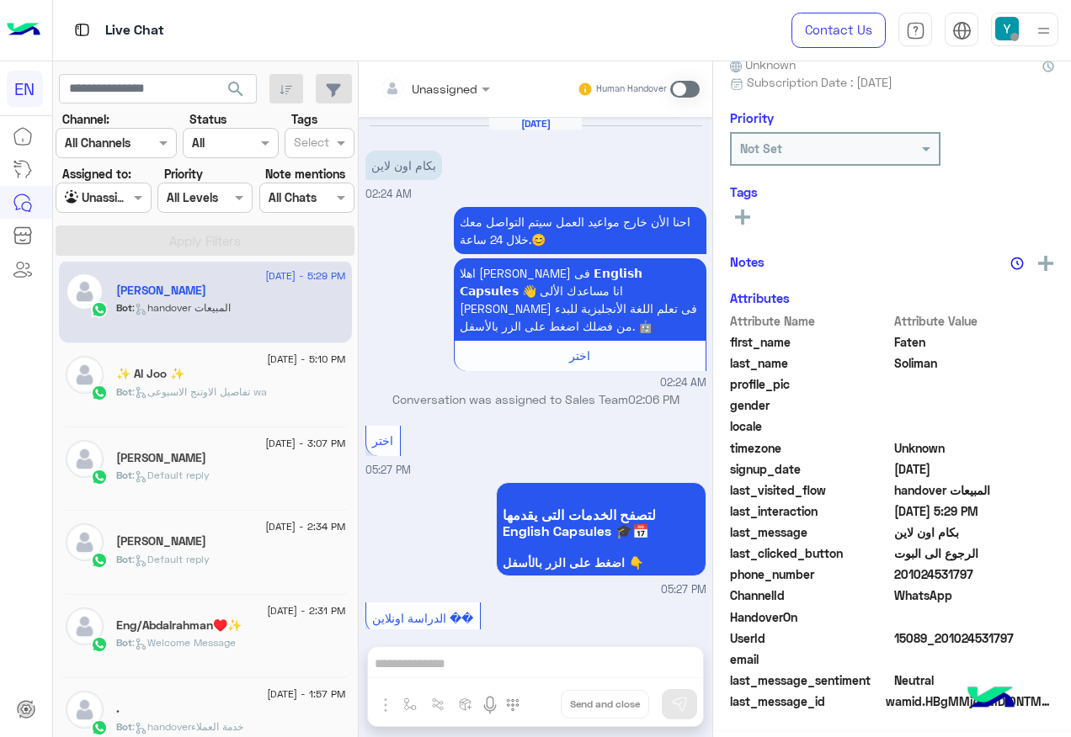
scroll to position [1737, 0]
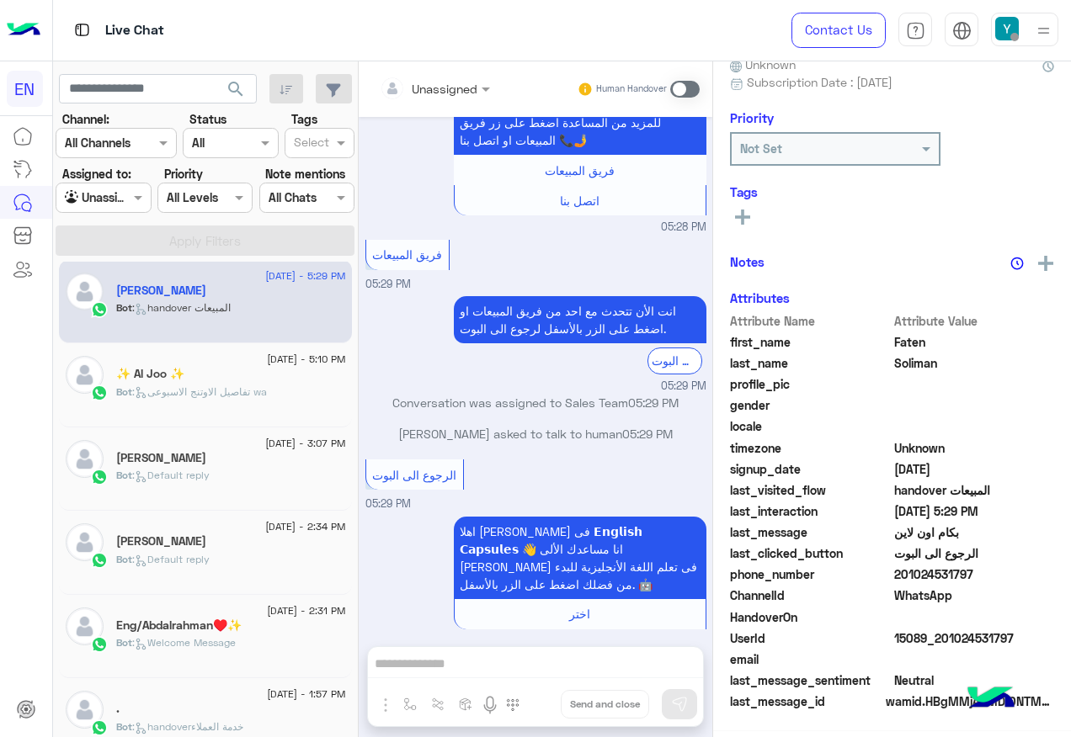
click at [127, 187] on div "Agent Filter Unassigned" at bounding box center [103, 198] width 95 height 30
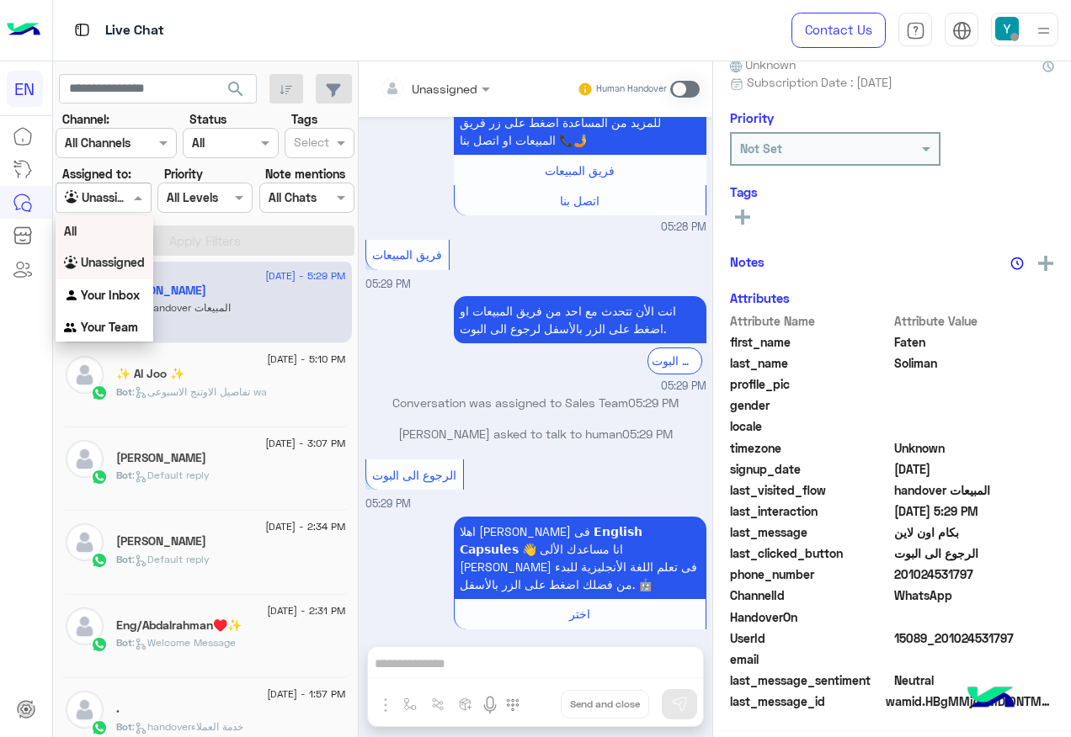
scroll to position [169, 0]
click at [121, 230] on div "All" at bounding box center [105, 231] width 98 height 31
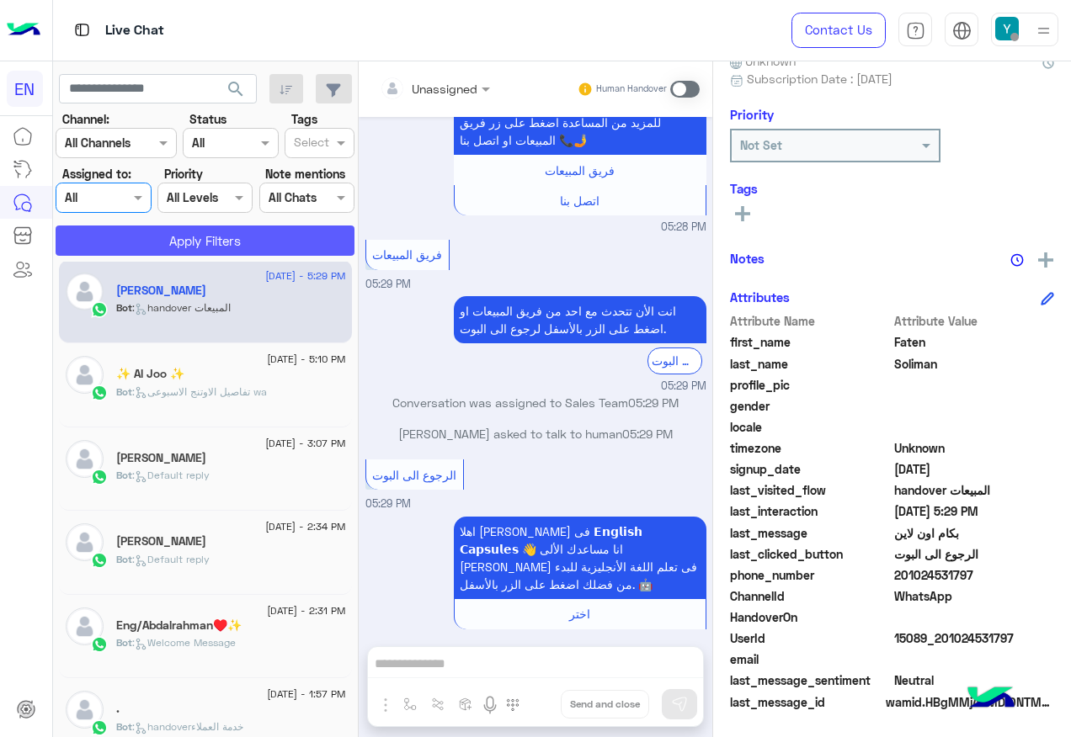
click at [121, 230] on button "Apply Filters" at bounding box center [205, 241] width 299 height 30
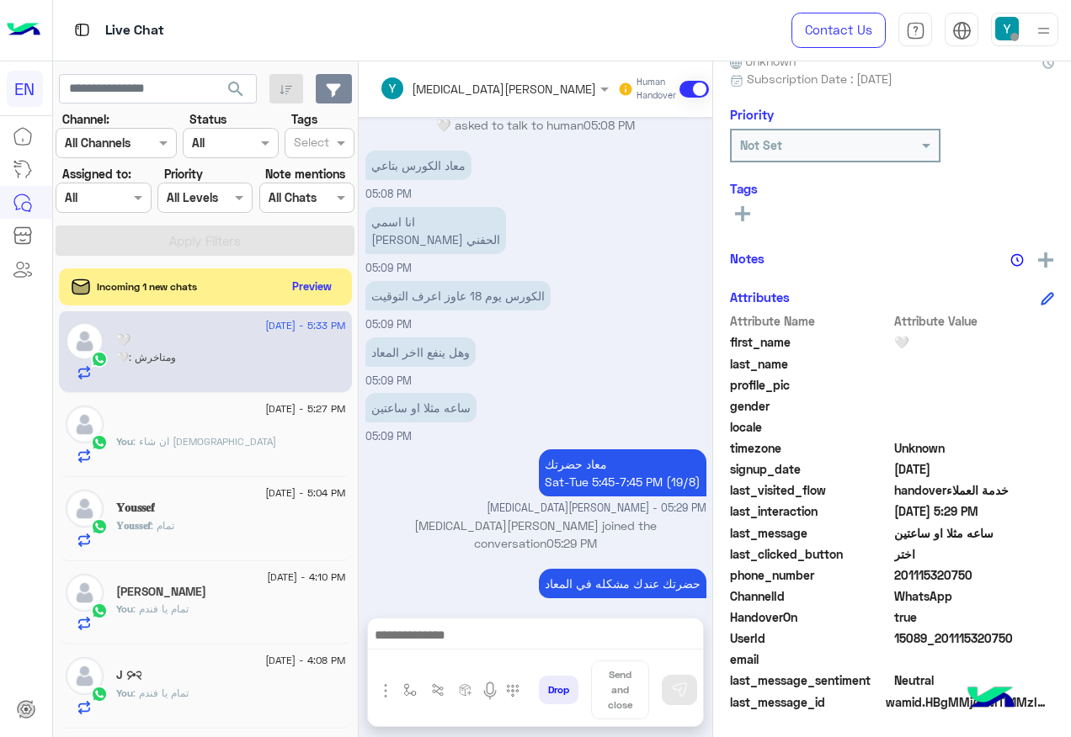
scroll to position [977, 0]
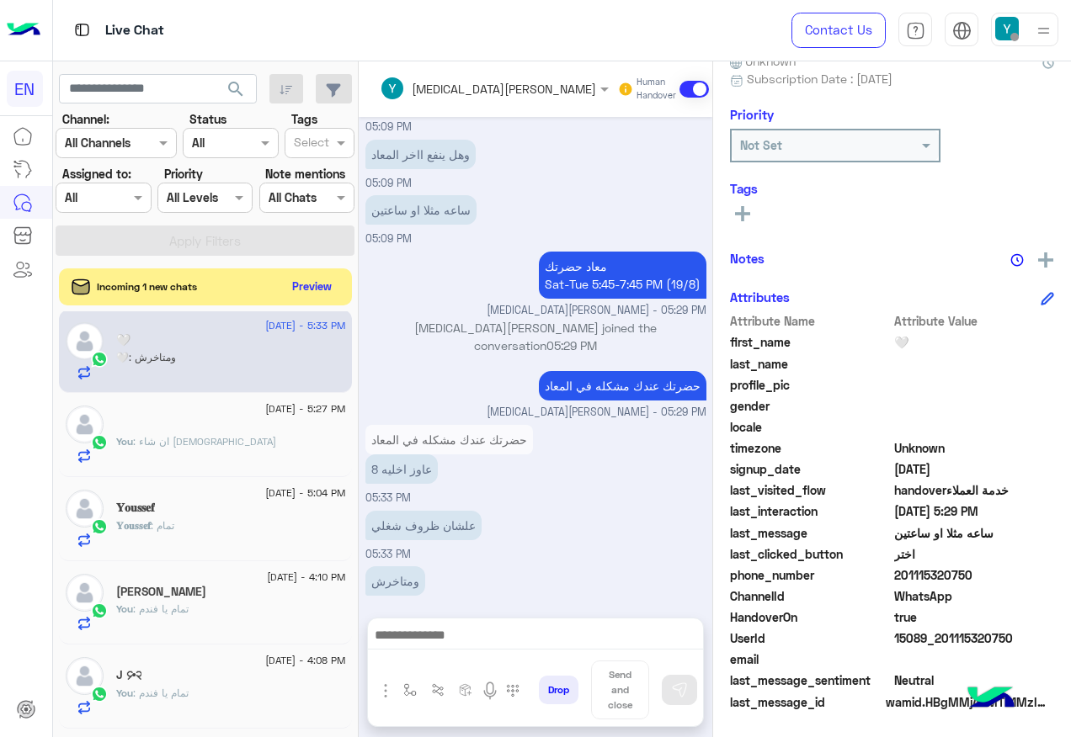
drag, startPoint x: 948, startPoint y: 573, endPoint x: 1037, endPoint y: 574, distance: 89.2
click at [1037, 574] on span "201115320750" at bounding box center [974, 576] width 161 height 18
drag, startPoint x: 1037, startPoint y: 574, endPoint x: 1012, endPoint y: 574, distance: 25.3
copy span "01115320750"
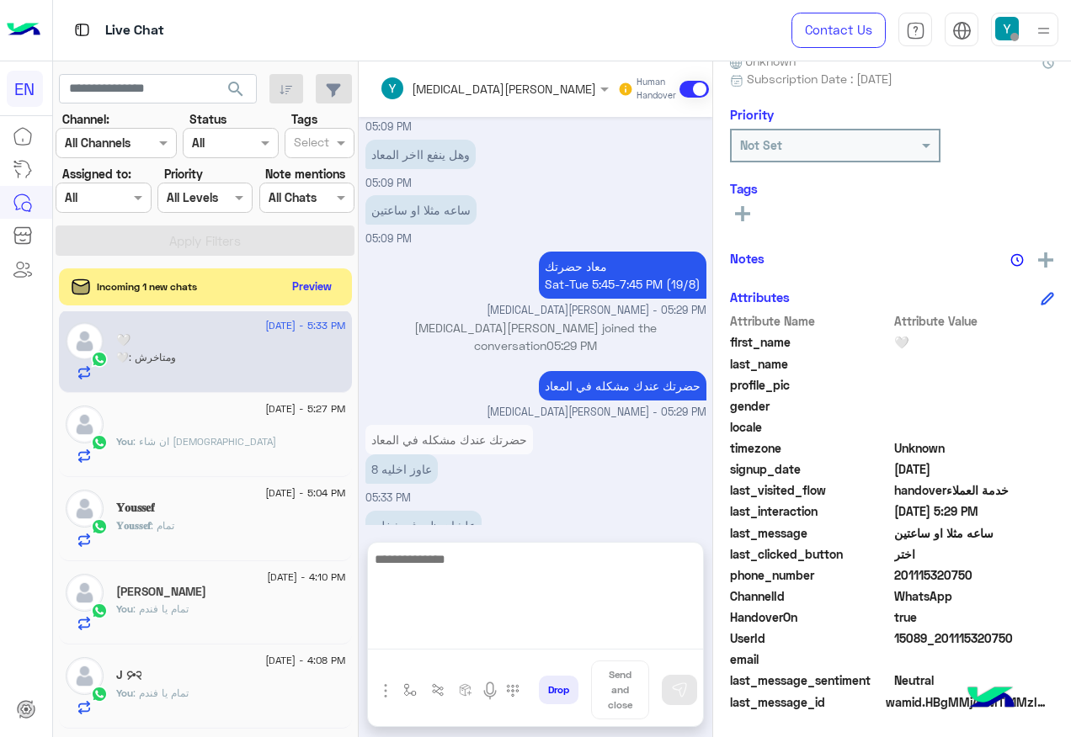
click at [520, 642] on textarea at bounding box center [535, 599] width 335 height 101
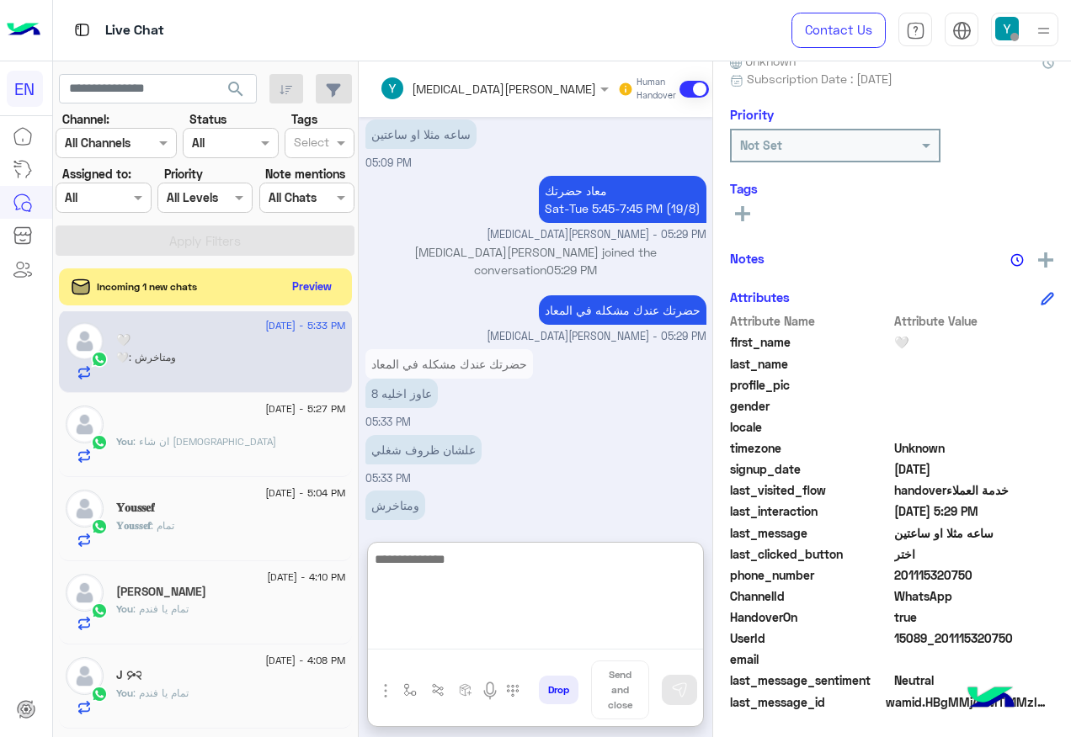
click at [534, 572] on textarea at bounding box center [535, 599] width 335 height 101
click at [538, 567] on textarea at bounding box center [535, 599] width 335 height 101
type textarea "**********"
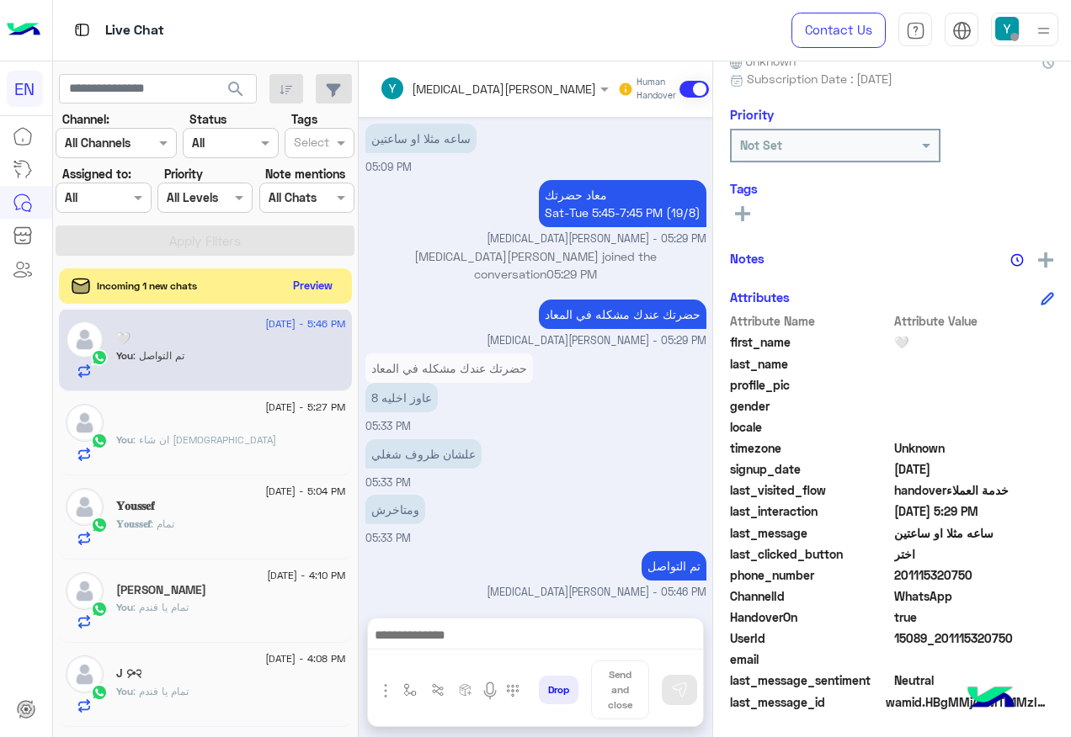
click at [338, 285] on div "Incoming 1 new chats Preview" at bounding box center [205, 286] width 293 height 35
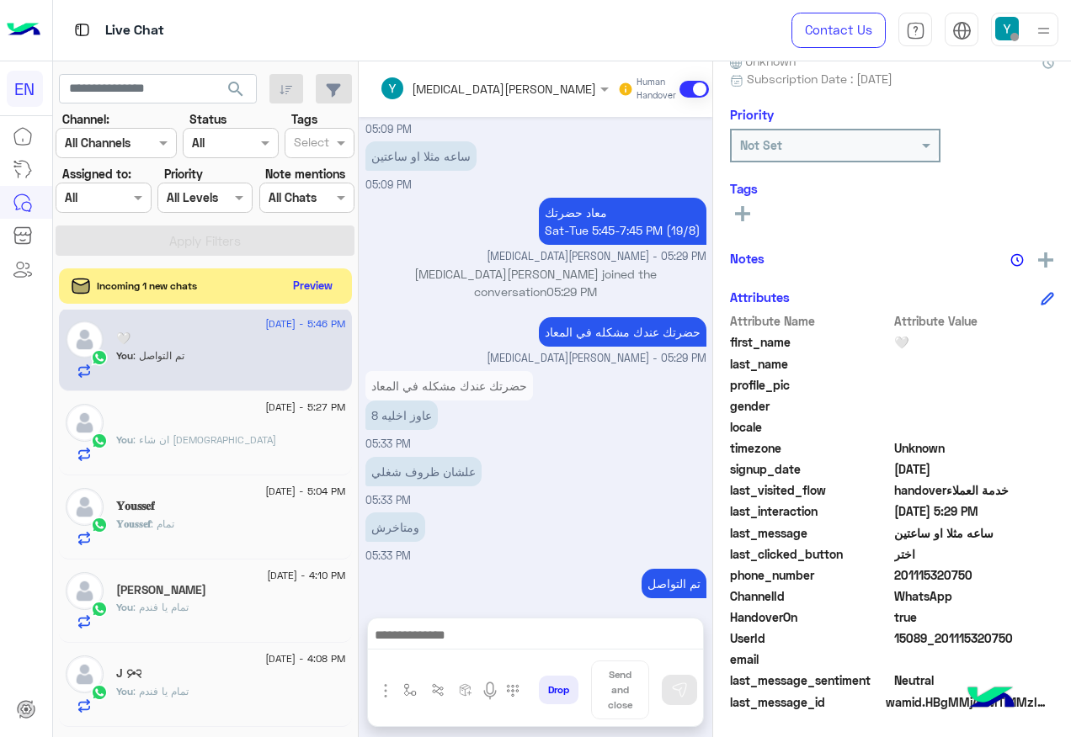
click at [339, 279] on button "Preview" at bounding box center [313, 285] width 52 height 23
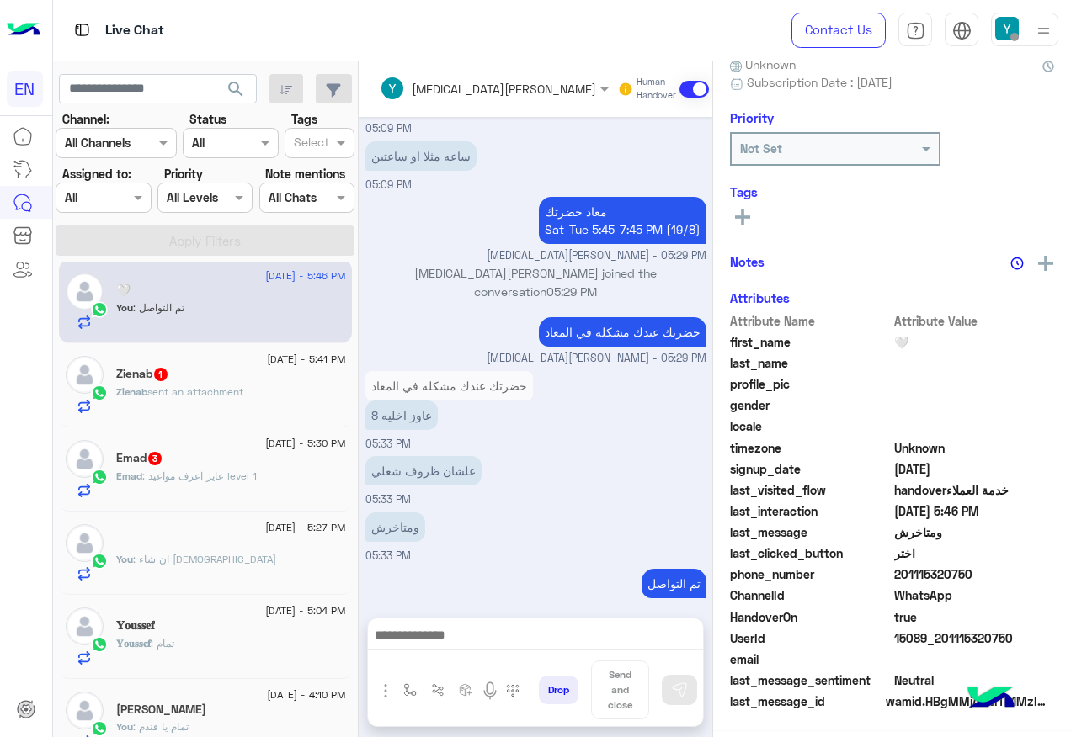
scroll to position [169, 0]
click at [328, 401] on div "Zienab sent an attachment" at bounding box center [231, 399] width 230 height 29
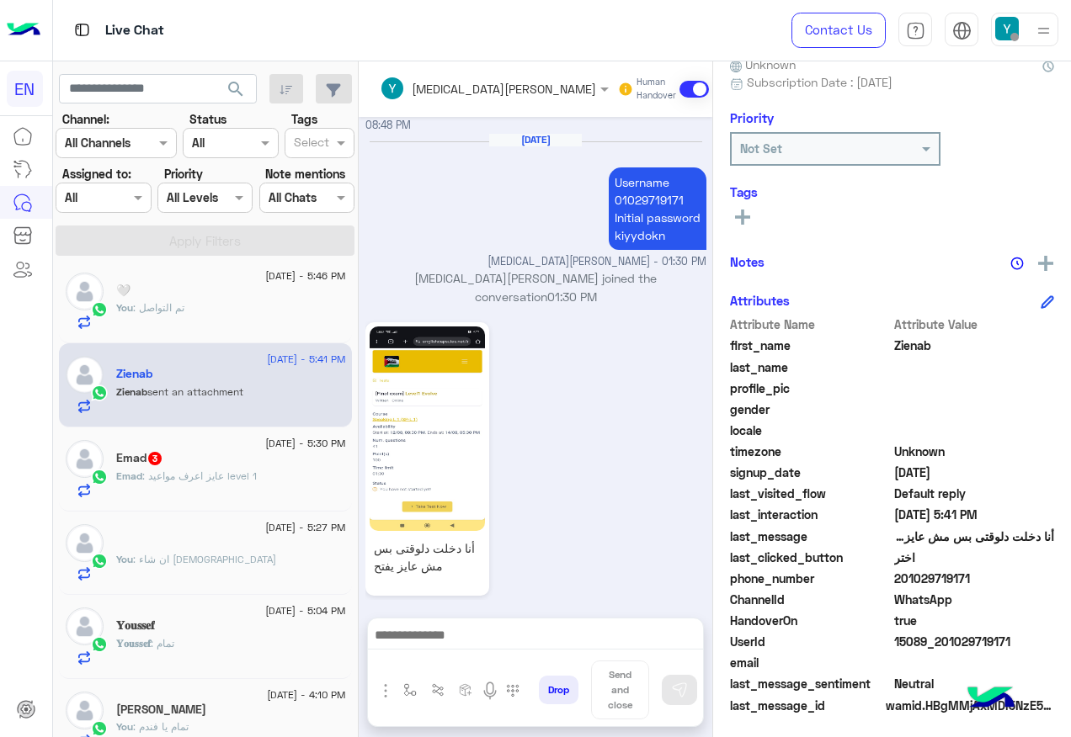
scroll to position [169, 0]
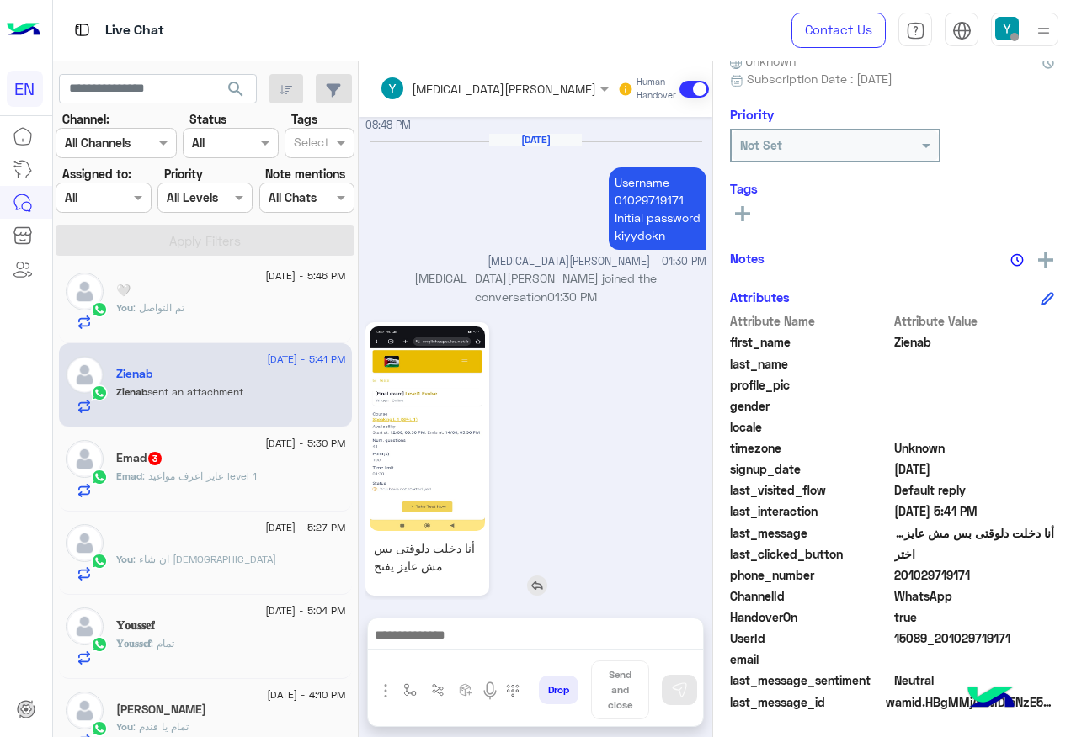
click at [475, 426] on img at bounding box center [427, 429] width 115 height 205
click at [485, 445] on img at bounding box center [427, 429] width 115 height 205
click at [950, 573] on span "201029719171" at bounding box center [974, 576] width 161 height 18
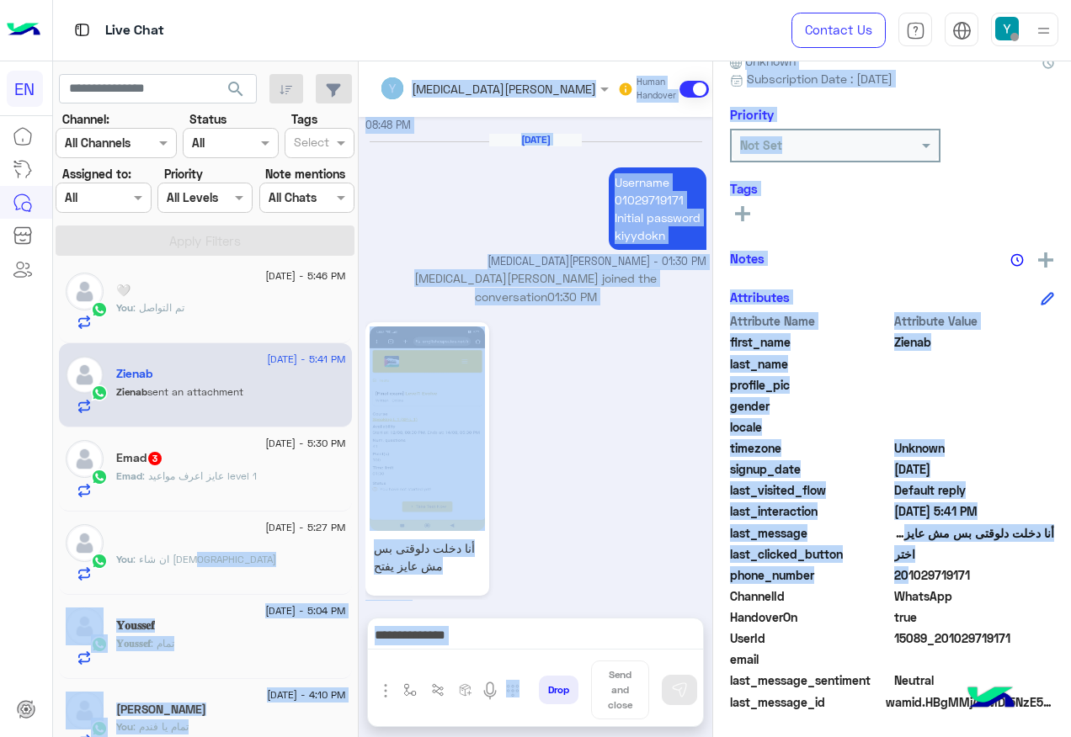
drag, startPoint x: 949, startPoint y: 573, endPoint x: 1073, endPoint y: 563, distance: 125.0
click at [1070, 563] on html "EN Live Chat Contact Us Help Center عربي English search Channel: Channel All Ch…" at bounding box center [535, 368] width 1071 height 737
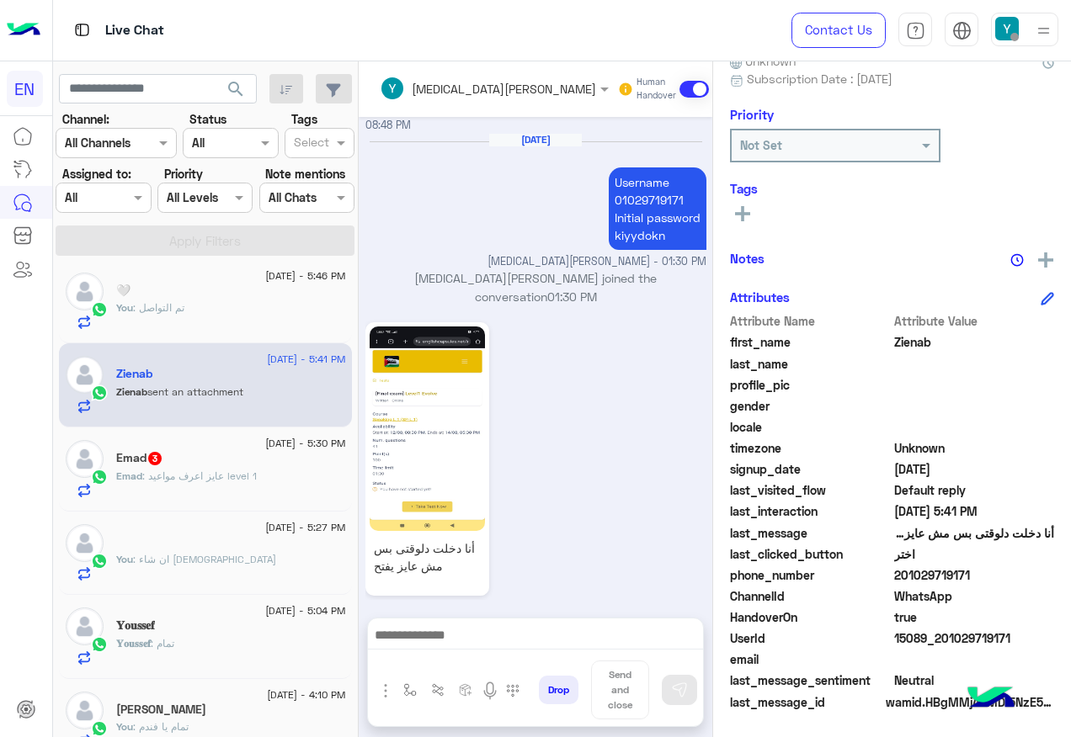
drag, startPoint x: 1073, startPoint y: 563, endPoint x: 1040, endPoint y: 566, distance: 33.8
click at [1040, 567] on span "201029719171" at bounding box center [974, 576] width 161 height 18
click at [1005, 575] on span "201029719171" at bounding box center [974, 576] width 161 height 18
copy span "201029719171"
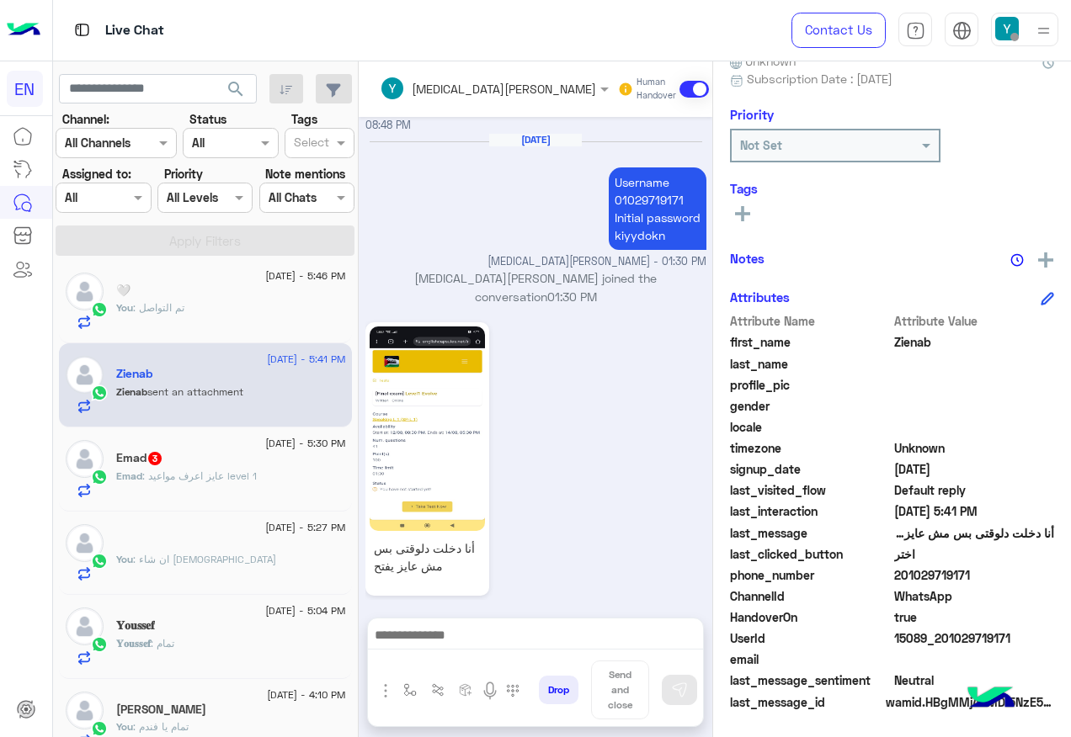
click at [270, 451] on div "Emad 3" at bounding box center [231, 460] width 230 height 18
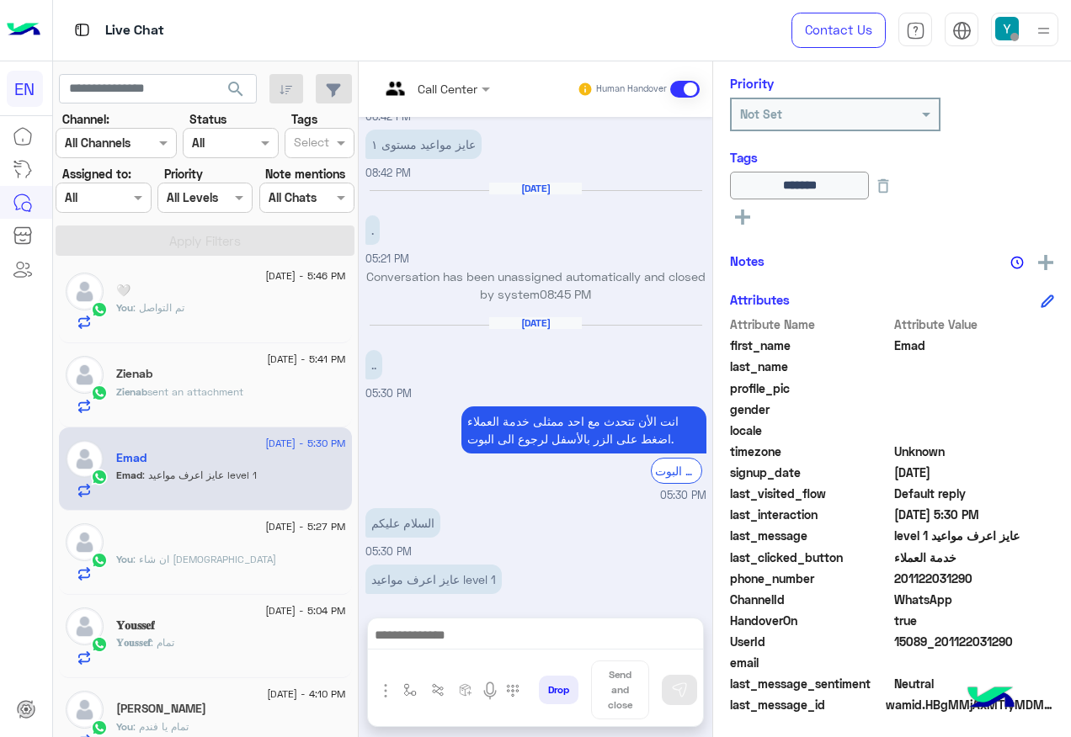
scroll to position [204, 0]
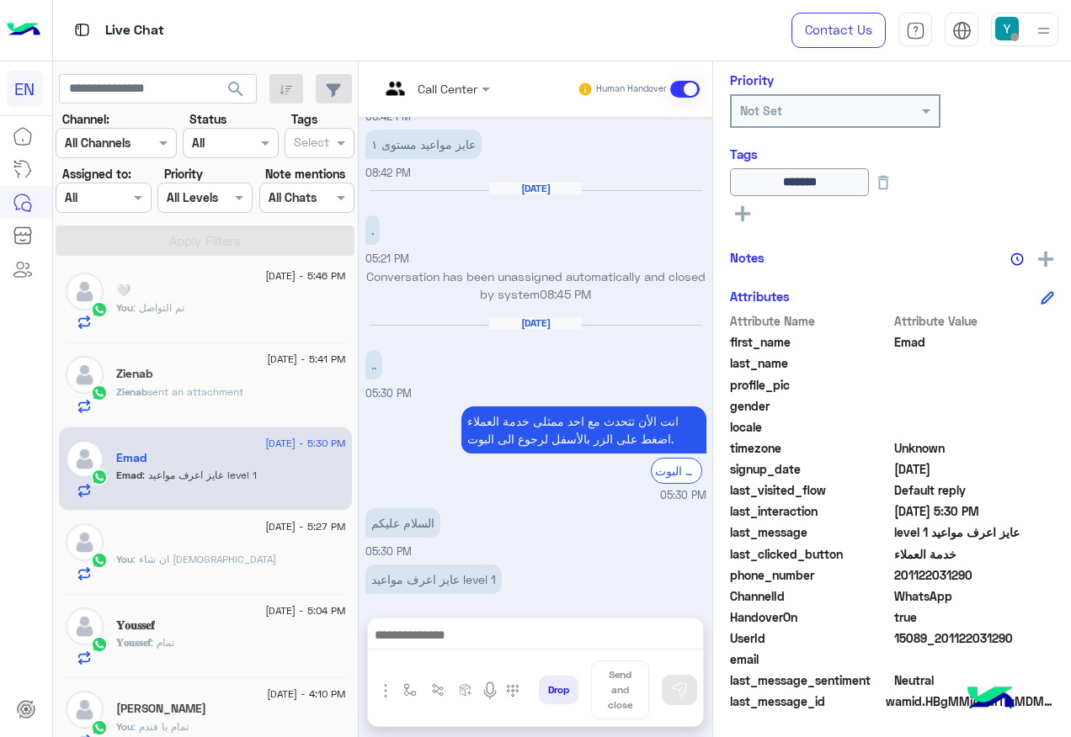
click at [980, 582] on span "201122031290" at bounding box center [974, 576] width 161 height 18
click at [982, 572] on span "201122031290" at bounding box center [974, 576] width 161 height 18
copy span "201122031290"
drag, startPoint x: 517, startPoint y: 610, endPoint x: 522, endPoint y: 622, distance: 12.8
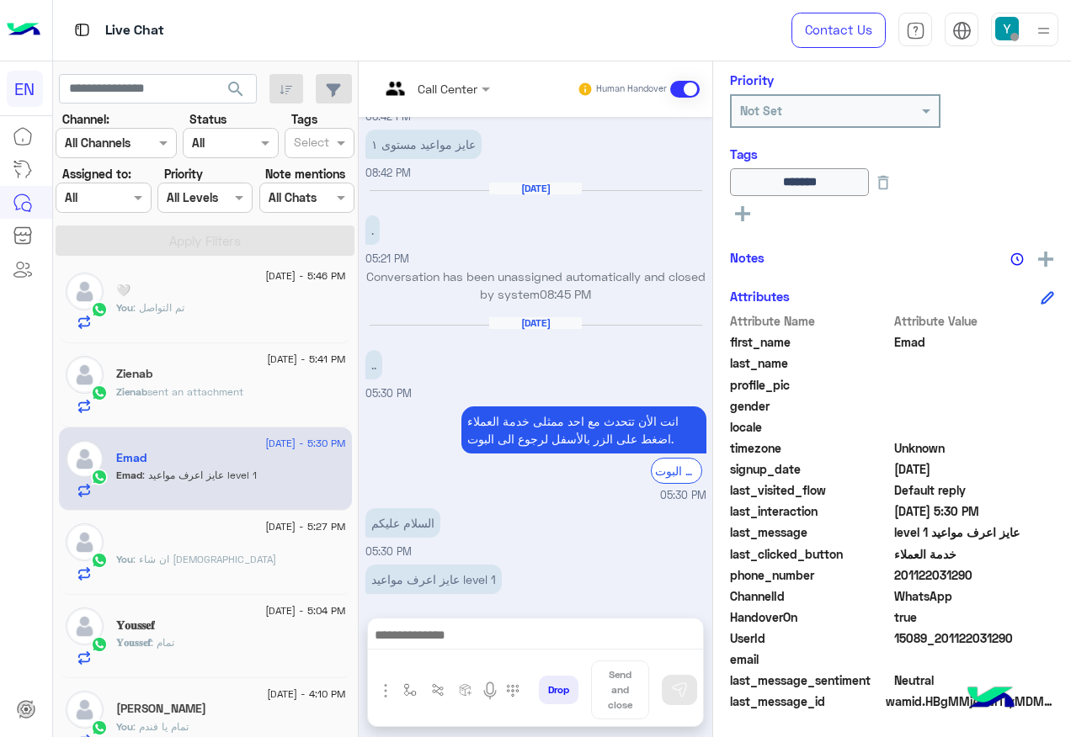
click at [522, 616] on div "Call Center Human Handover Aug 7, 2025 هل أنت طالب حالي مسجل معنا سابقاً أم ترغ…" at bounding box center [536, 402] width 354 height 683
click at [522, 622] on div at bounding box center [535, 640] width 335 height 42
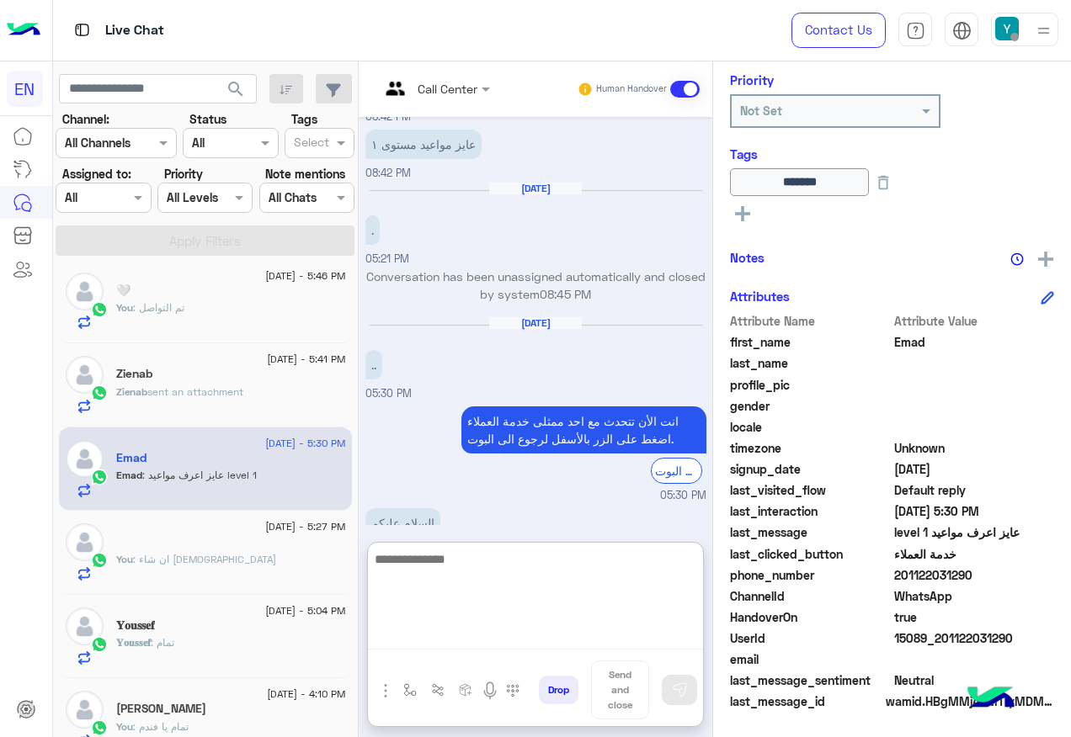
click at [519, 639] on textarea at bounding box center [535, 599] width 335 height 101
paste textarea "**********"
type textarea "**********"
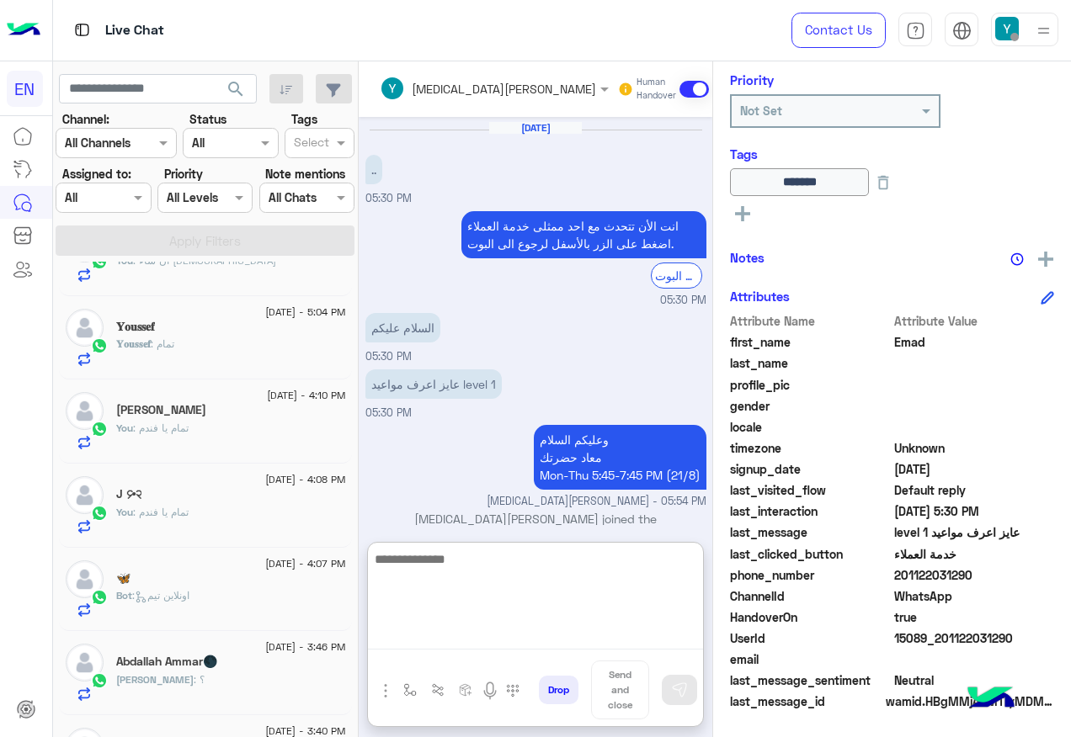
scroll to position [8, 0]
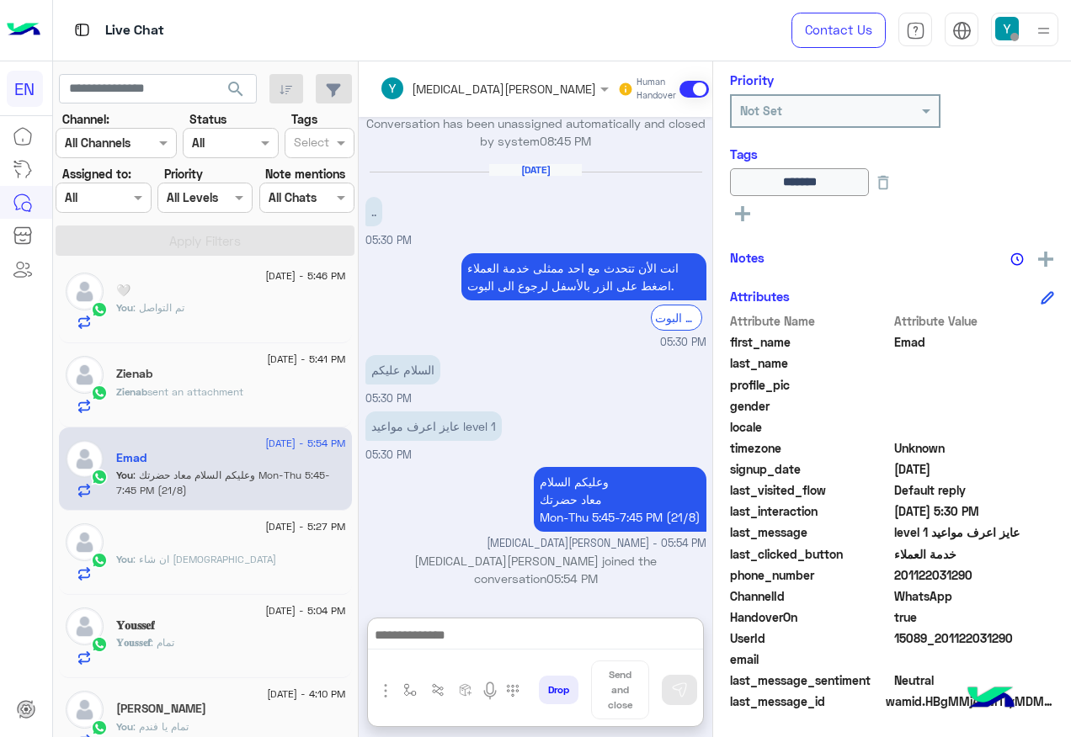
click at [126, 206] on div "Agent Filter All" at bounding box center [92, 198] width 72 height 18
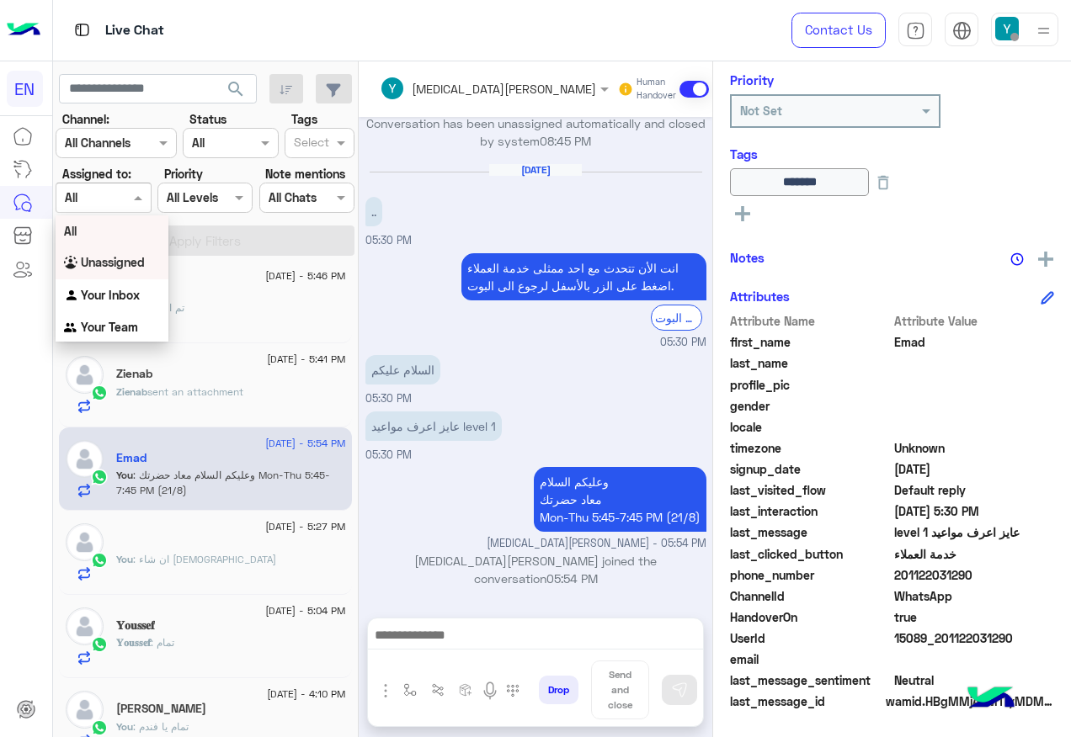
scroll to position [1132, 0]
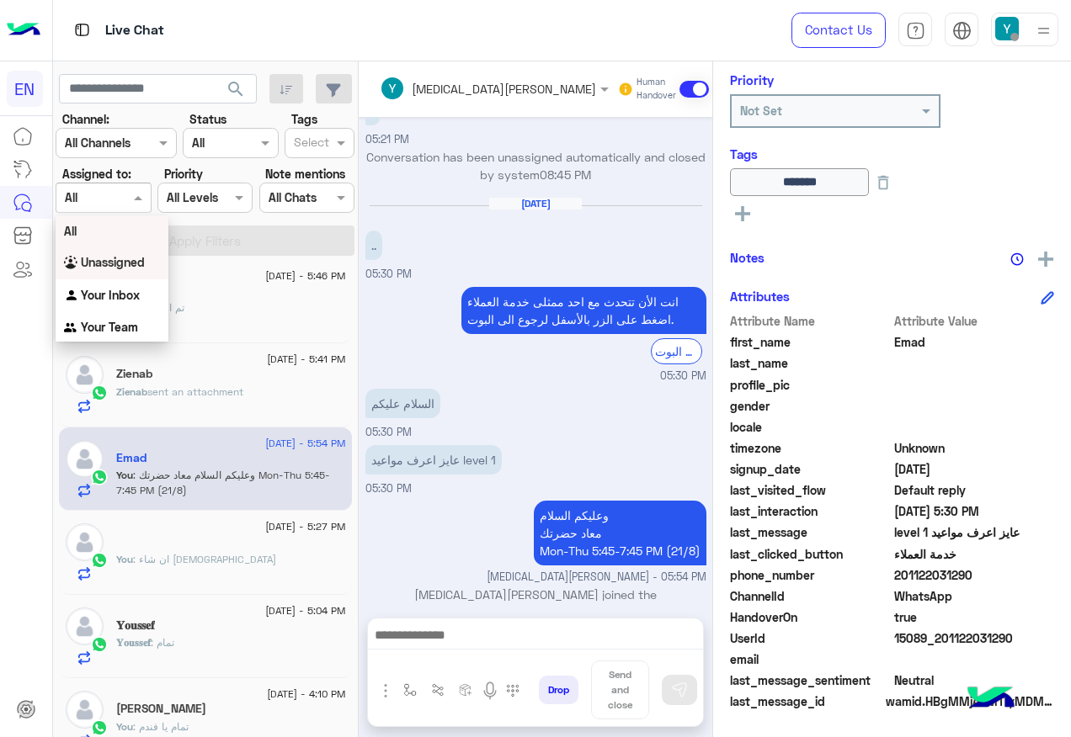
click at [136, 269] on b "Unassigned" at bounding box center [113, 262] width 64 height 14
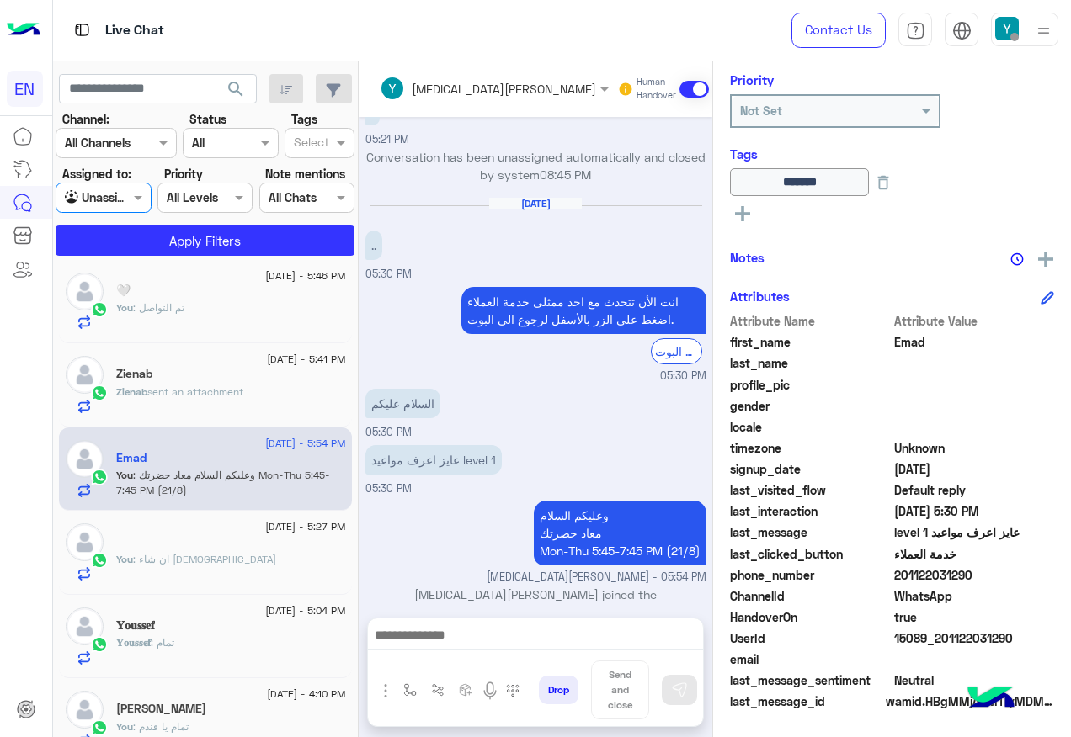
click at [205, 210] on div "All Levels All Levels" at bounding box center [204, 198] width 95 height 30
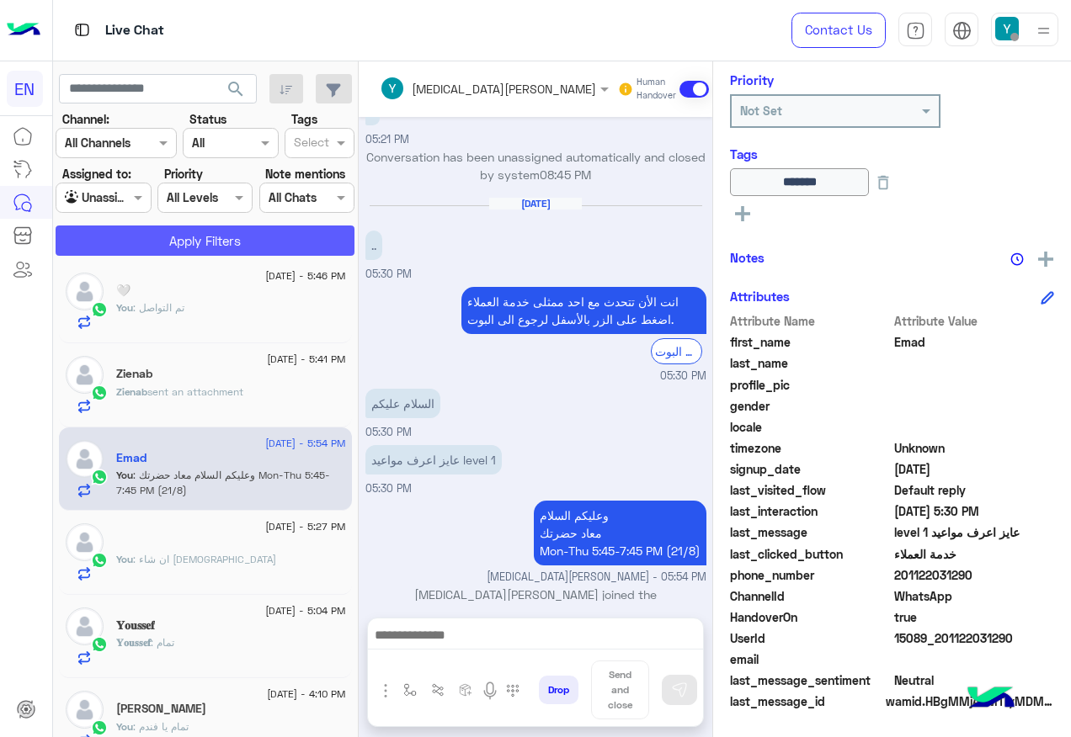
click at [314, 248] on button "Apply Filters" at bounding box center [205, 241] width 299 height 30
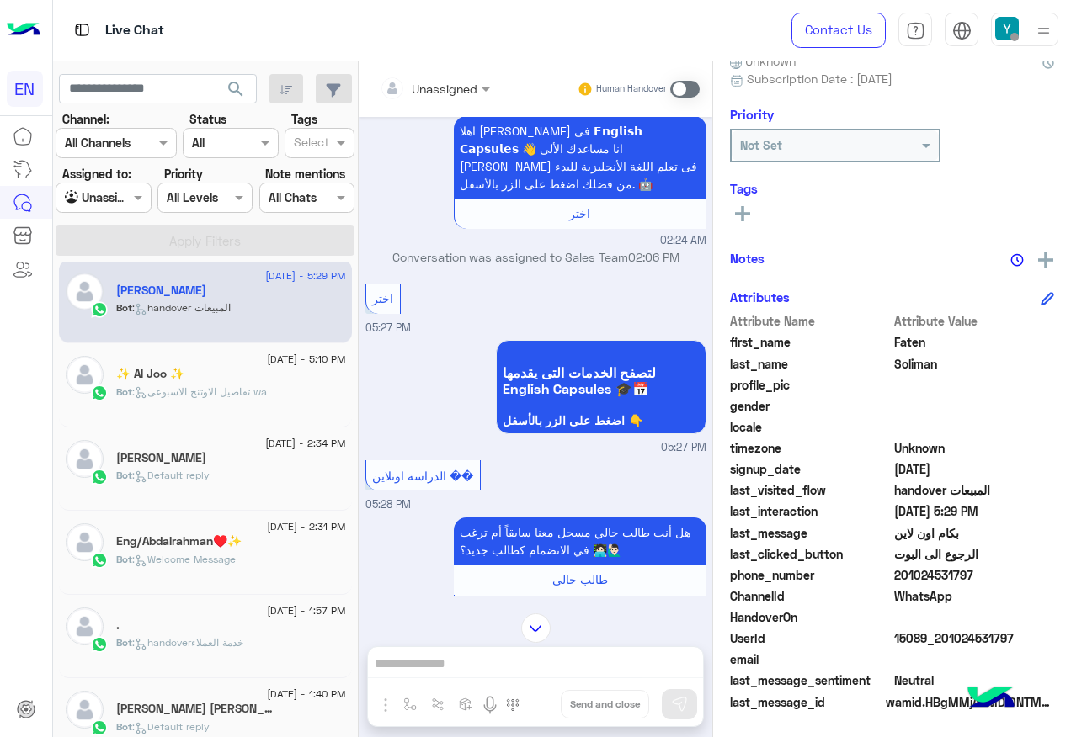
scroll to position [137, 0]
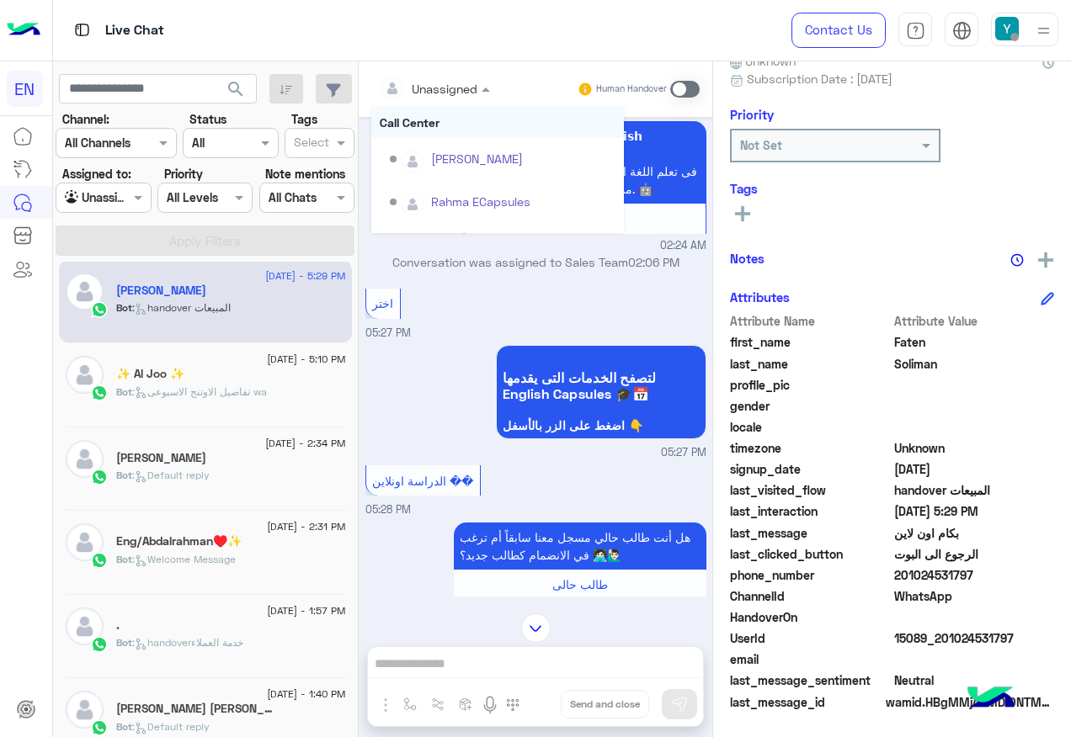
click at [420, 88] on input "text" at bounding box center [414, 89] width 68 height 18
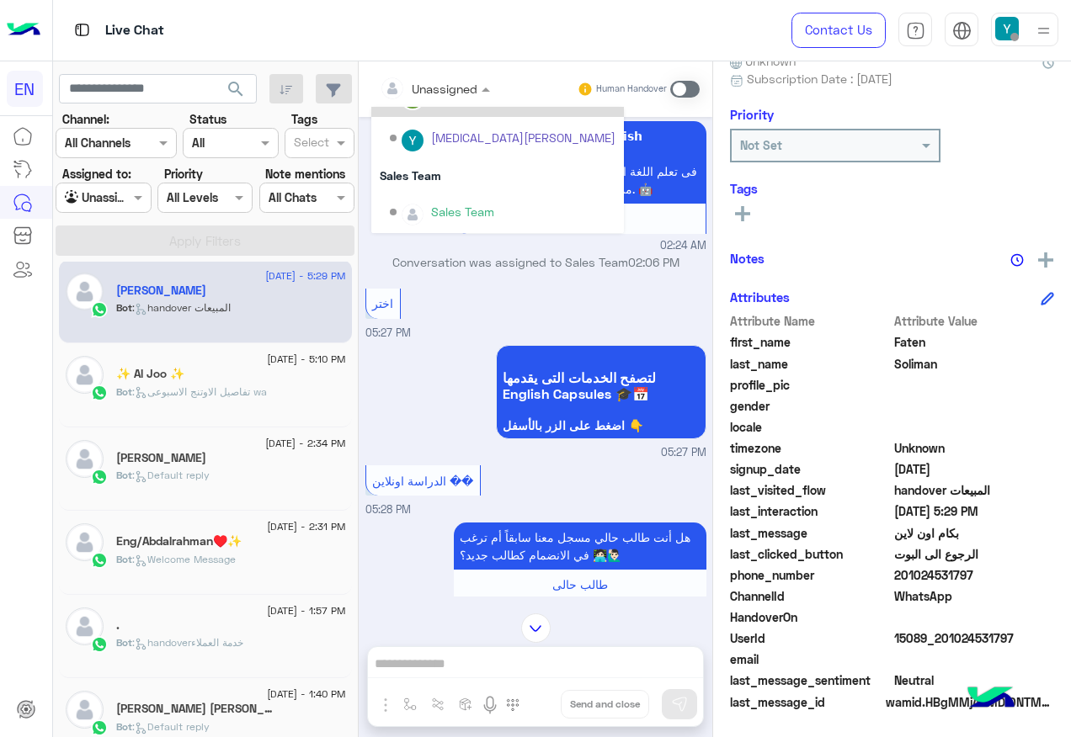
scroll to position [280, 0]
click at [442, 184] on div "Sales Team" at bounding box center [497, 174] width 253 height 31
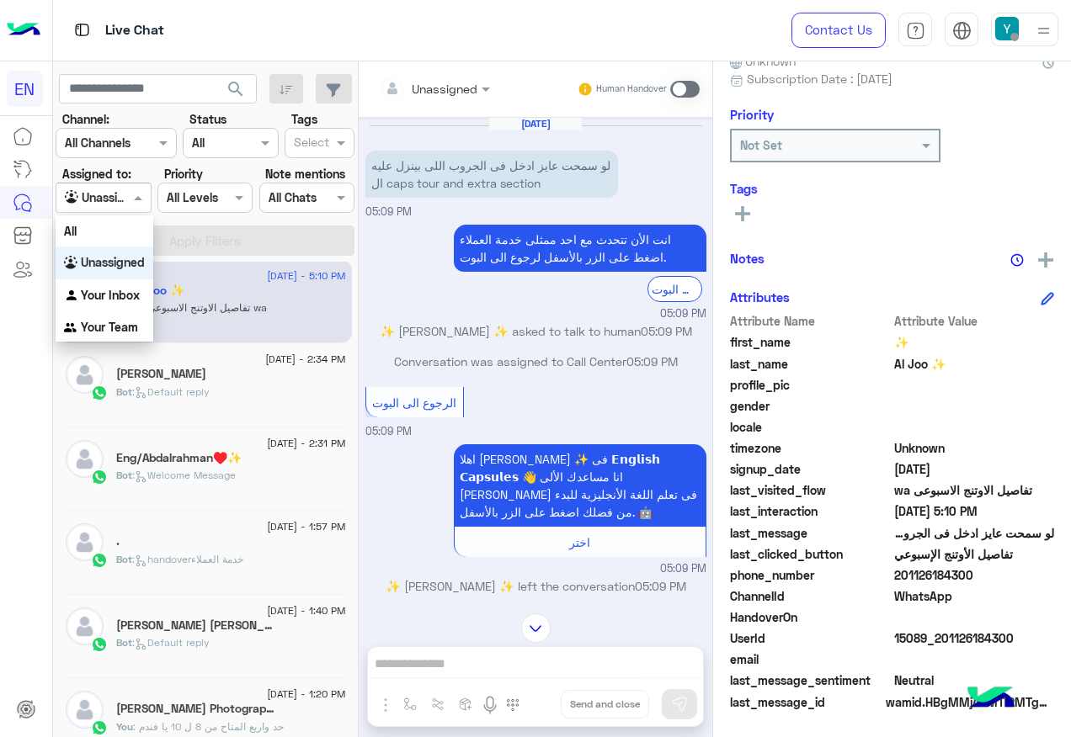
click at [108, 195] on div at bounding box center [102, 197] width 93 height 19
click at [115, 292] on b "Your Inbox" at bounding box center [110, 295] width 59 height 14
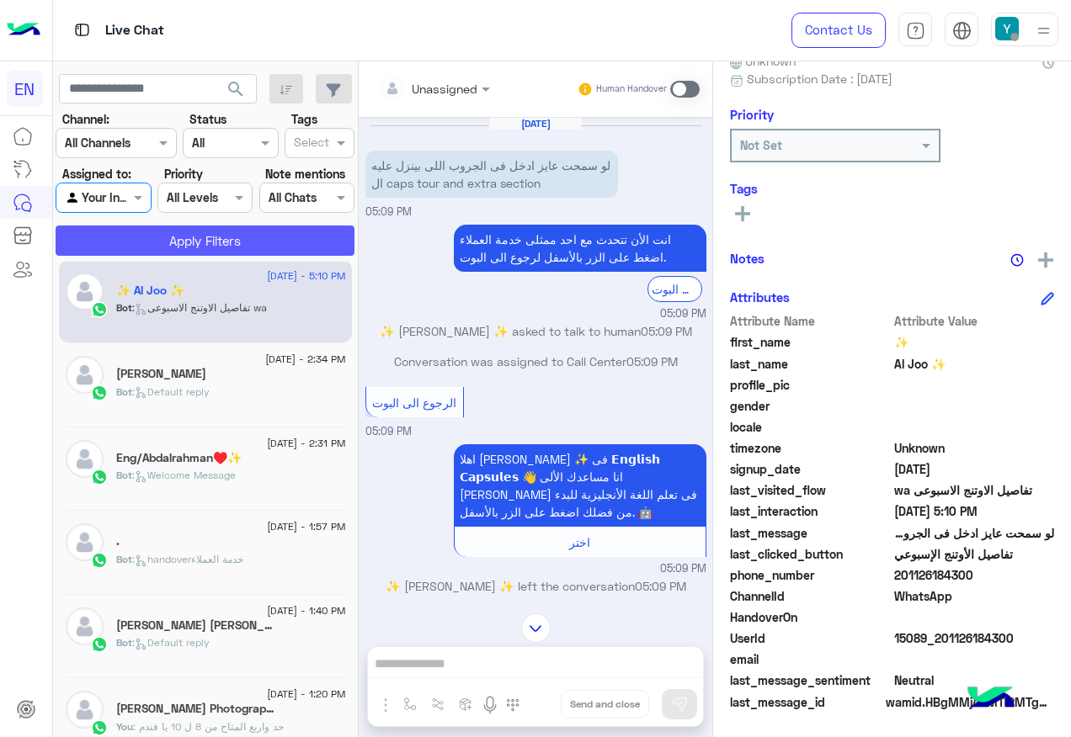
click at [157, 241] on button "Apply Filters" at bounding box center [205, 241] width 299 height 30
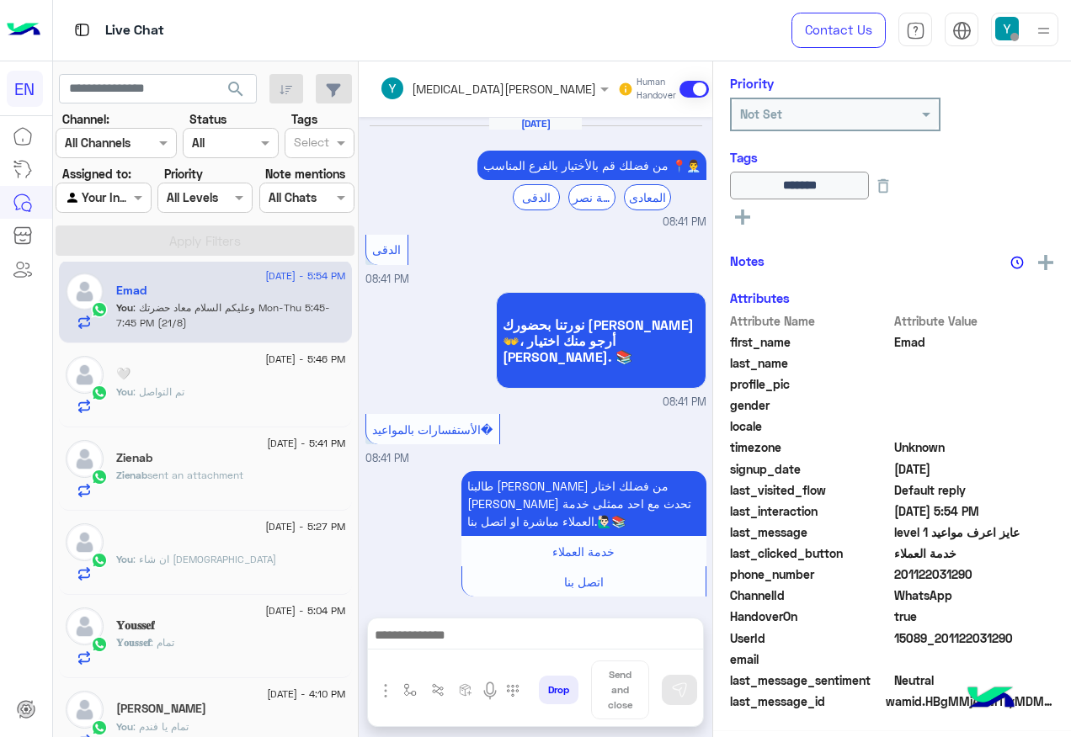
scroll to position [943, 0]
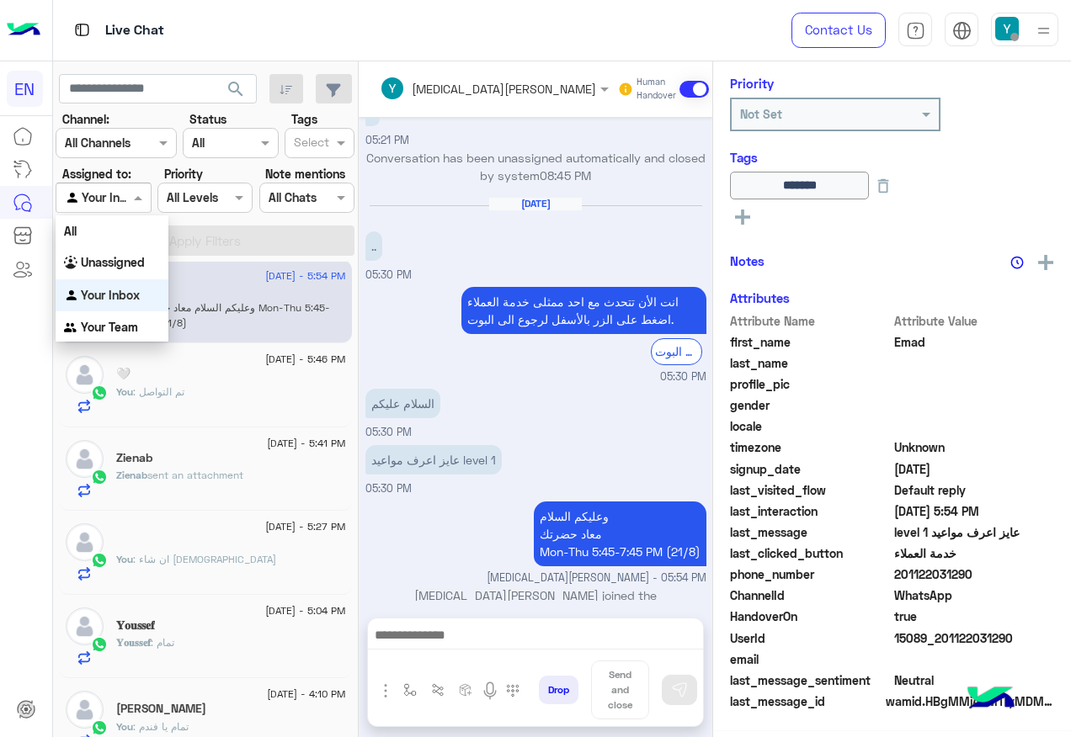
click at [104, 198] on input "text" at bounding box center [84, 198] width 39 height 18
click at [97, 323] on b "Your Team" at bounding box center [109, 327] width 57 height 14
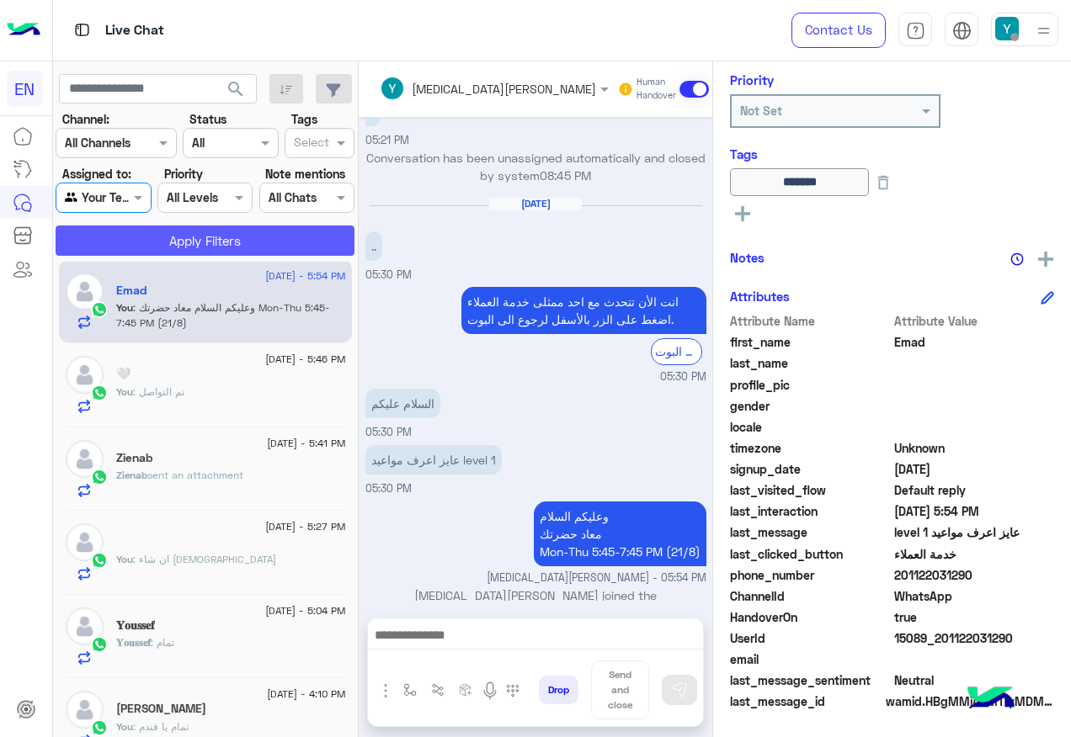
click at [190, 233] on button "Apply Filters" at bounding box center [205, 241] width 299 height 30
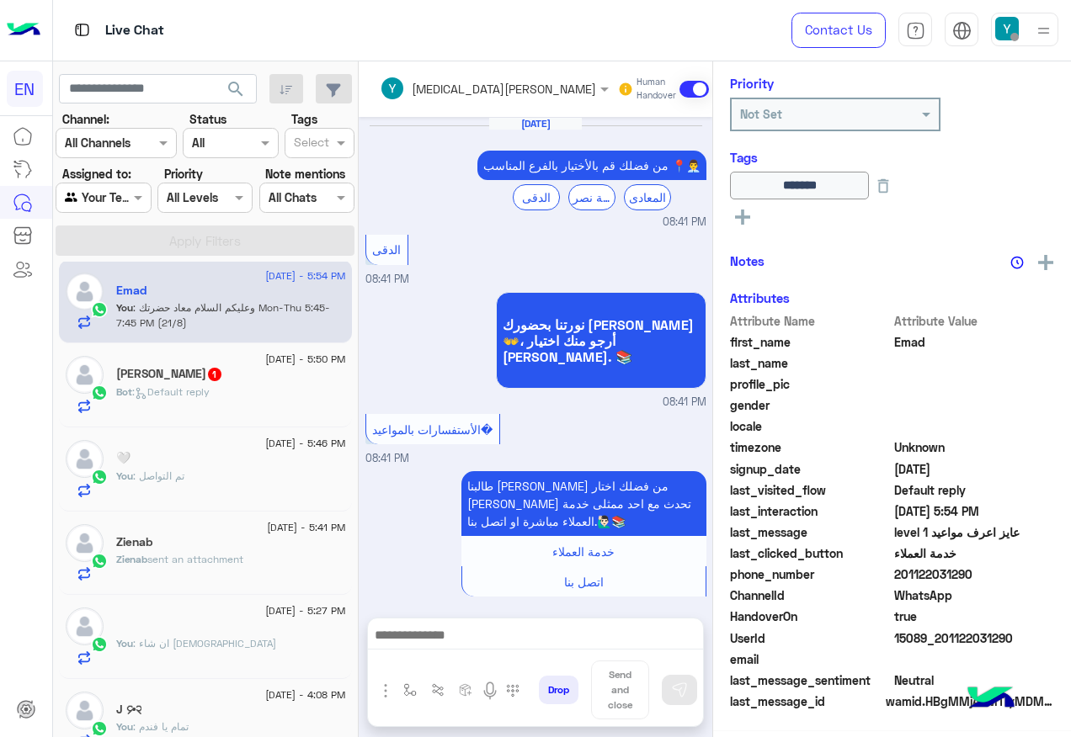
scroll to position [943, 0]
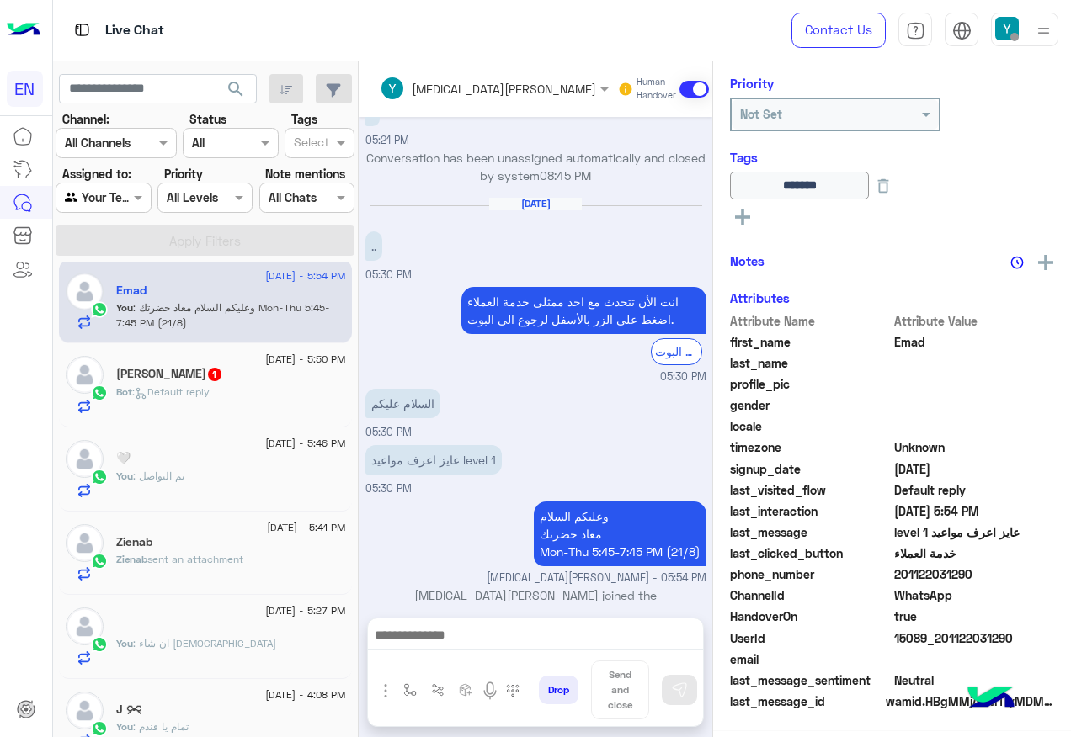
click at [316, 389] on div "Bot : Default reply" at bounding box center [231, 399] width 230 height 29
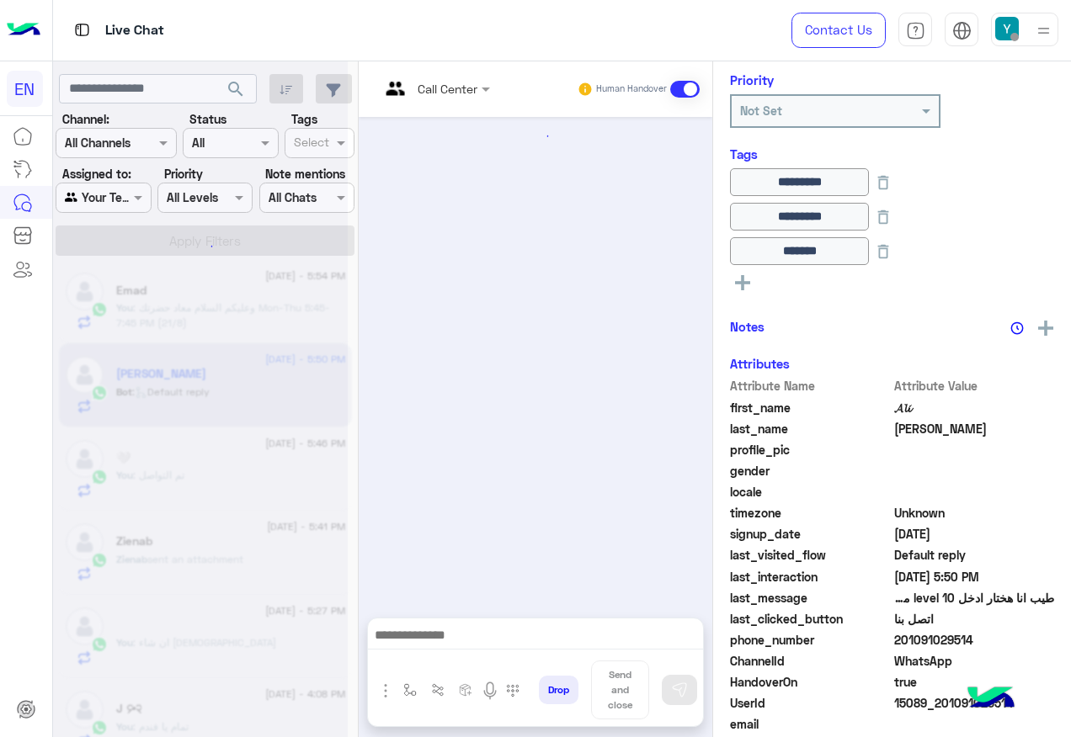
scroll to position [850, 0]
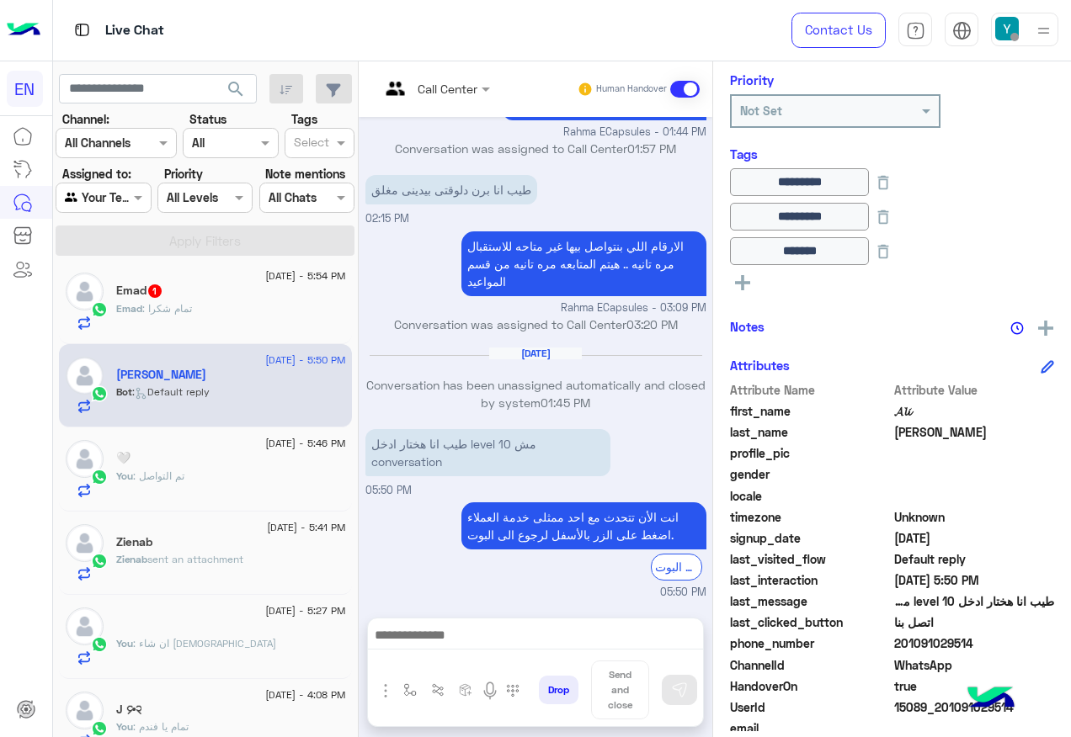
drag, startPoint x: 951, startPoint y: 641, endPoint x: 1028, endPoint y: 641, distance: 76.6
click at [1028, 641] on span "201091029514" at bounding box center [974, 644] width 161 height 18
drag, startPoint x: 1028, startPoint y: 641, endPoint x: 1011, endPoint y: 646, distance: 17.6
copy span "01091029514"
drag, startPoint x: 422, startPoint y: 459, endPoint x: 513, endPoint y: 461, distance: 91.0
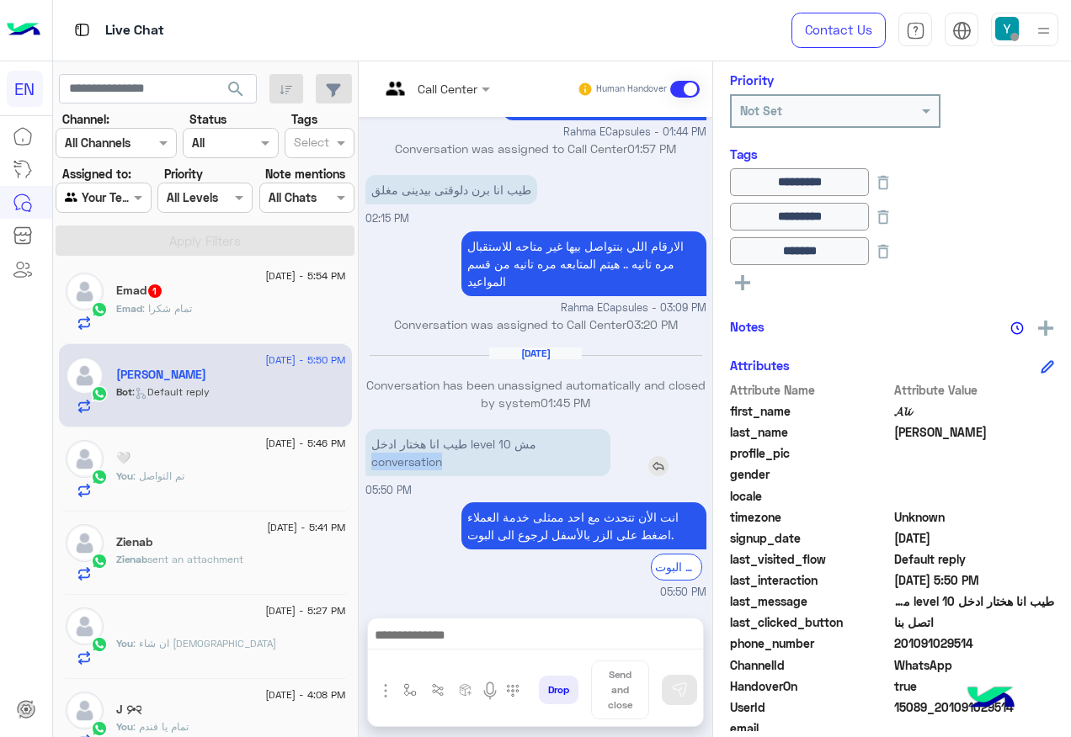
click at [513, 461] on p "طيب انا هختار ادخل level 10 مش conversation" at bounding box center [487, 452] width 245 height 47
drag, startPoint x: 513, startPoint y: 461, endPoint x: 464, endPoint y: 461, distance: 48.8
copy p "conversation"
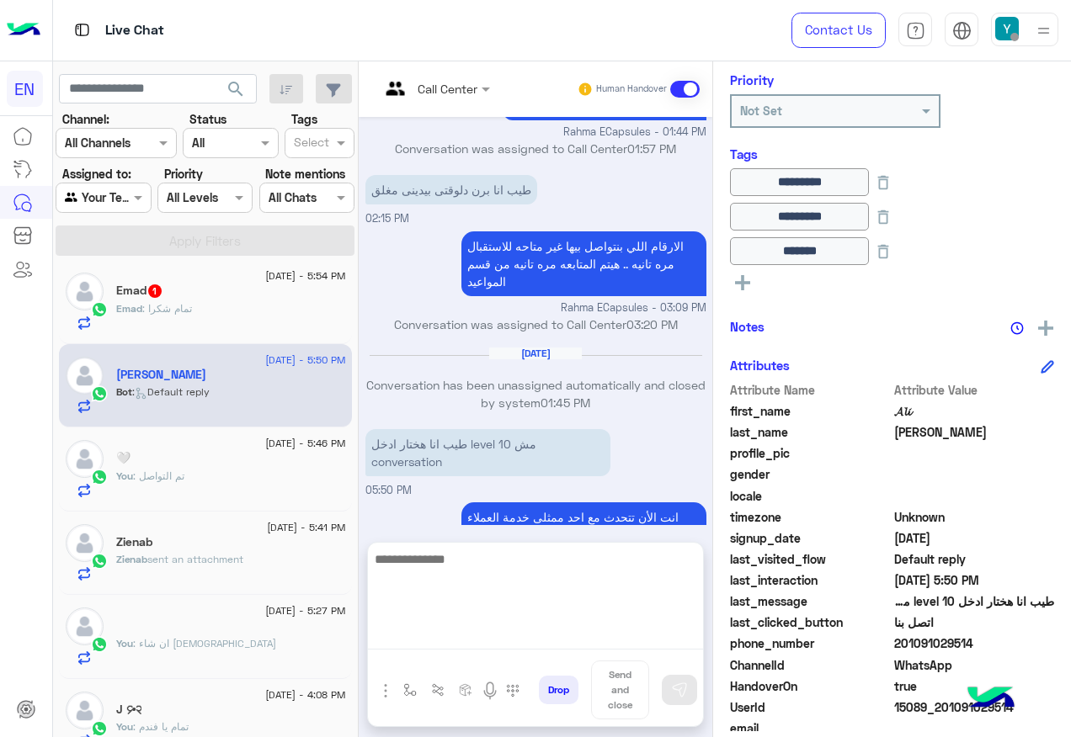
click at [575, 636] on textarea at bounding box center [535, 599] width 335 height 101
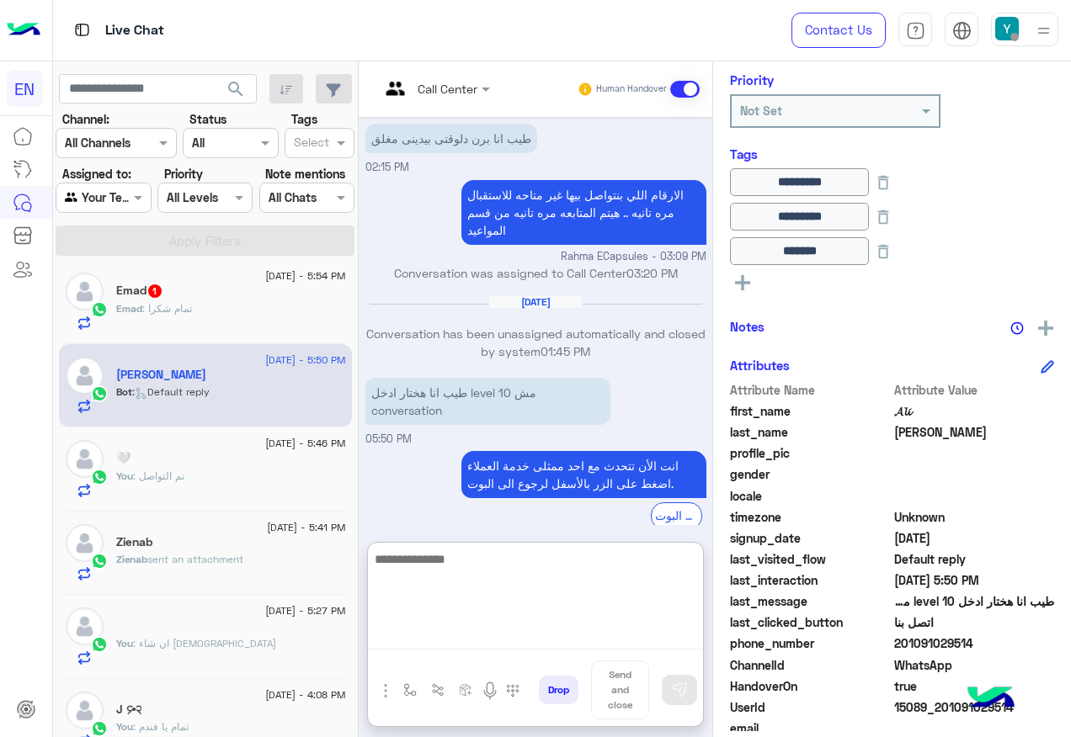
scroll to position [926, 0]
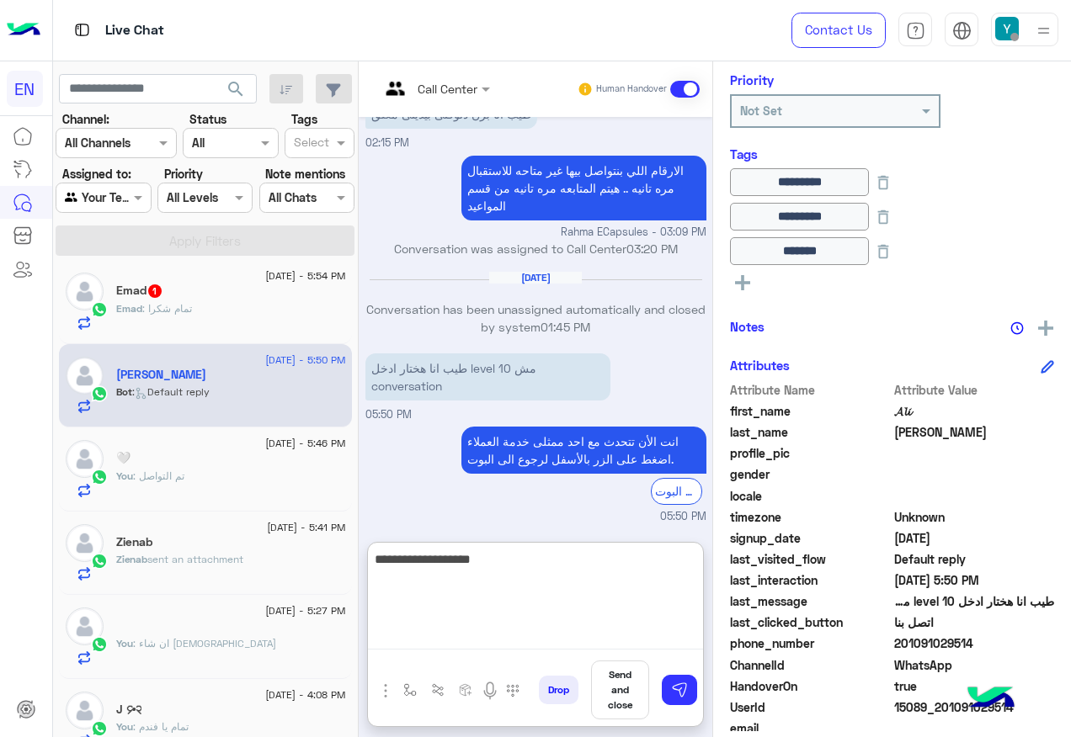
click at [562, 563] on textarea "**********" at bounding box center [535, 599] width 335 height 101
paste textarea "*********"
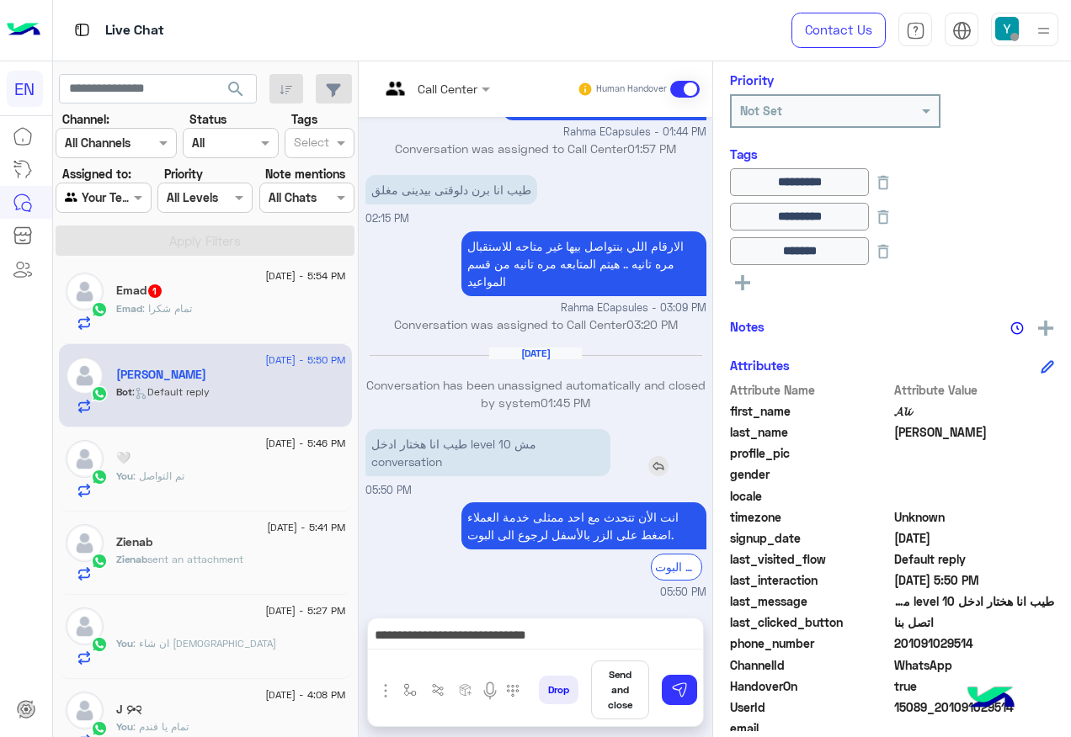
click at [448, 429] on p "طيب انا هختار ادخل level 10 مش conversation" at bounding box center [487, 452] width 245 height 47
click at [448, 386] on div "Aug 14, 2025 Conversation has been unassigned automatically and closed by syste…" at bounding box center [535, 386] width 341 height 78
drag, startPoint x: 448, startPoint y: 386, endPoint x: 439, endPoint y: 465, distance: 79.6
click at [439, 465] on p "طيب انا هختار ادخل level 10 مش conversation" at bounding box center [487, 452] width 245 height 47
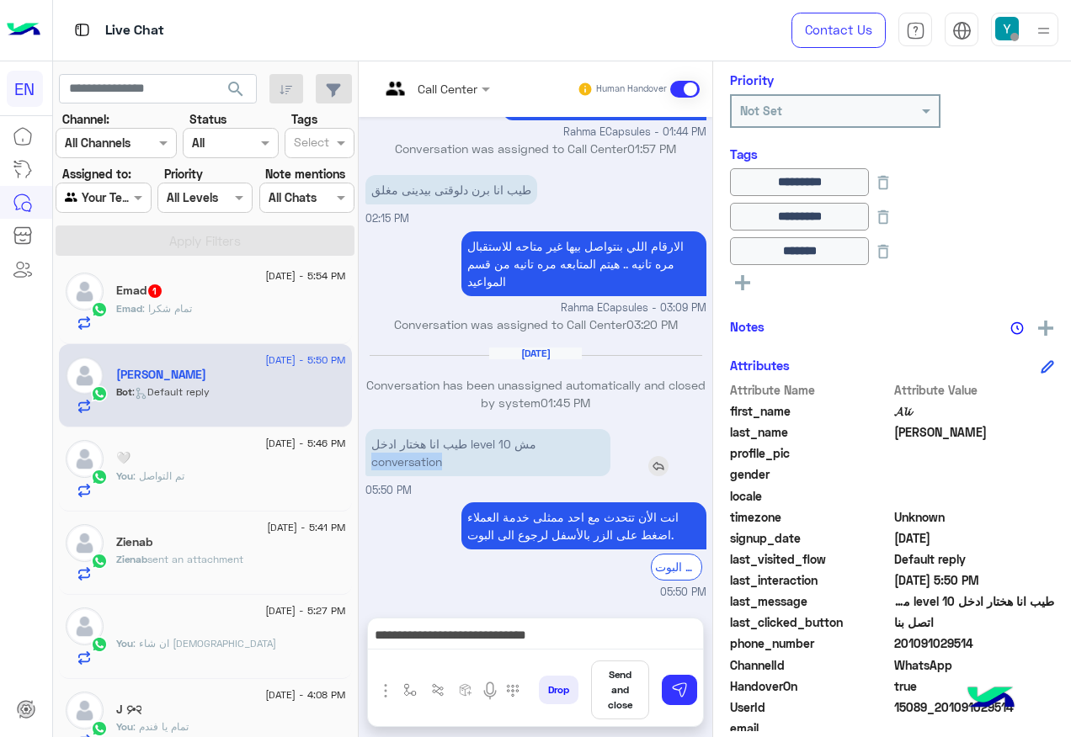
click at [439, 465] on p "طيب انا هختار ادخل level 10 مش conversation" at bounding box center [487, 452] width 245 height 47
copy p "conversation"
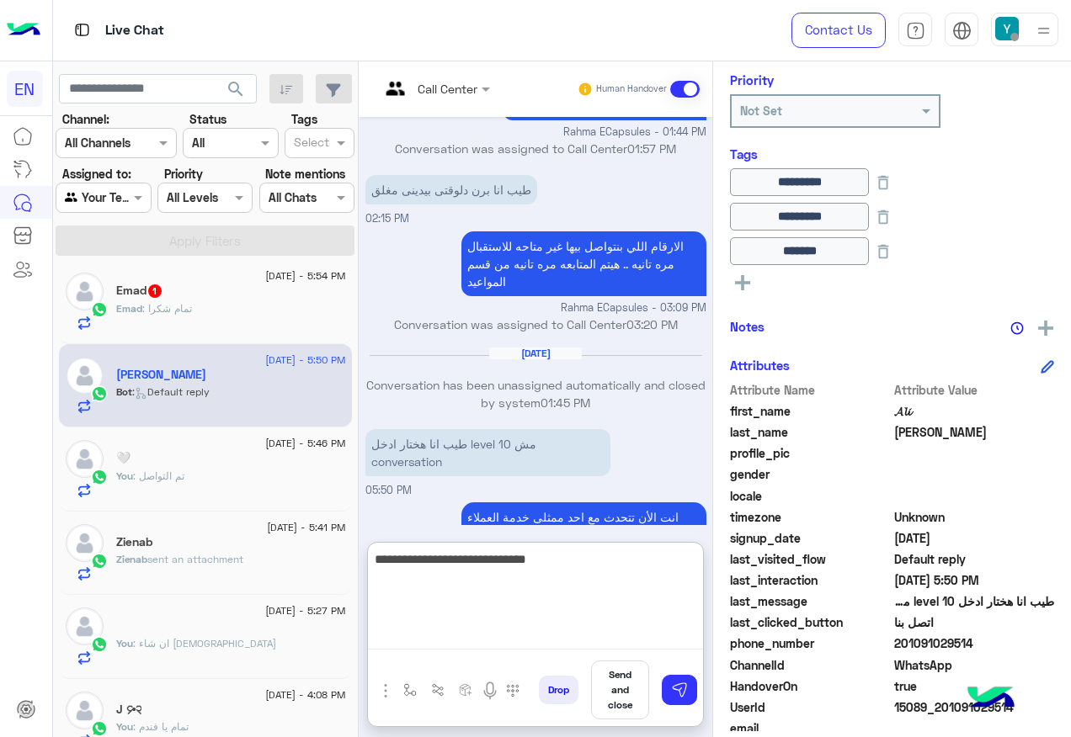
click at [552, 634] on textarea "**********" at bounding box center [535, 599] width 335 height 101
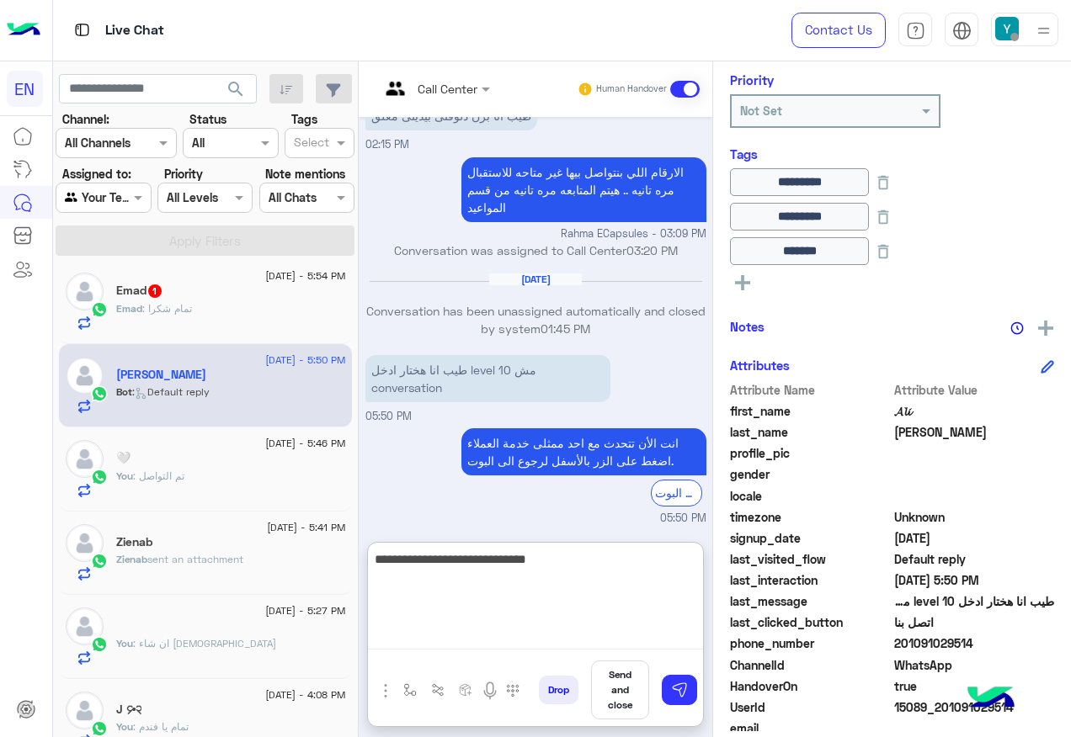
scroll to position [926, 0]
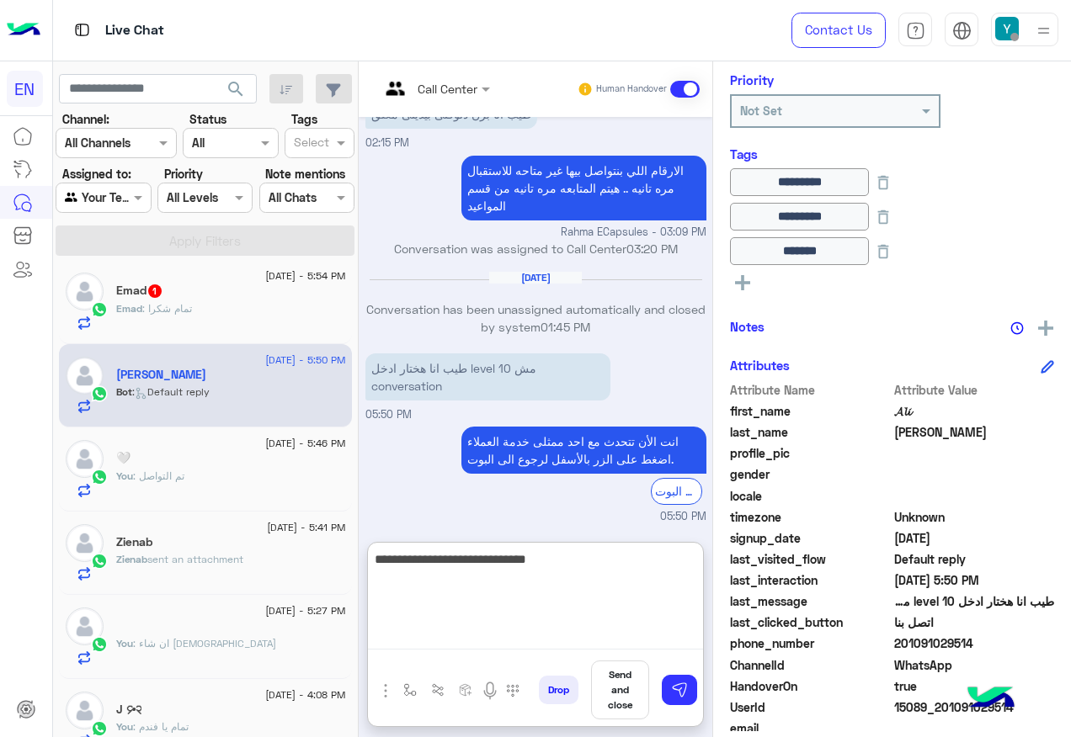
paste textarea "**********"
type textarea "**********"
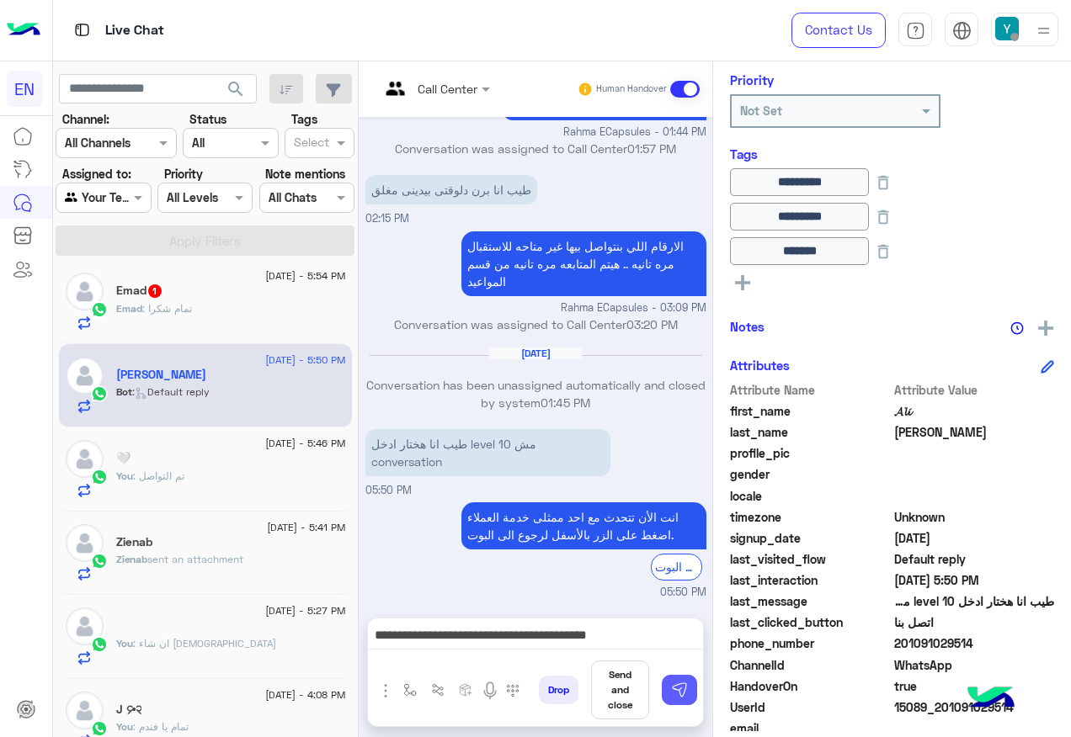
click at [697, 687] on button at bounding box center [679, 690] width 35 height 30
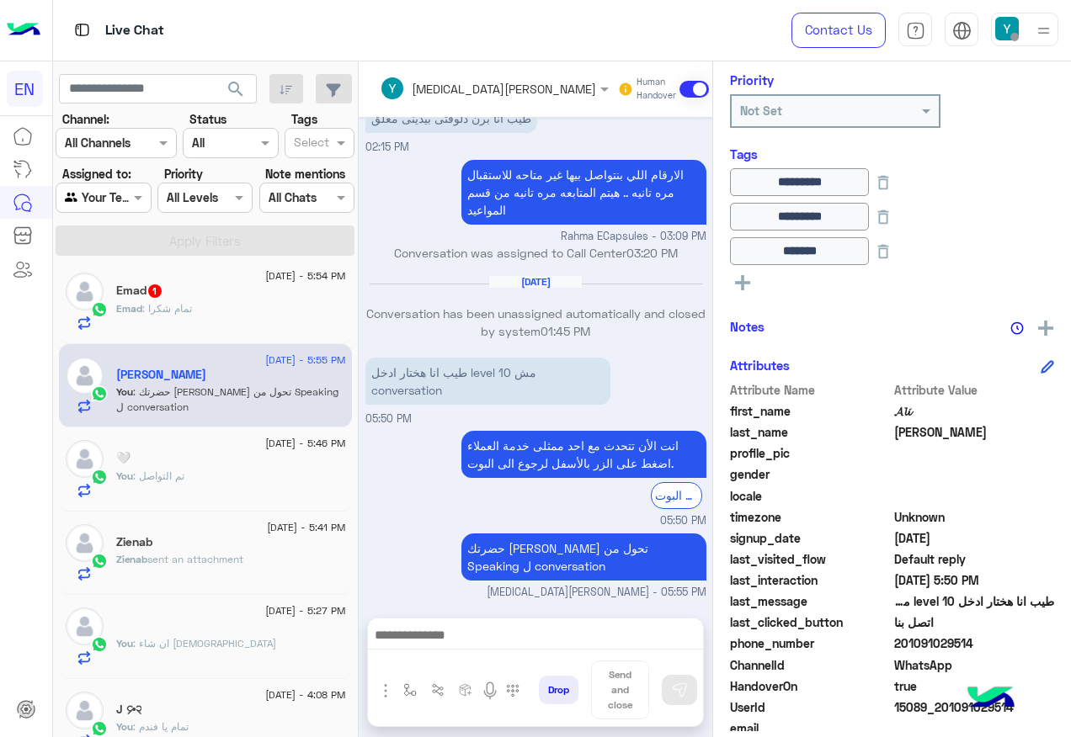
scroll to position [952, 0]
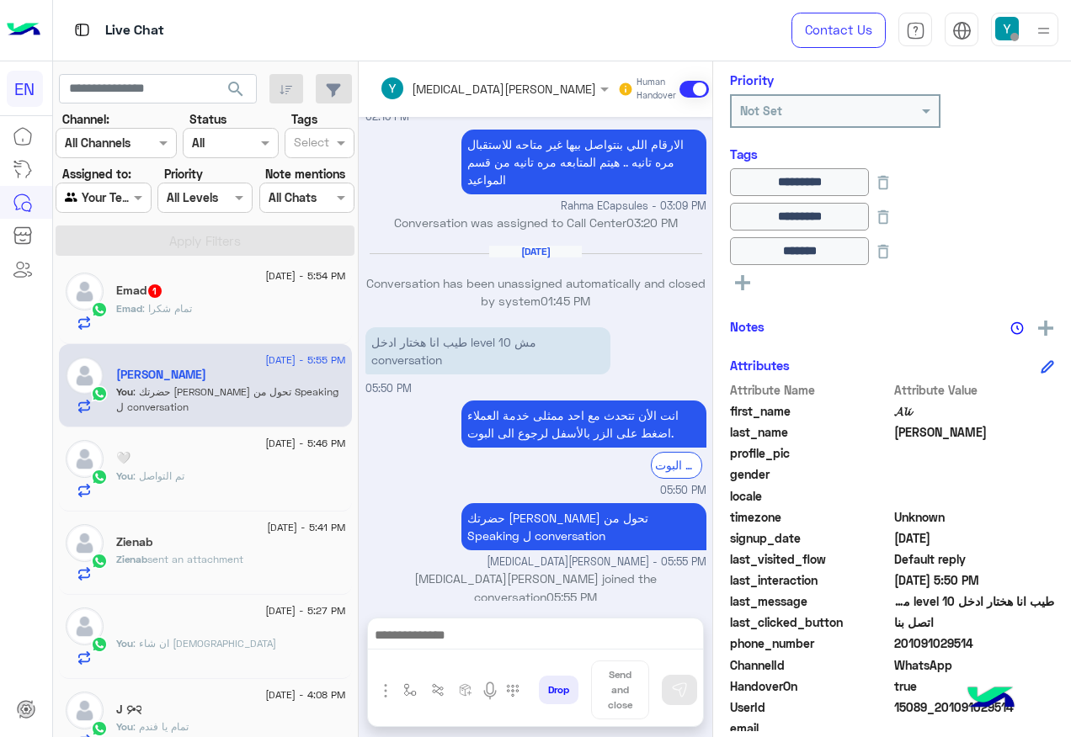
click at [248, 307] on div "Emad : تمام شكرا" at bounding box center [231, 315] width 230 height 29
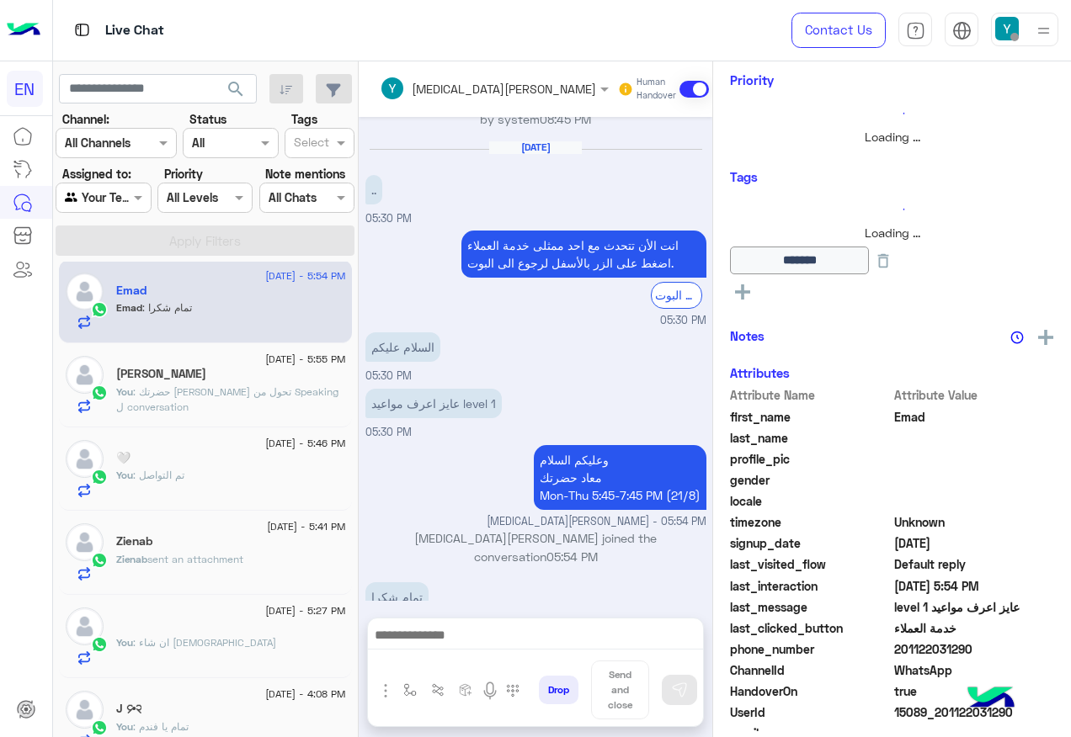
scroll to position [200, 0]
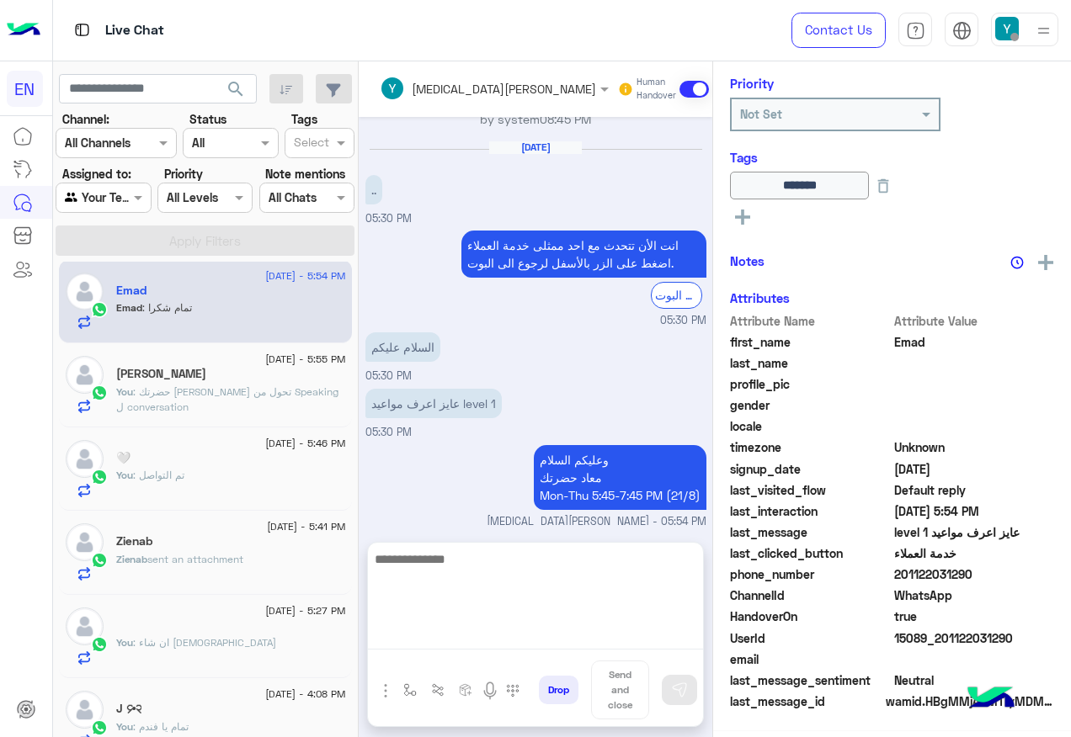
click at [571, 638] on textarea at bounding box center [535, 599] width 335 height 101
type textarea "*****"
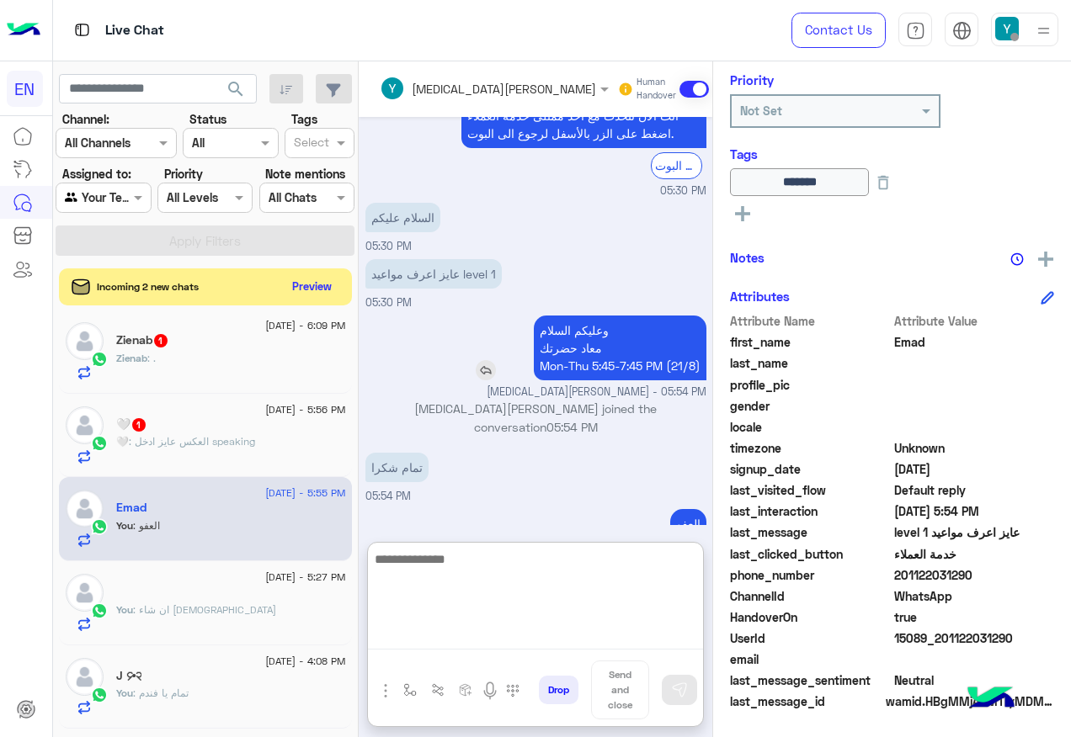
scroll to position [1044, 0]
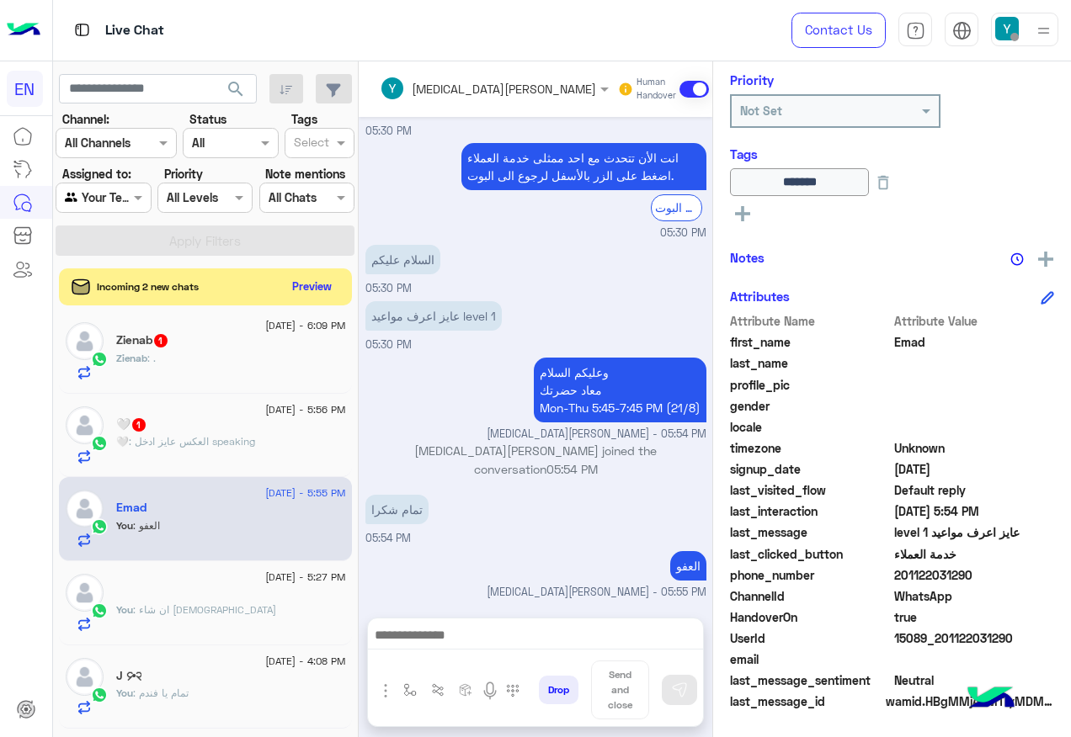
click at [335, 435] on div "🤍 : العكس عايز ادخل speaking" at bounding box center [231, 448] width 230 height 29
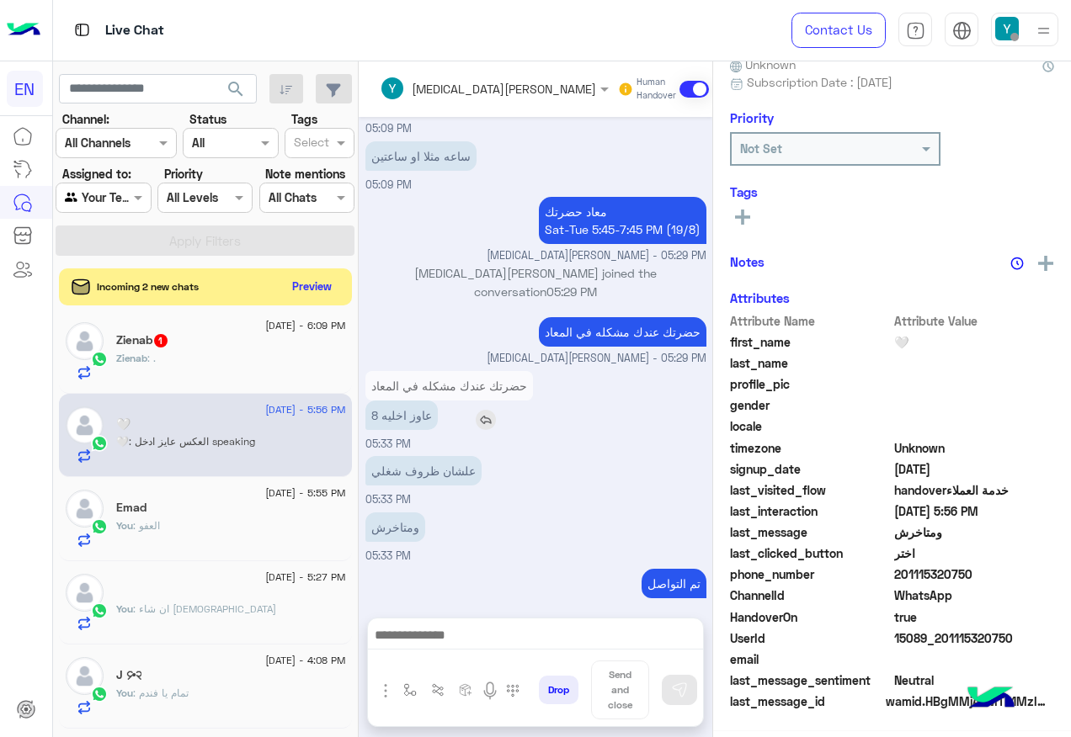
scroll to position [169, 0]
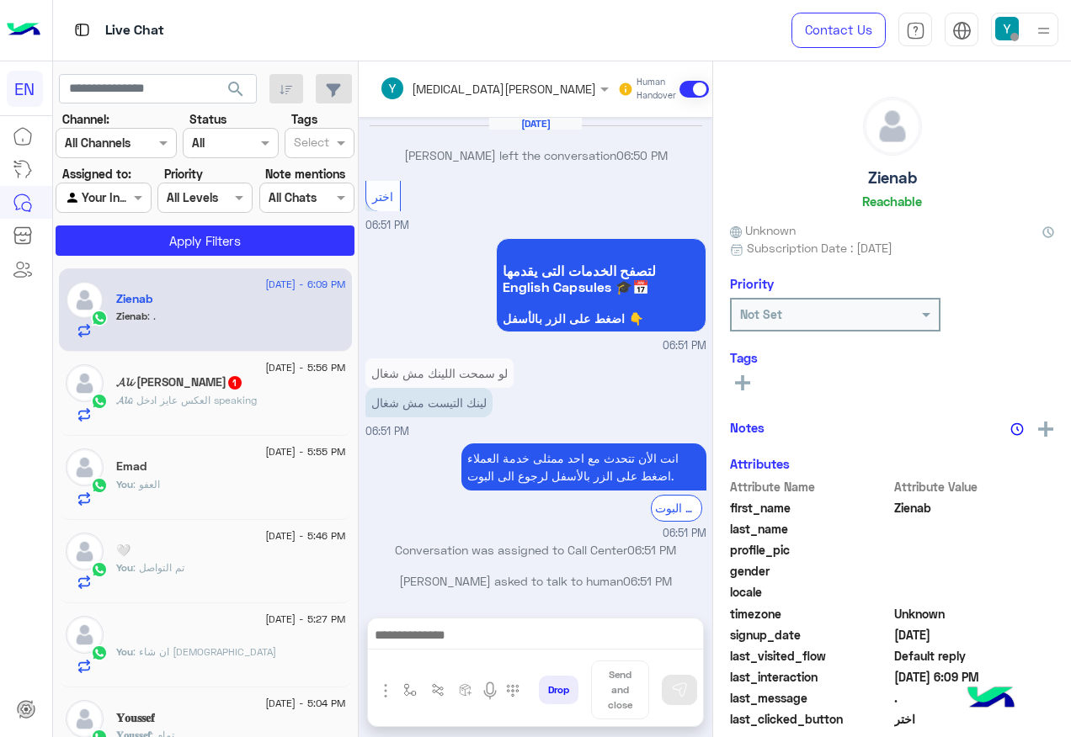
scroll to position [1851, 0]
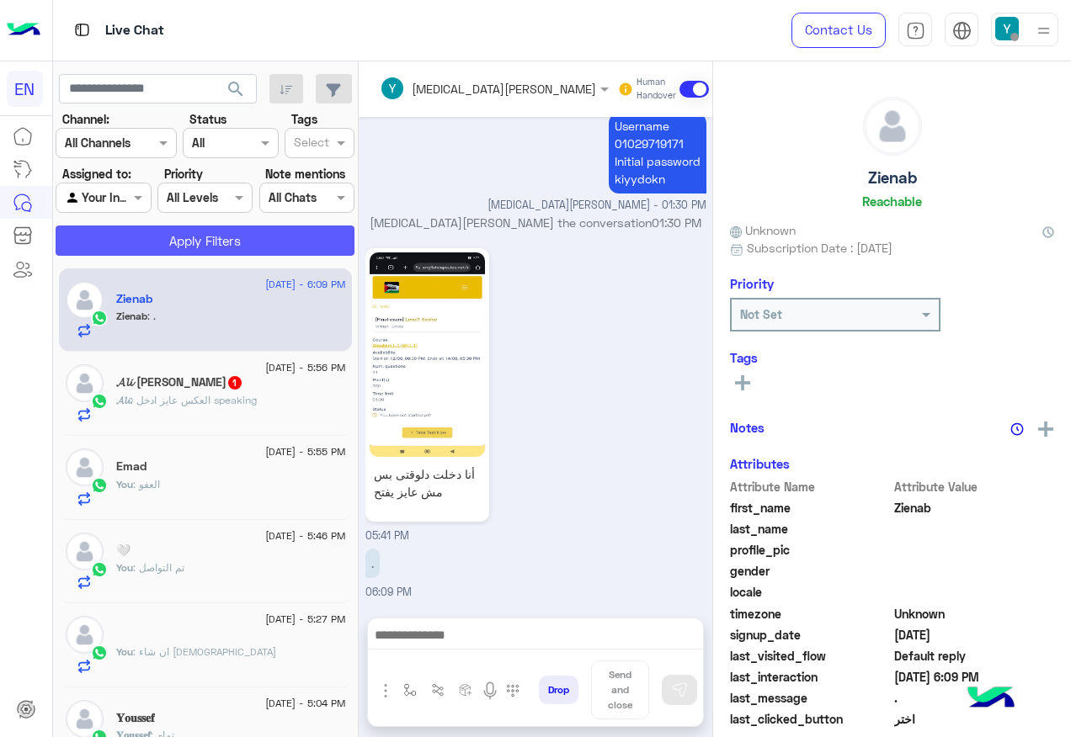
click at [271, 238] on button "Apply Filters" at bounding box center [205, 241] width 299 height 30
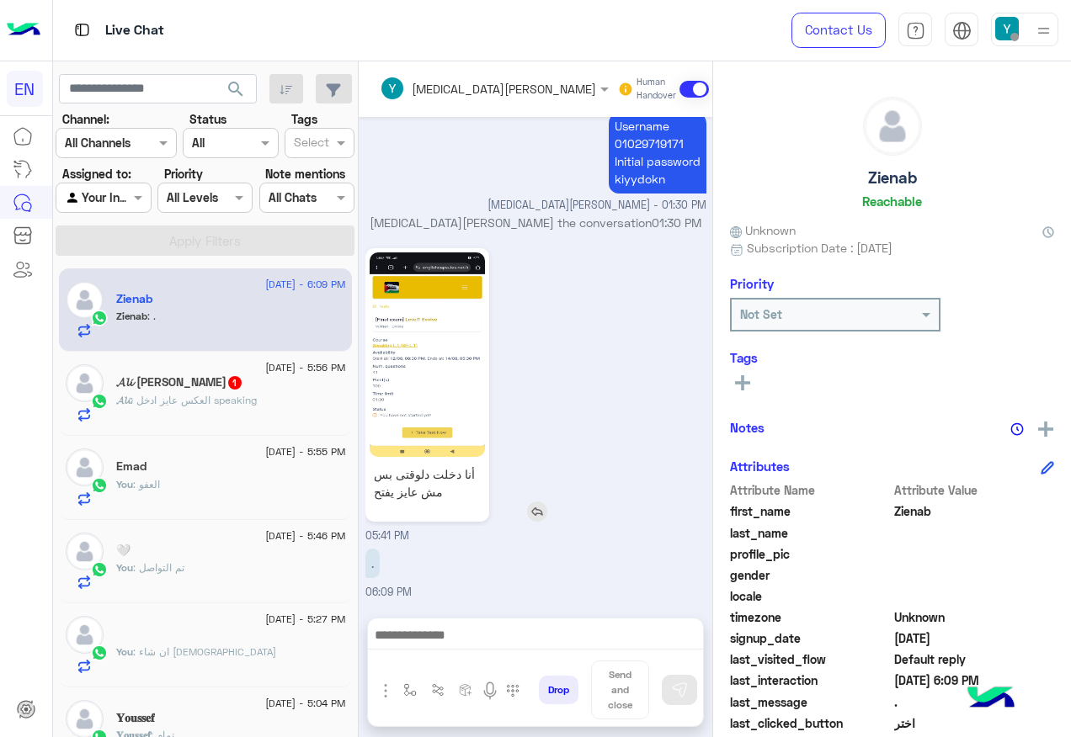
click at [464, 338] on img at bounding box center [427, 355] width 115 height 205
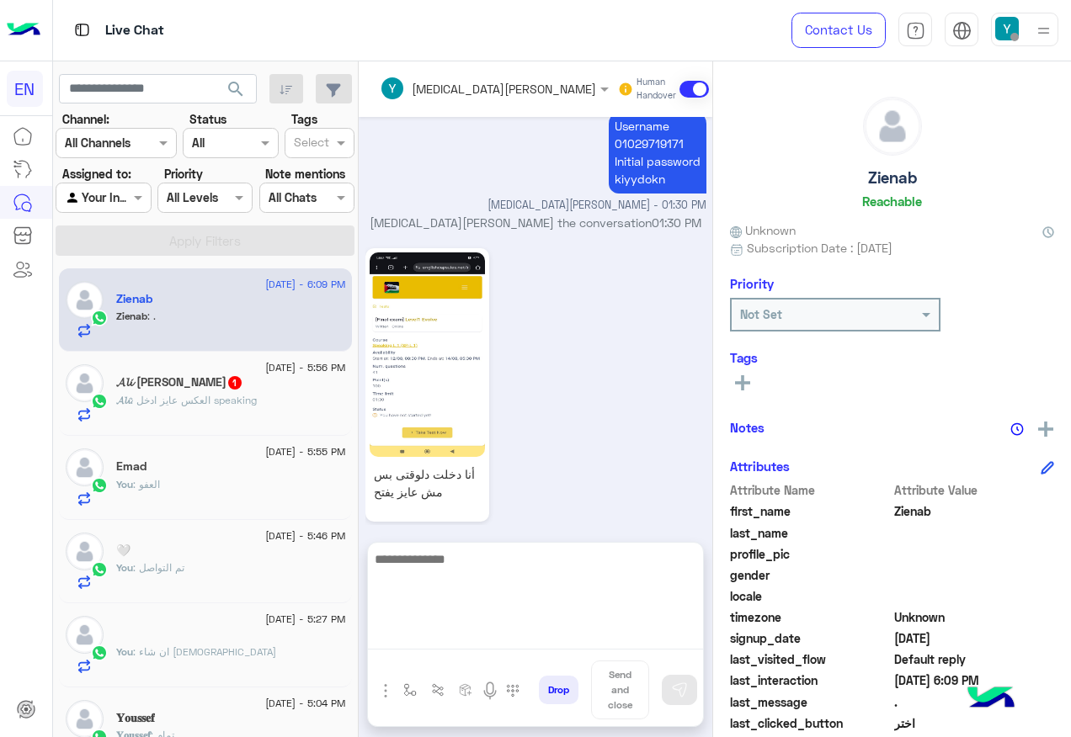
click at [532, 636] on textarea at bounding box center [535, 599] width 335 height 101
type textarea "**********"
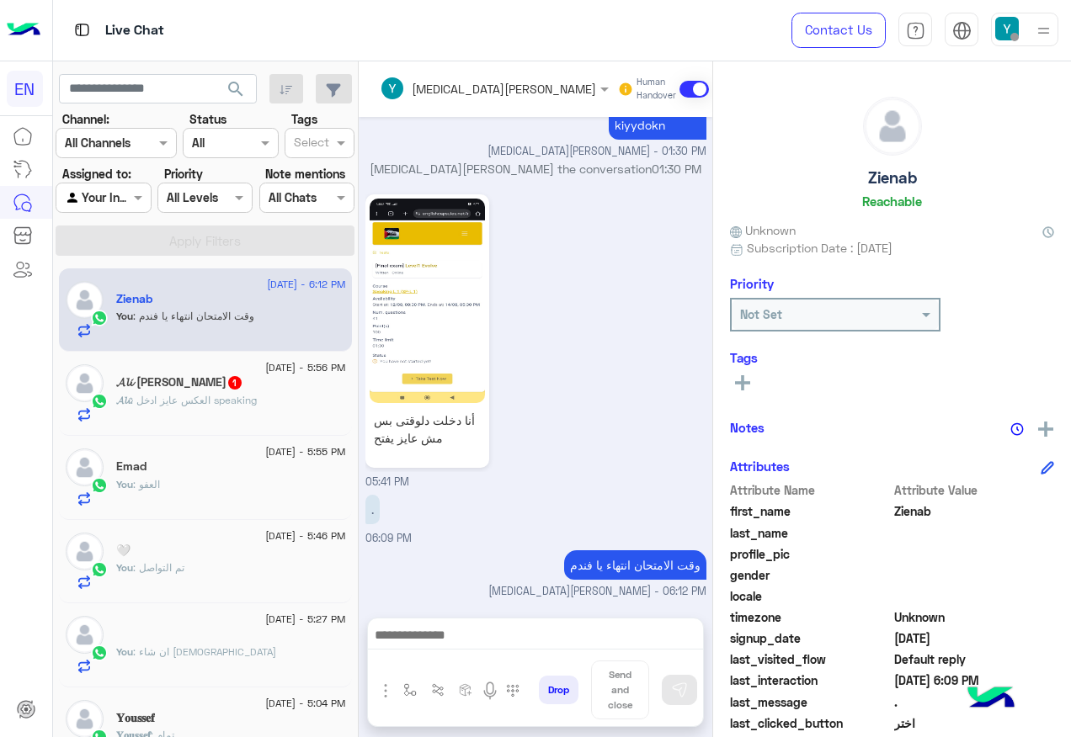
scroll to position [1905, 0]
click at [238, 385] on div "𝓐𝓵𝓲 [DEMOGRAPHIC_DATA] 1" at bounding box center [231, 384] width 230 height 18
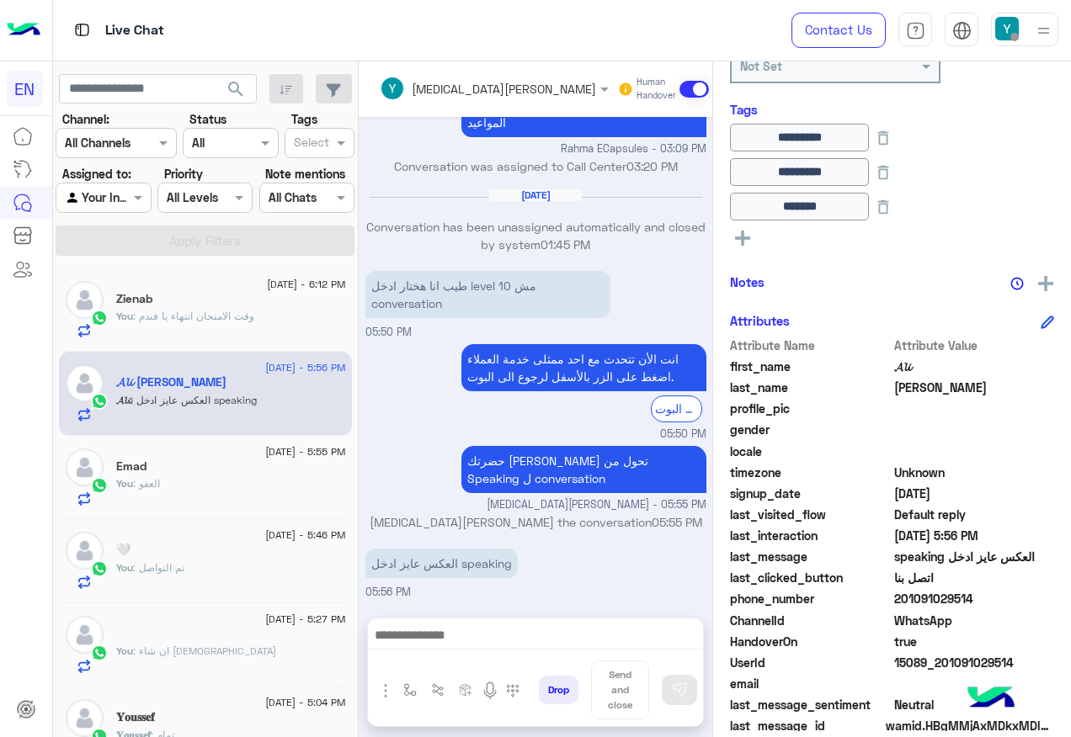
scroll to position [253, 0]
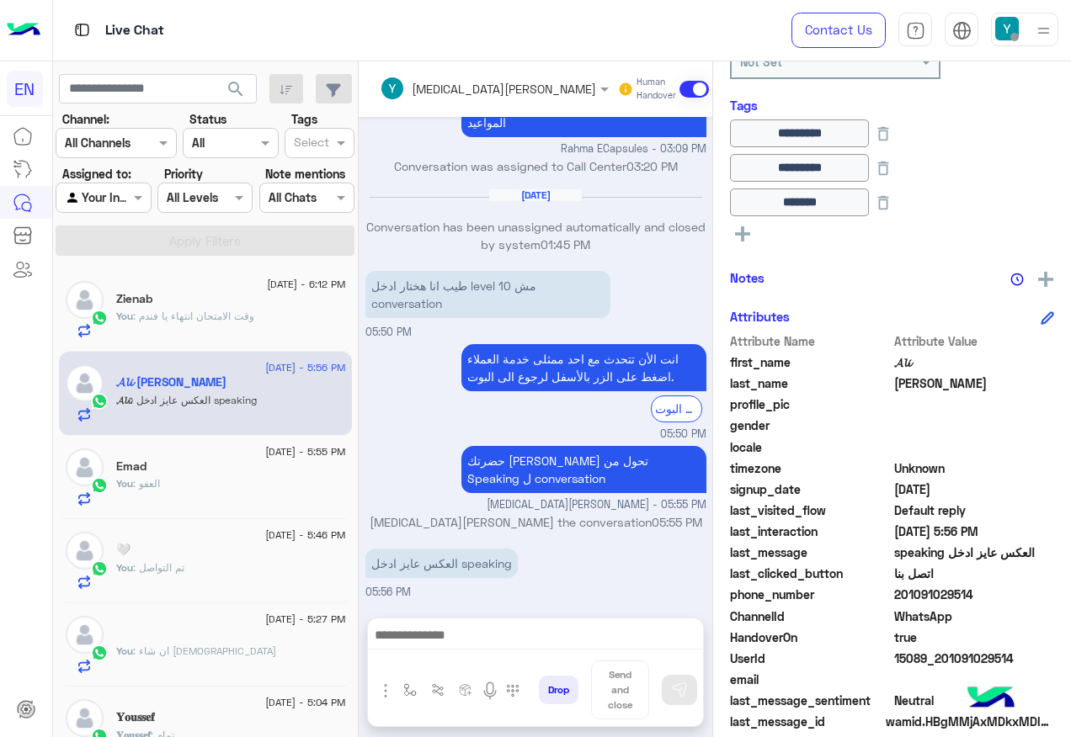
click at [982, 601] on span "201091029514" at bounding box center [974, 595] width 161 height 18
copy span "201091029514"
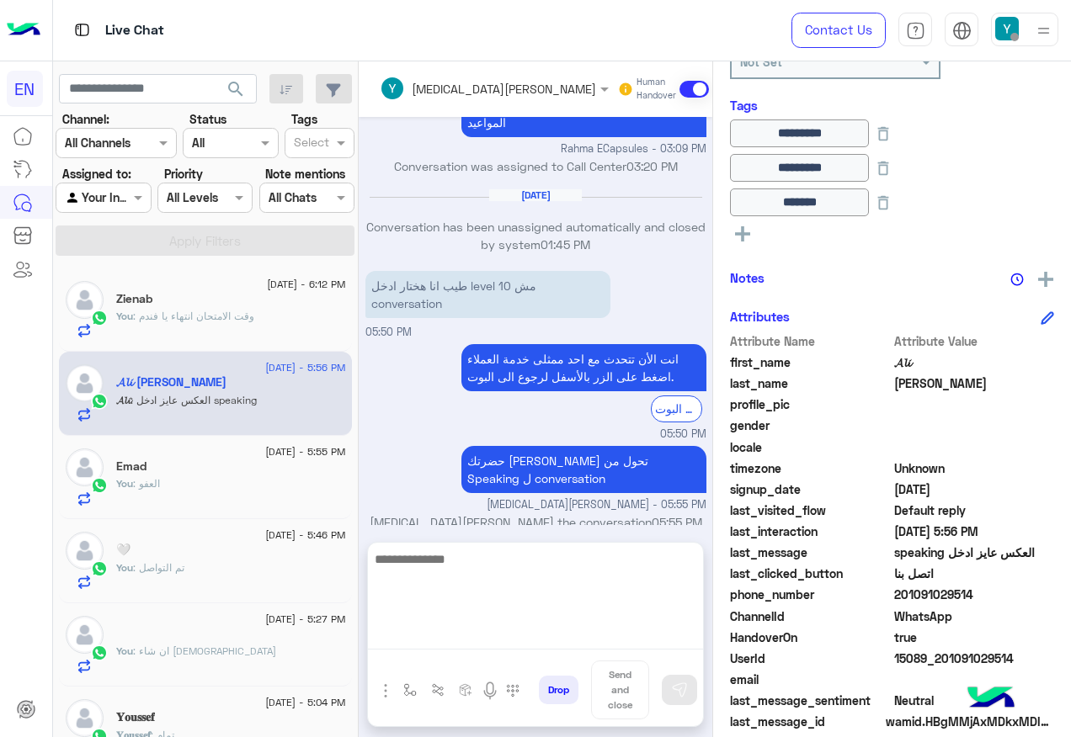
click at [527, 638] on textarea at bounding box center [535, 599] width 335 height 101
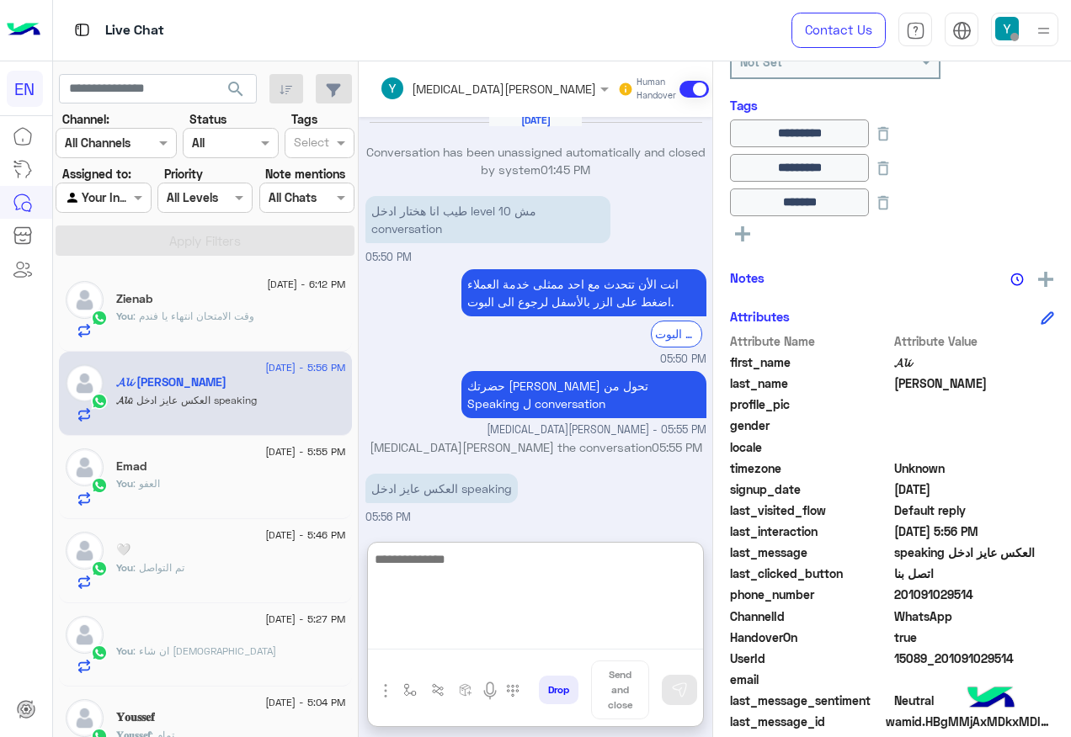
drag, startPoint x: 573, startPoint y: 559, endPoint x: 566, endPoint y: 552, distance: 10.1
click at [567, 559] on textarea at bounding box center [535, 599] width 335 height 101
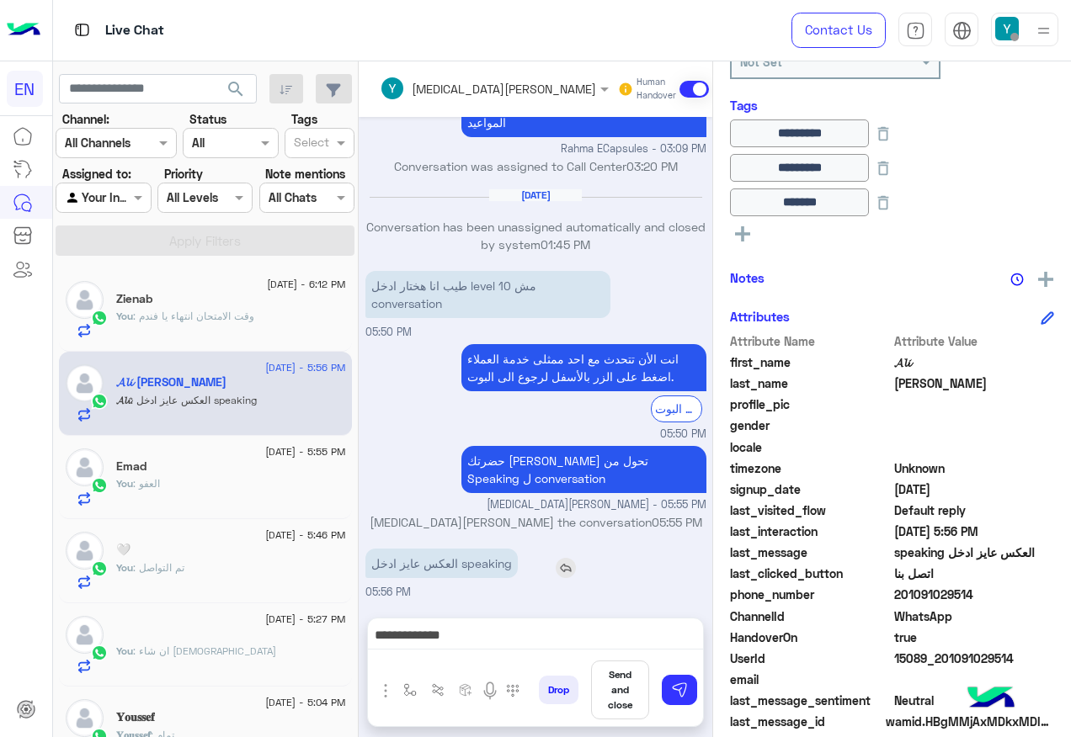
scroll to position [710, 0]
click at [545, 487] on div "[DATE] انت الأن تتحدث مع [DATE] ممثلى خدمة العملاء اضغط على الزر بالأسفل لرجوع …" at bounding box center [536, 359] width 354 height 484
click at [642, 454] on p "حضرتك [PERSON_NAME] تحول من Speaking ل conversation" at bounding box center [583, 469] width 245 height 47
click at [632, 464] on p "حضرتك [PERSON_NAME] تحول من Speaking ل conversation" at bounding box center [583, 469] width 245 height 47
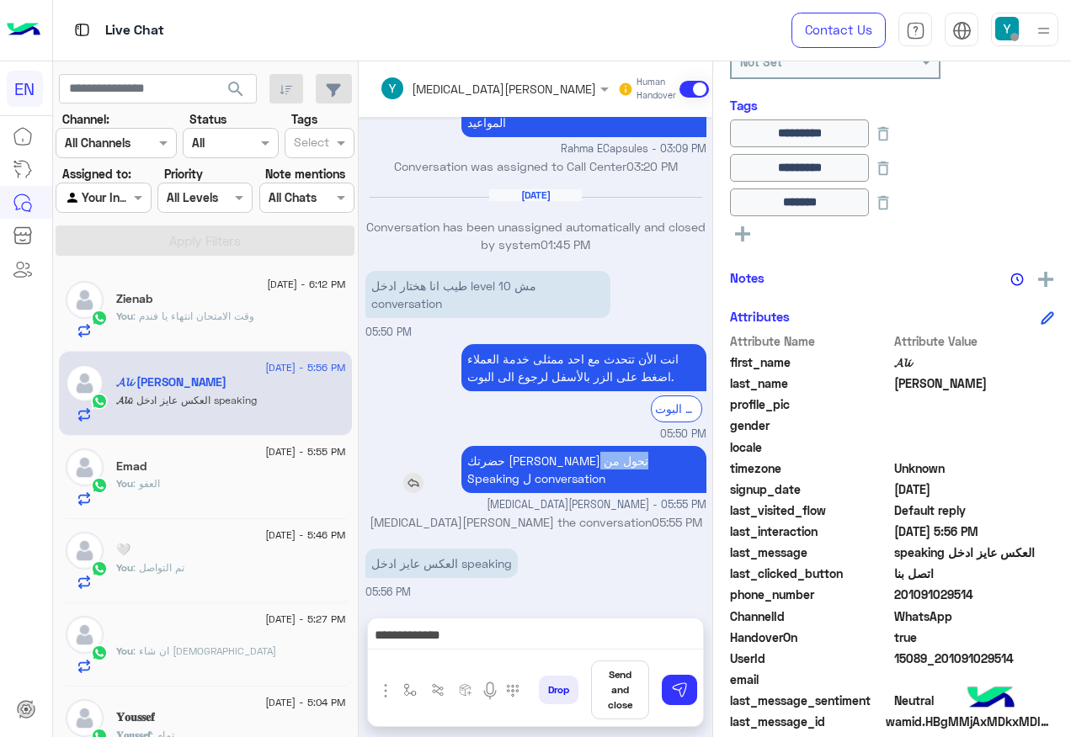
copy p "Speaking"
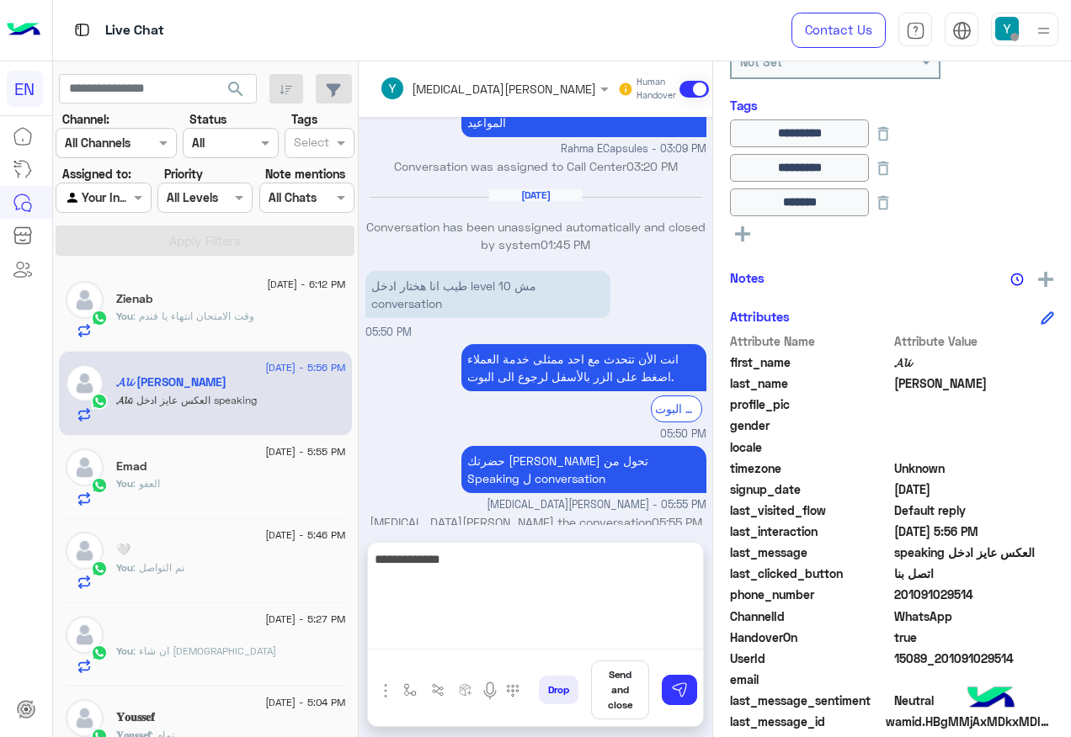
click at [644, 639] on textarea "**********" at bounding box center [535, 599] width 335 height 101
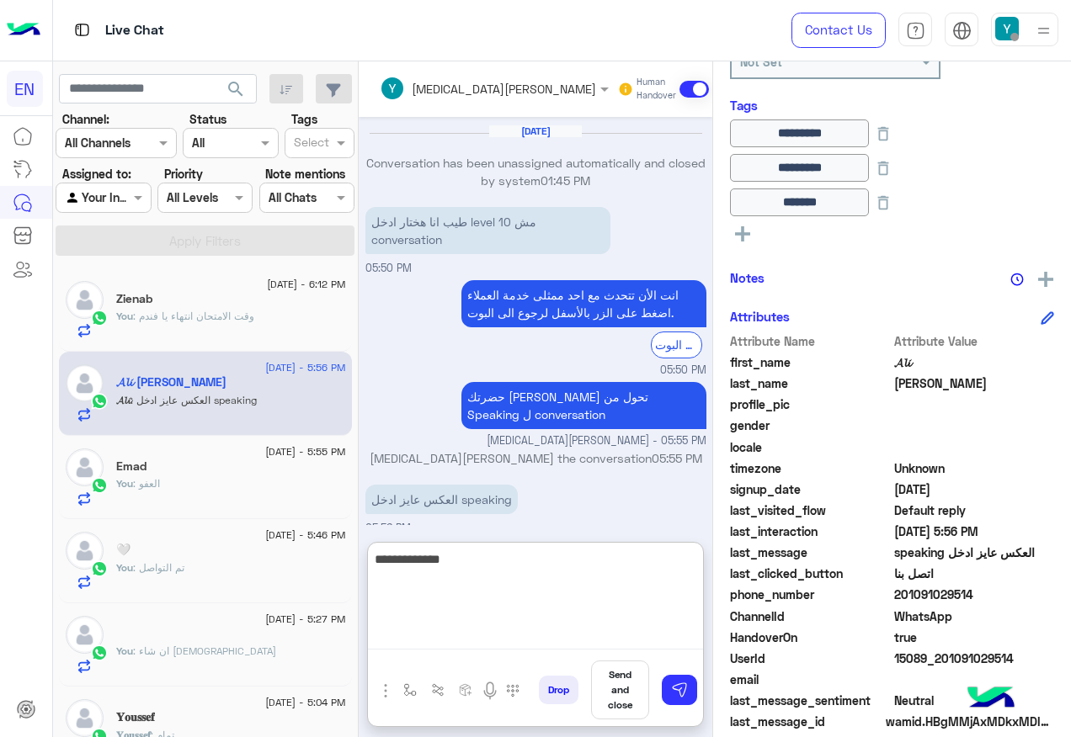
scroll to position [785, 0]
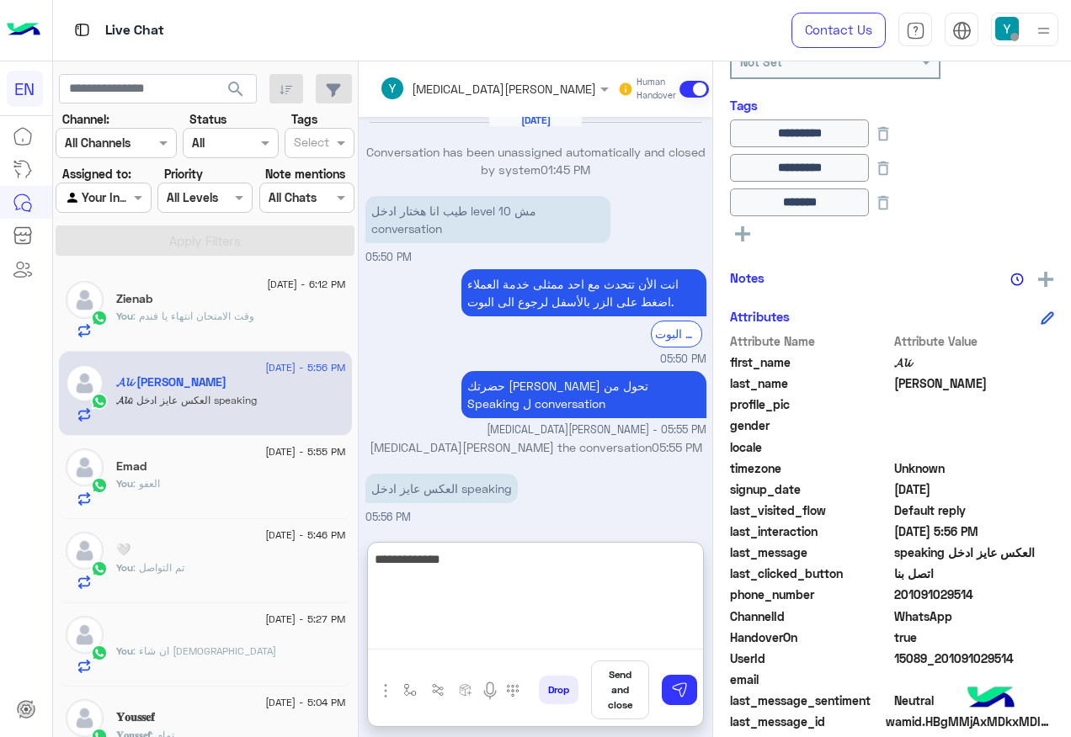
paste textarea "*********"
type textarea "**********"
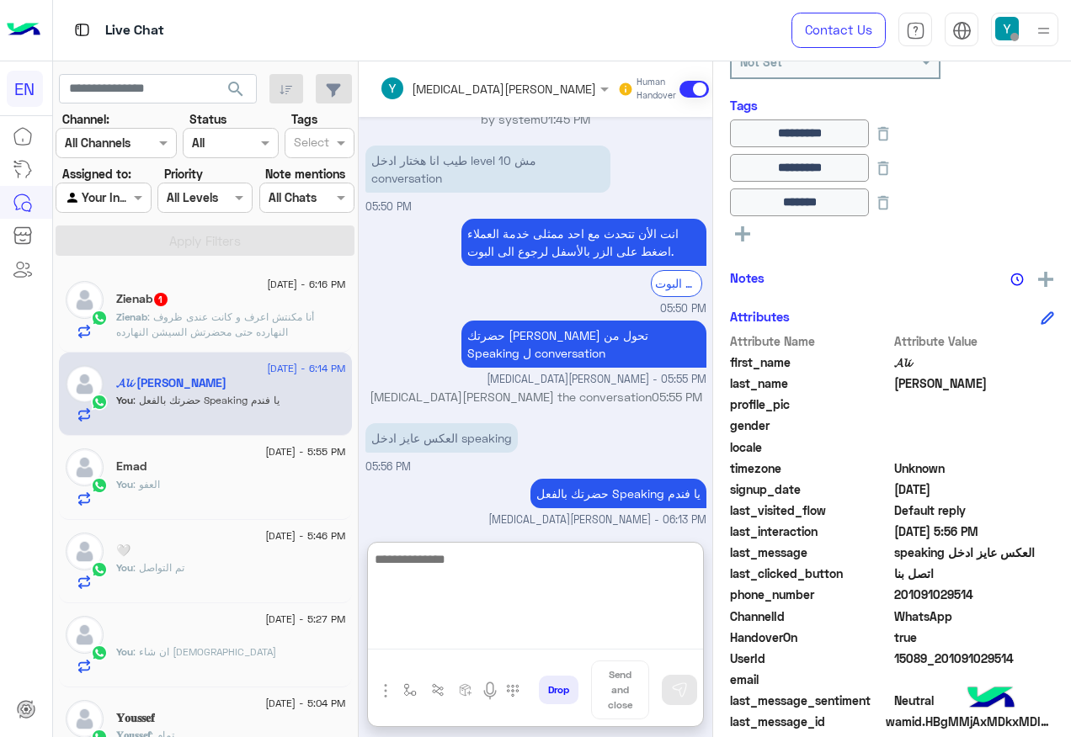
scroll to position [839, 0]
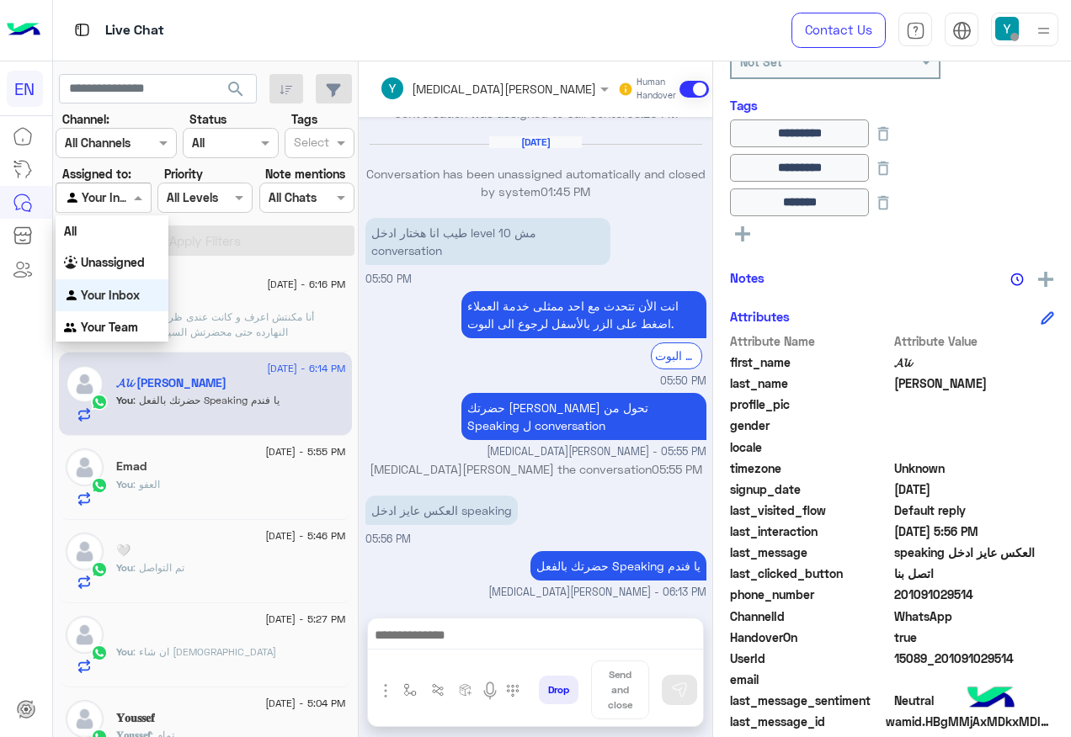
click at [142, 205] on div at bounding box center [102, 197] width 93 height 19
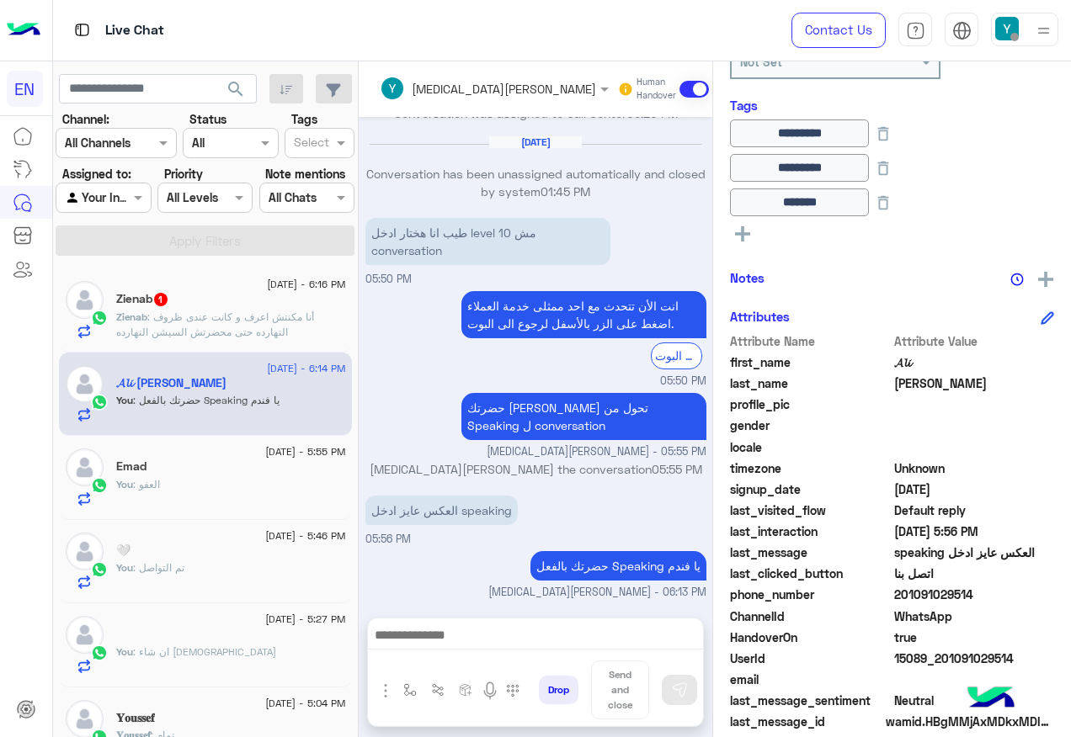
drag, startPoint x: 316, startPoint y: 548, endPoint x: 315, endPoint y: 614, distance: 65.7
click at [315, 614] on div "[DATE] - 6:16 PM Zienab 1 Zienab : أنا مكنتش اعرف و كانت عندى ظروف النهارده حتى…" at bounding box center [206, 503] width 306 height 482
drag, startPoint x: 315, startPoint y: 614, endPoint x: 491, endPoint y: 563, distance: 183.1
click at [491, 563] on div "حضرتك بالفعل Speaking يا فندم" at bounding box center [570, 565] width 272 height 29
click at [251, 334] on p "Zienab : أنا مكنتش اعرف و كانت عندى ظروف النهارده حتى محضرتش السيشن النهارده" at bounding box center [231, 325] width 230 height 30
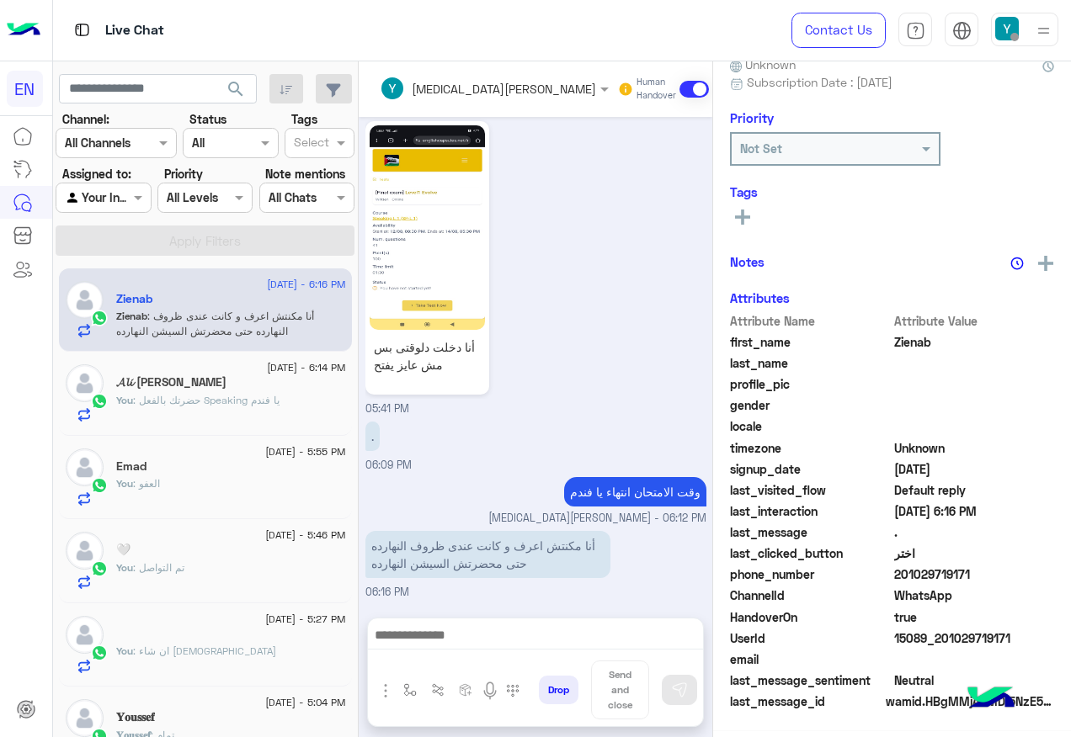
scroll to position [169, 0]
drag, startPoint x: 948, startPoint y: 572, endPoint x: 1052, endPoint y: 575, distance: 104.4
click at [1052, 575] on span "201029719171" at bounding box center [974, 576] width 161 height 18
drag, startPoint x: 1052, startPoint y: 575, endPoint x: 993, endPoint y: 578, distance: 59.0
copy span "01029719171"
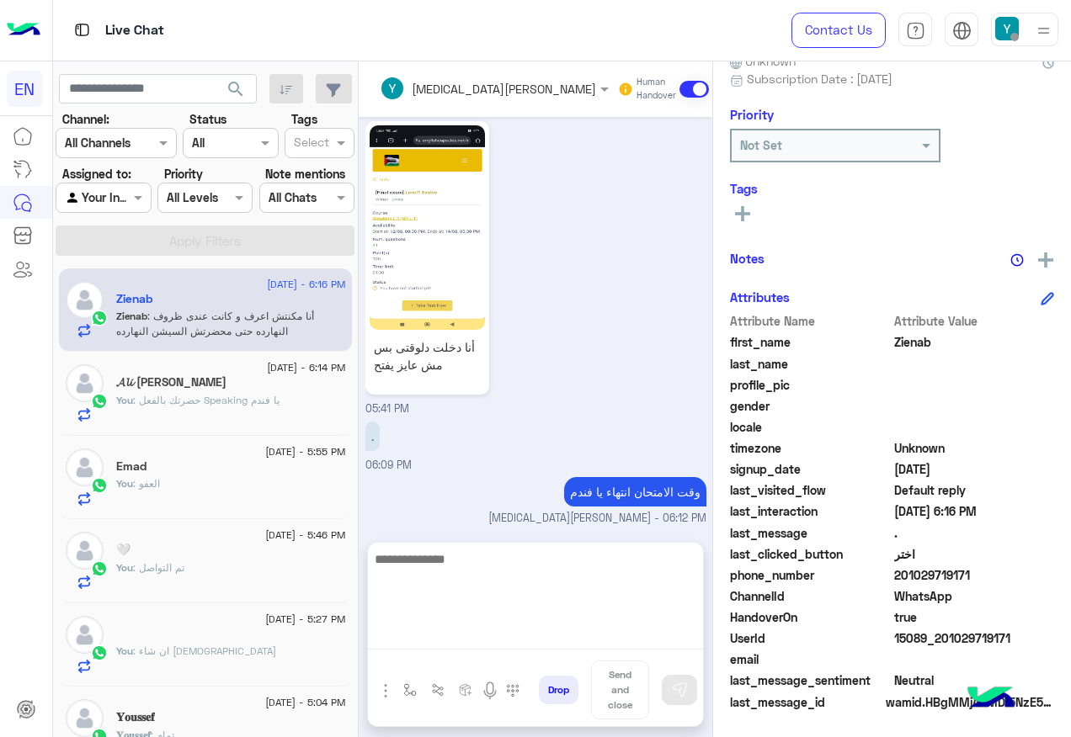
click at [514, 633] on textarea at bounding box center [535, 599] width 335 height 101
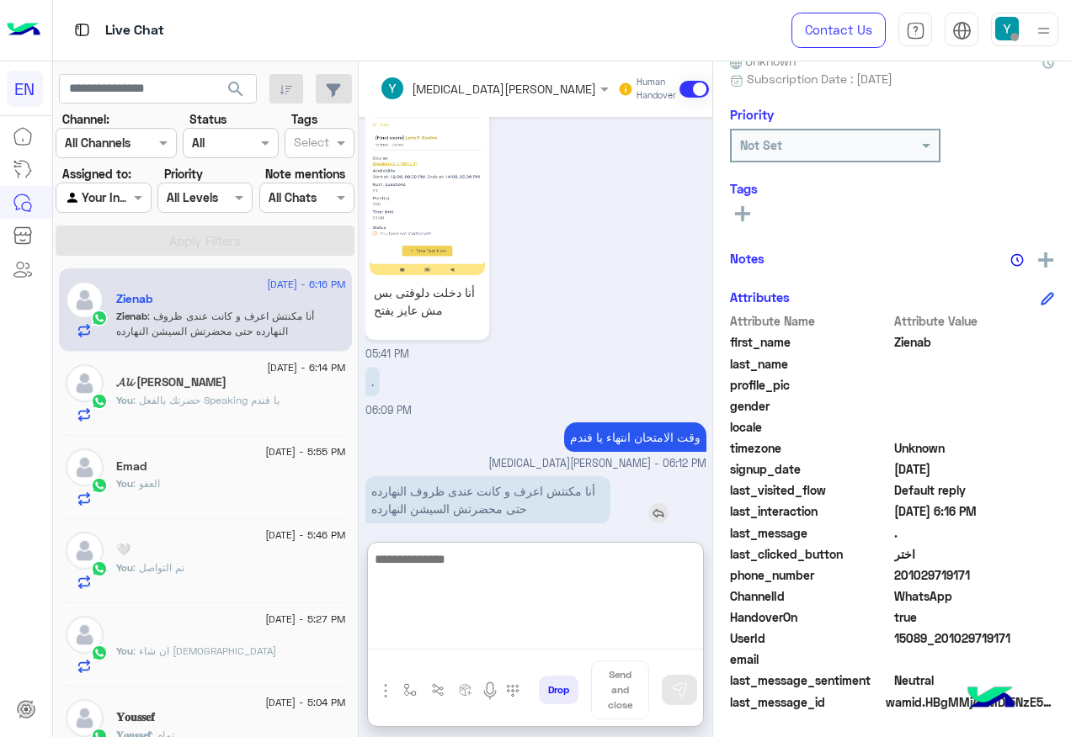
scroll to position [1967, 0]
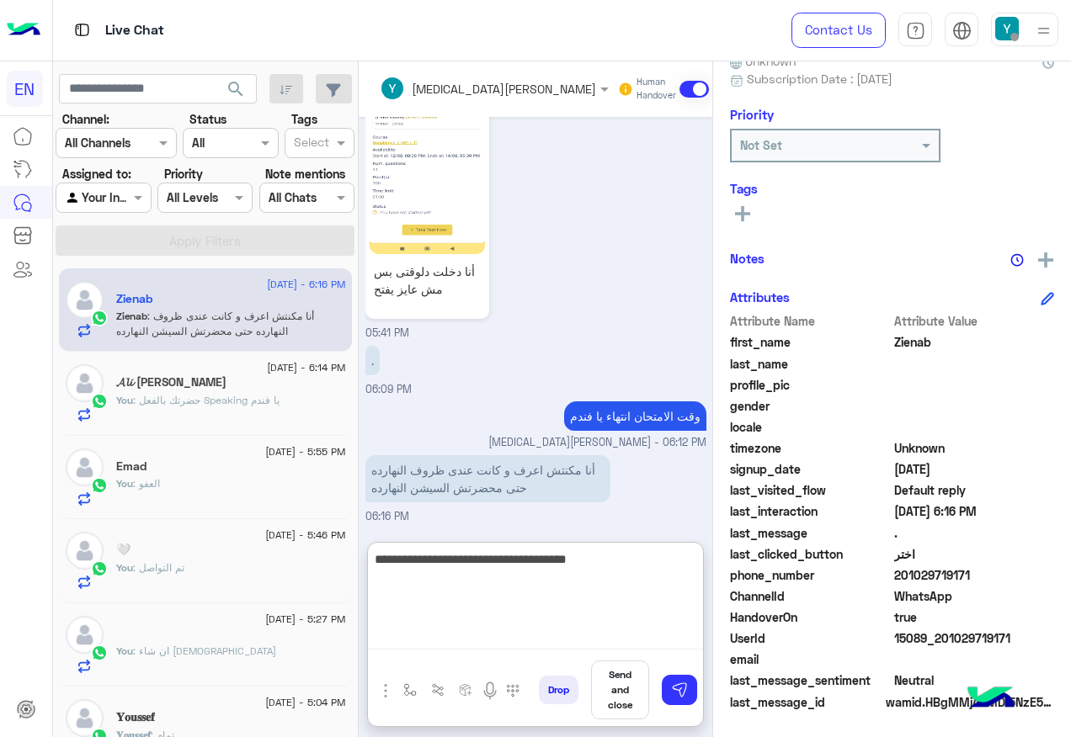
type textarea "**********"
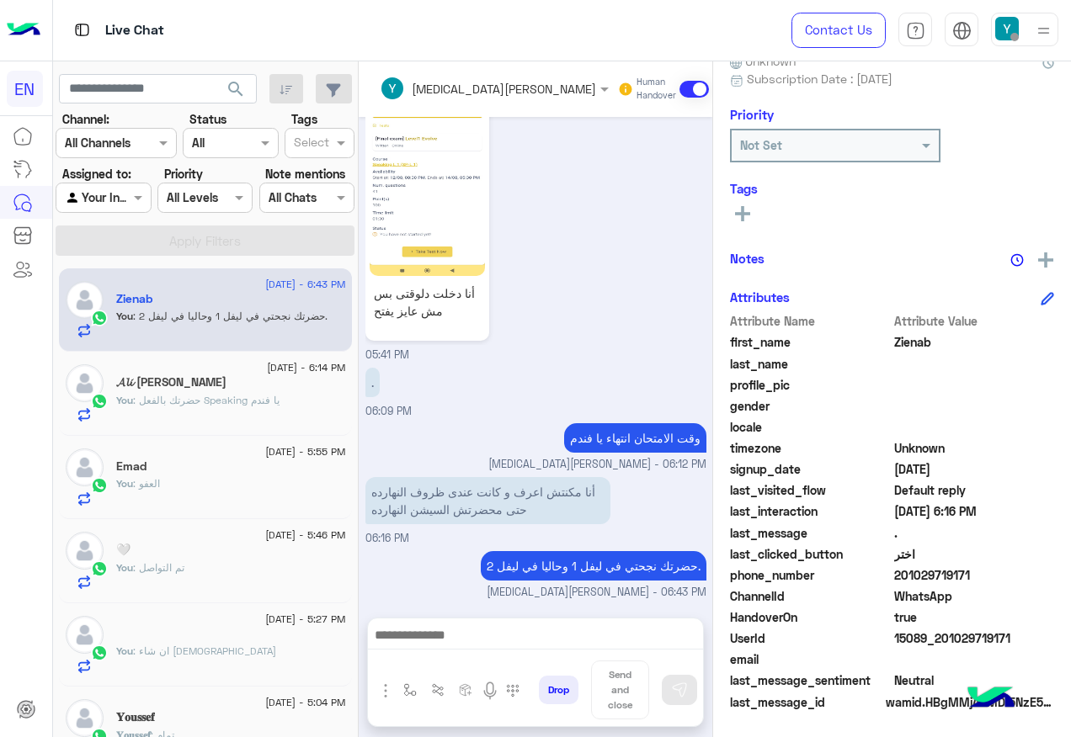
scroll to position [1945, 0]
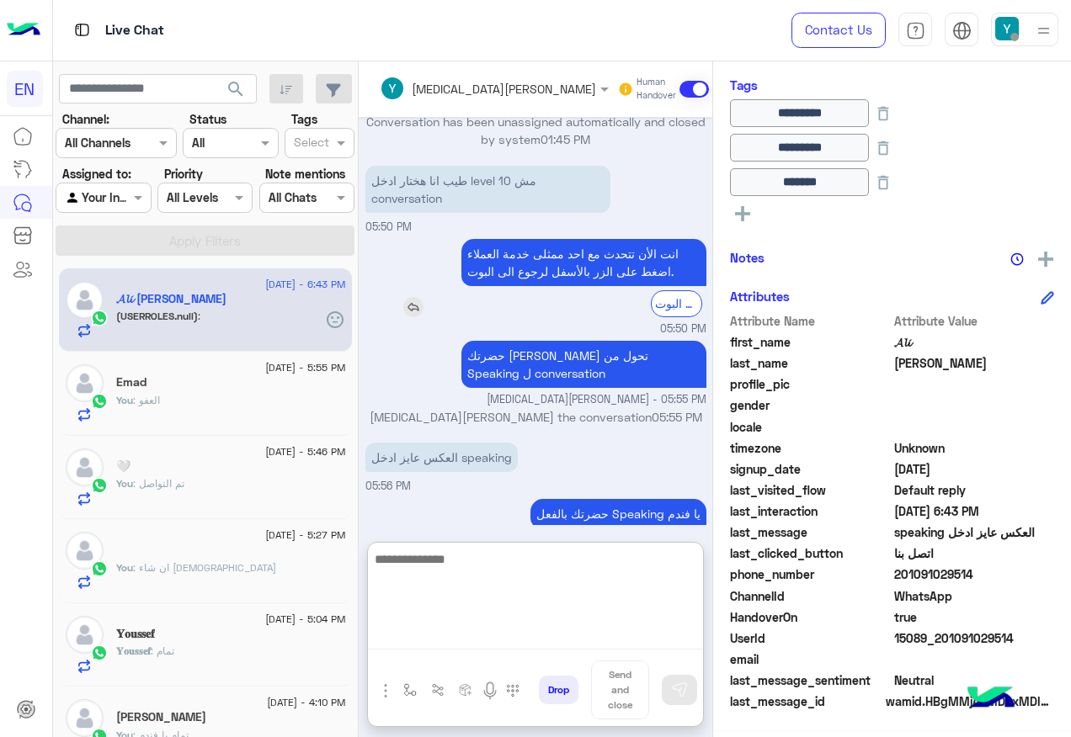
scroll to position [737, 0]
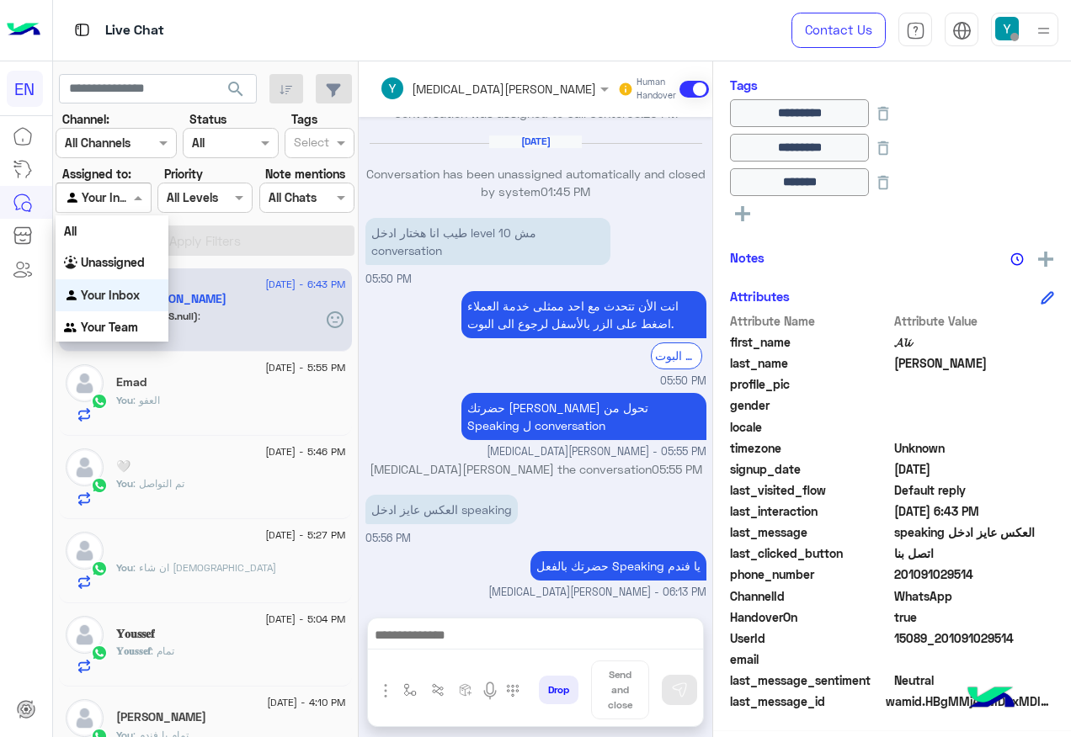
click at [146, 186] on div "Agent Filter Your Inbox" at bounding box center [103, 198] width 95 height 30
click at [135, 323] on b "Your Team" at bounding box center [109, 327] width 57 height 14
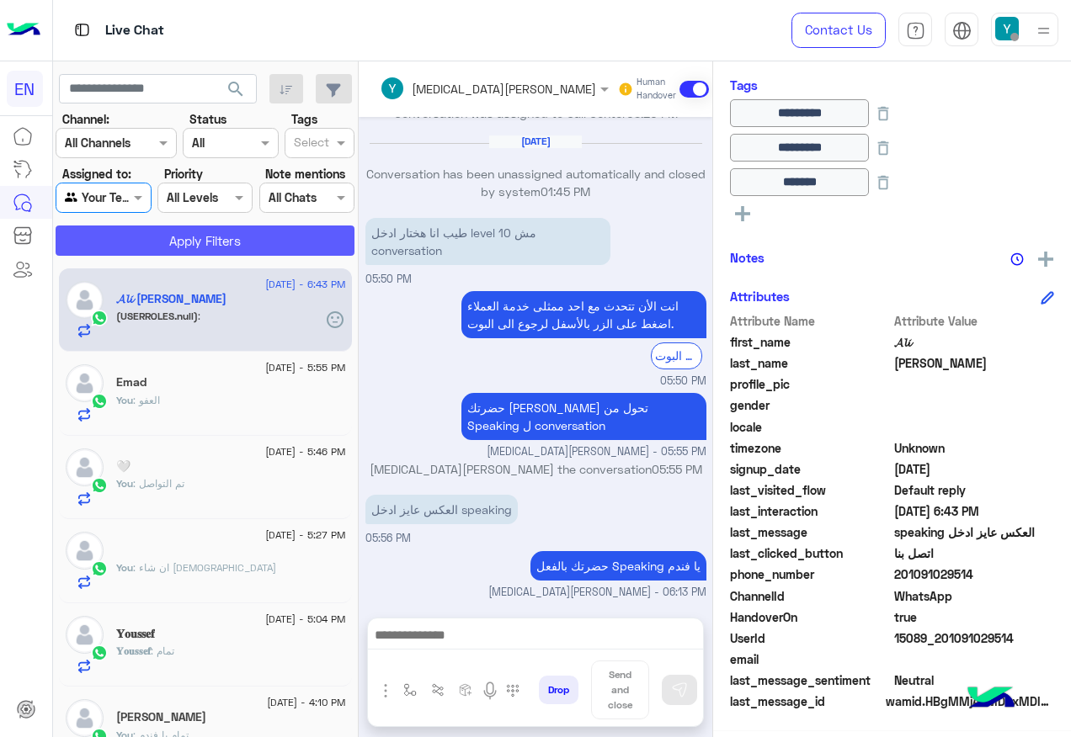
click at [217, 244] on button "Apply Filters" at bounding box center [205, 241] width 299 height 30
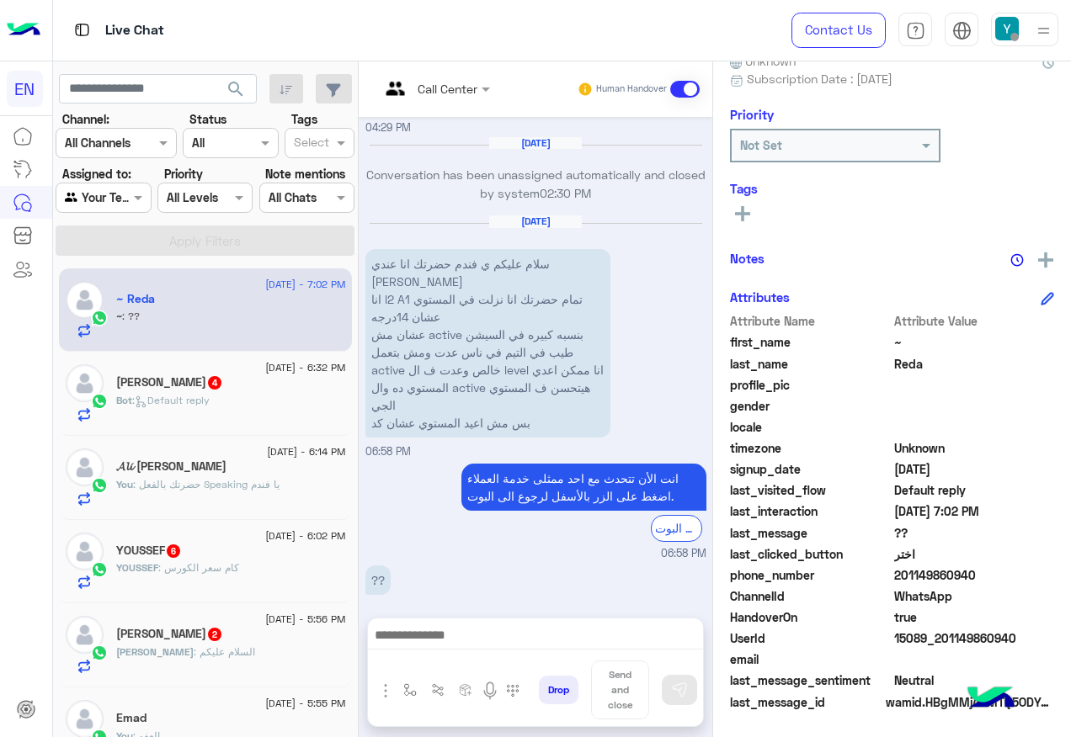
drag, startPoint x: 950, startPoint y: 575, endPoint x: 1036, endPoint y: 575, distance: 85.0
click at [1036, 575] on span "201149860940" at bounding box center [974, 576] width 161 height 18
drag, startPoint x: 1036, startPoint y: 575, endPoint x: 996, endPoint y: 576, distance: 39.6
copy span "01149860940"
click at [700, 89] on span at bounding box center [684, 89] width 29 height 17
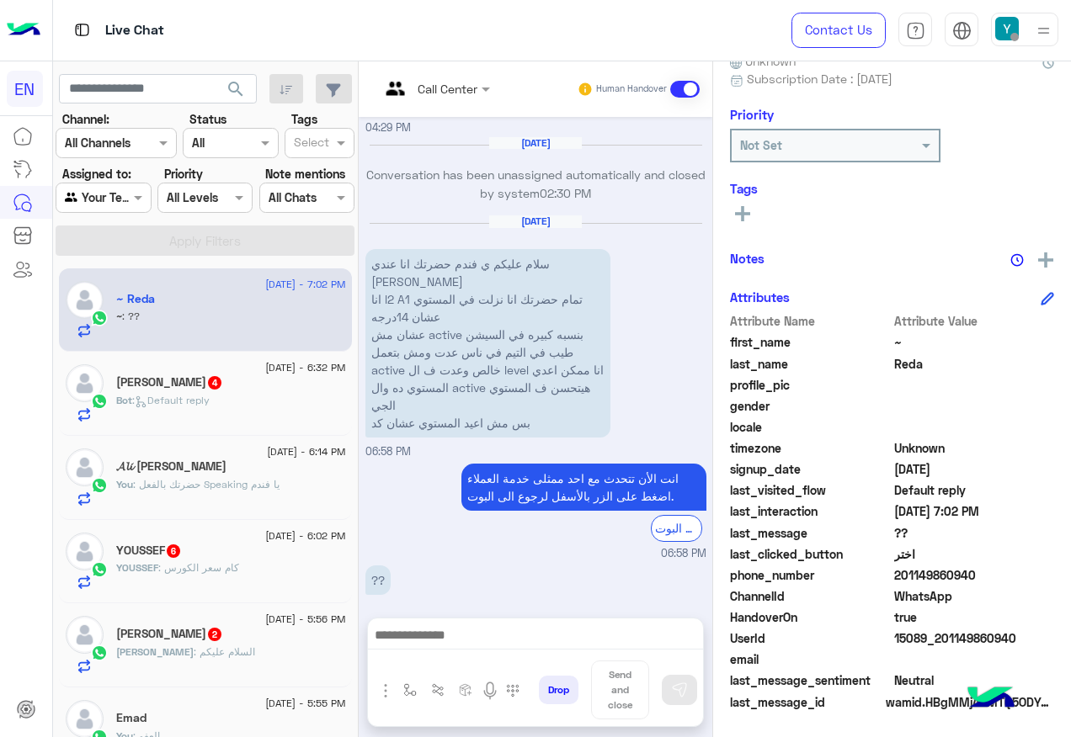
scroll to position [1349, 0]
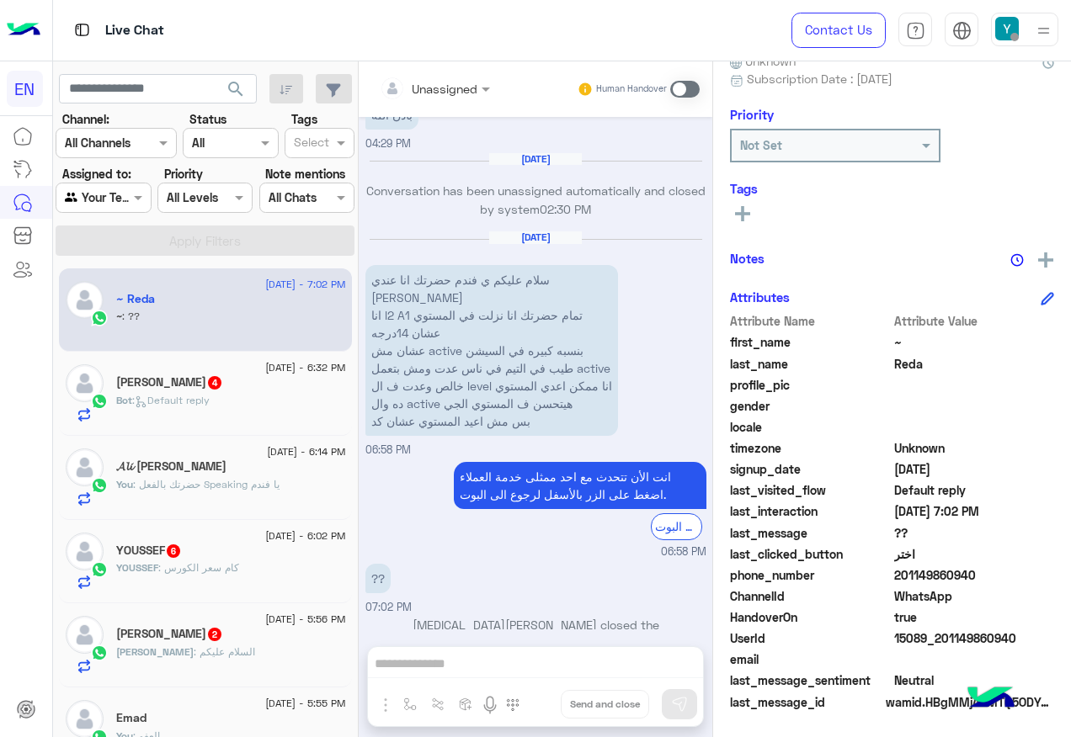
click at [237, 413] on div "Bot : Default reply" at bounding box center [231, 407] width 230 height 29
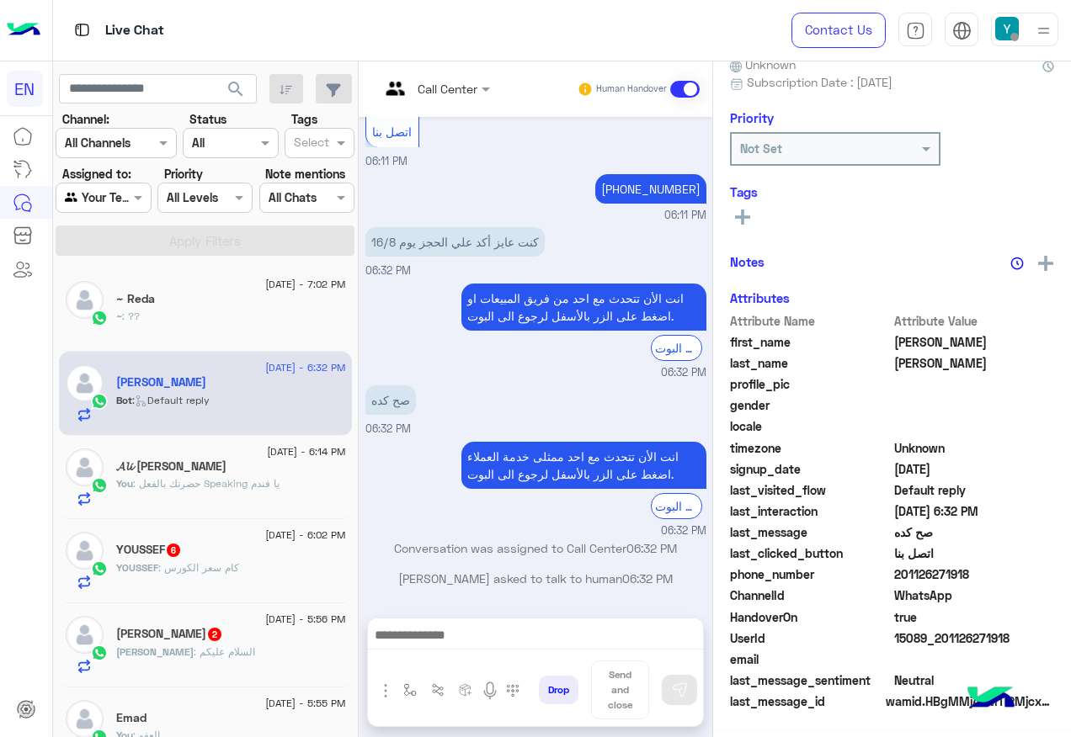
scroll to position [169, 0]
drag, startPoint x: 950, startPoint y: 572, endPoint x: 1021, endPoint y: 574, distance: 70.7
click at [1021, 574] on span "201126271918" at bounding box center [974, 576] width 161 height 18
drag, startPoint x: 1021, startPoint y: 574, endPoint x: 1003, endPoint y: 574, distance: 18.5
copy span "01126271918"
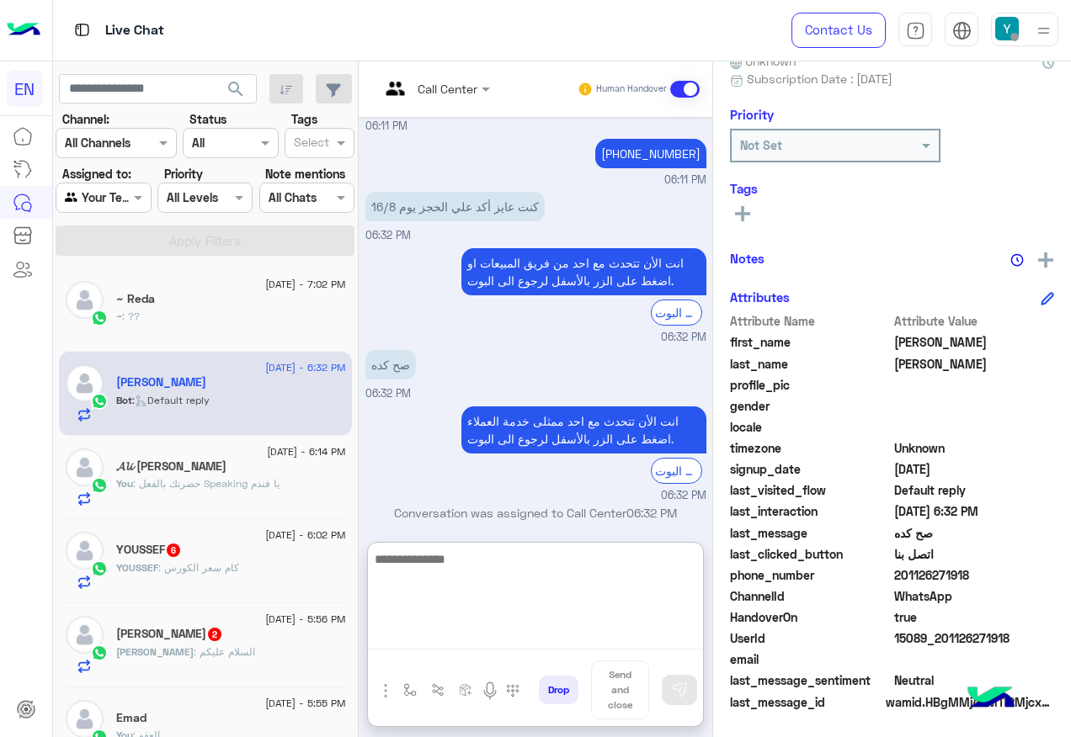
click at [582, 637] on textarea at bounding box center [535, 599] width 335 height 101
paste textarea "**********"
click at [636, 576] on textarea "**********" at bounding box center [535, 599] width 335 height 101
type textarea "**********"
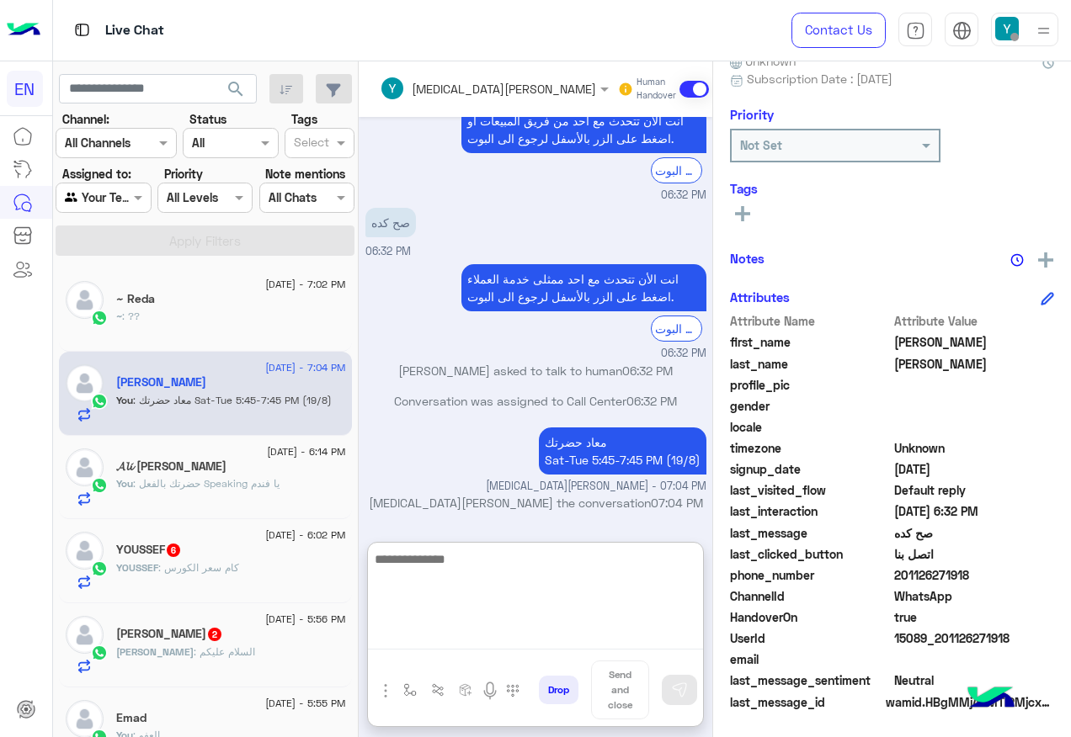
scroll to position [1675, 0]
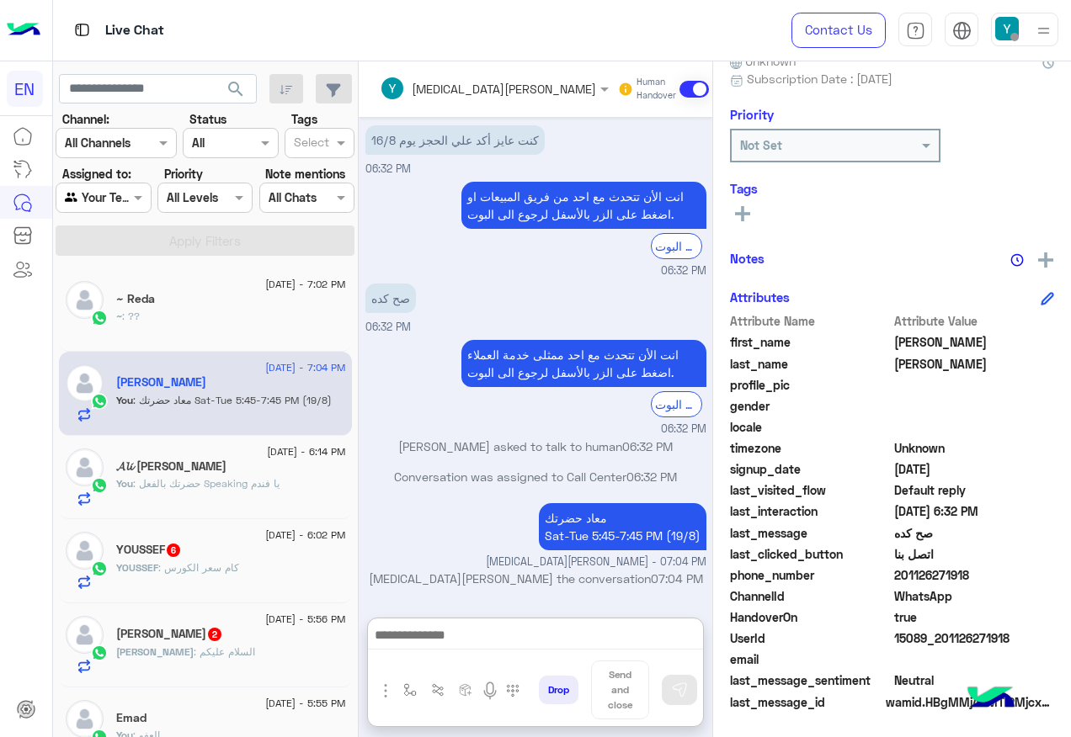
click at [141, 582] on div "YOUSSEF : كام سعر الكورس" at bounding box center [231, 575] width 230 height 29
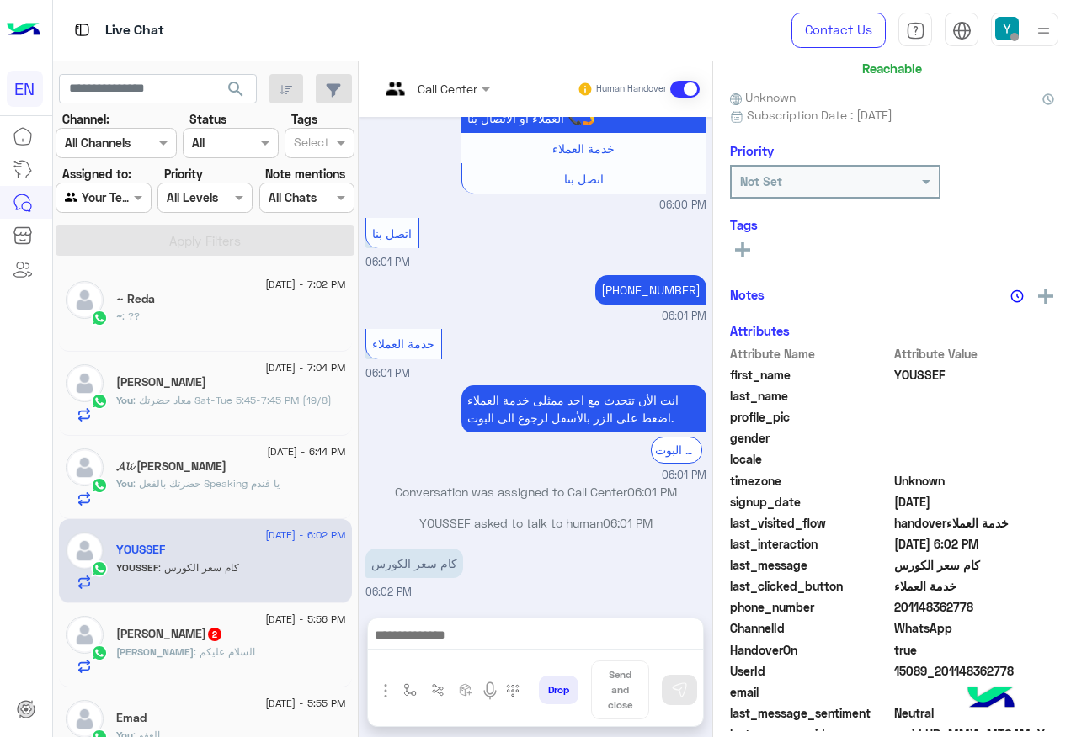
scroll to position [166, 0]
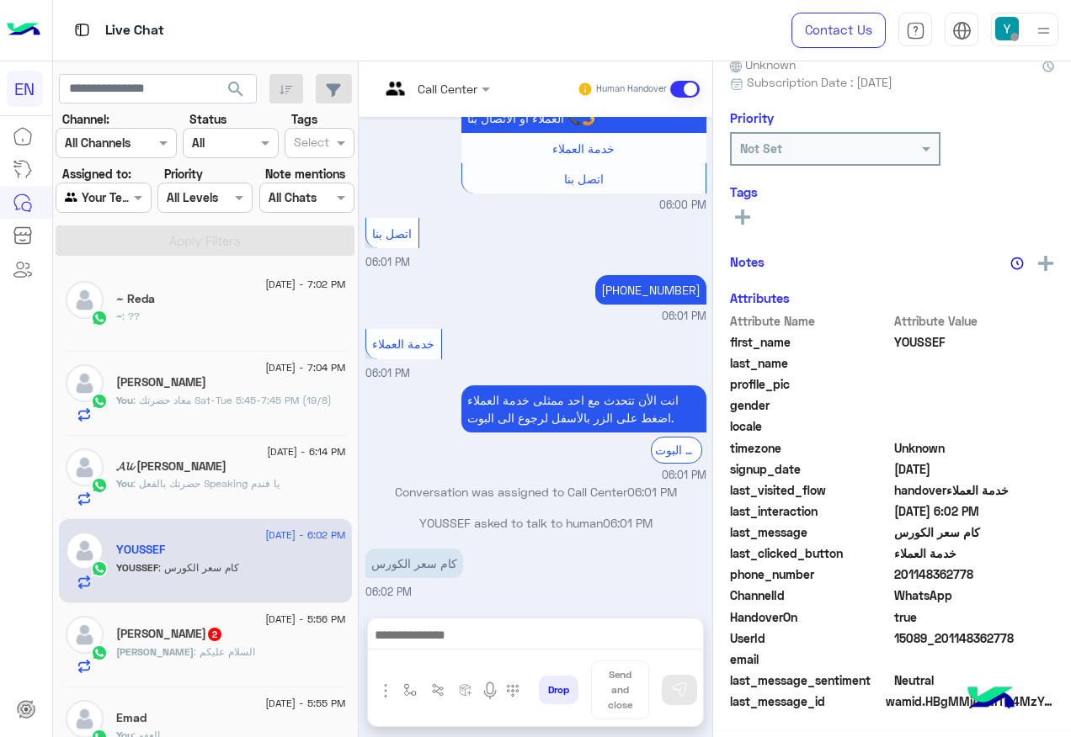
click at [497, 65] on div "Call Center Human Handover" at bounding box center [536, 89] width 354 height 56
drag, startPoint x: 512, startPoint y: 83, endPoint x: 500, endPoint y: 70, distance: 17.9
click at [498, 79] on div at bounding box center [434, 87] width 127 height 19
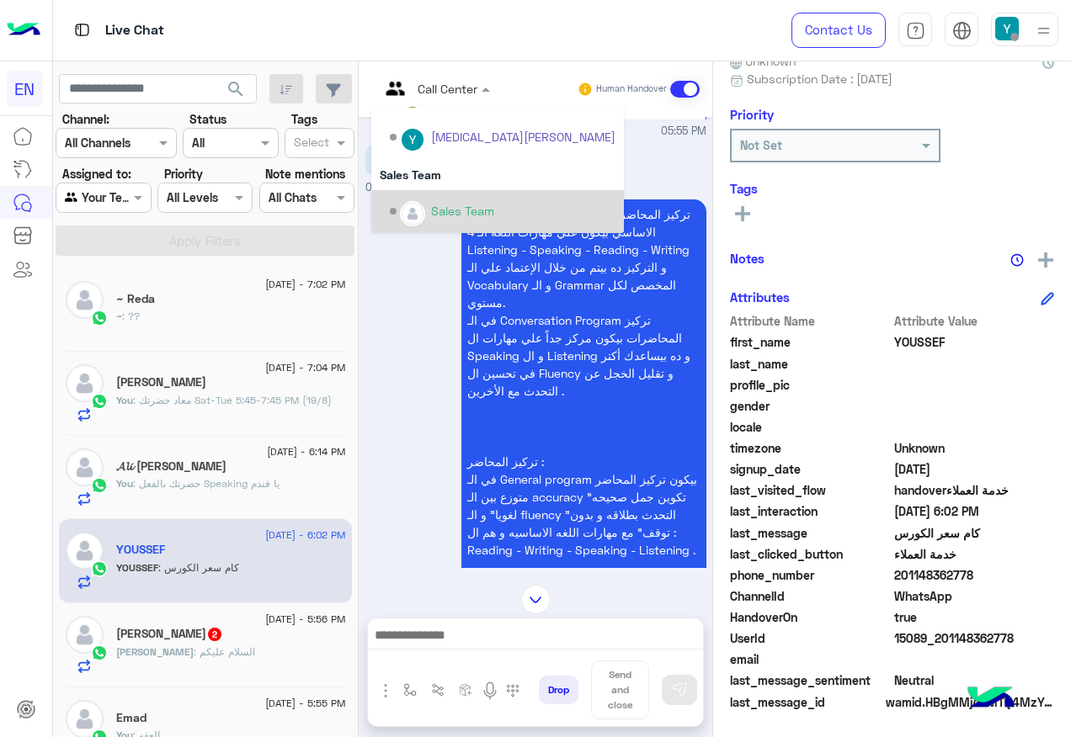
scroll to position [426, 0]
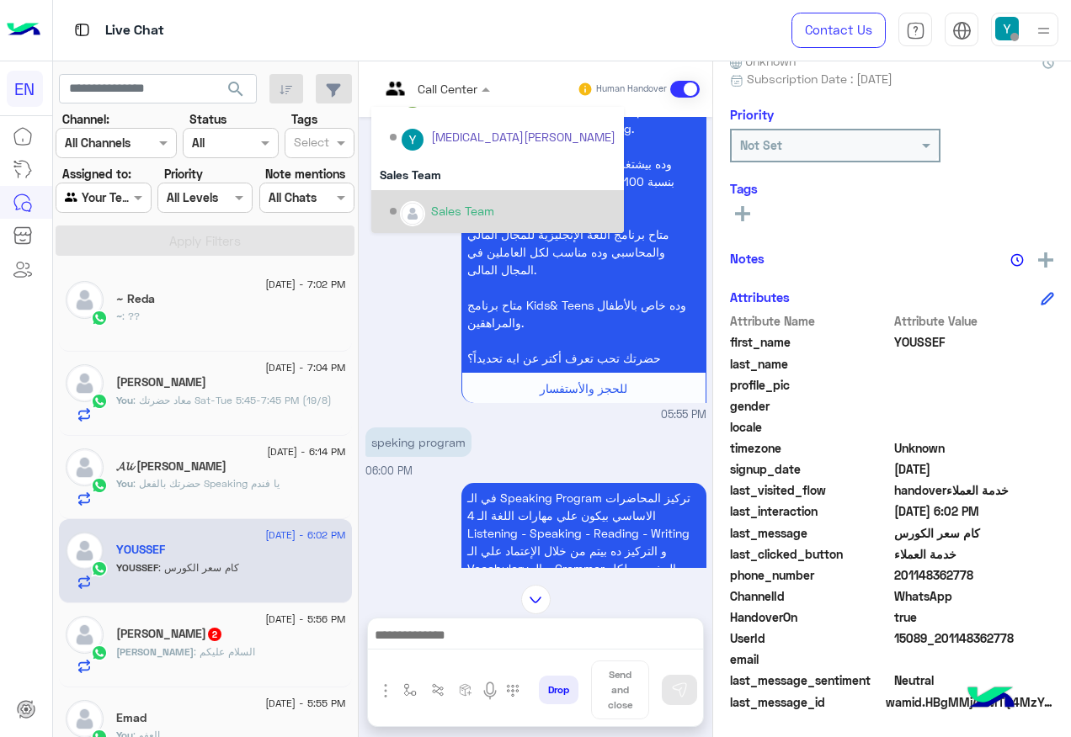
click at [494, 213] on div "Sales Team" at bounding box center [462, 211] width 63 height 18
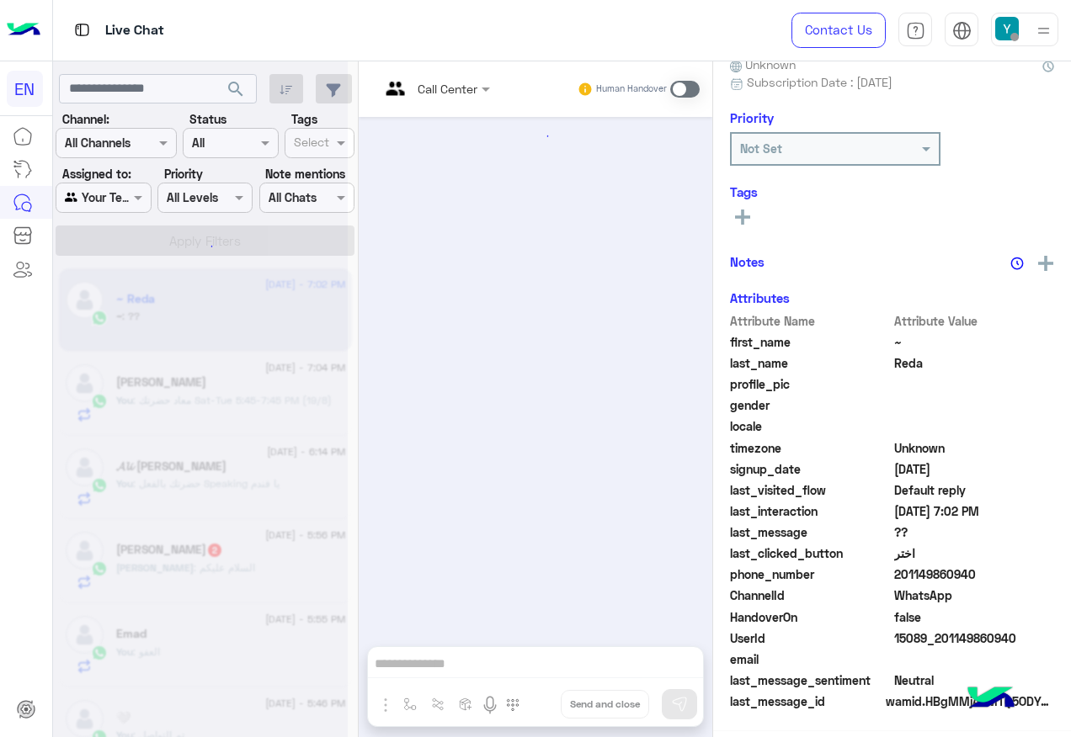
scroll to position [1300, 0]
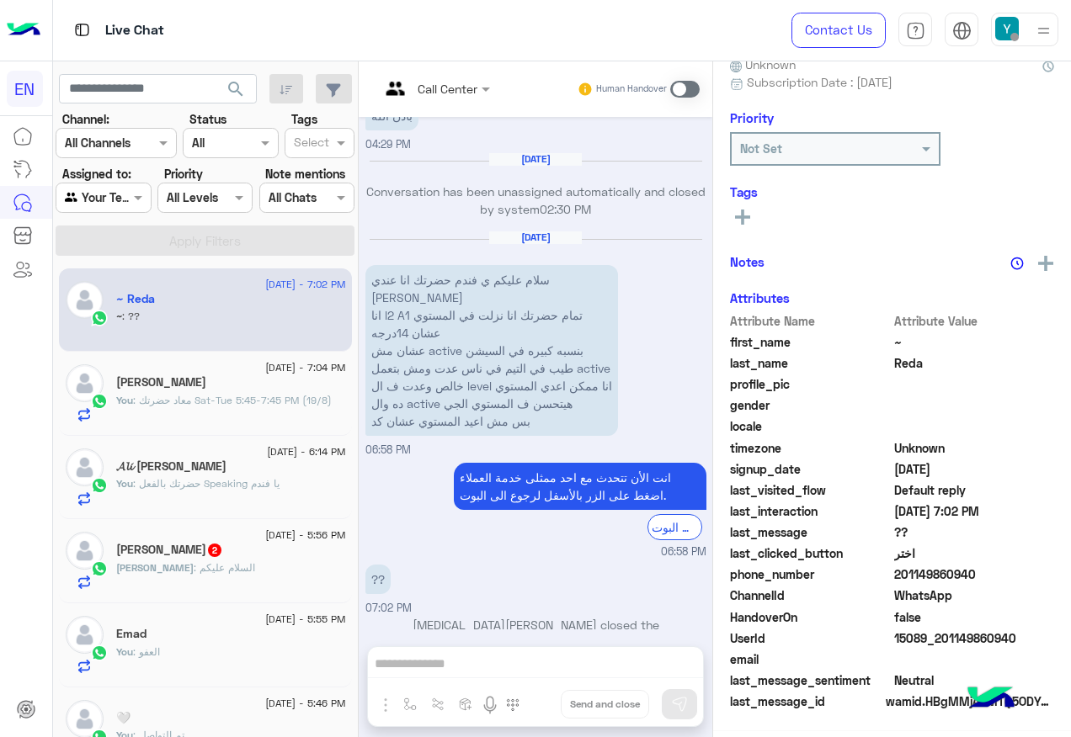
click at [285, 557] on div "[PERSON_NAME] 2" at bounding box center [231, 552] width 230 height 18
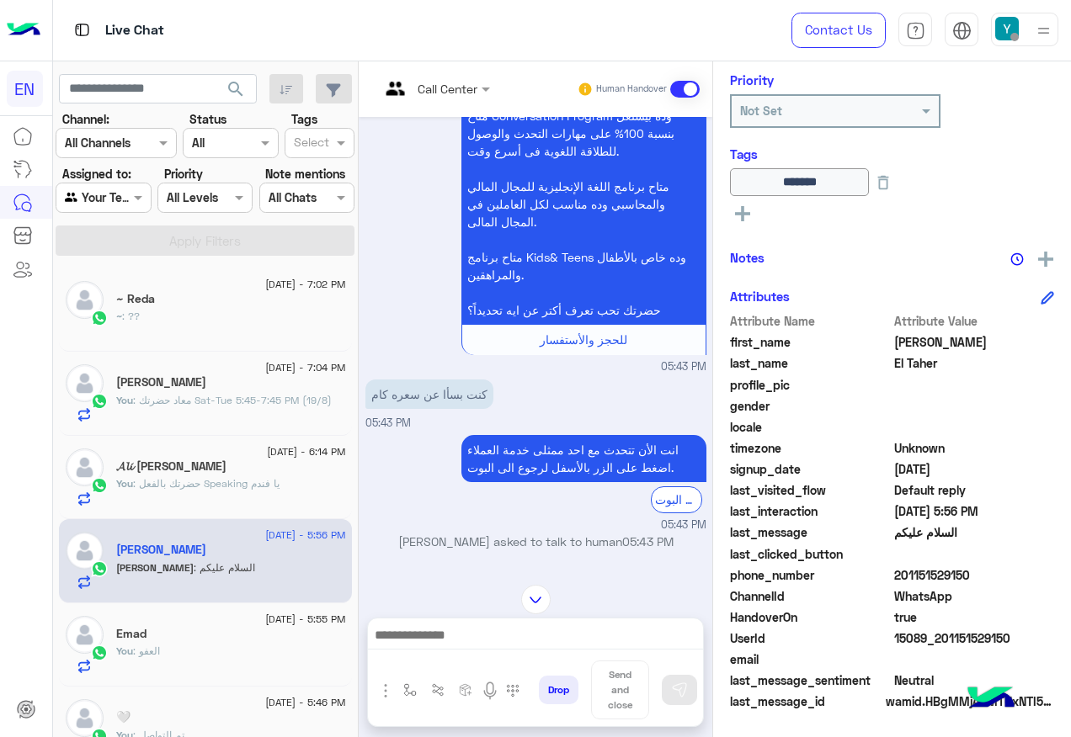
scroll to position [1228, 0]
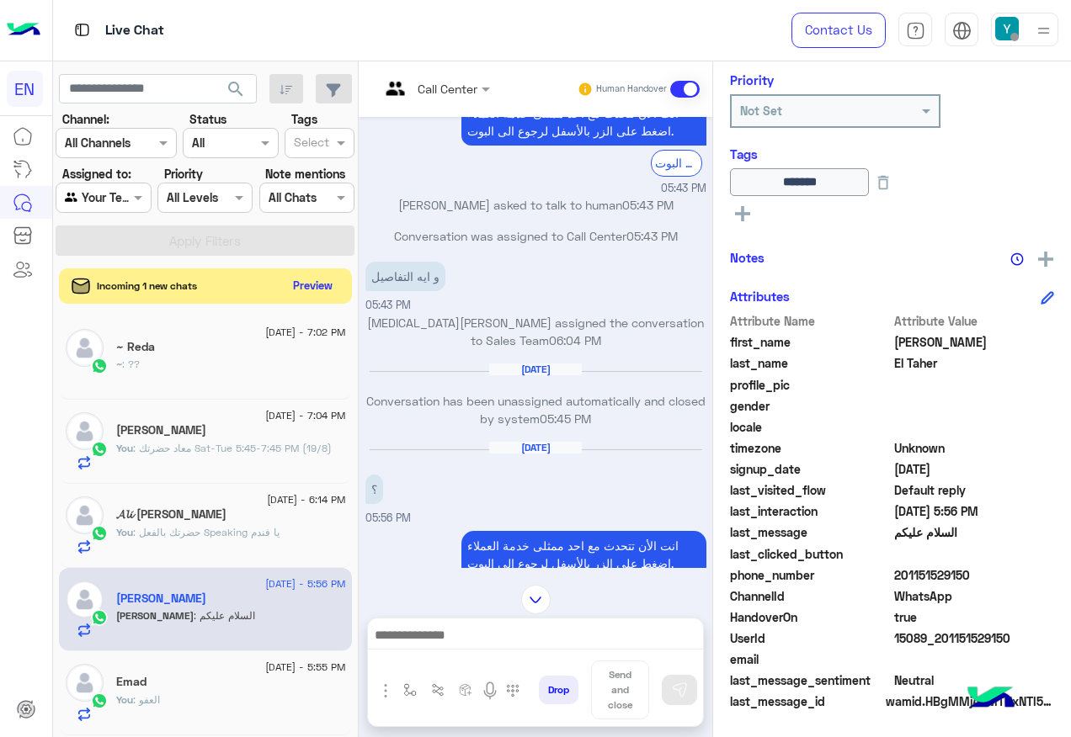
click at [339, 278] on button "Preview" at bounding box center [313, 285] width 52 height 23
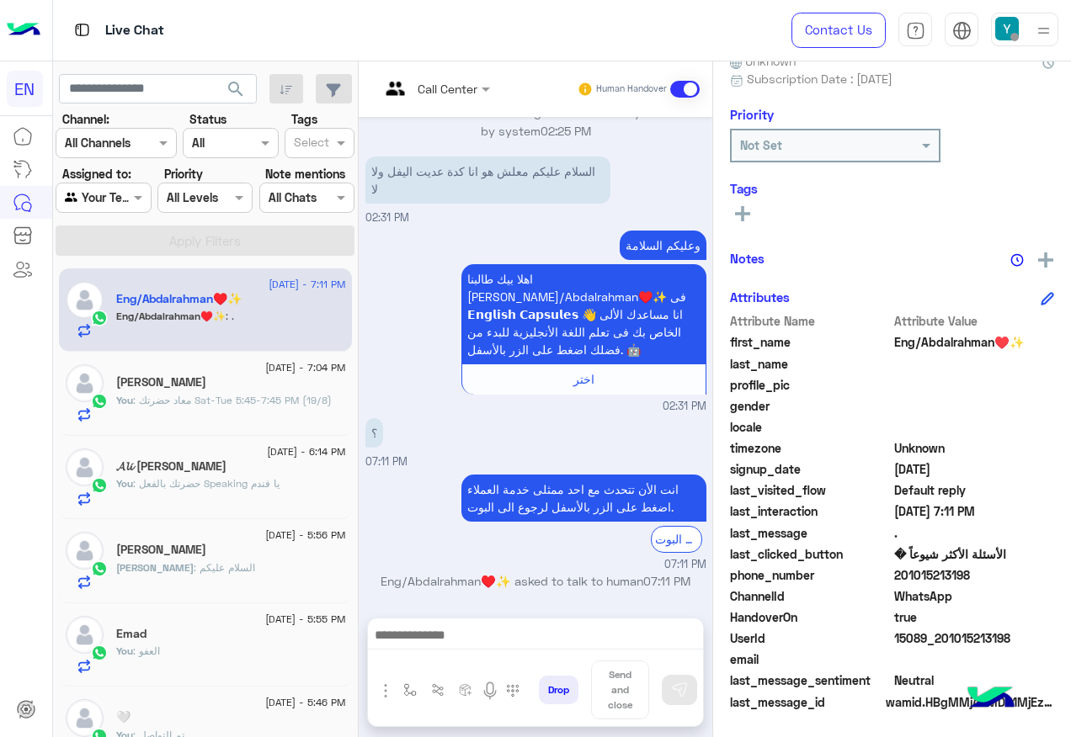
scroll to position [1393, 0]
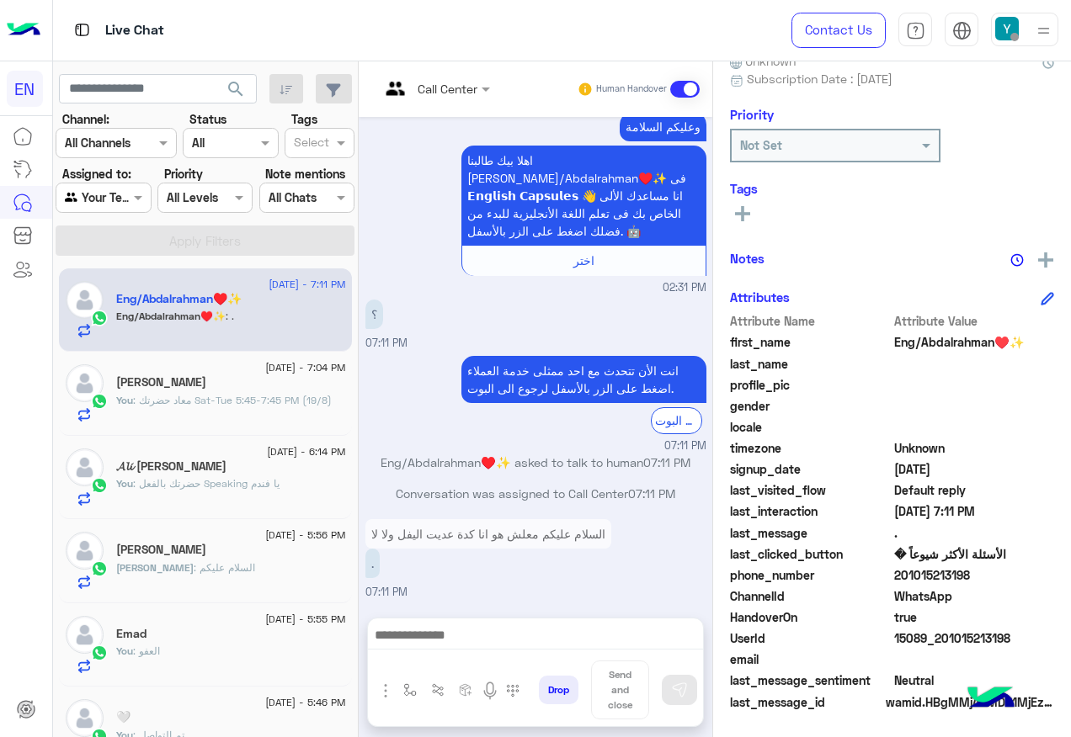
drag, startPoint x: 953, startPoint y: 573, endPoint x: 1021, endPoint y: 573, distance: 68.2
click at [1021, 573] on span "201015213198" at bounding box center [974, 576] width 161 height 18
copy span "01015213198"
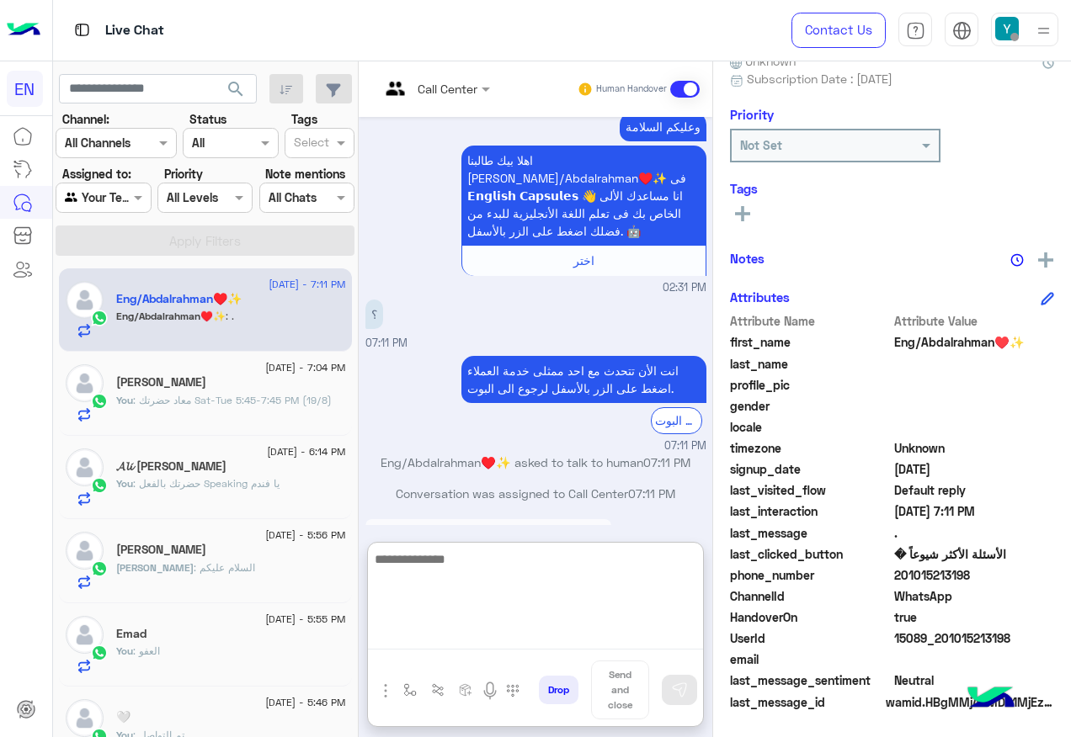
click at [607, 644] on textarea at bounding box center [535, 599] width 335 height 101
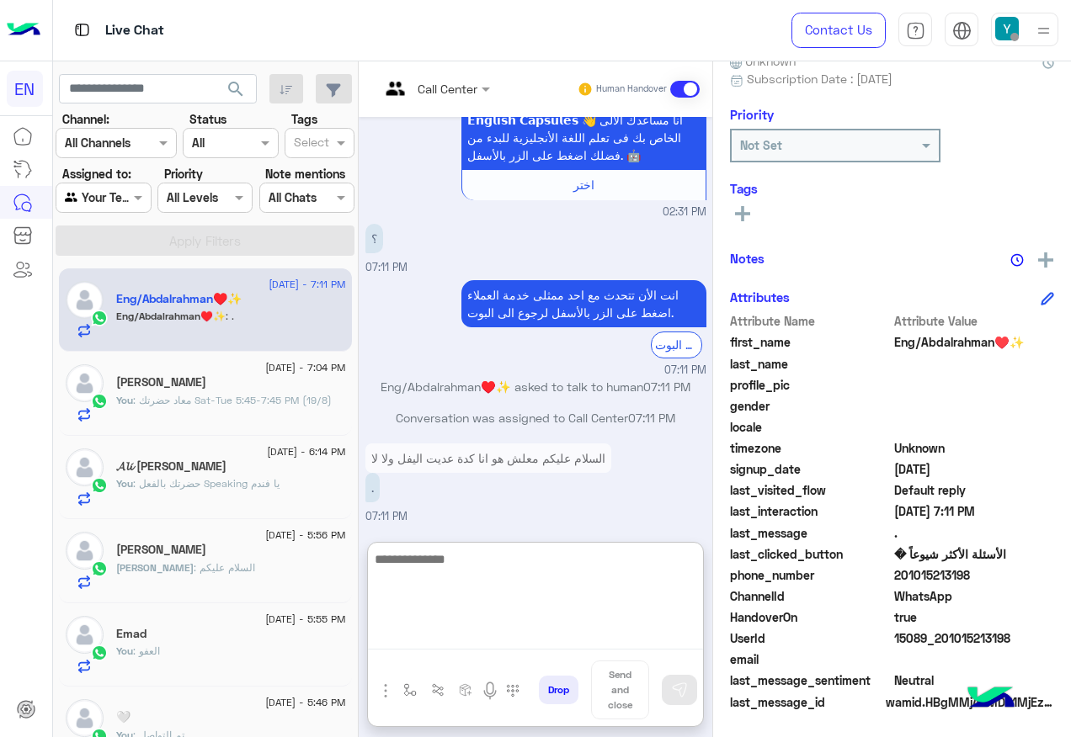
click at [544, 588] on textarea at bounding box center [535, 599] width 335 height 101
type textarea "**********"
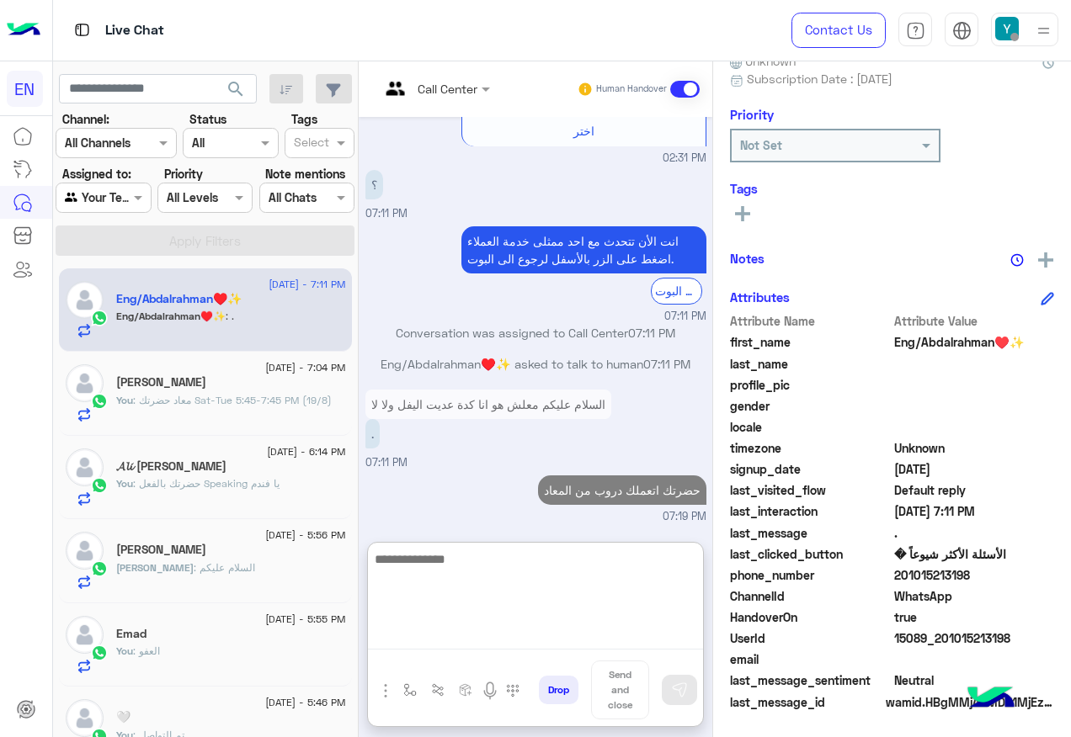
scroll to position [1553, 0]
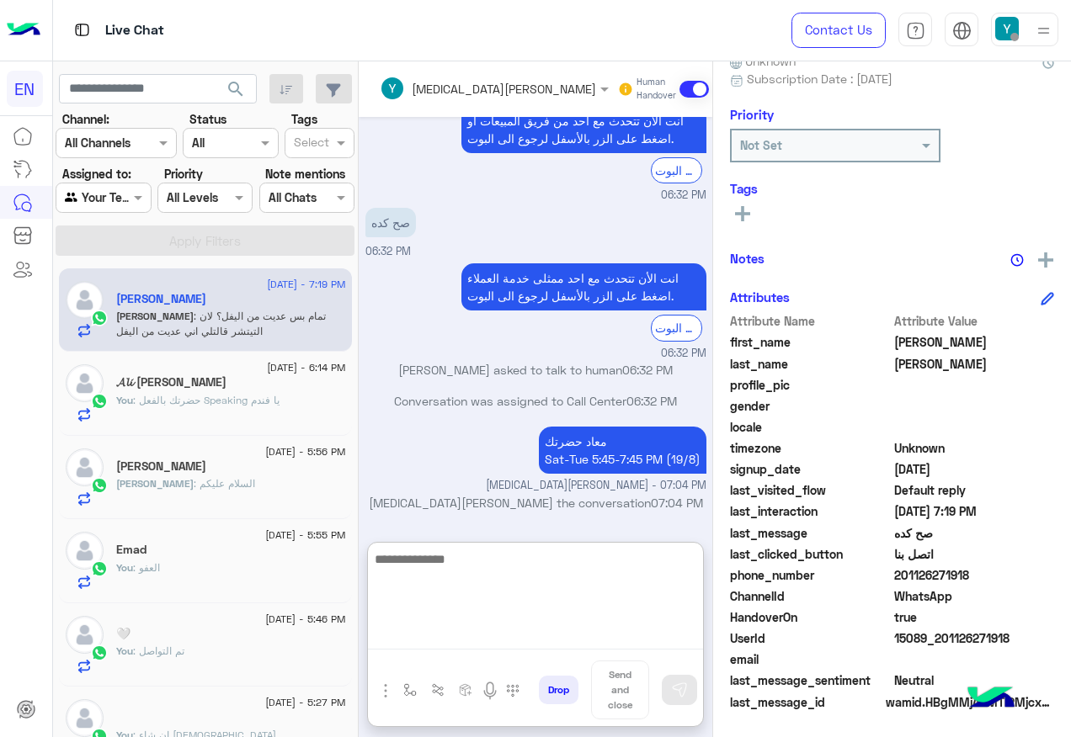
scroll to position [1565, 0]
